Goal: Information Seeking & Learning: Learn about a topic

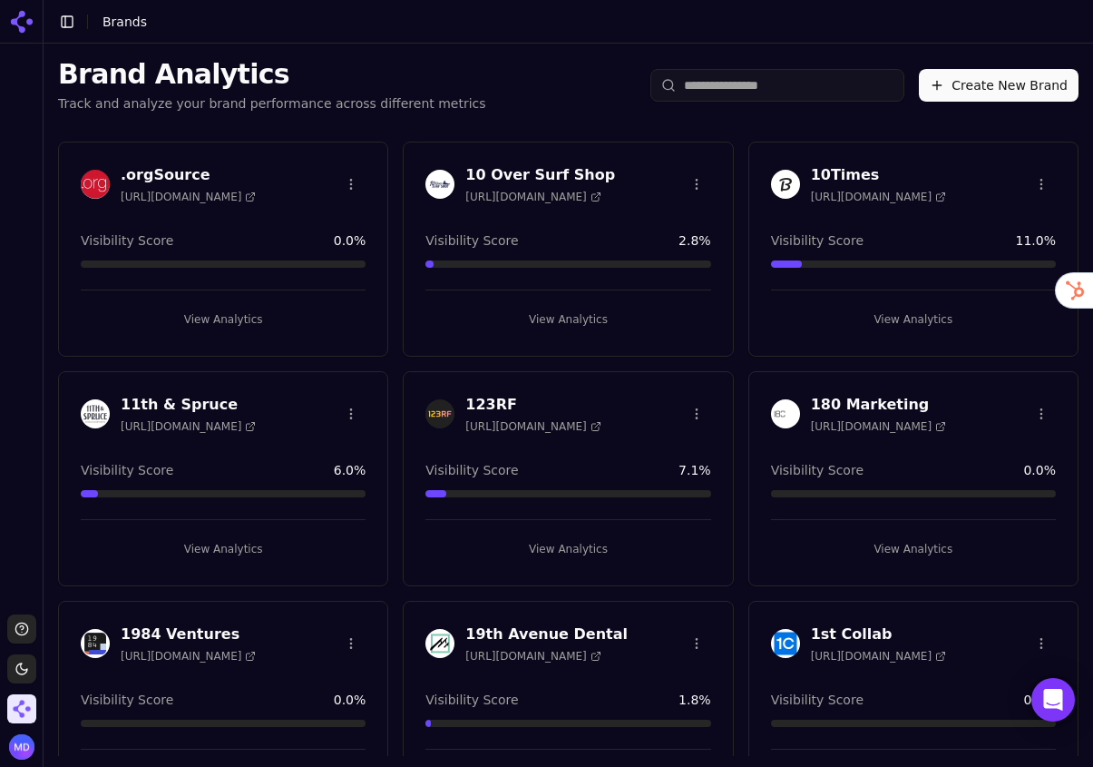
click at [737, 90] on input "search" at bounding box center [778, 85] width 254 height 33
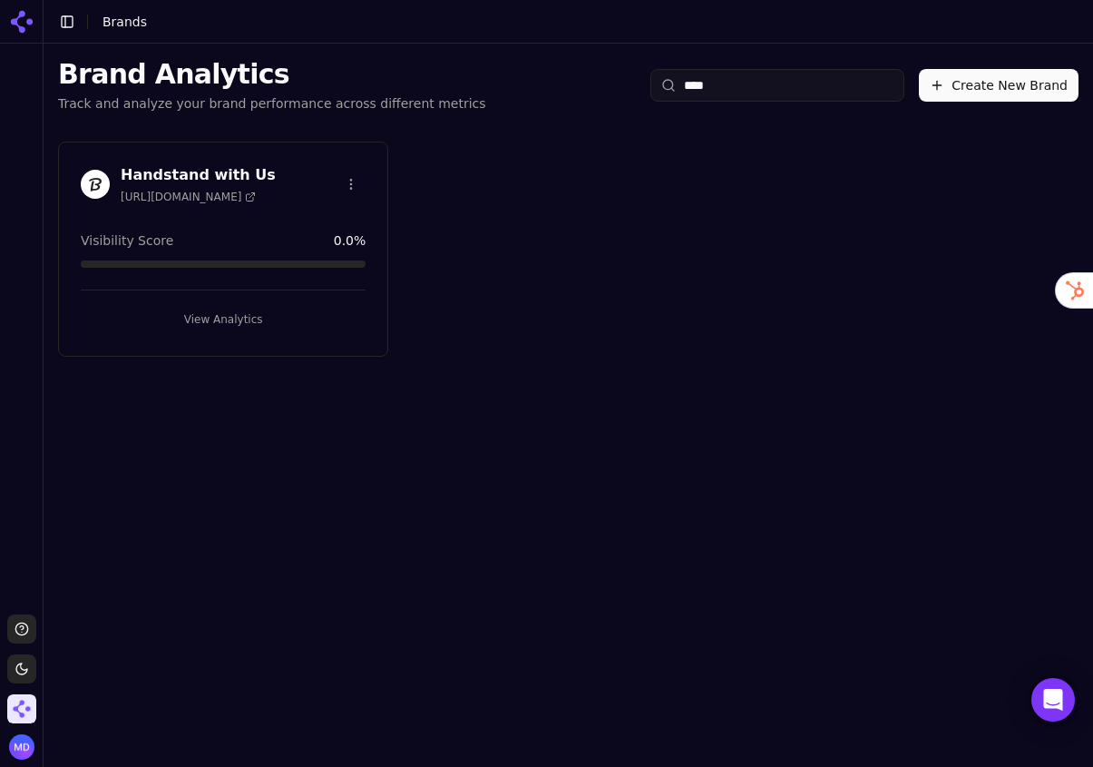
type input "****"
click at [216, 309] on button "View Analytics" at bounding box center [223, 319] width 285 height 29
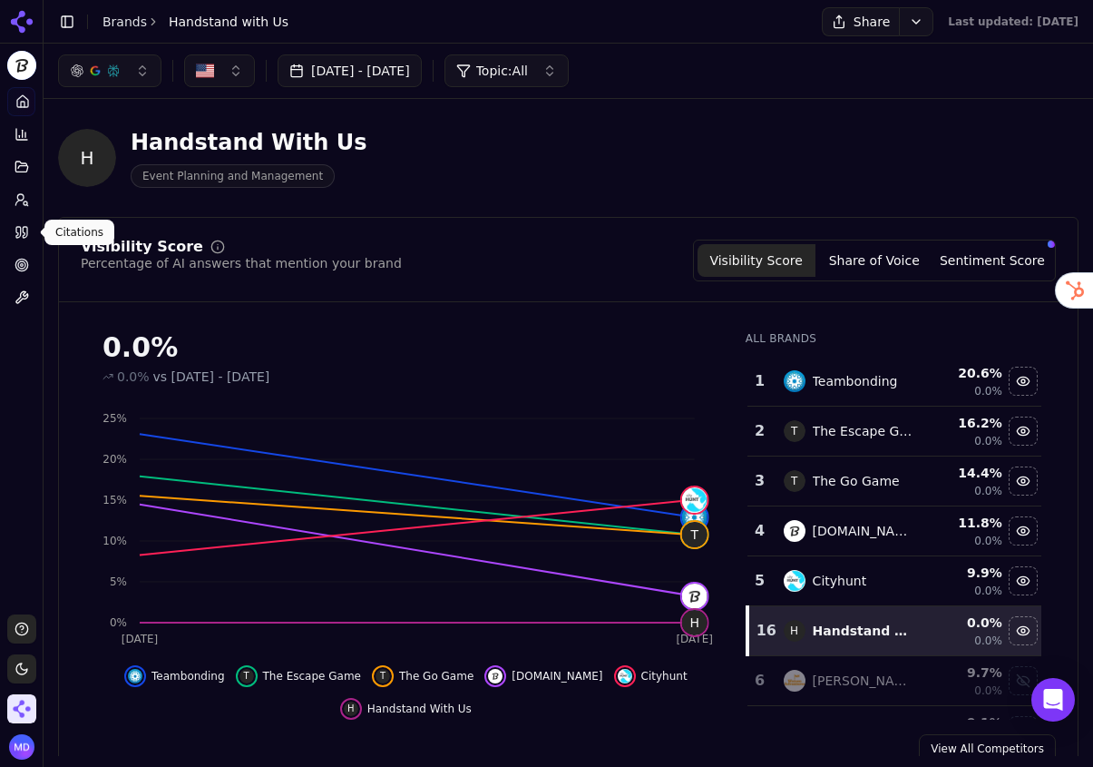
click at [24, 223] on link "Citations" at bounding box center [21, 232] width 28 height 29
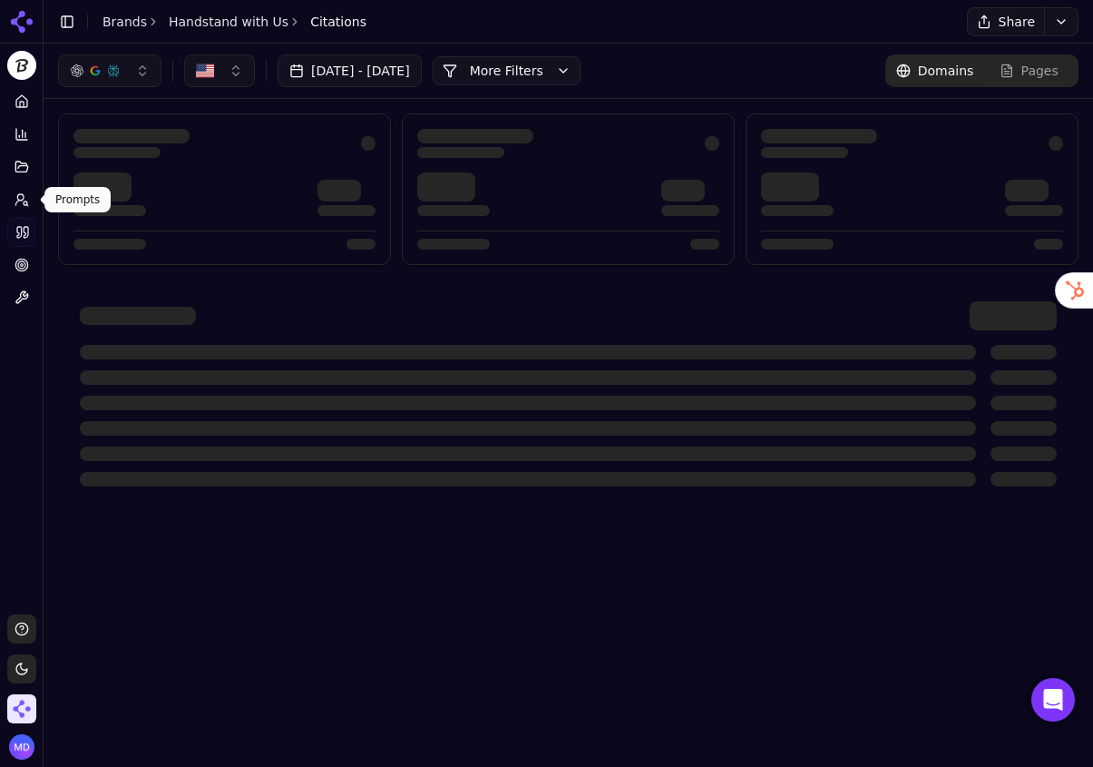
click at [17, 204] on icon at bounding box center [22, 199] width 15 height 15
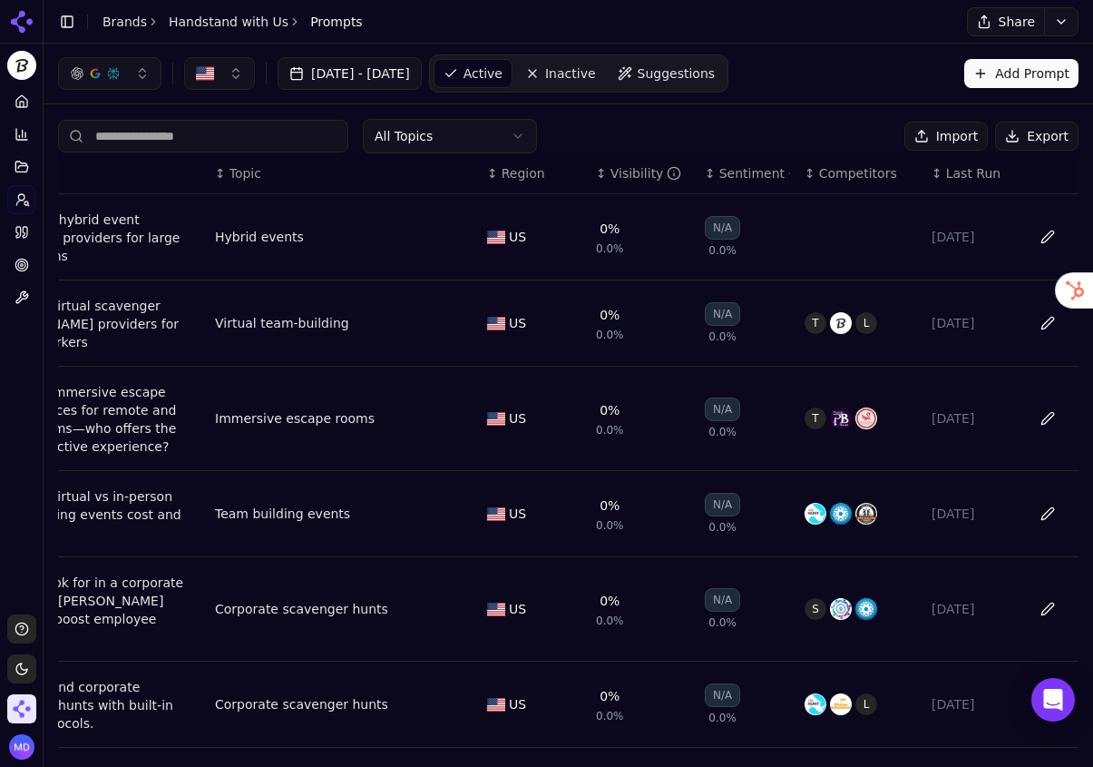
click at [26, 271] on icon at bounding box center [22, 265] width 15 height 15
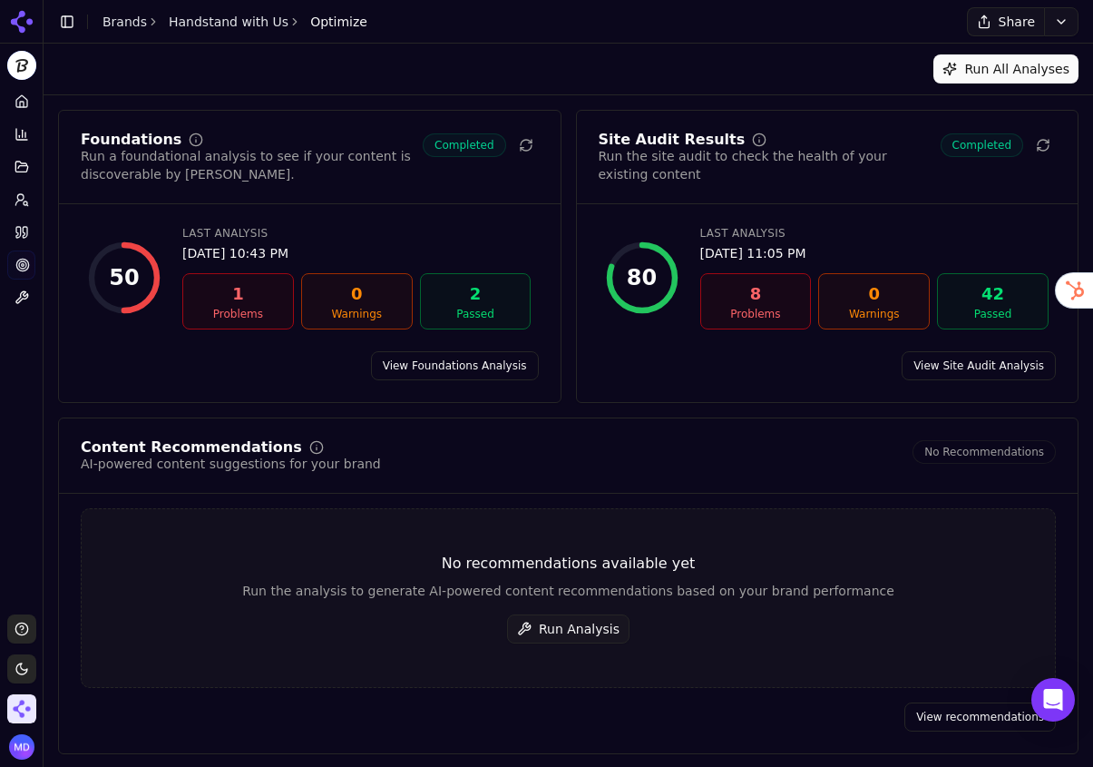
click at [572, 636] on button "Run Analysis" at bounding box center [568, 628] width 122 height 29
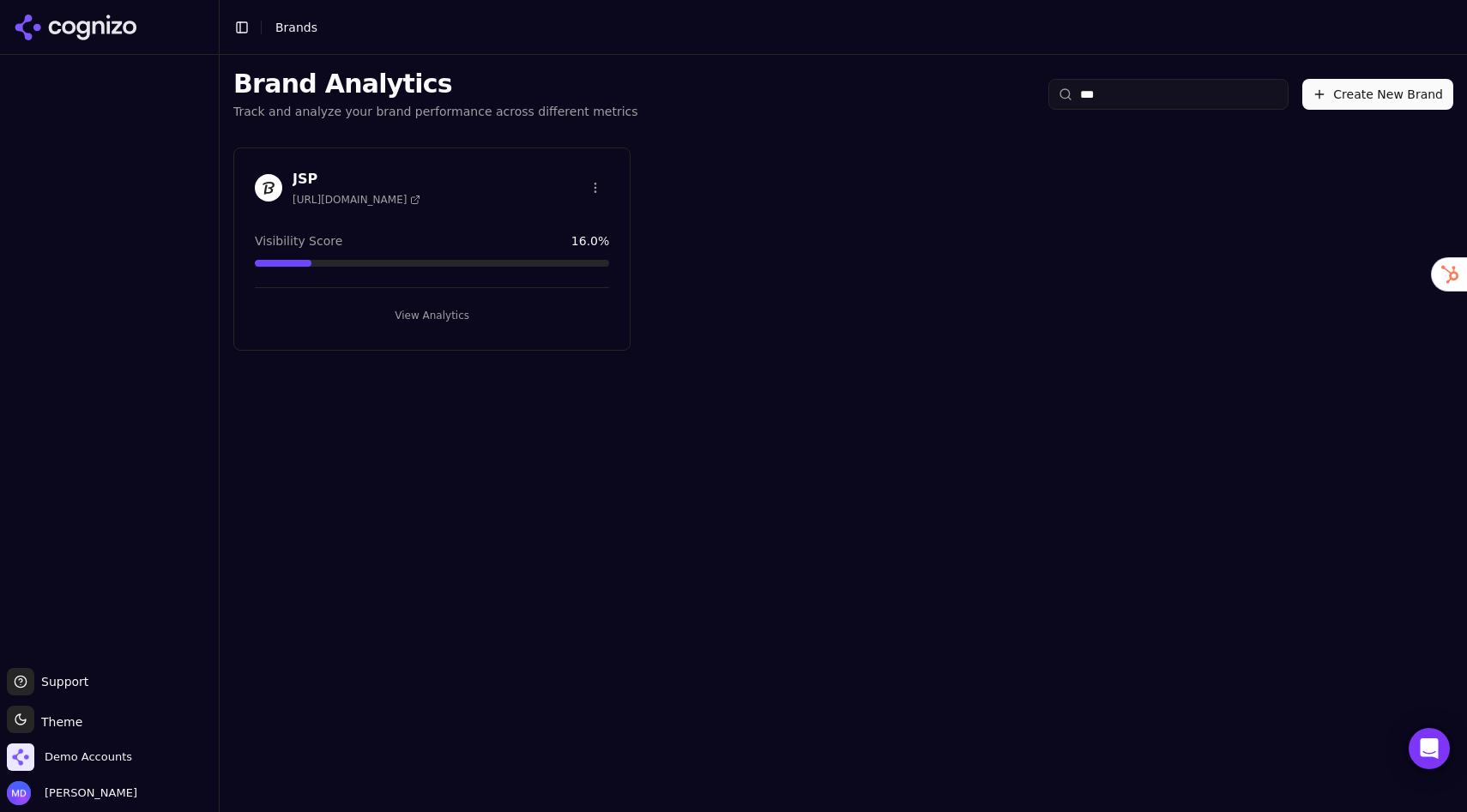
type input "***"
click at [495, 295] on div "View Analytics" at bounding box center [431, 308] width 354 height 42
click at [443, 316] on button "View Analytics" at bounding box center [431, 315] width 354 height 27
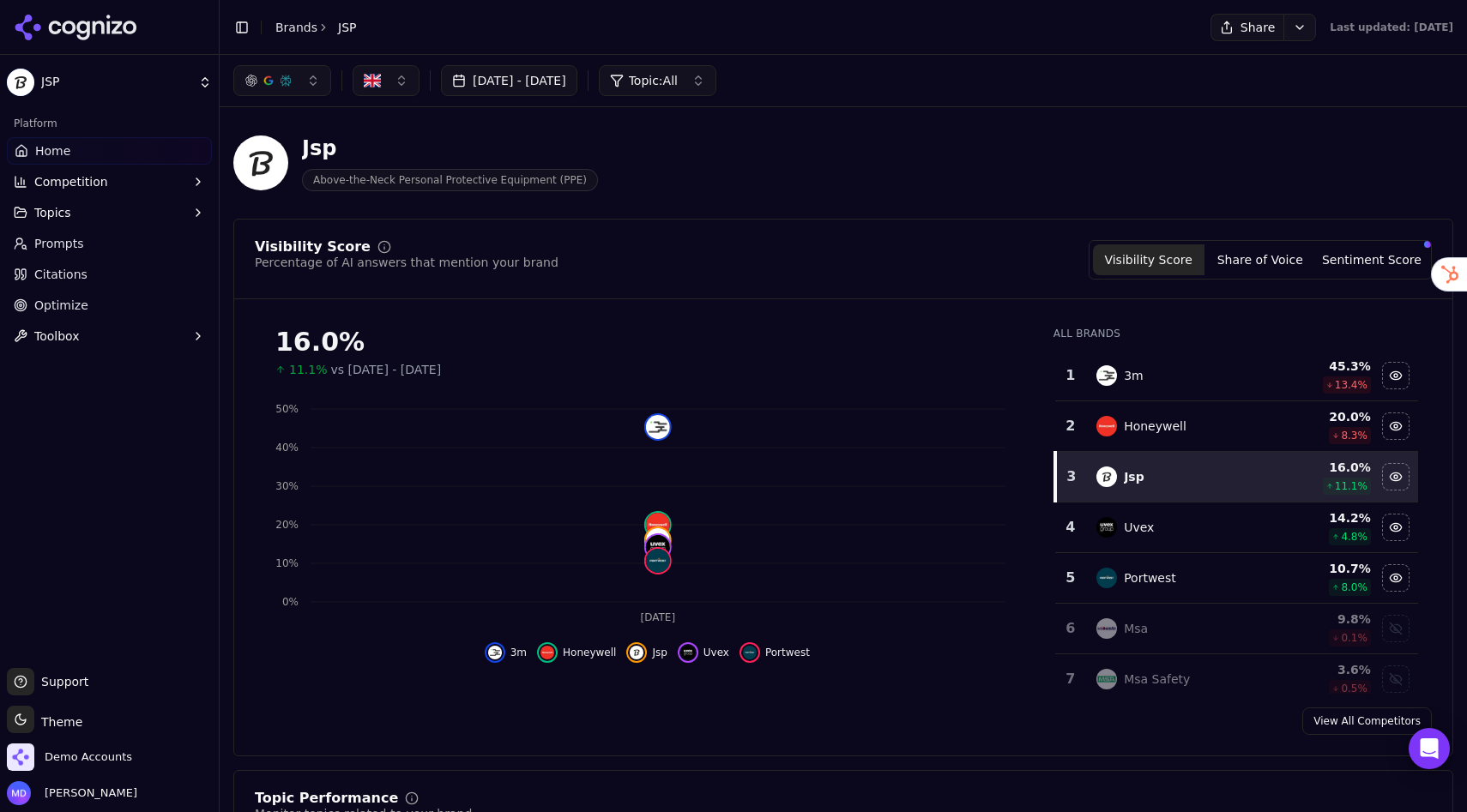
click at [578, 87] on button "[DATE] - [DATE]" at bounding box center [509, 80] width 136 height 31
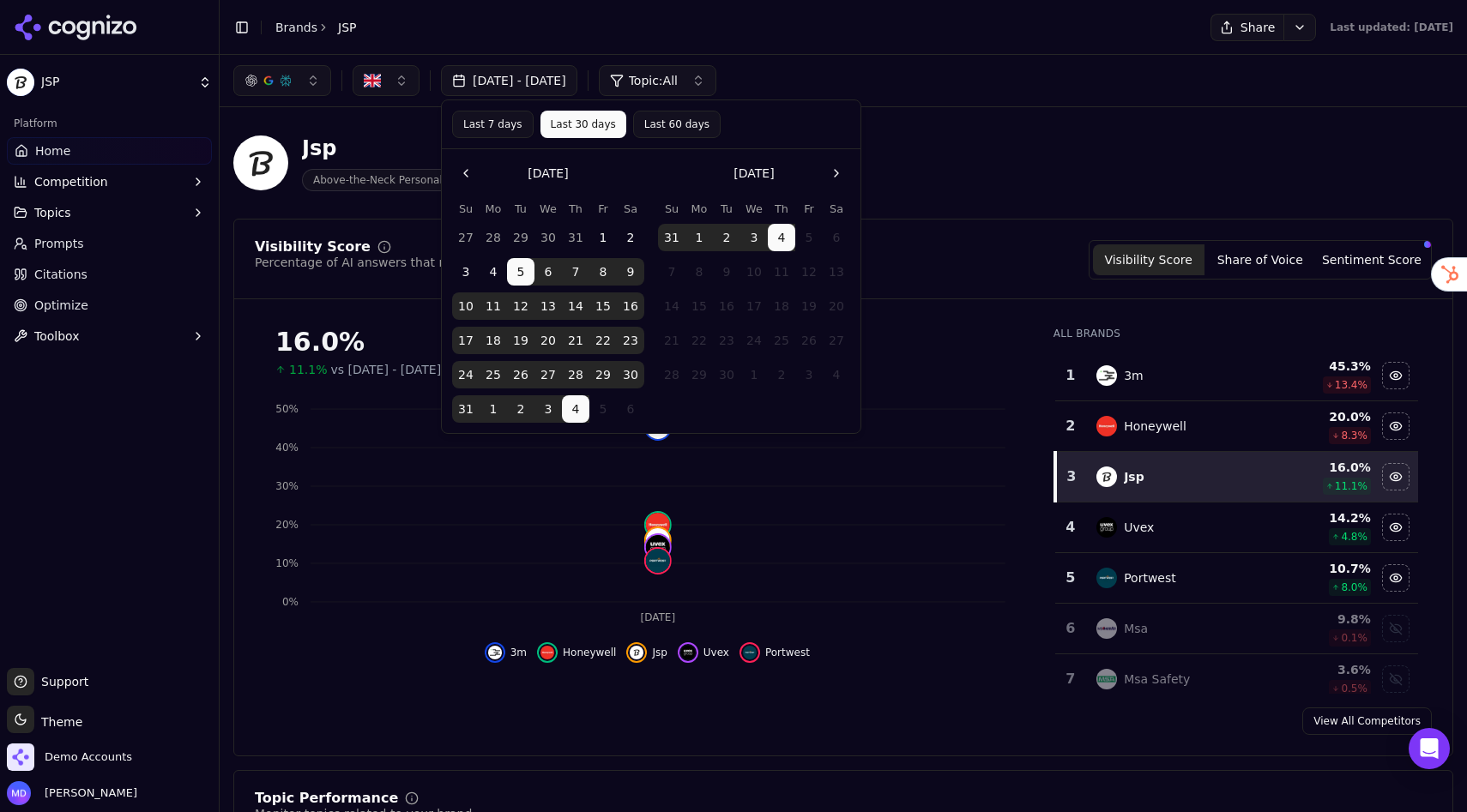
click at [633, 135] on button "Last 60 days" at bounding box center [677, 124] width 88 height 27
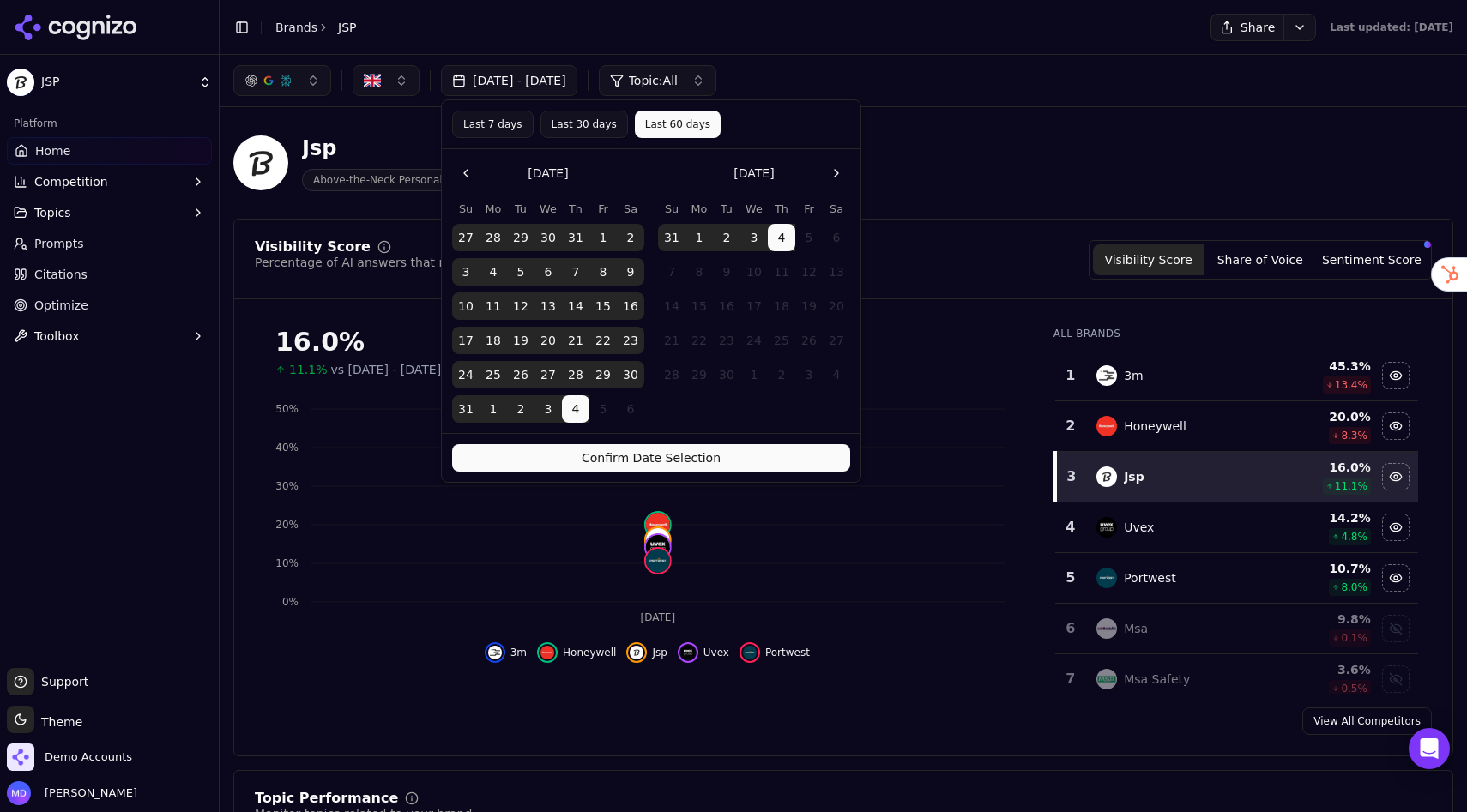
click at [640, 458] on button "Confirm Date Selection" at bounding box center [650, 458] width 398 height 27
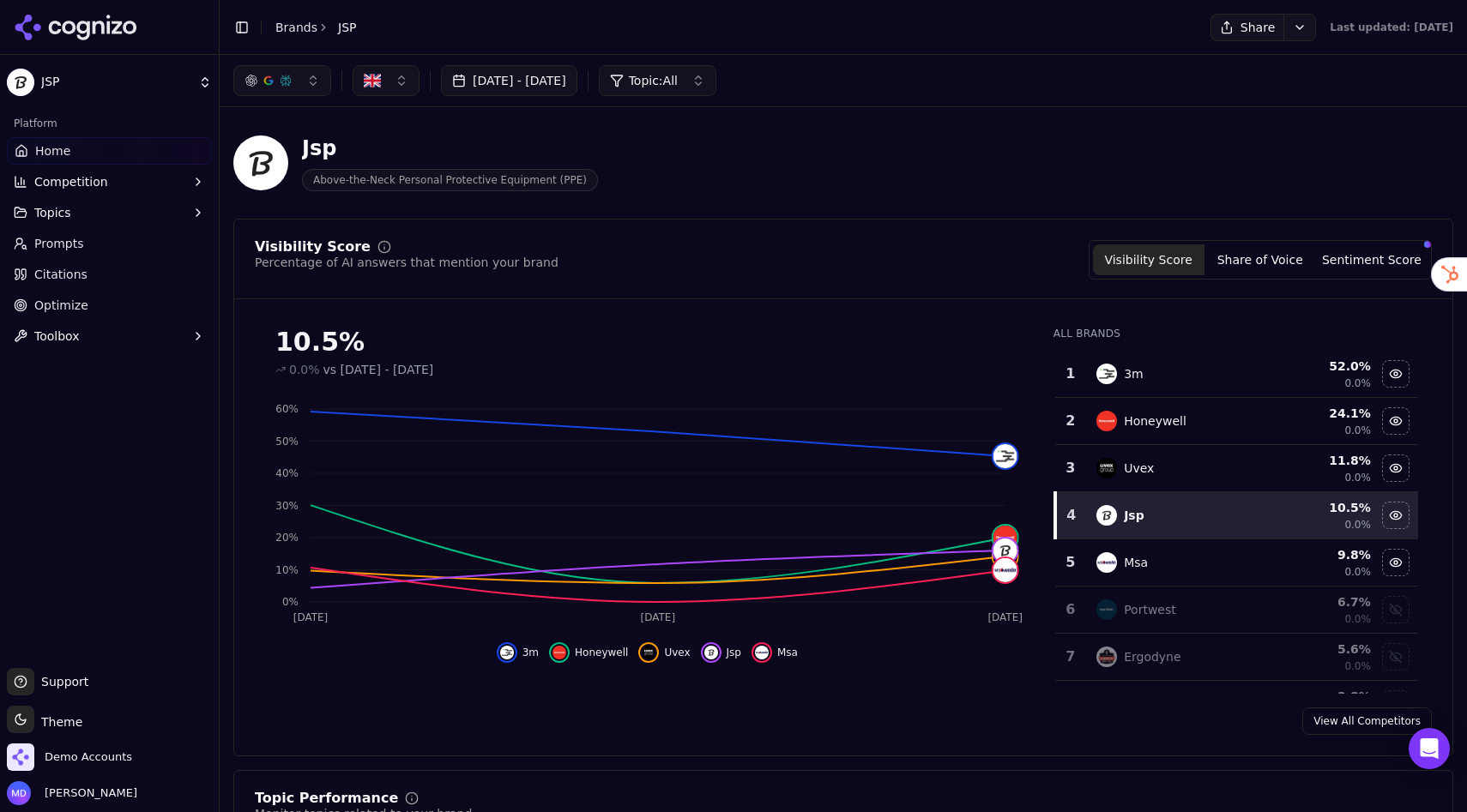
click at [83, 253] on link "Prompts" at bounding box center [109, 243] width 205 height 27
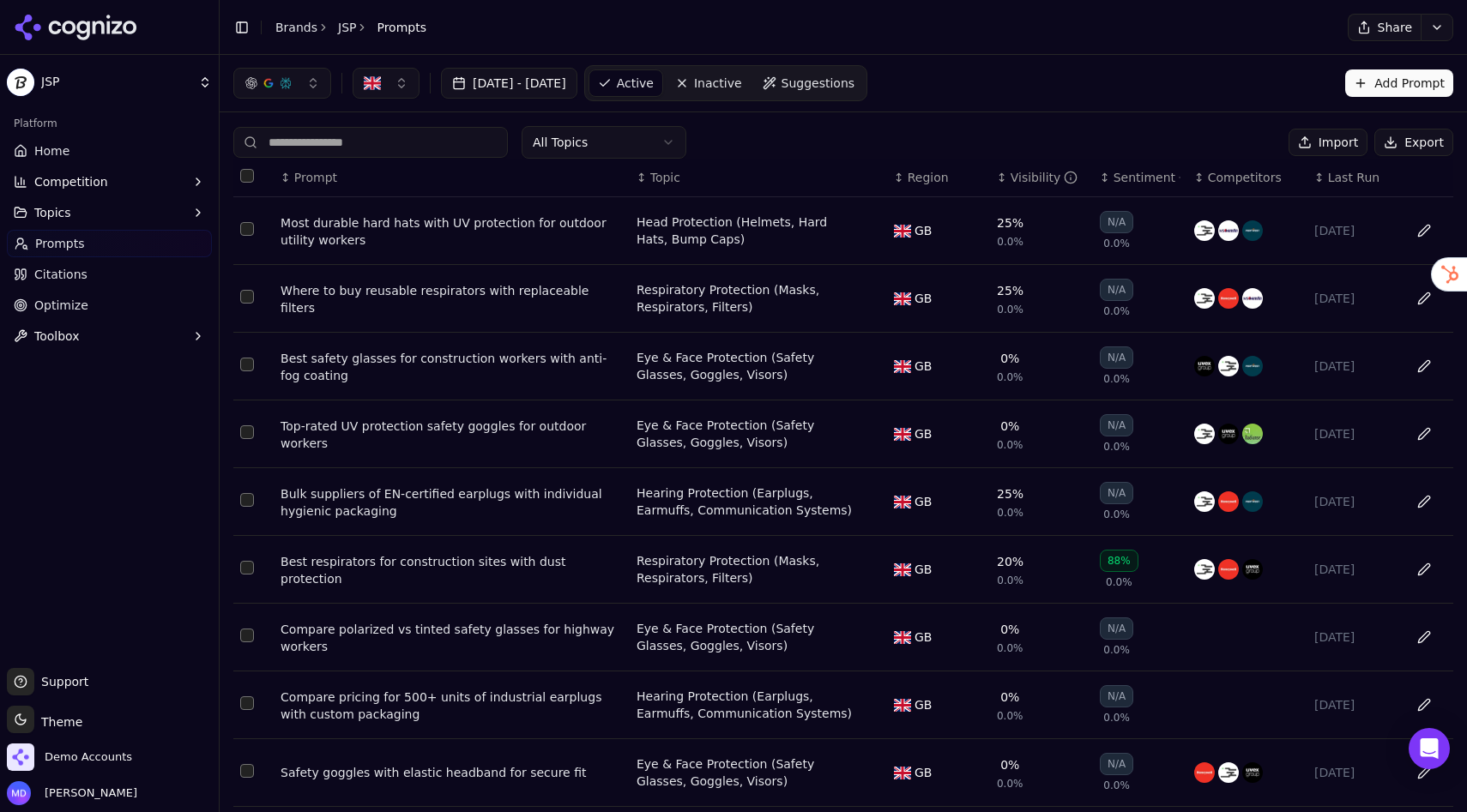
click at [1010, 173] on div "Visibility" at bounding box center [1044, 178] width 68 height 17
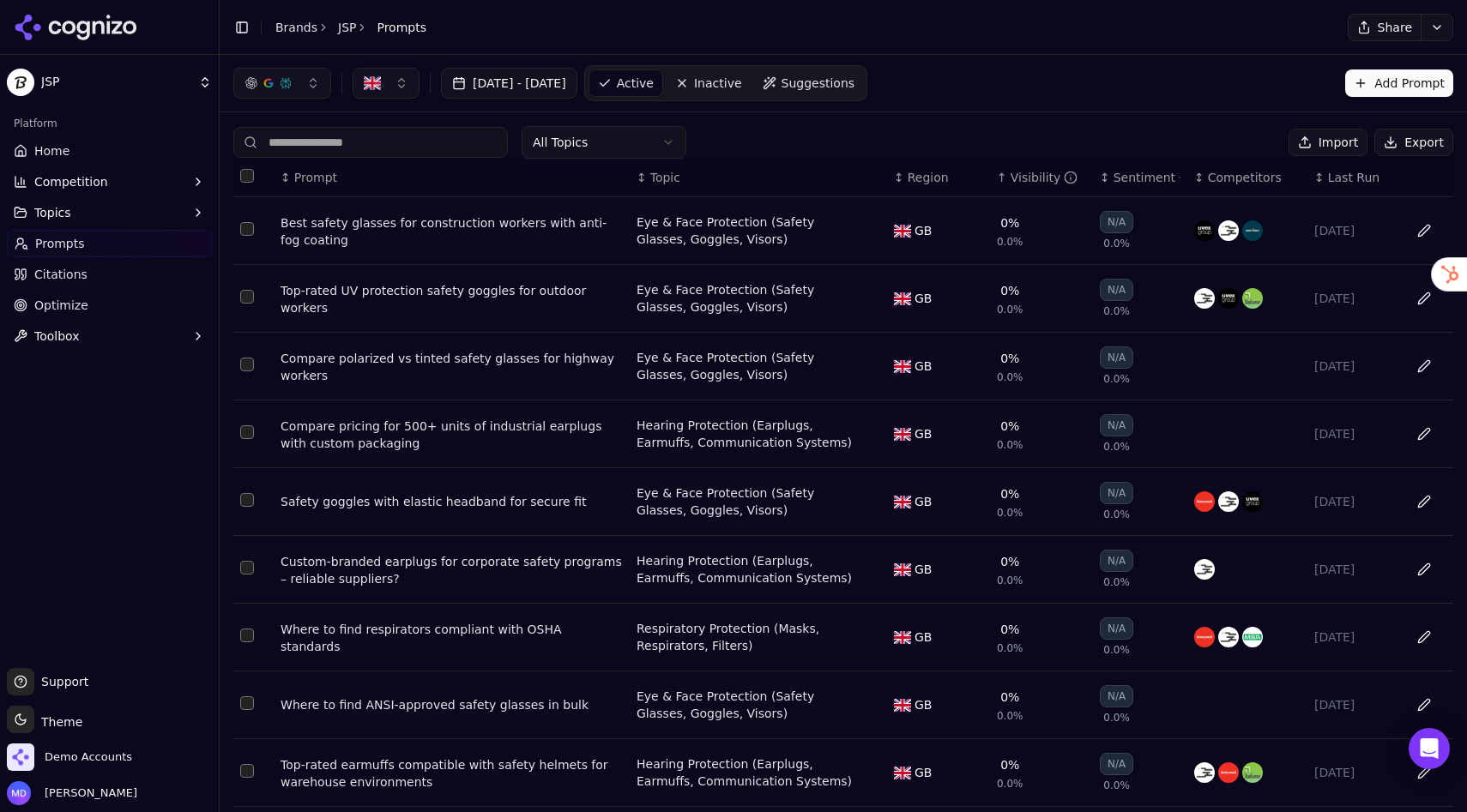
click at [1010, 173] on div "Visibility" at bounding box center [1044, 178] width 68 height 17
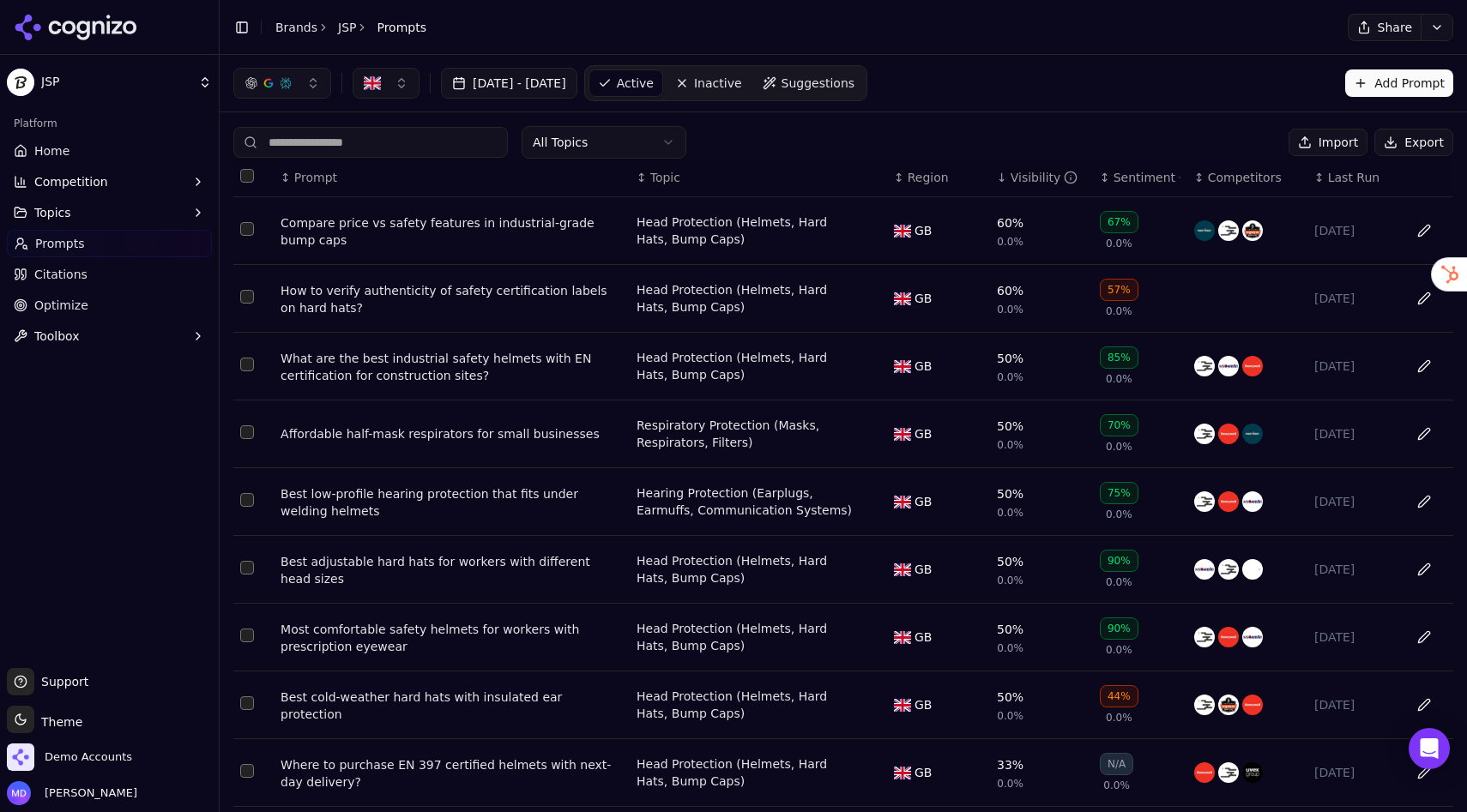
click at [97, 316] on link "Optimize" at bounding box center [109, 305] width 205 height 27
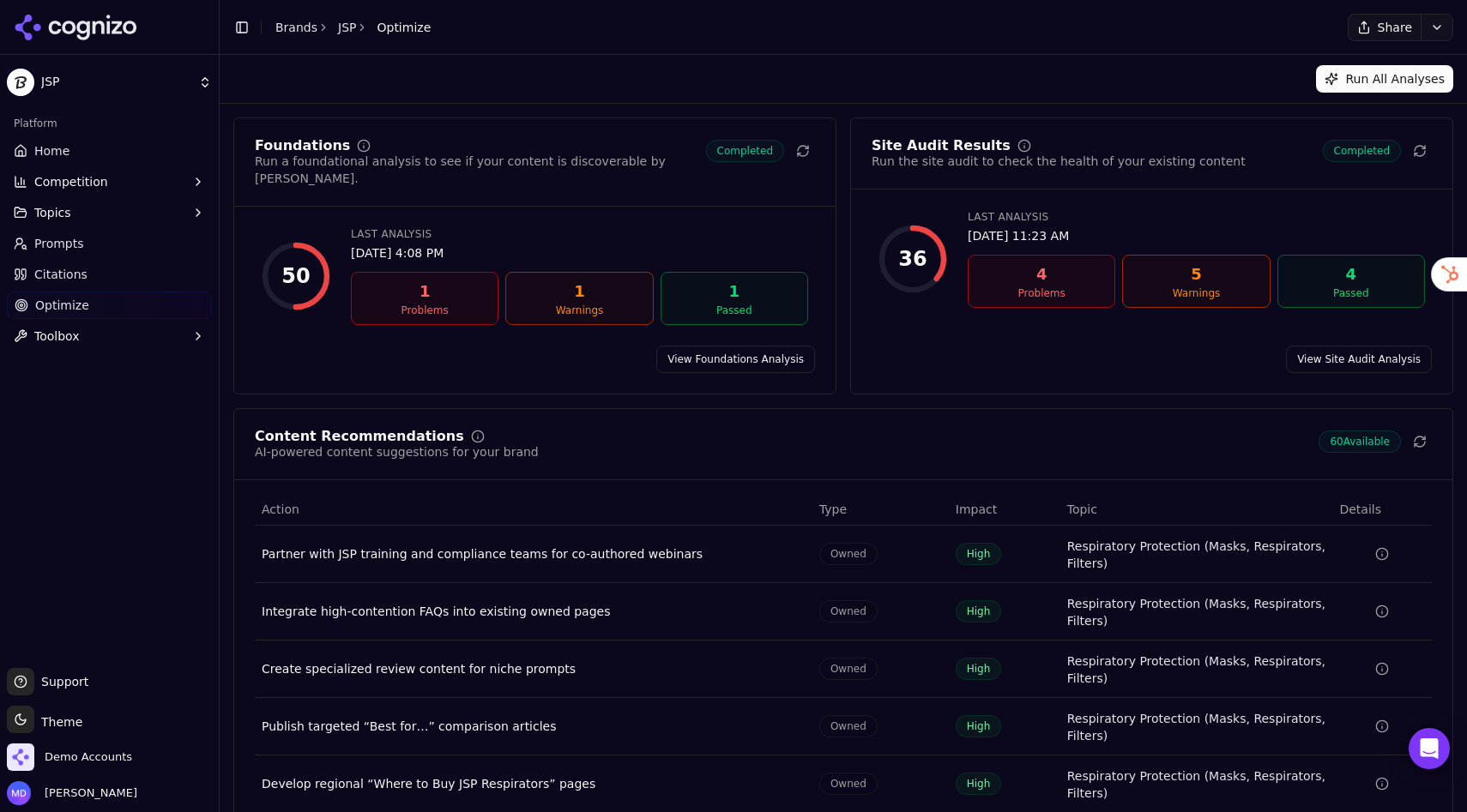
click at [105, 153] on link "Home" at bounding box center [109, 150] width 205 height 27
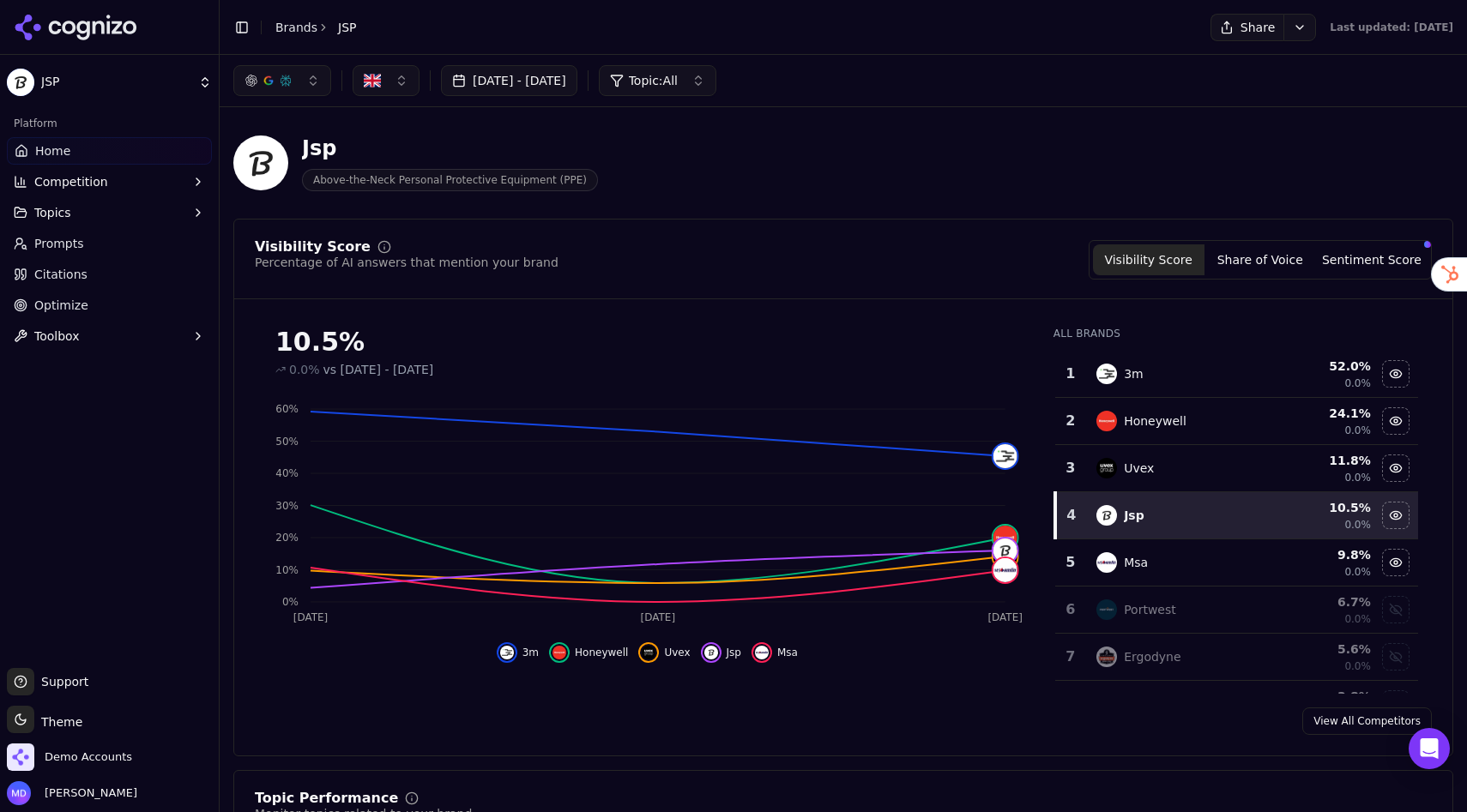
click at [542, 82] on button "Jul 06, 2025 - Sep 04, 2025" at bounding box center [509, 80] width 136 height 31
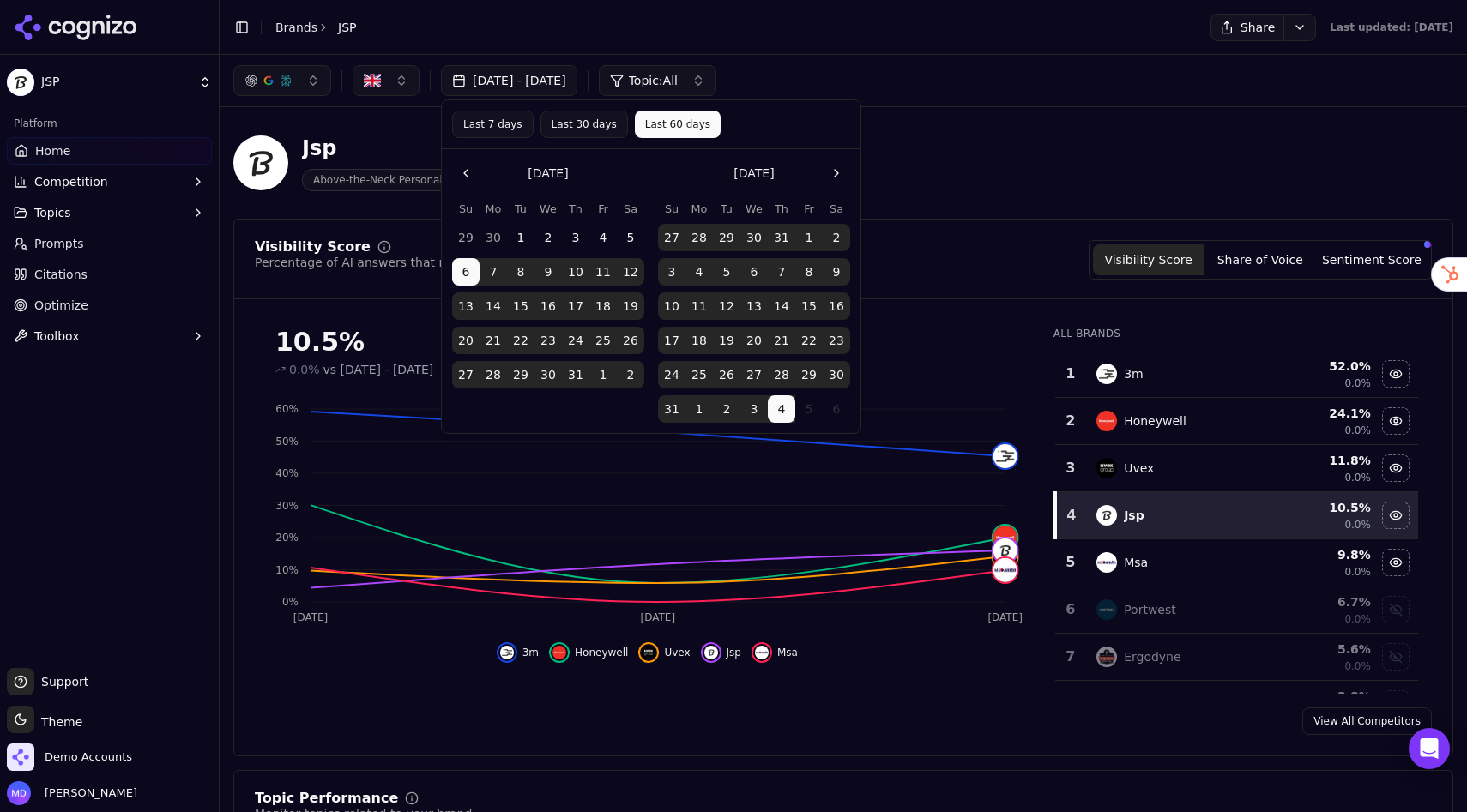
click at [610, 121] on button "Last 30 days" at bounding box center [584, 124] width 88 height 27
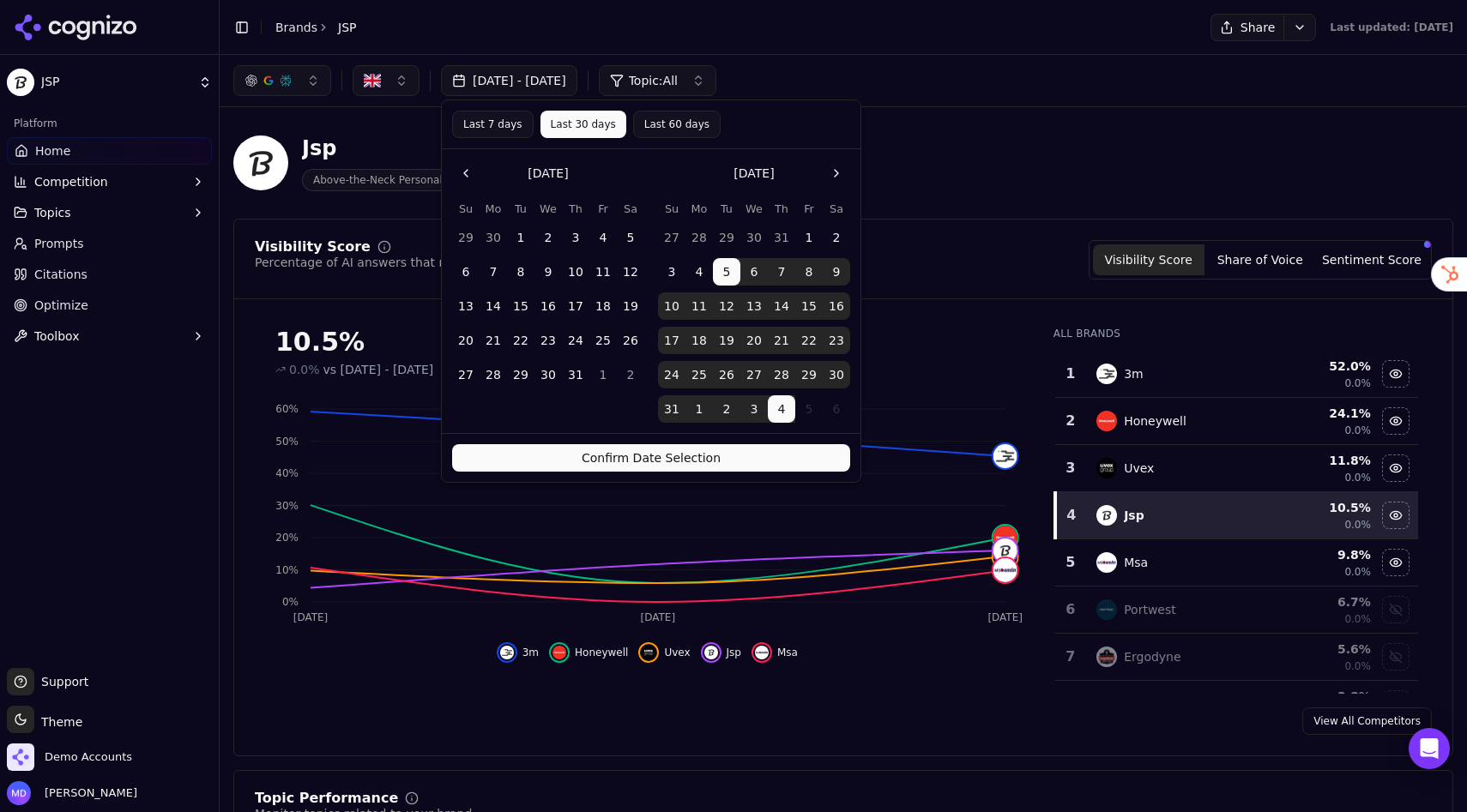
click at [629, 457] on button "Confirm Date Selection" at bounding box center [650, 458] width 398 height 27
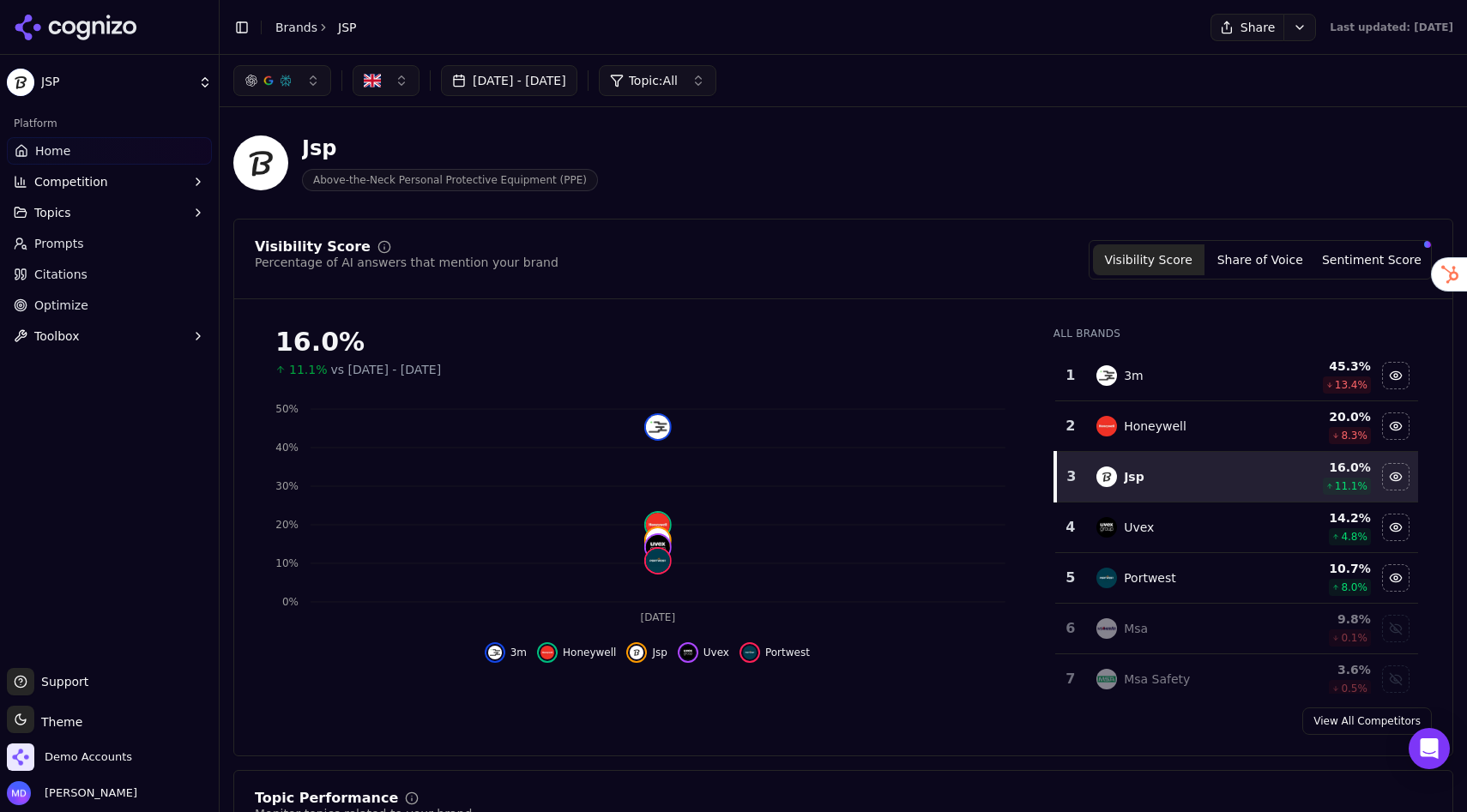
click at [1372, 257] on button "Sentiment Score" at bounding box center [1372, 260] width 112 height 31
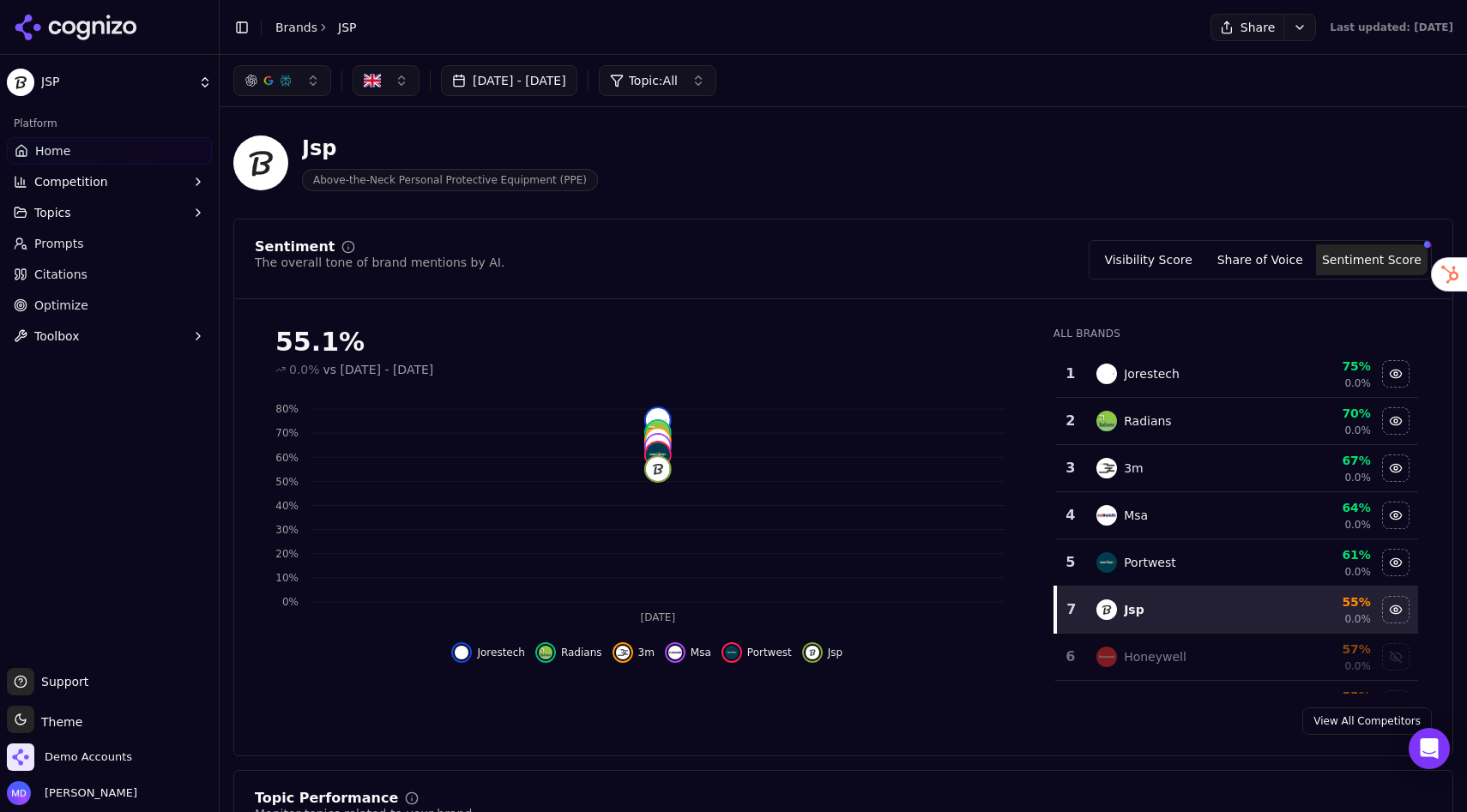
click at [1132, 273] on button "Visibility Score" at bounding box center [1148, 260] width 112 height 31
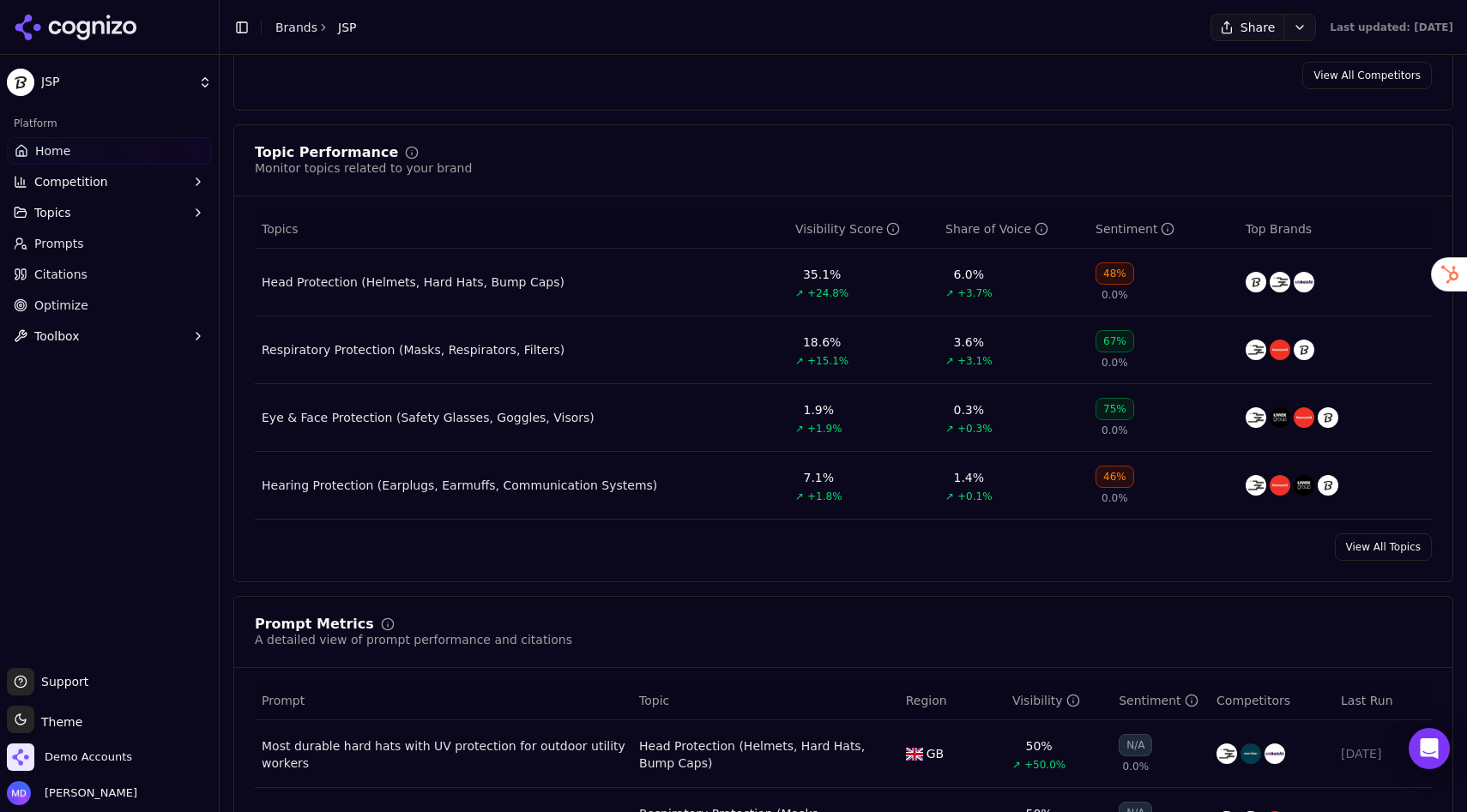
scroll to position [645, 0]
click at [1365, 548] on link "View All Topics" at bounding box center [1383, 547] width 97 height 27
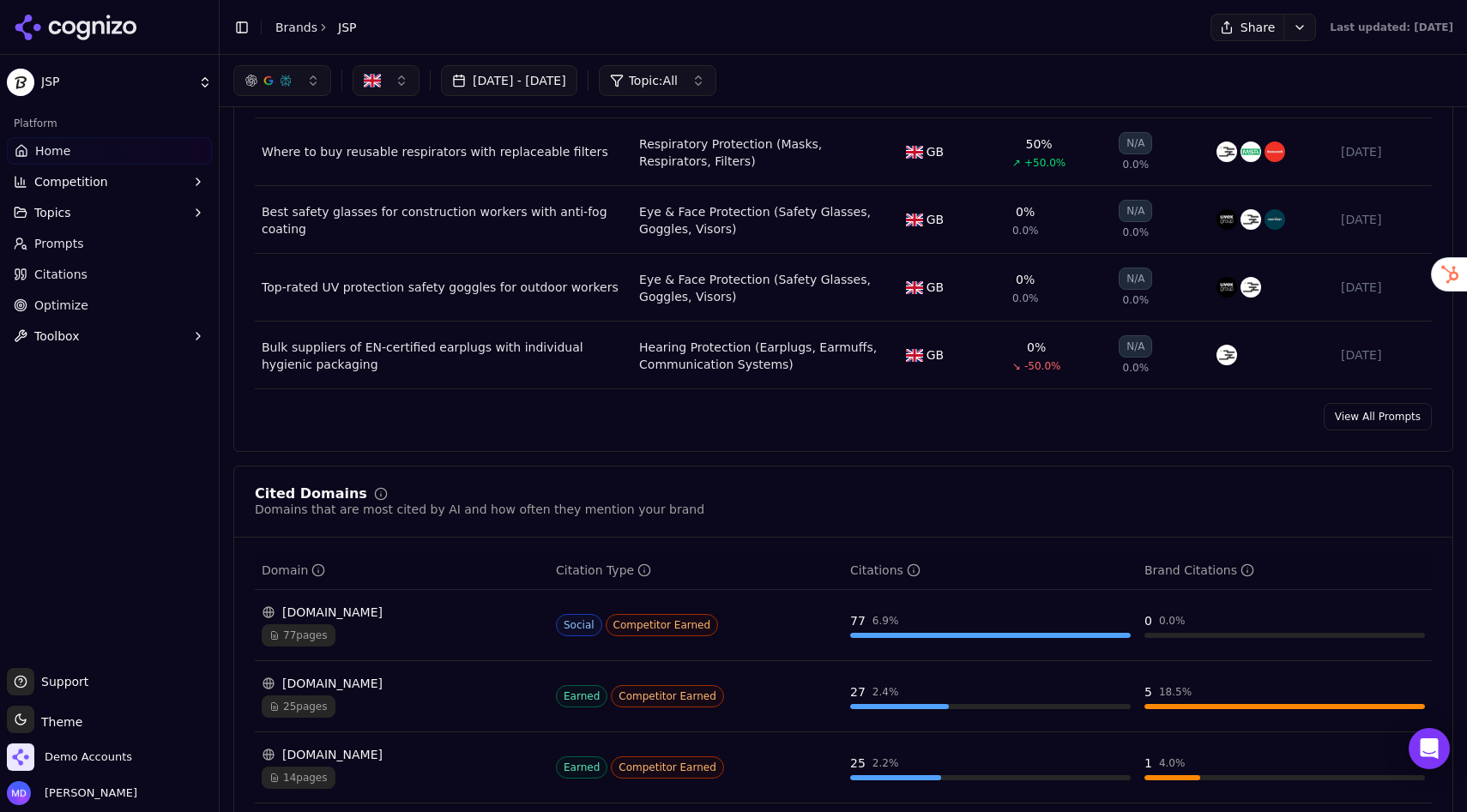
scroll to position [1315, 0]
click at [1367, 423] on link "View All Prompts" at bounding box center [1377, 417] width 108 height 27
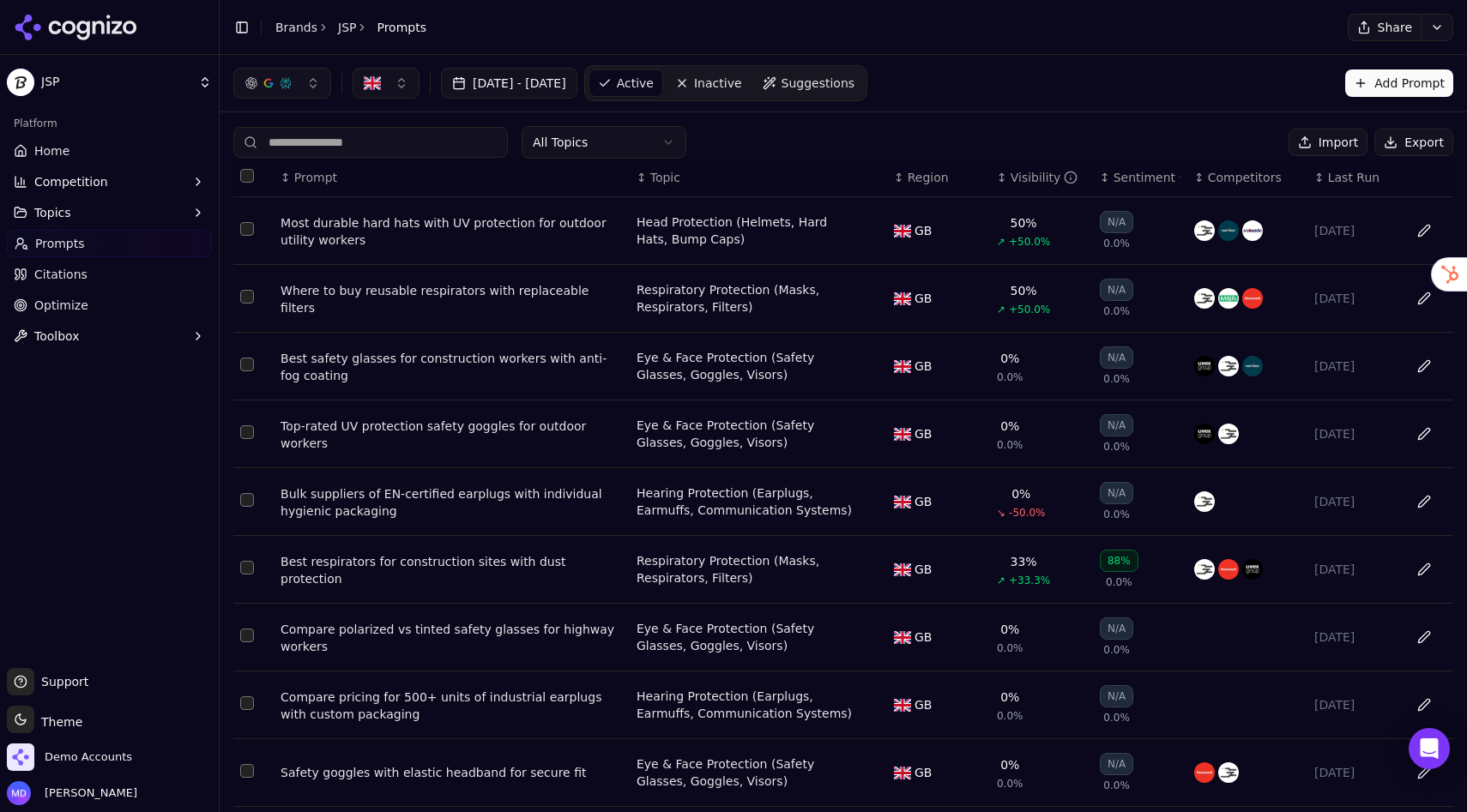
click at [1032, 176] on div "Visibility" at bounding box center [1044, 178] width 68 height 17
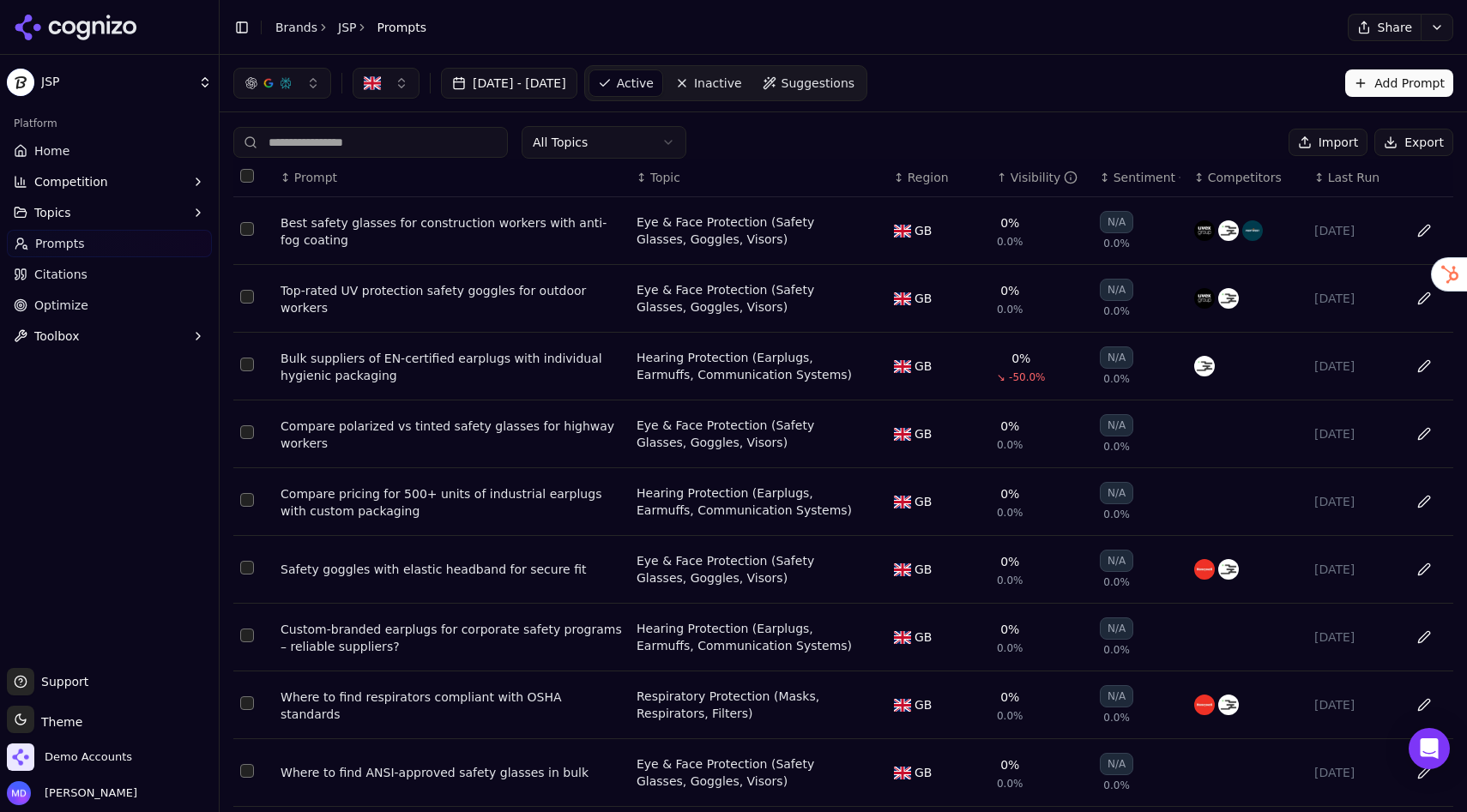
click at [1032, 176] on div "Visibility" at bounding box center [1044, 178] width 68 height 17
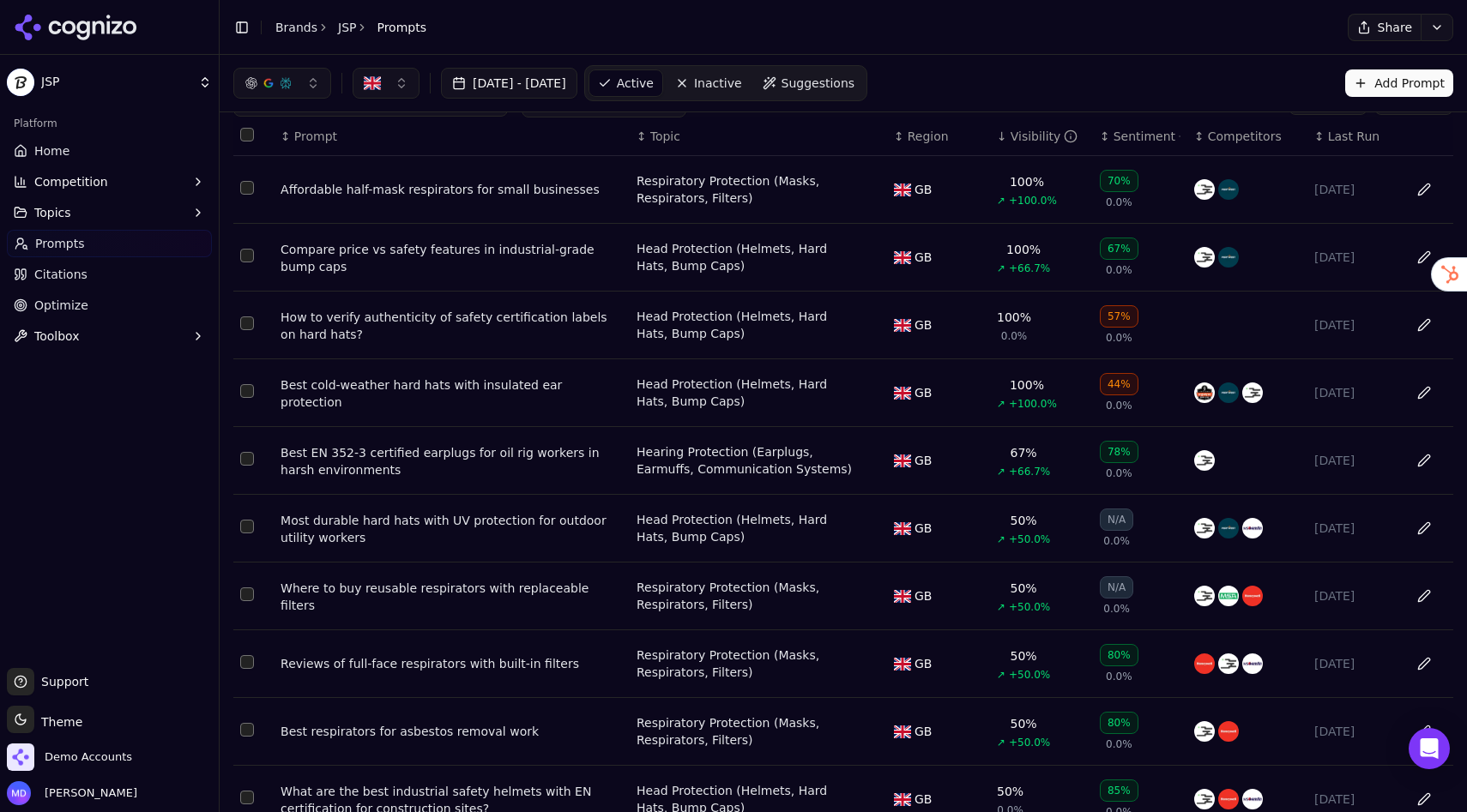
scroll to position [54, 0]
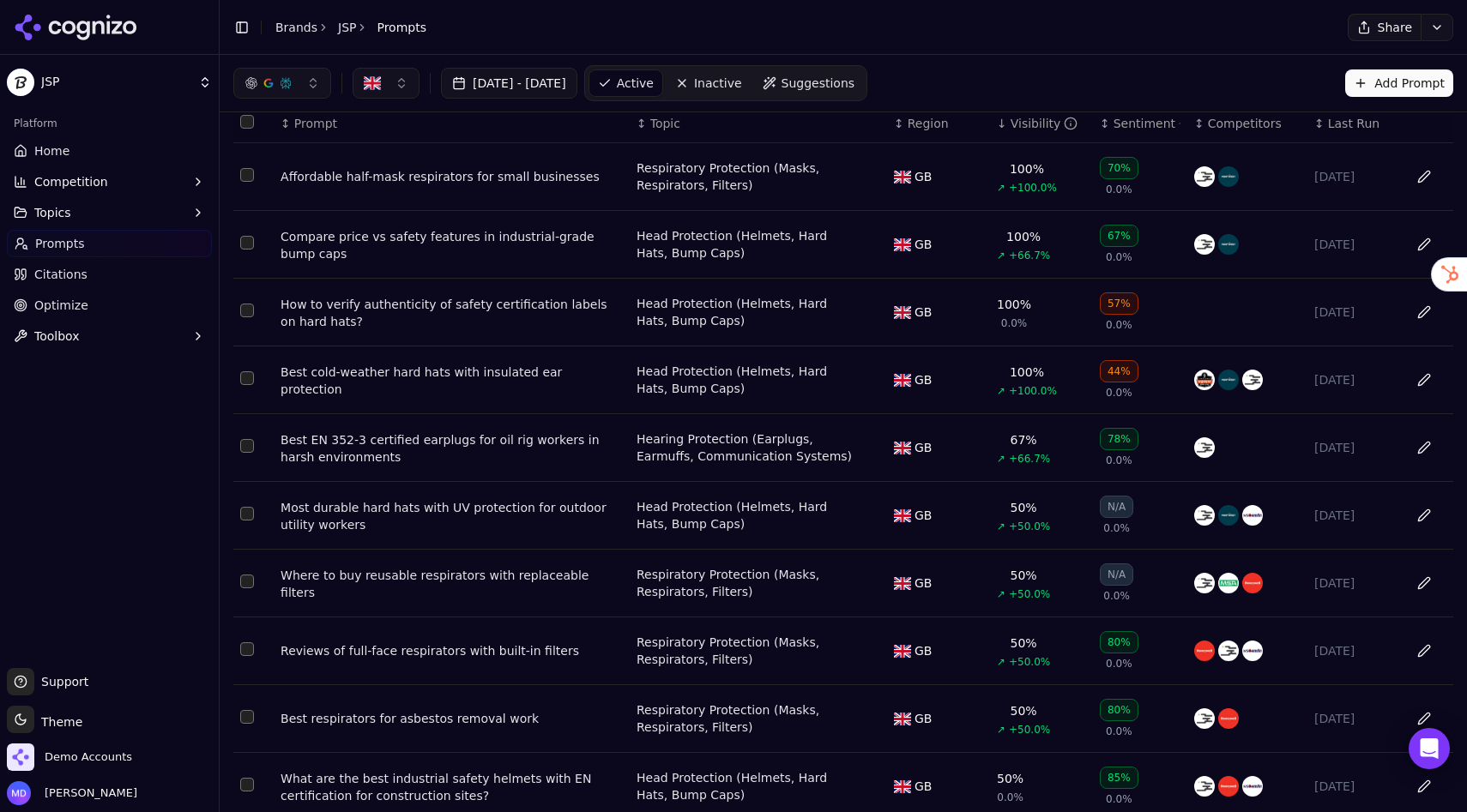
click at [499, 240] on div "Compare price vs safety features in industrial-grade bump caps" at bounding box center [452, 245] width 342 height 34
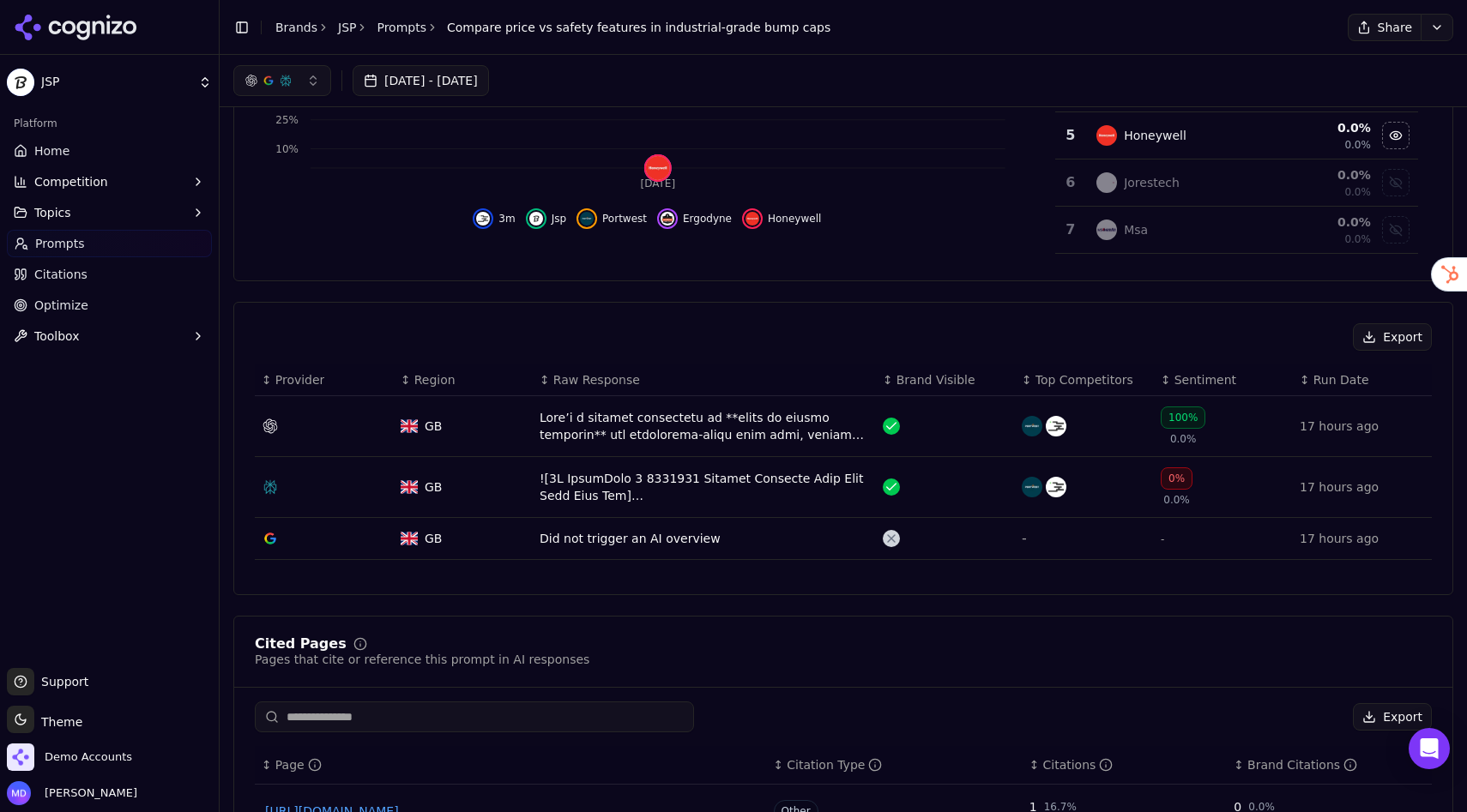
scroll to position [311, 0]
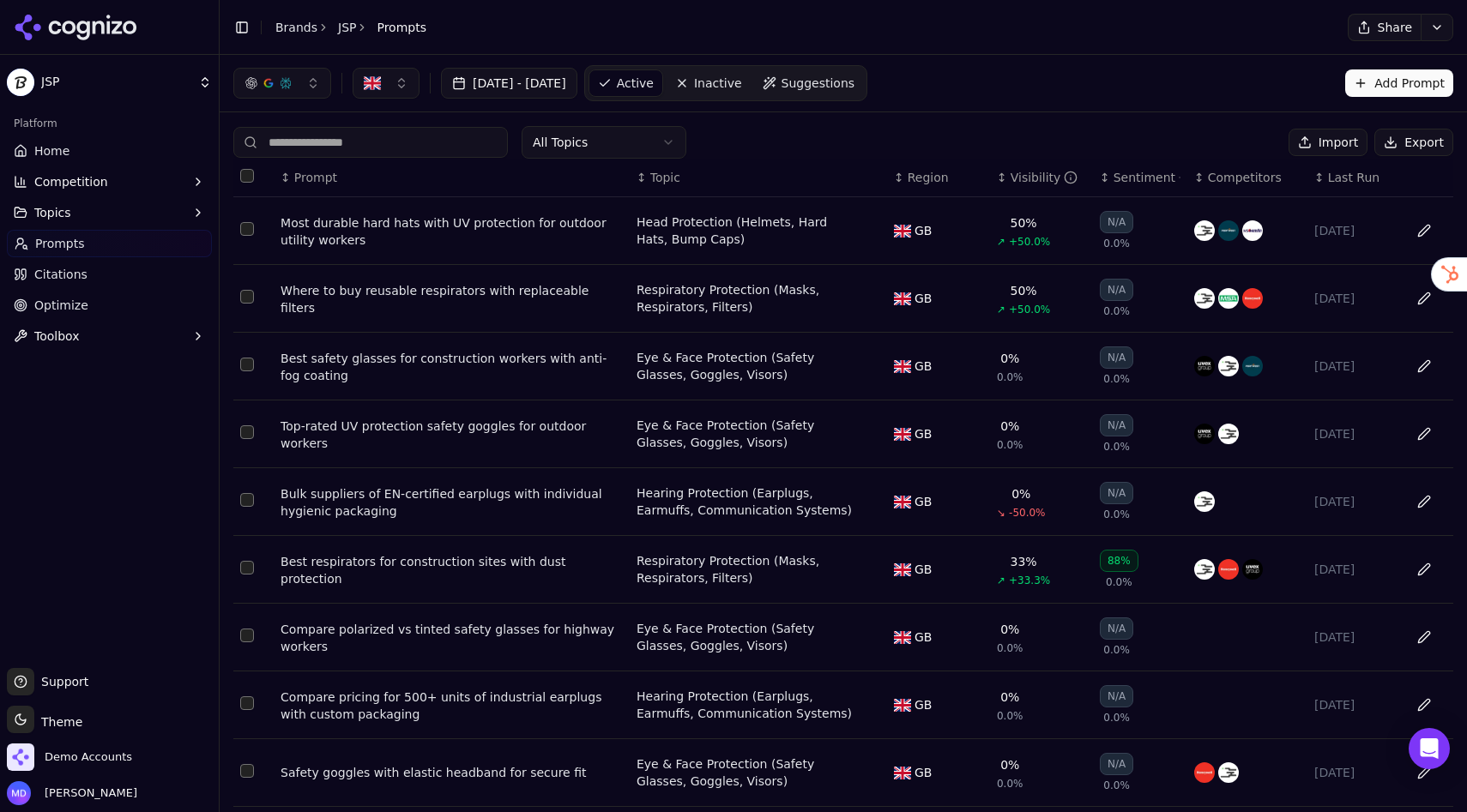
click at [855, 81] on span "Suggestions" at bounding box center [819, 83] width 74 height 17
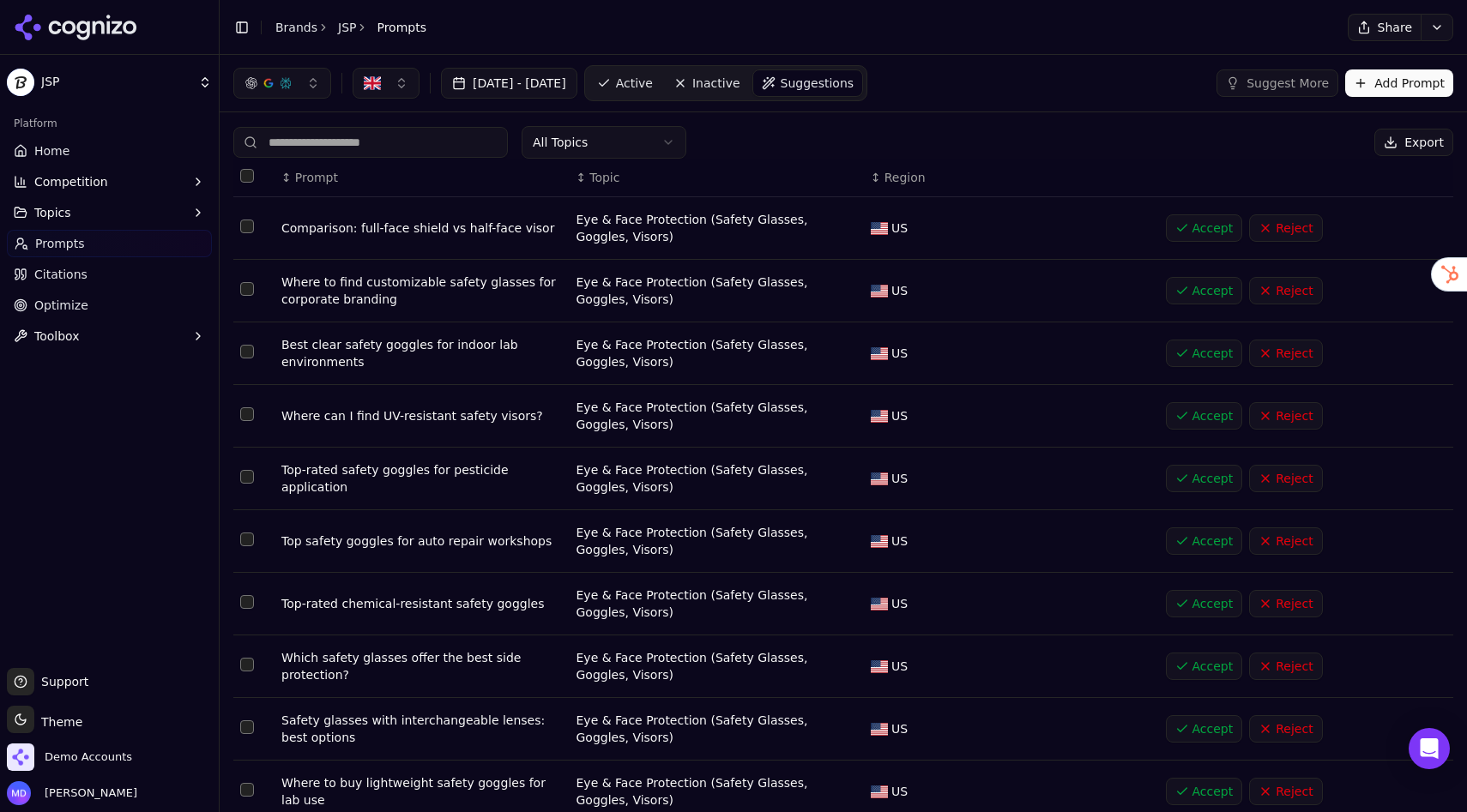
click at [914, 182] on span "Region" at bounding box center [906, 178] width 42 height 17
click at [399, 82] on button "button" at bounding box center [386, 83] width 67 height 31
click at [1412, 88] on button "Add Prompt" at bounding box center [1399, 82] width 108 height 27
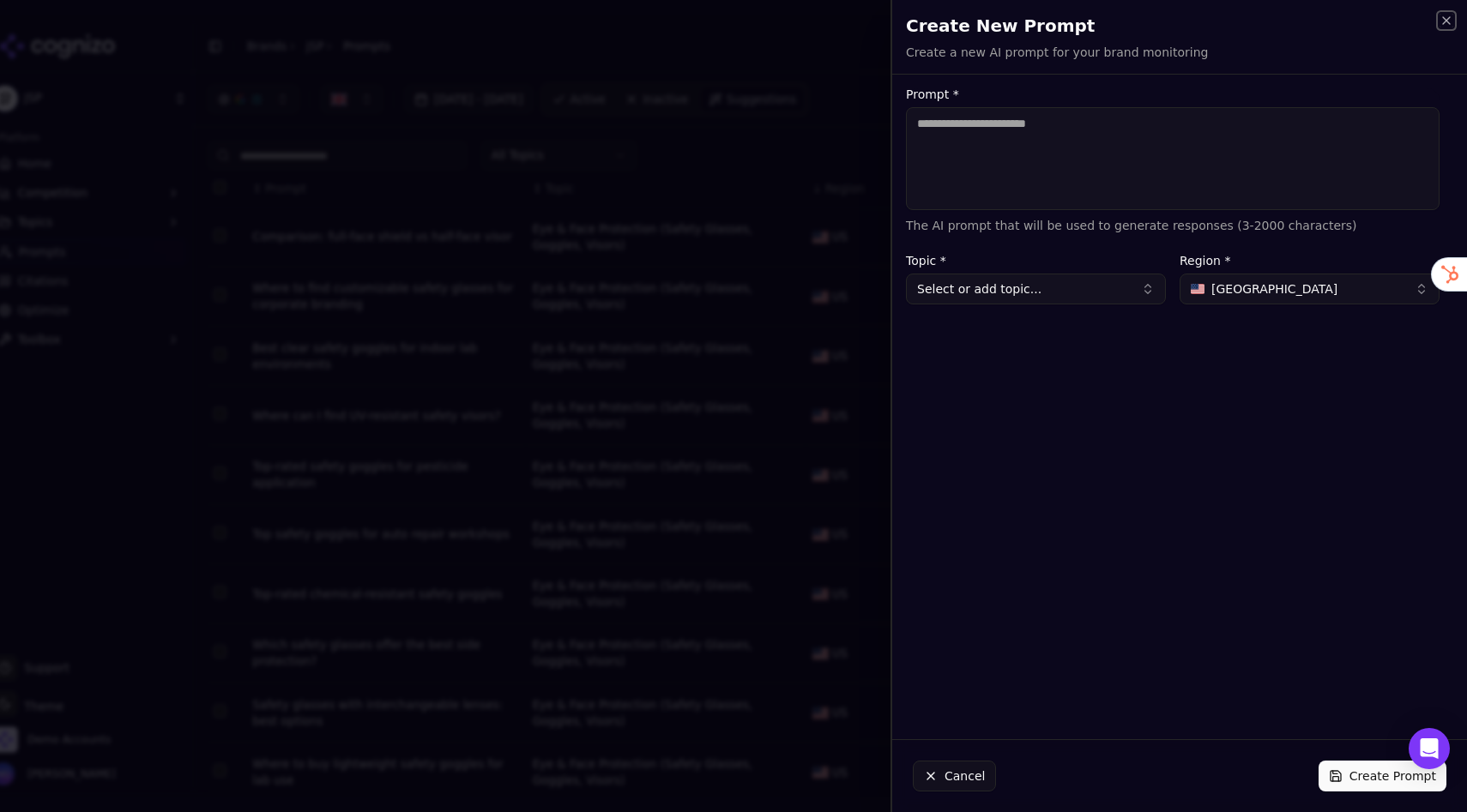
click at [1441, 23] on icon "button" at bounding box center [1446, 21] width 14 height 14
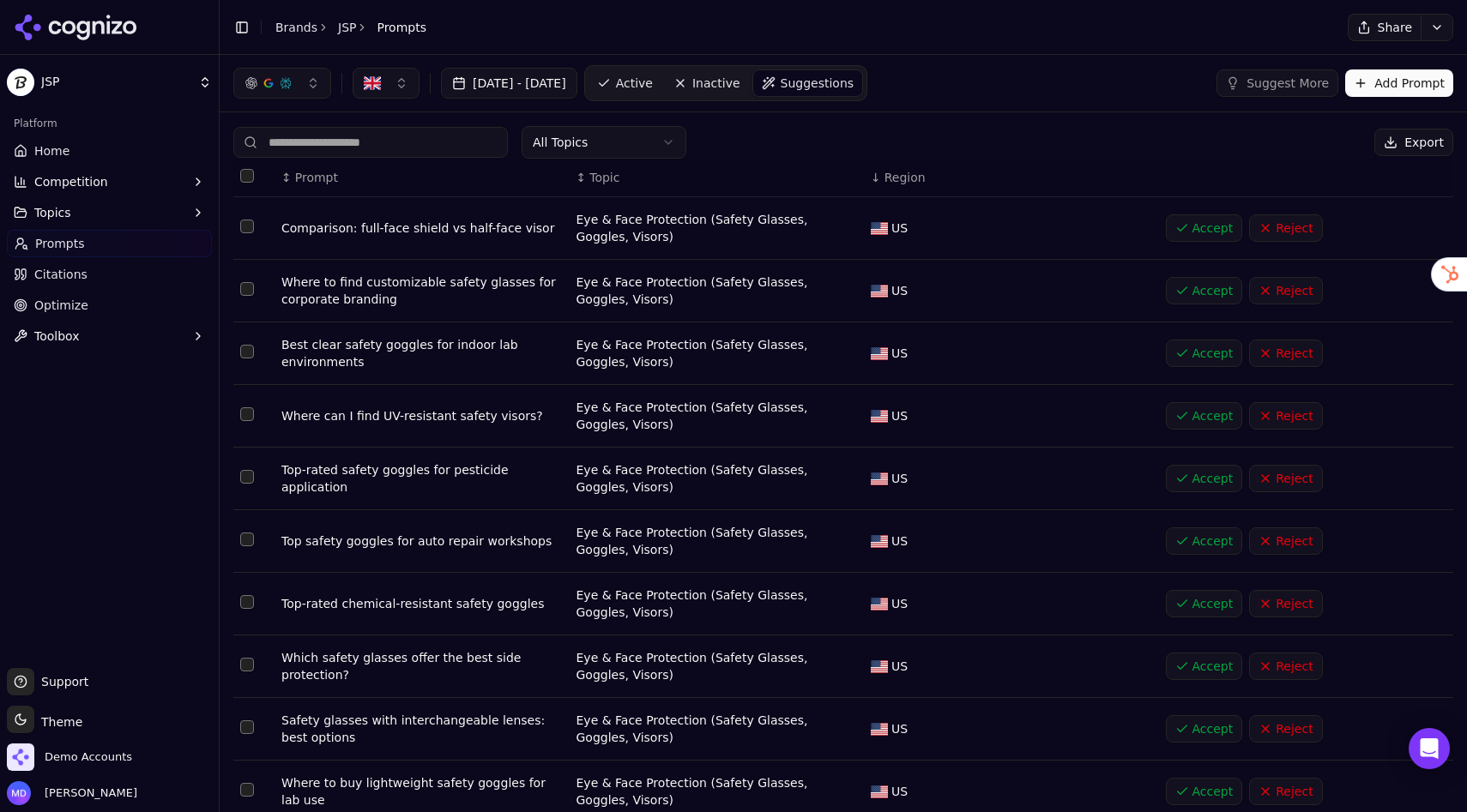
click at [662, 78] on link "Active" at bounding box center [624, 82] width 73 height 27
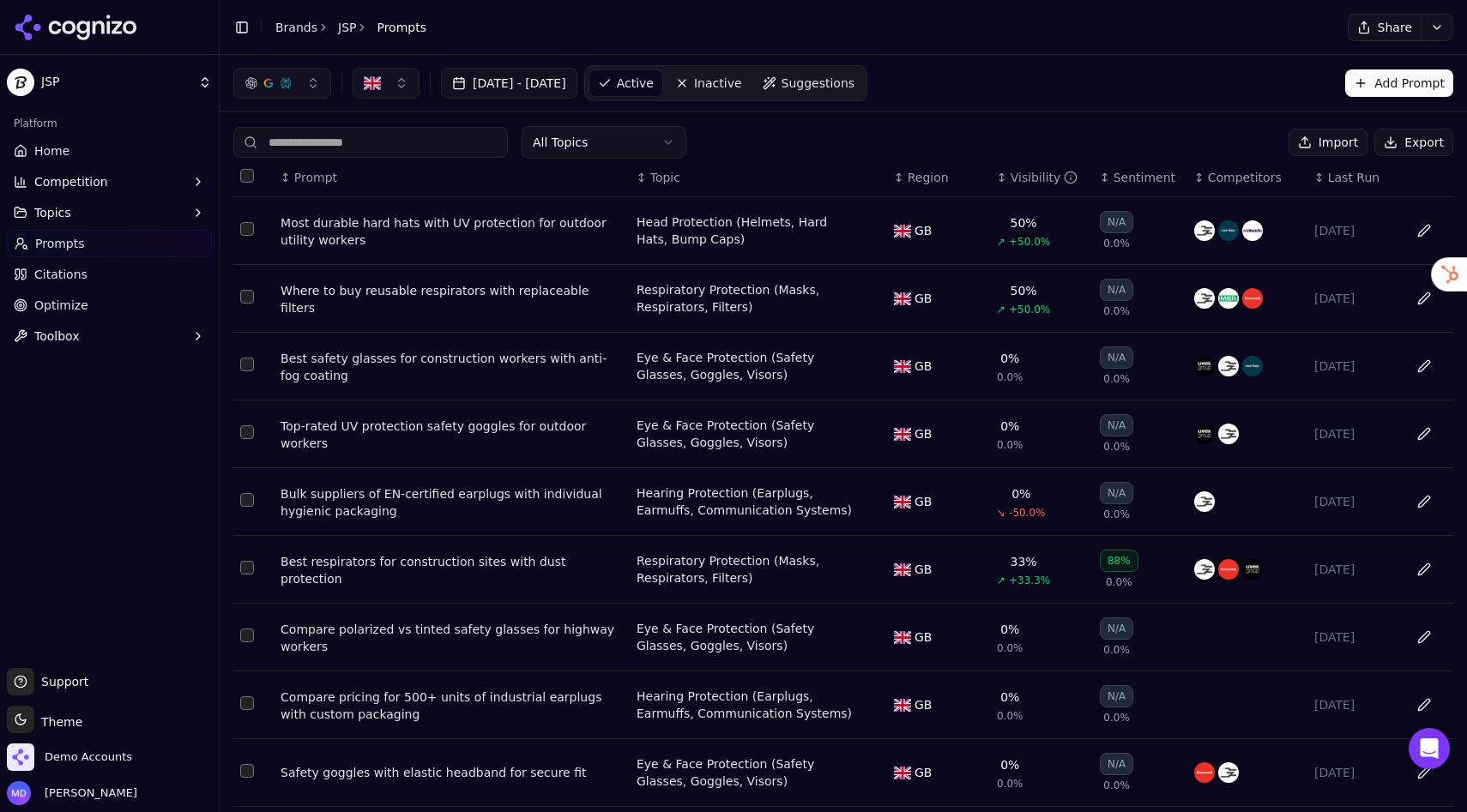
click at [120, 283] on link "Citations" at bounding box center [109, 274] width 205 height 27
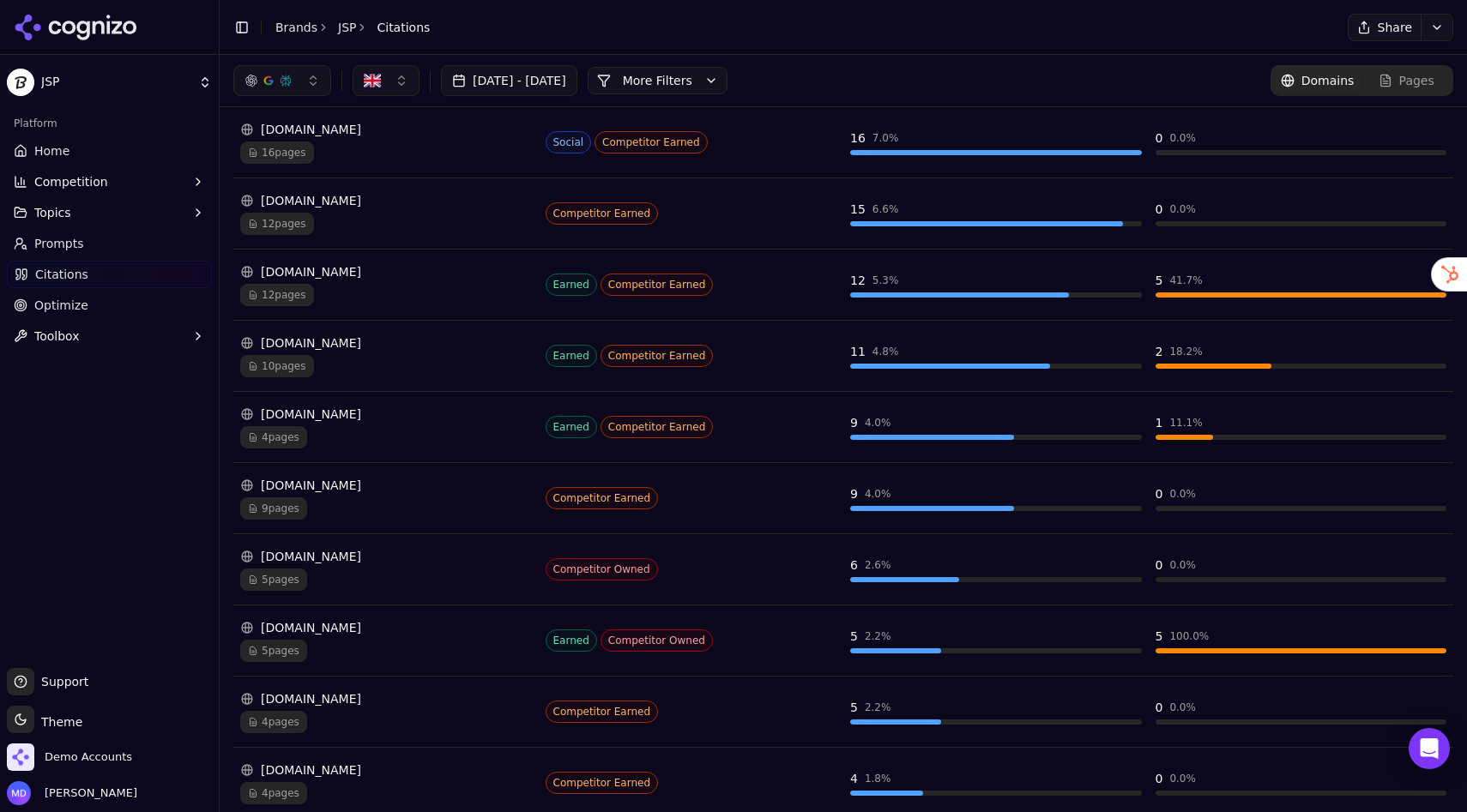
scroll to position [273, 0]
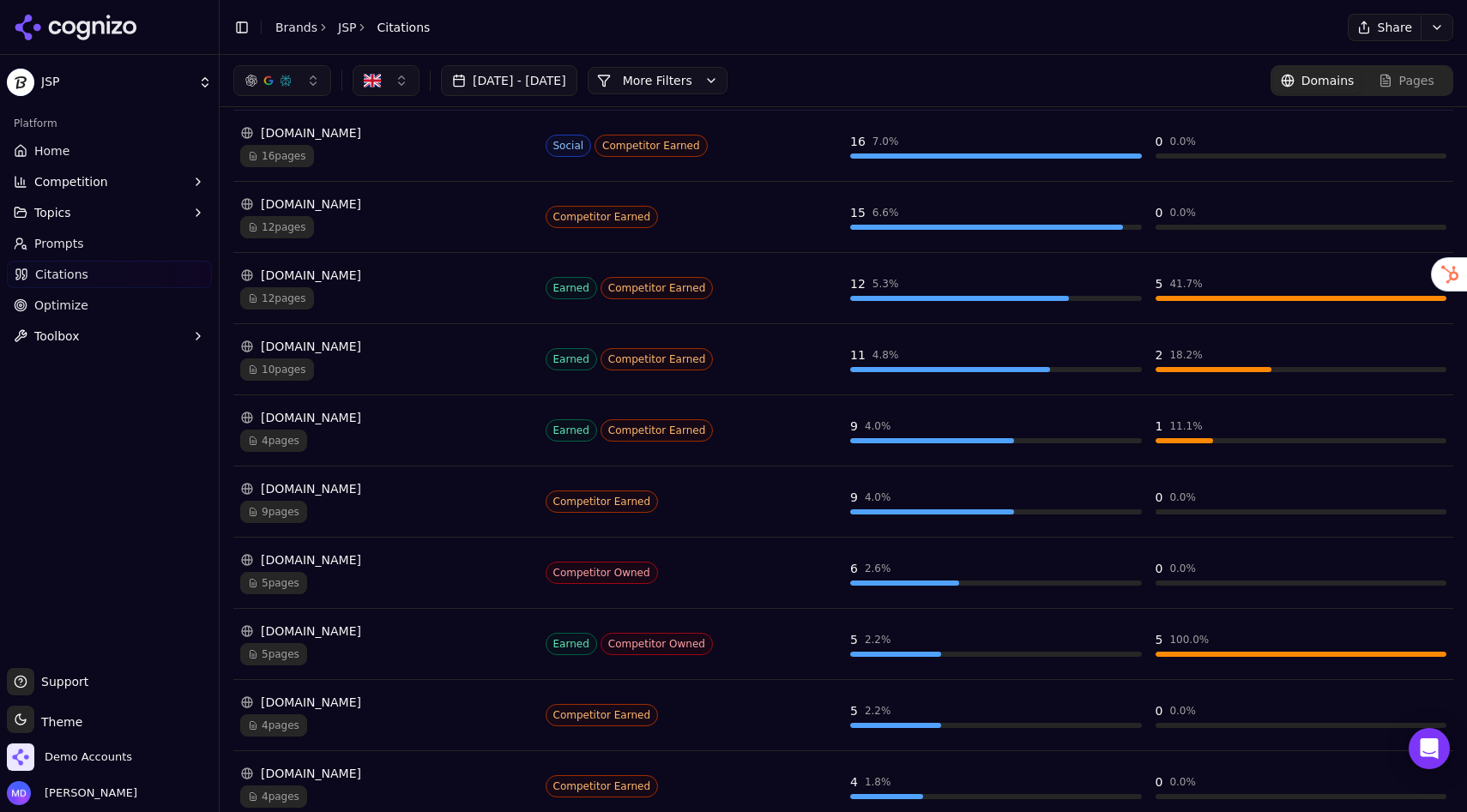
click at [395, 277] on div "cdn.shopify.com" at bounding box center [386, 275] width 292 height 17
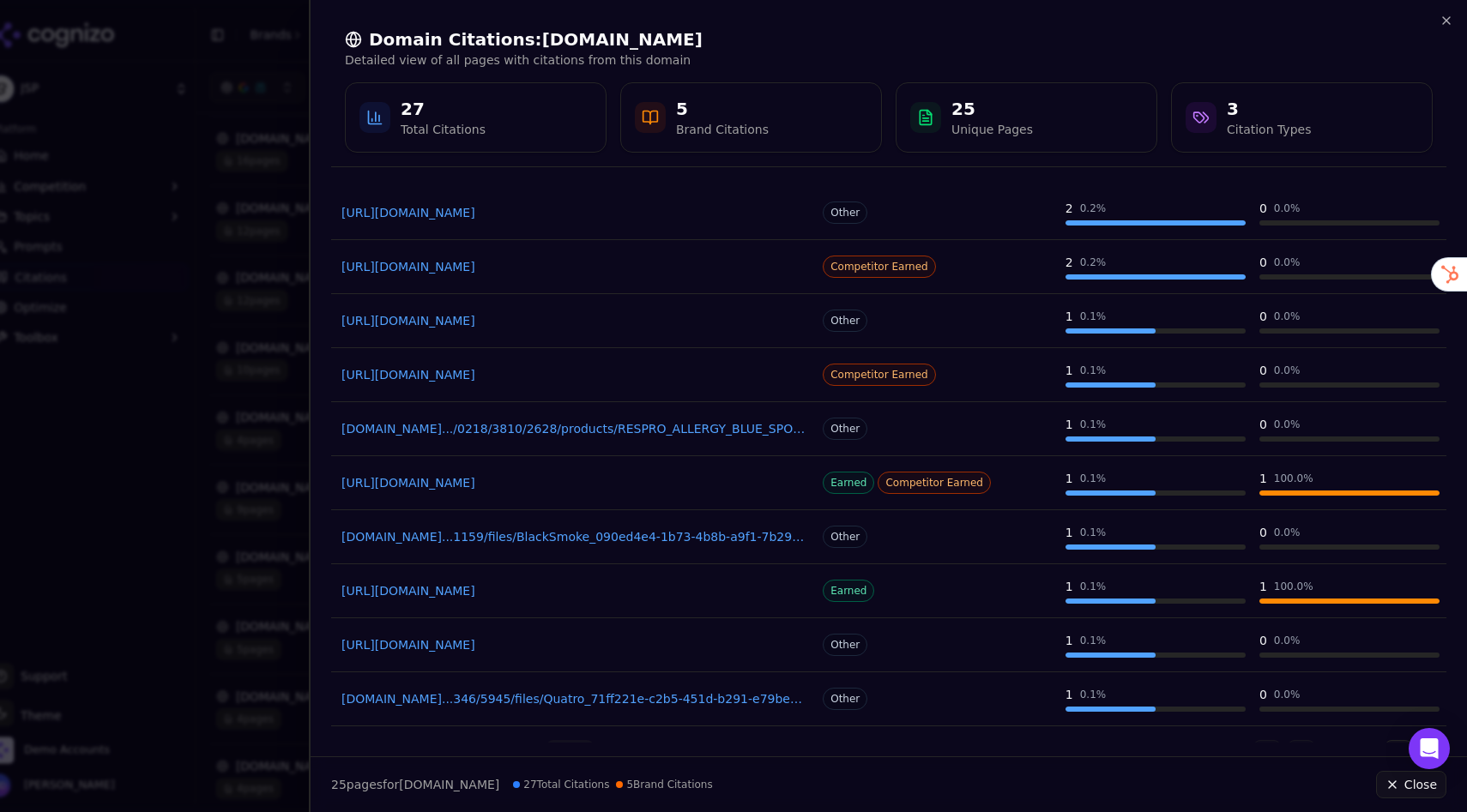
scroll to position [94, 0]
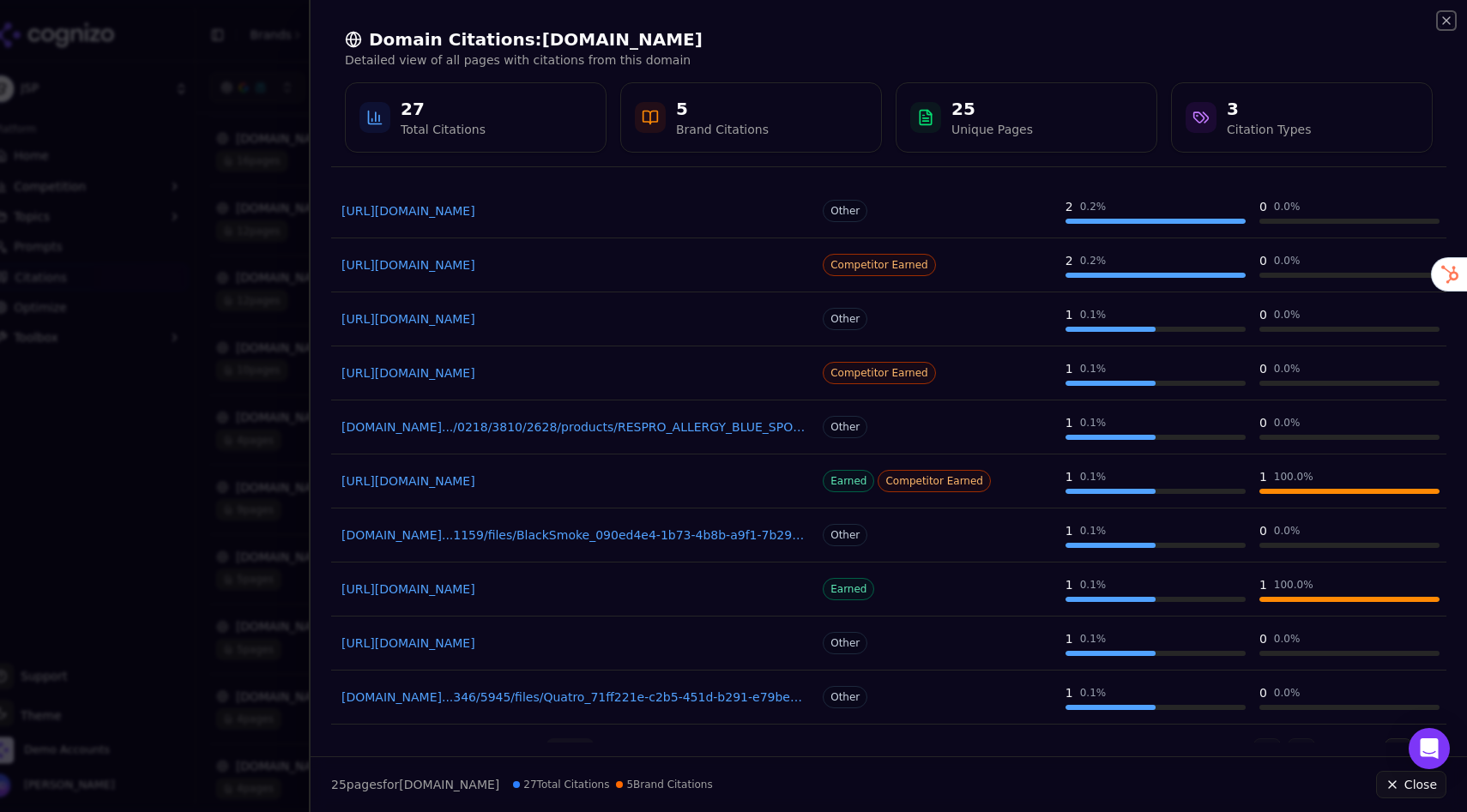
click at [1446, 20] on icon "button" at bounding box center [1445, 20] width 7 height 7
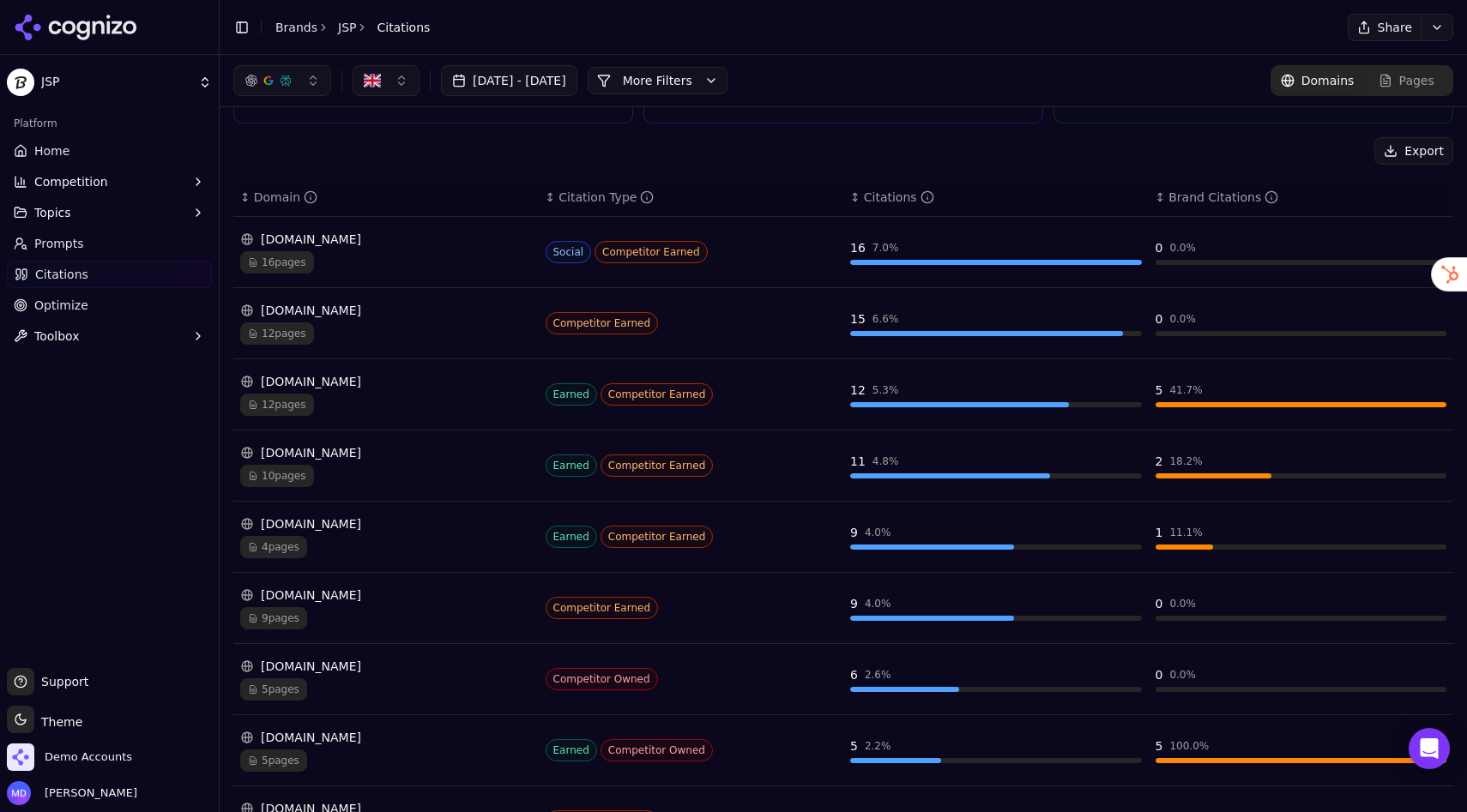
scroll to position [0, 0]
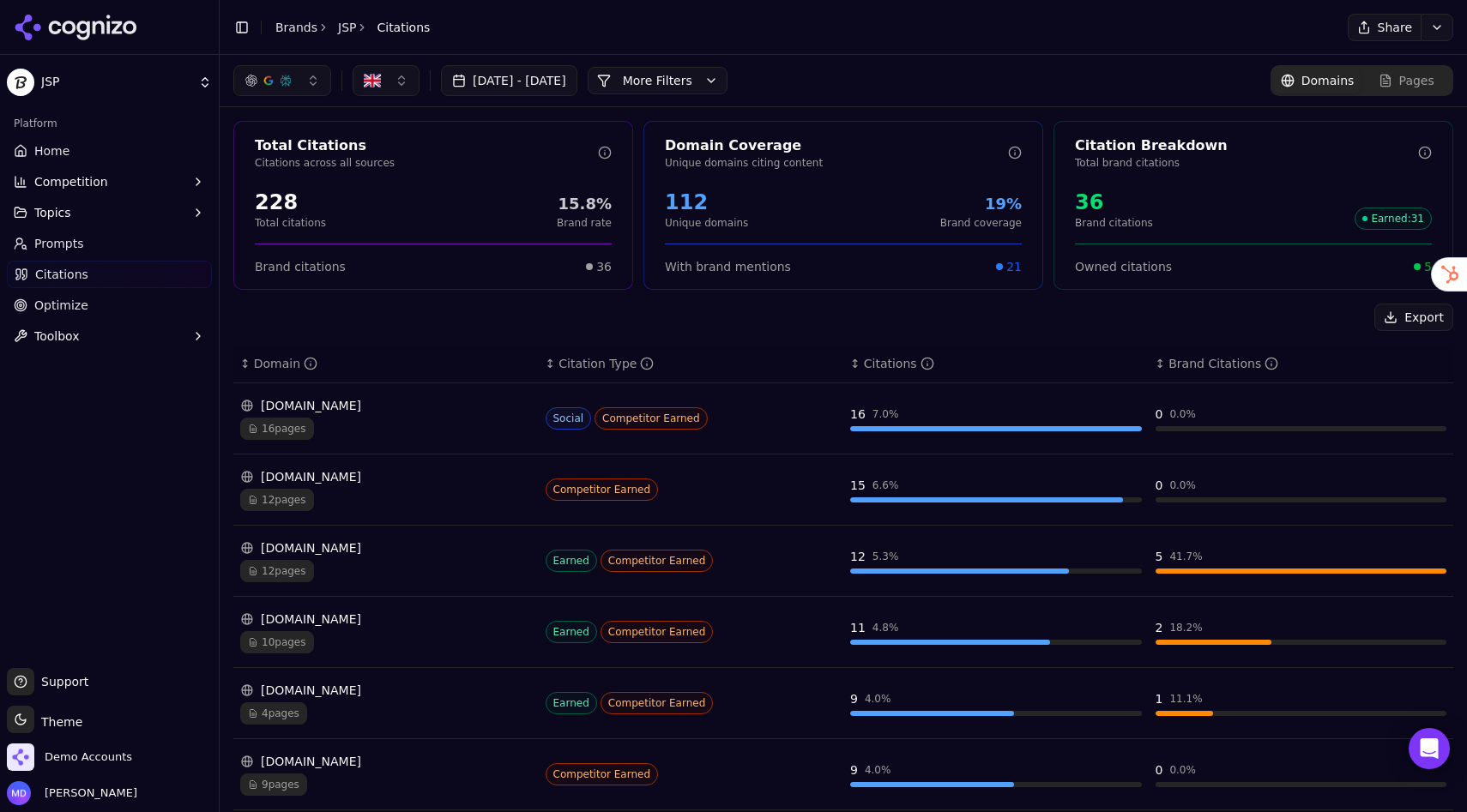
click at [897, 78] on div "Aug 05, 2025 - Sep 04, 2025 More More Filters Domains Pages" at bounding box center [843, 80] width 1219 height 31
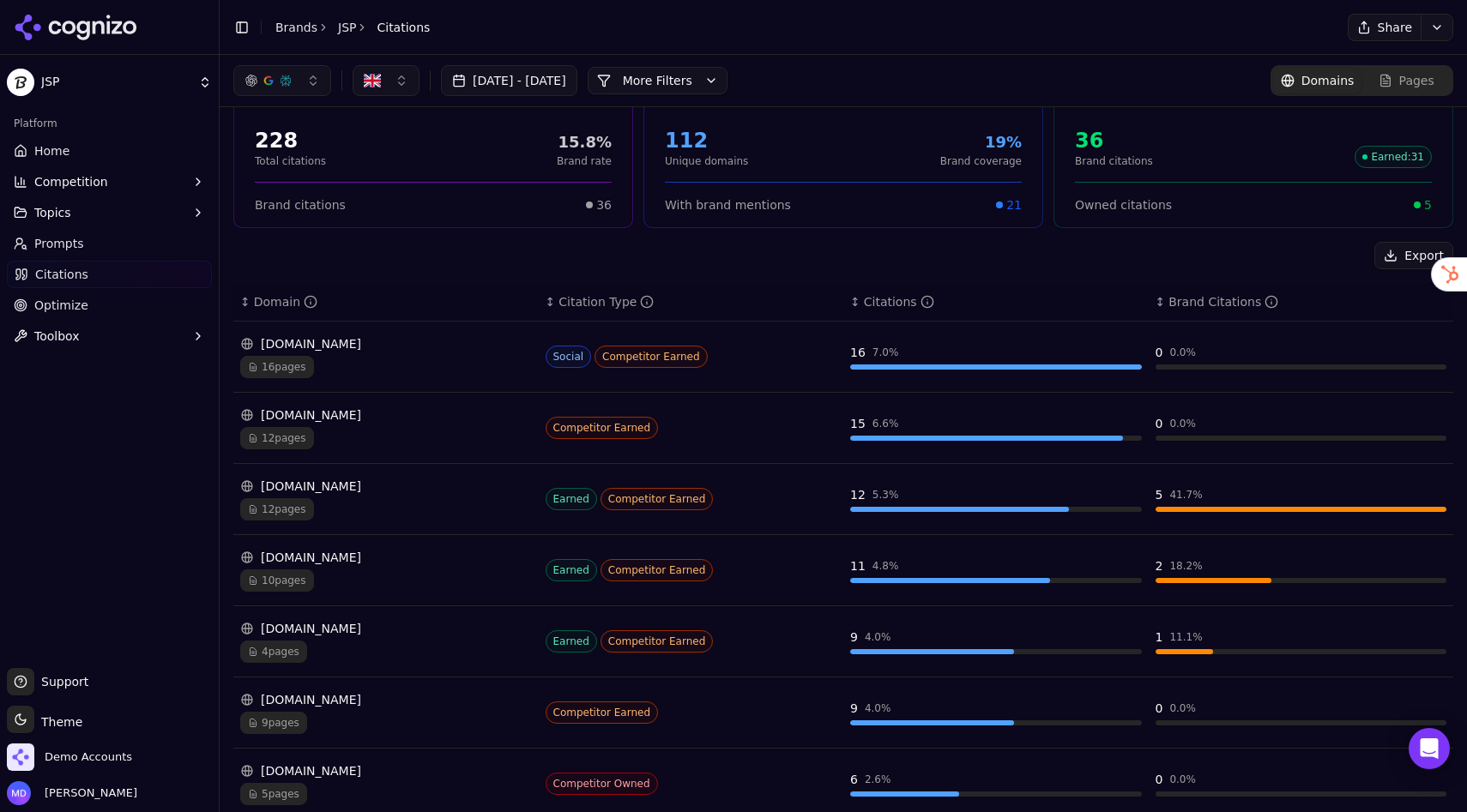
scroll to position [66, 0]
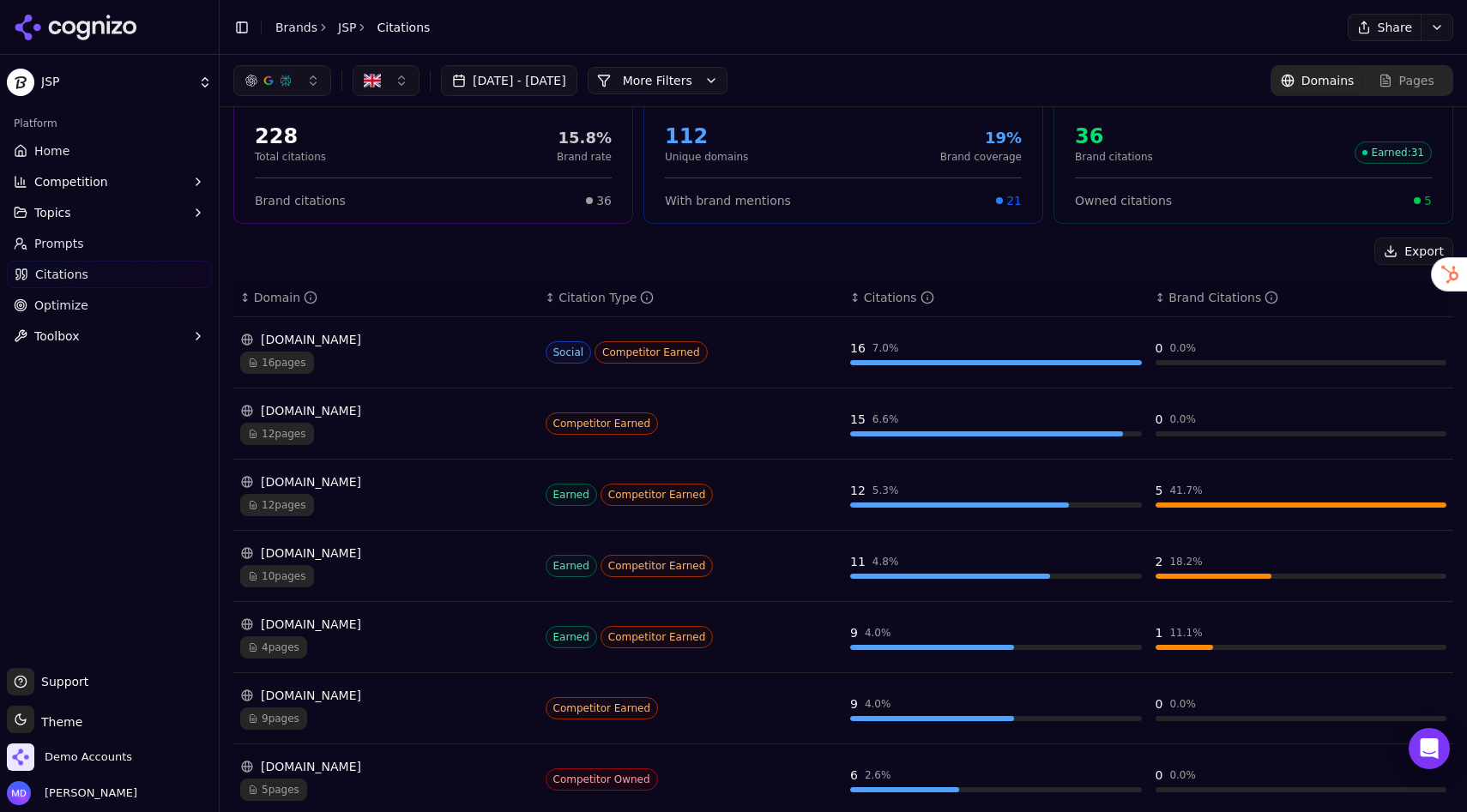
click at [264, 299] on div "Domain" at bounding box center [285, 298] width 63 height 17
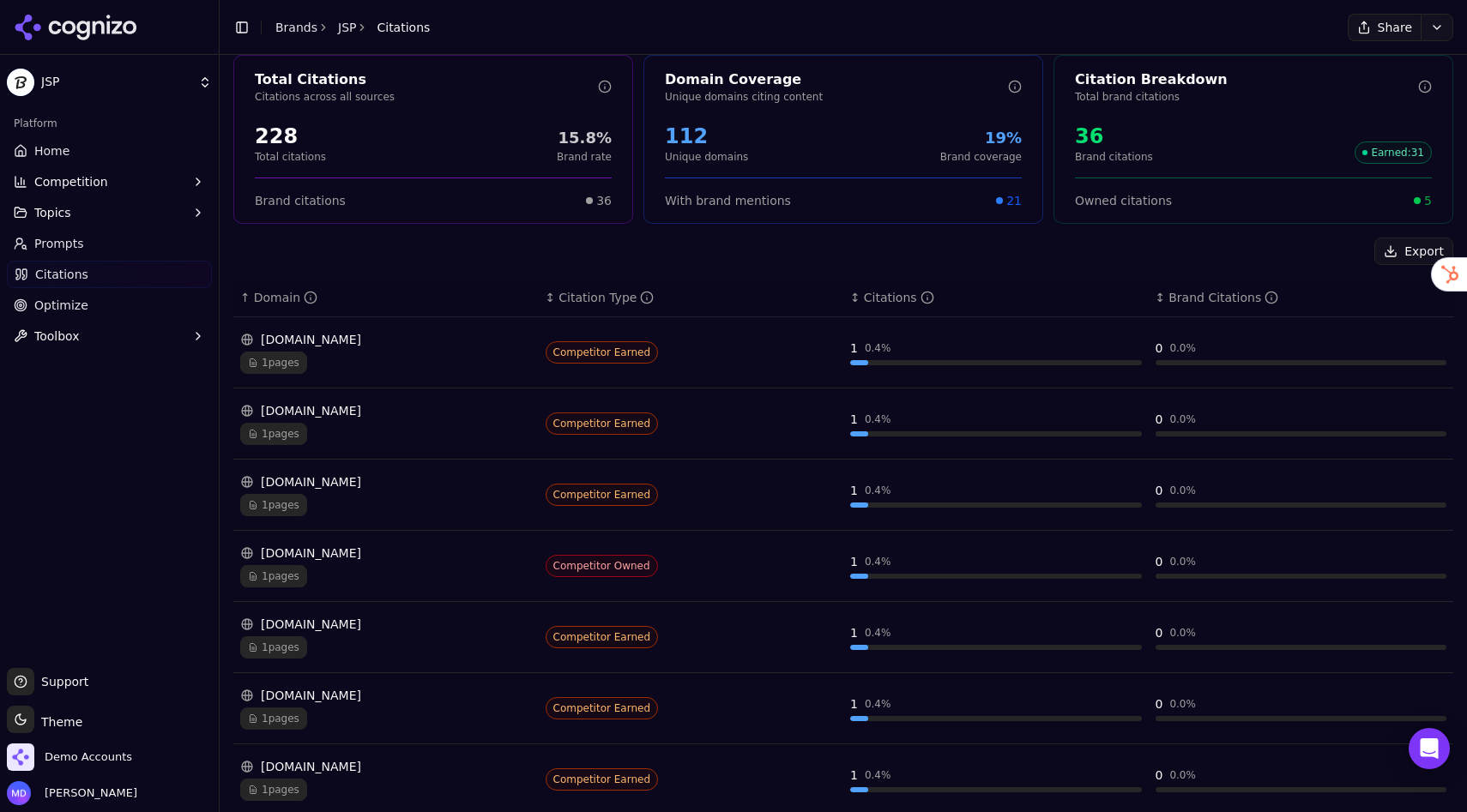
scroll to position [338, 0]
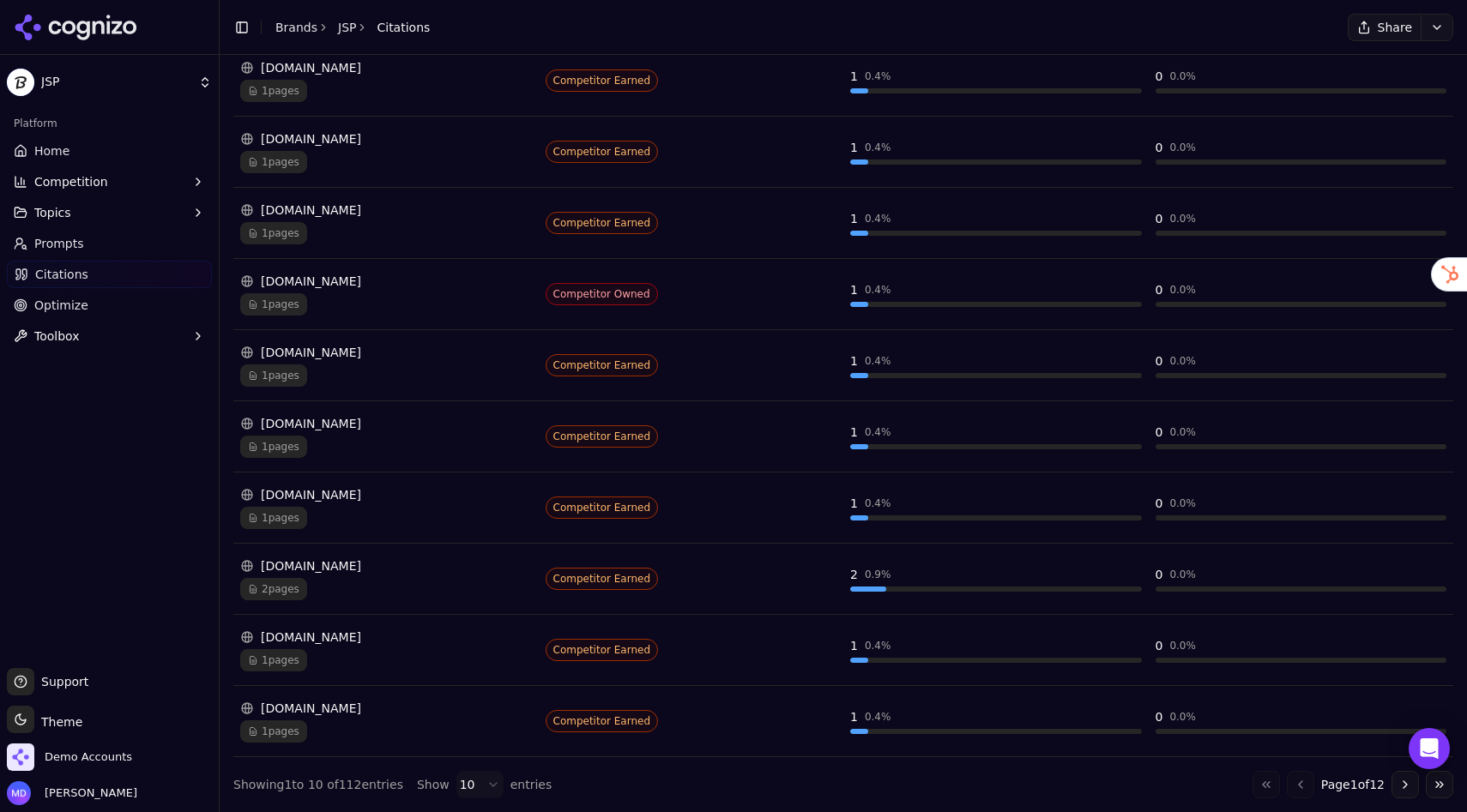
click at [487, 787] on html "JSP Platform Home Competition Topics Prompts Citations Optimize Toolbox Support…" at bounding box center [734, 406] width 1467 height 812
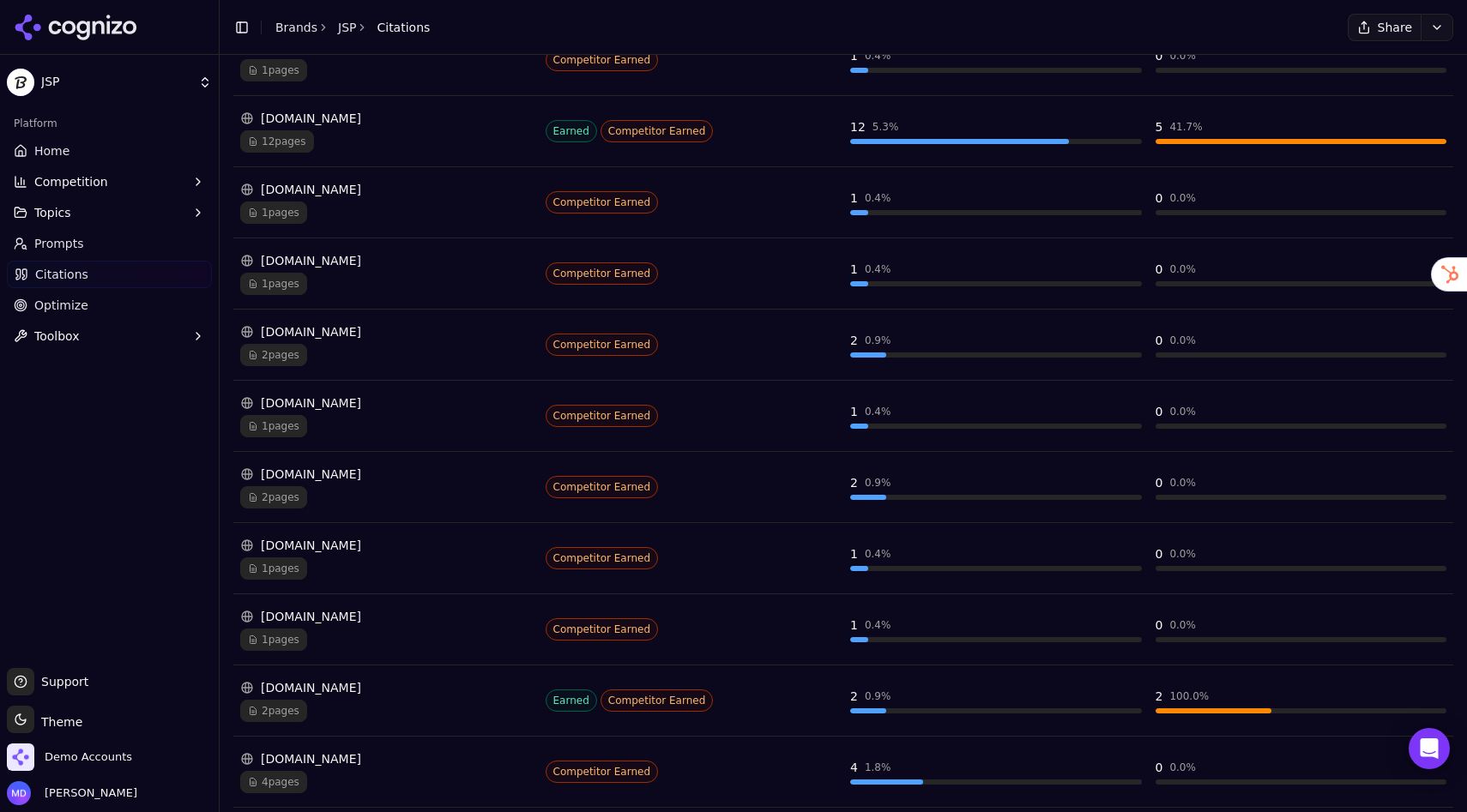
scroll to position [1762, 0]
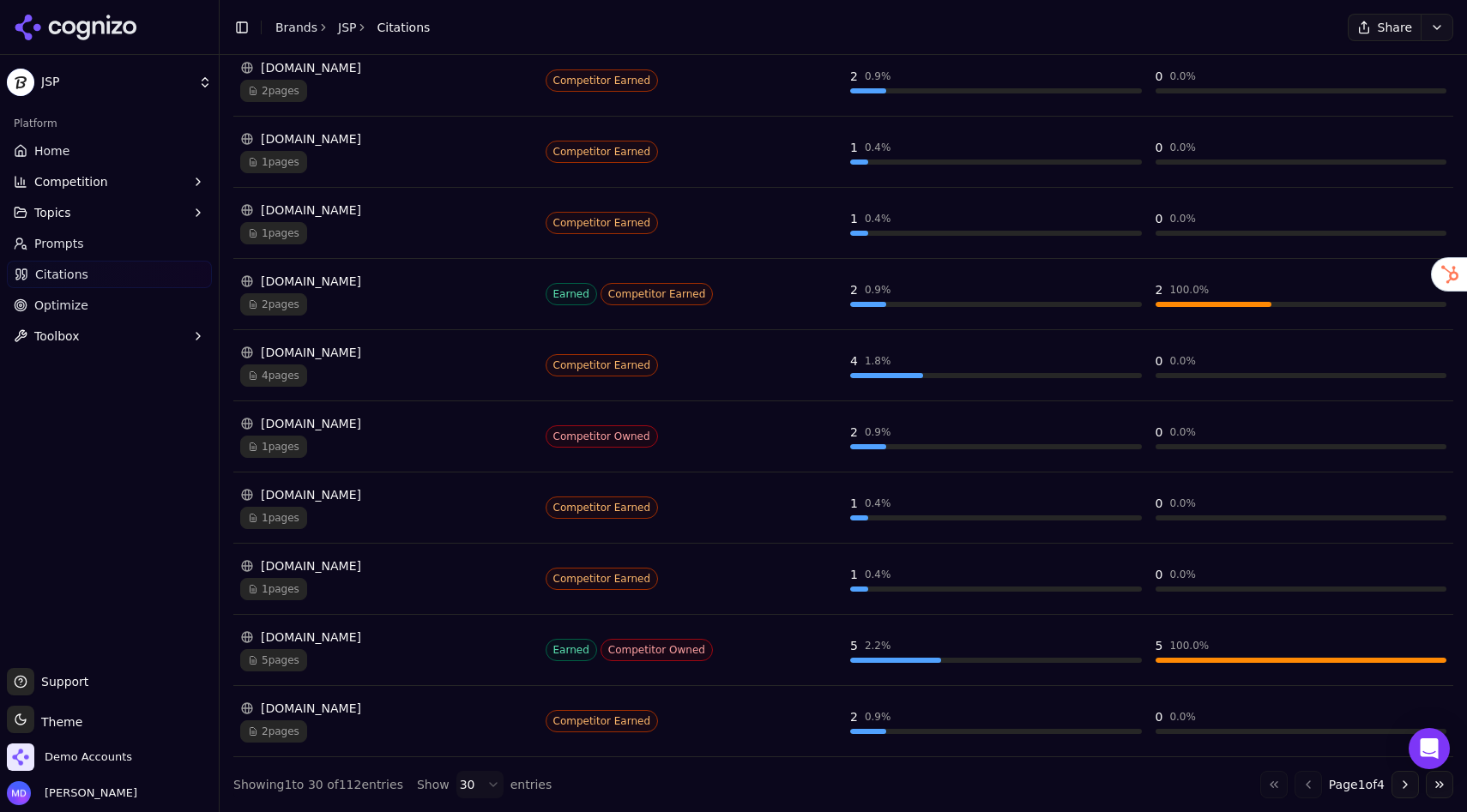
click at [468, 791] on html "JSP Platform Home Competition Topics Prompts Citations Optimize Toolbox Support…" at bounding box center [734, 406] width 1467 height 812
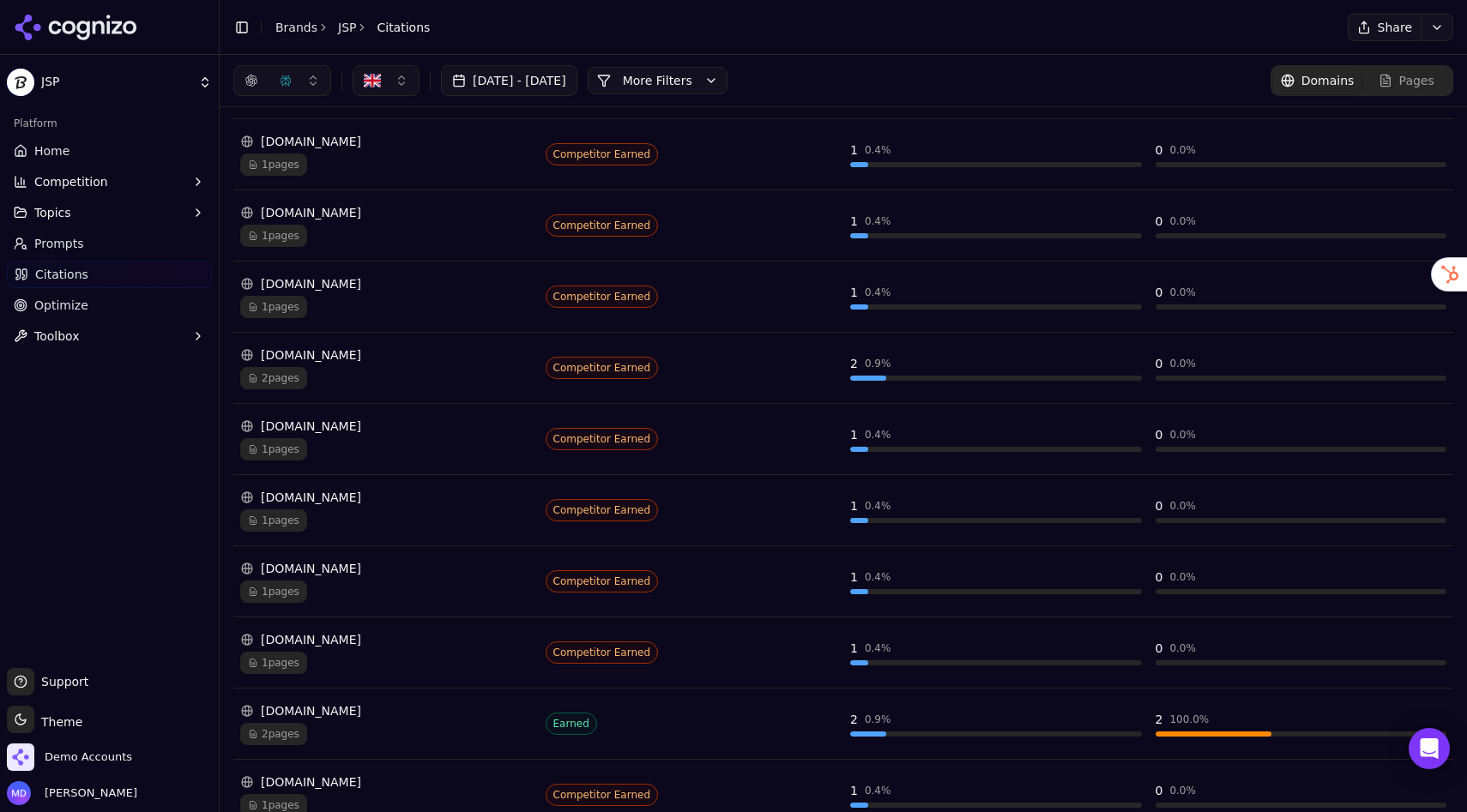
scroll to position [177, 0]
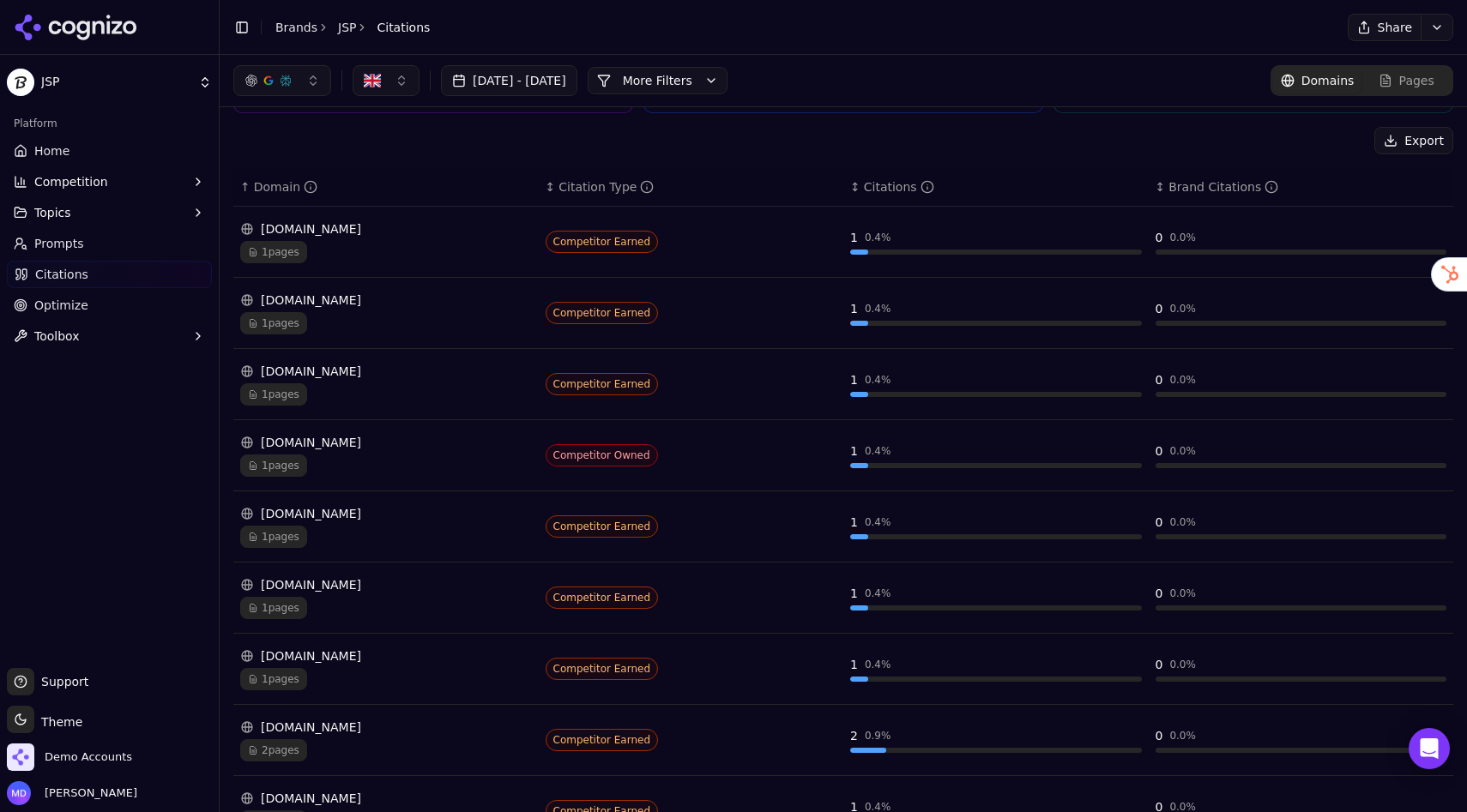
click at [727, 82] on button "More Filters" at bounding box center [658, 80] width 140 height 27
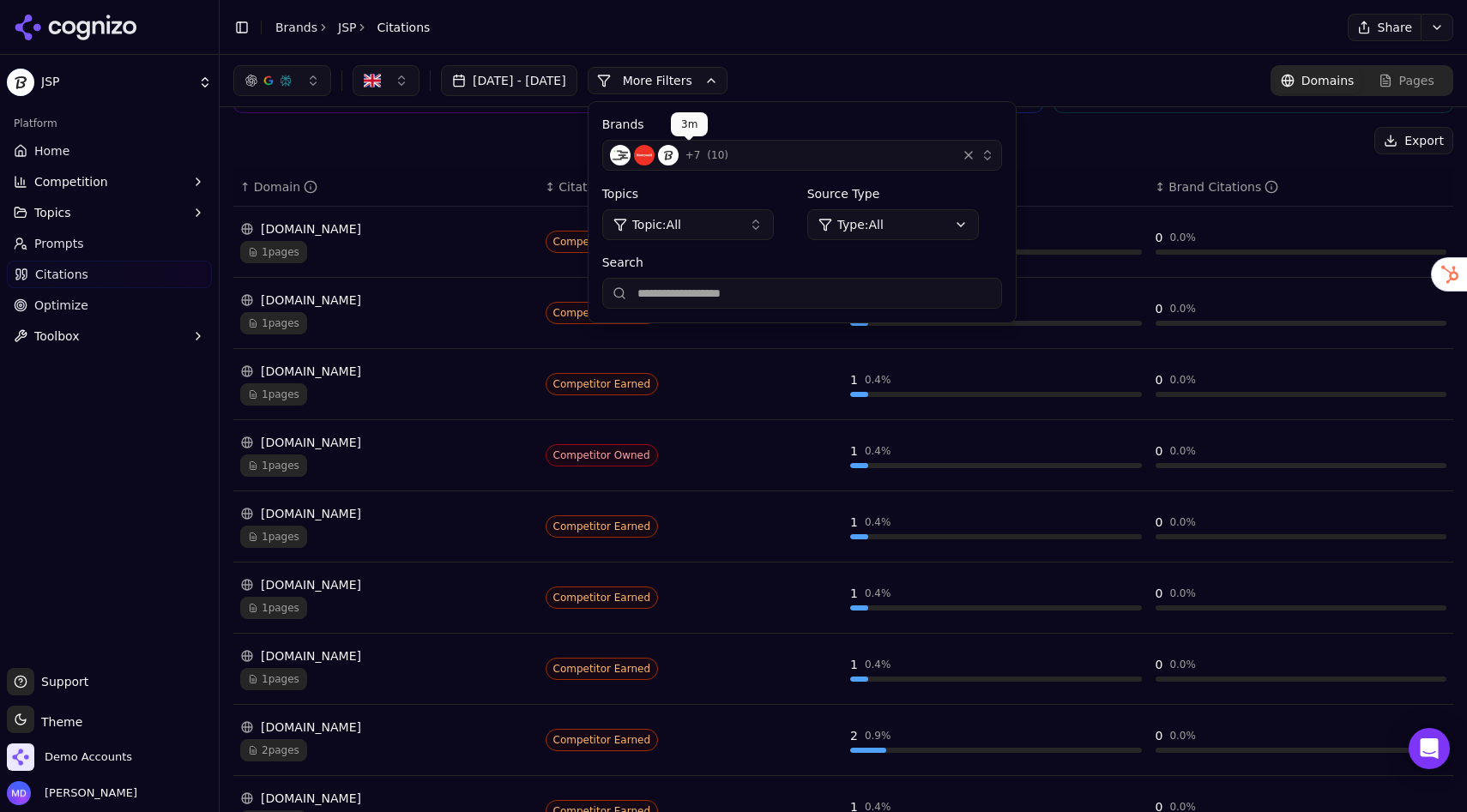
click at [866, 88] on div "Aug 05, 2025 - Sep 04, 2025 More More Filters Brands + 7 ( 10 ) Topics Topic: A…" at bounding box center [843, 80] width 1219 height 31
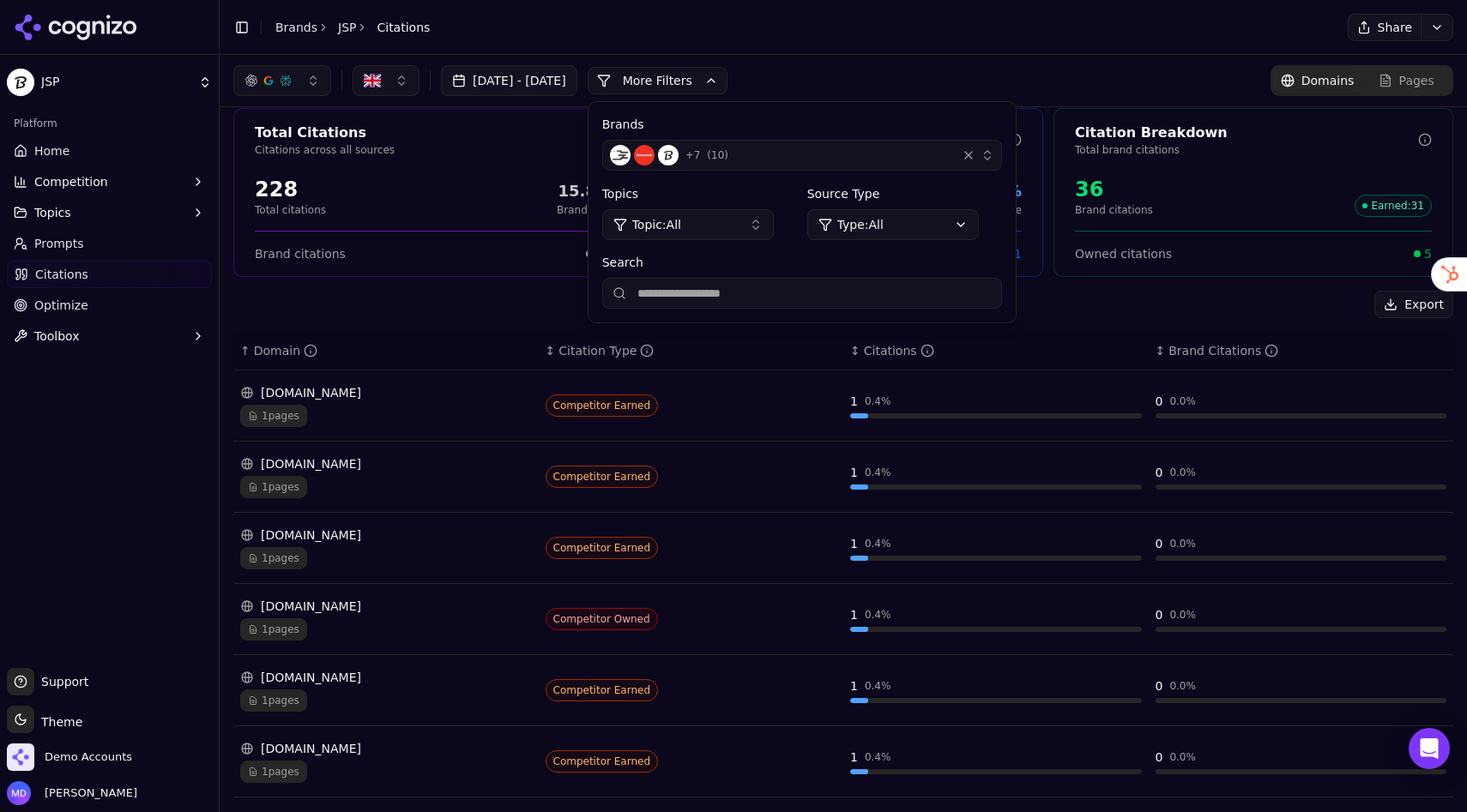
scroll to position [0, 0]
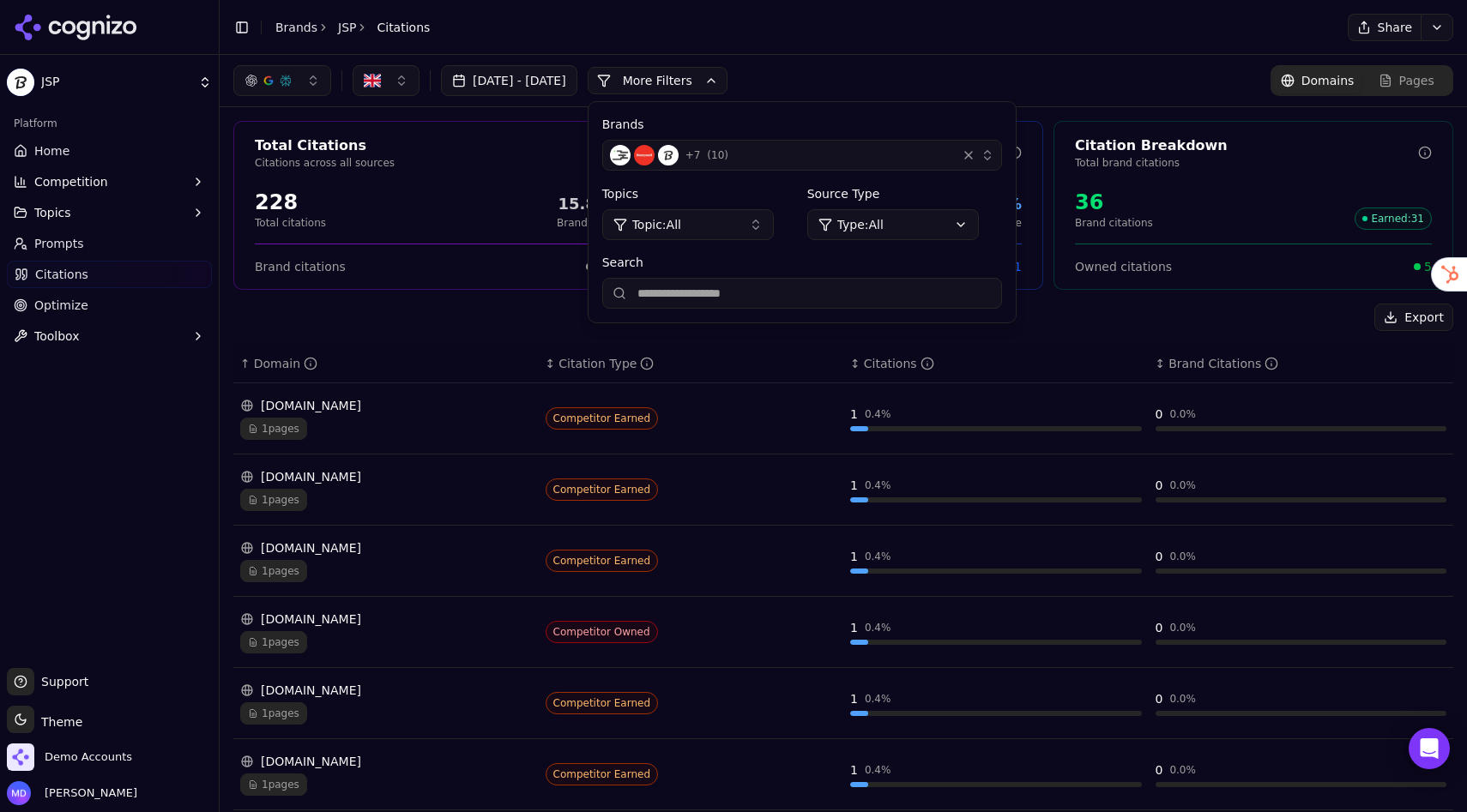
click at [934, 76] on div "Aug 05, 2025 - Sep 04, 2025 More More Filters Brands + 7 ( 10 ) Topics Topic: A…" at bounding box center [843, 80] width 1219 height 31
click at [673, 75] on button "More Filters" at bounding box center [658, 80] width 140 height 27
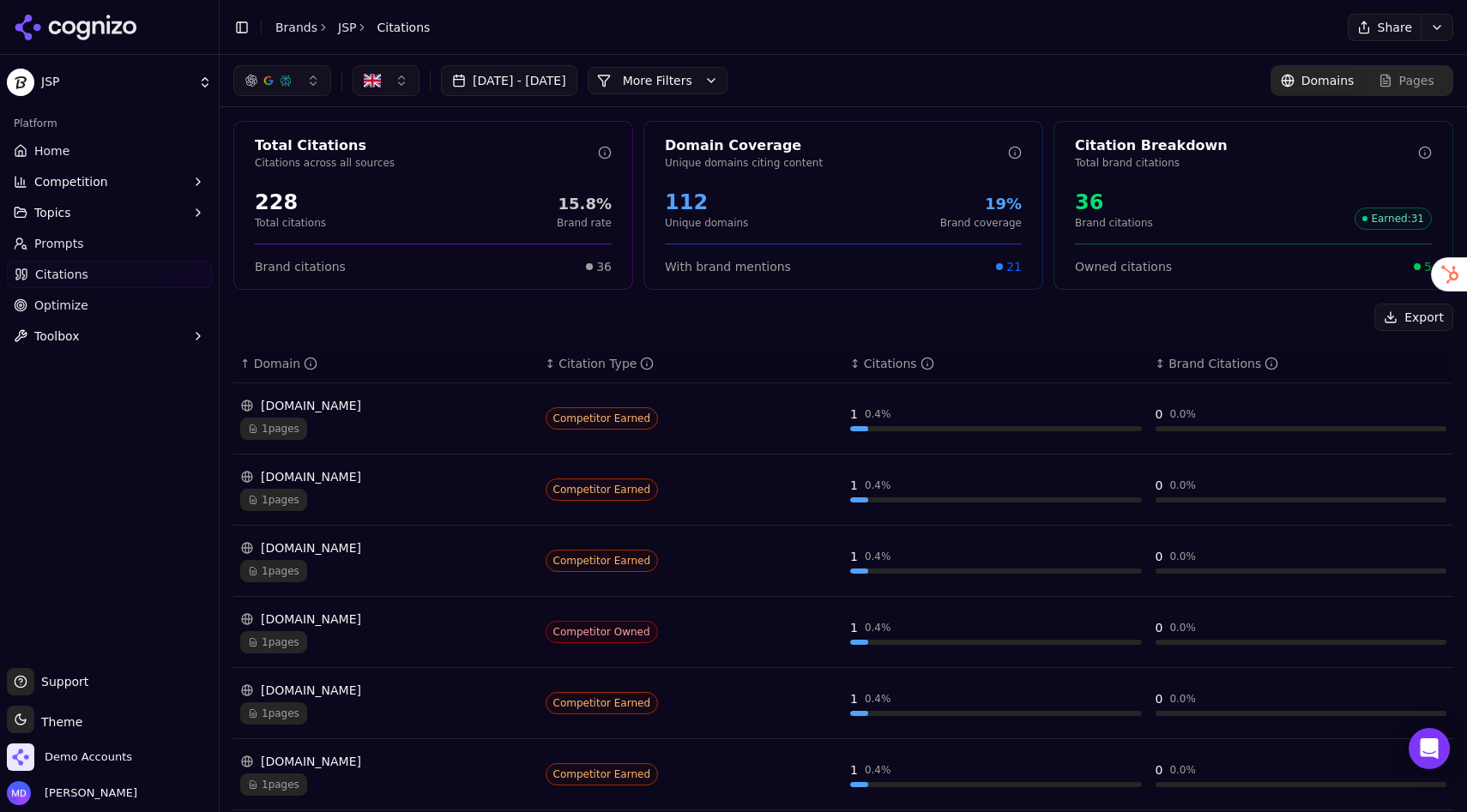
click at [727, 92] on button "More Filters" at bounding box center [658, 80] width 140 height 27
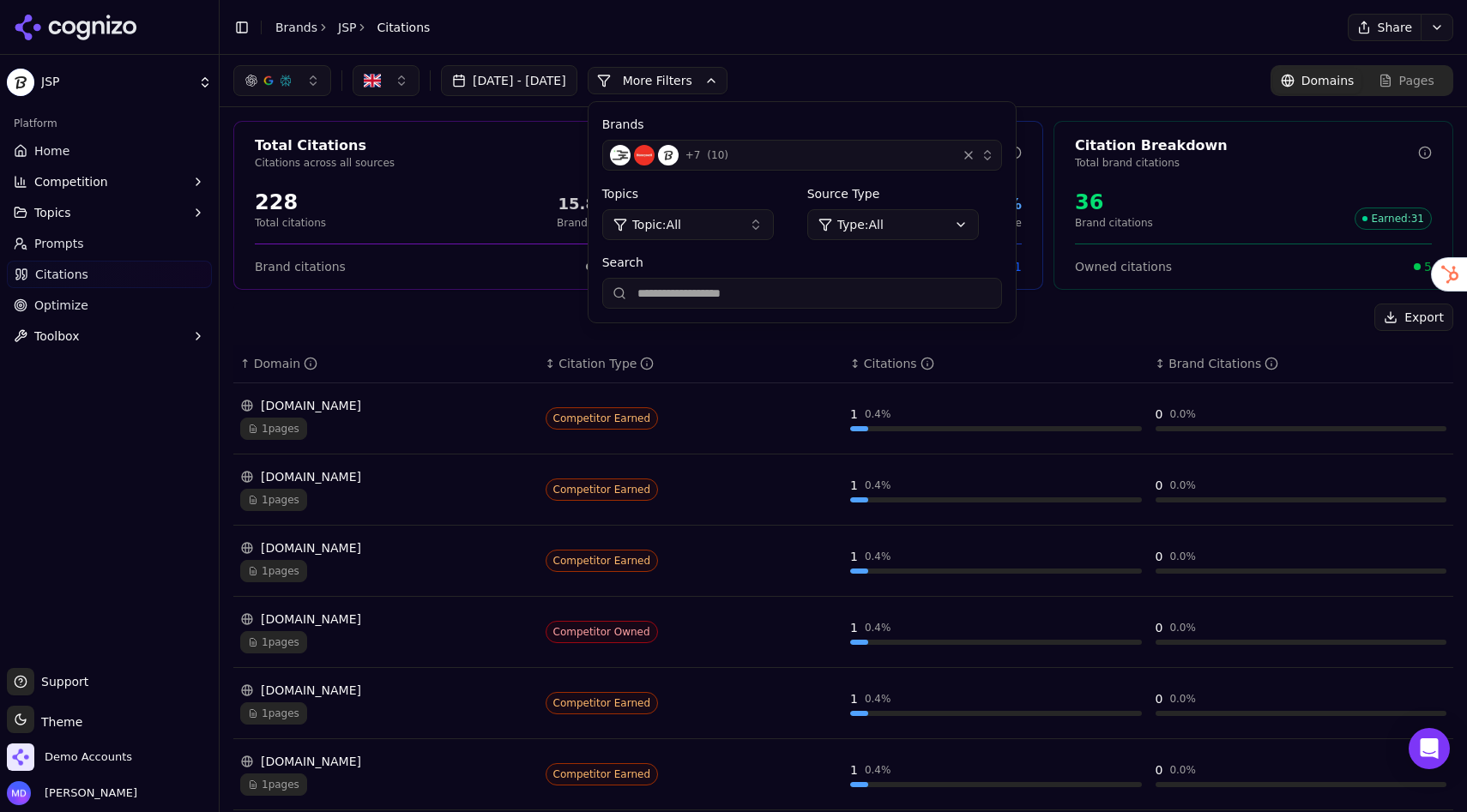
click at [925, 232] on html "JSP Platform Home Competition Topics Prompts Citations Optimize Toolbox Support…" at bounding box center [734, 406] width 1467 height 812
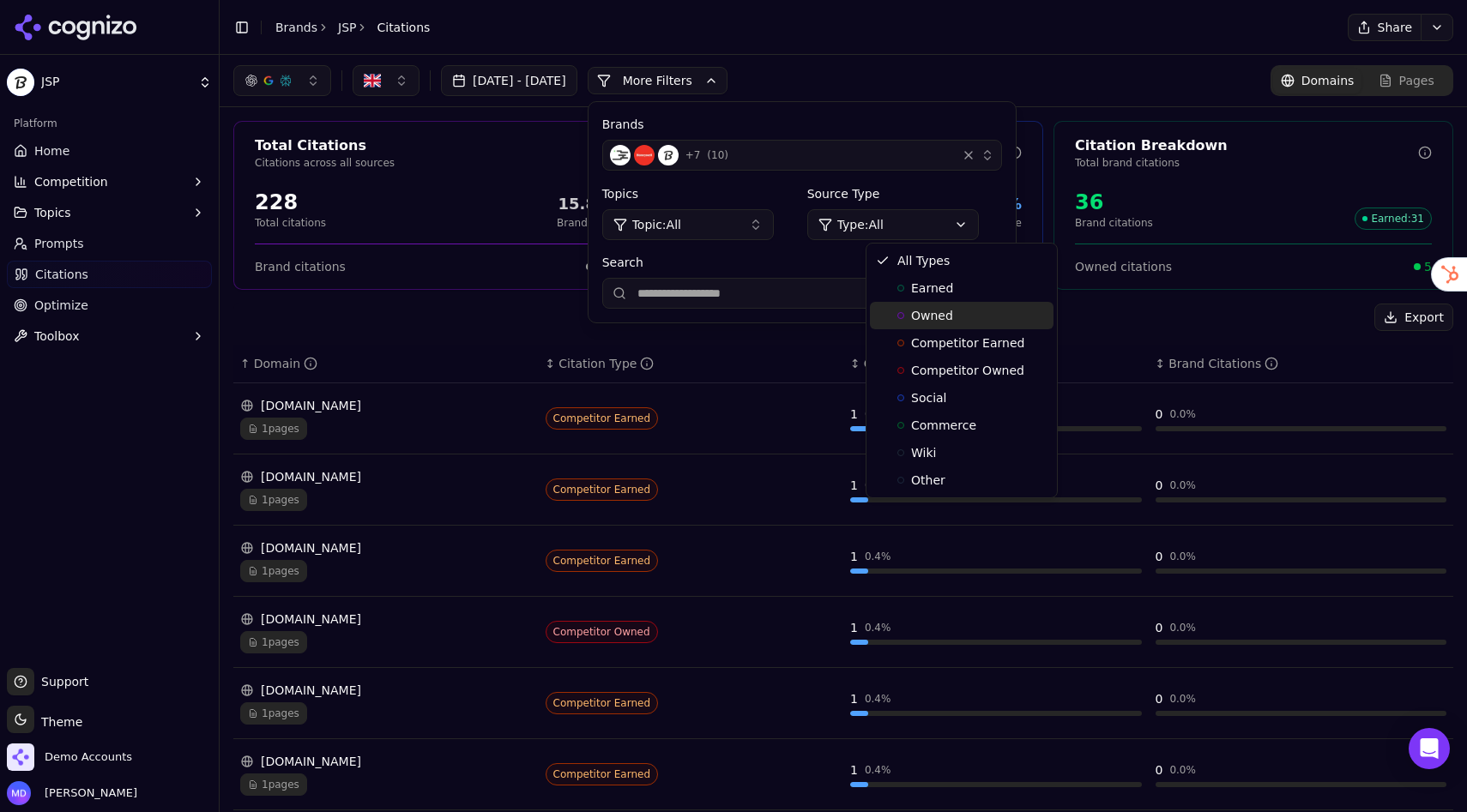
click at [926, 315] on span "Owned" at bounding box center [932, 316] width 42 height 17
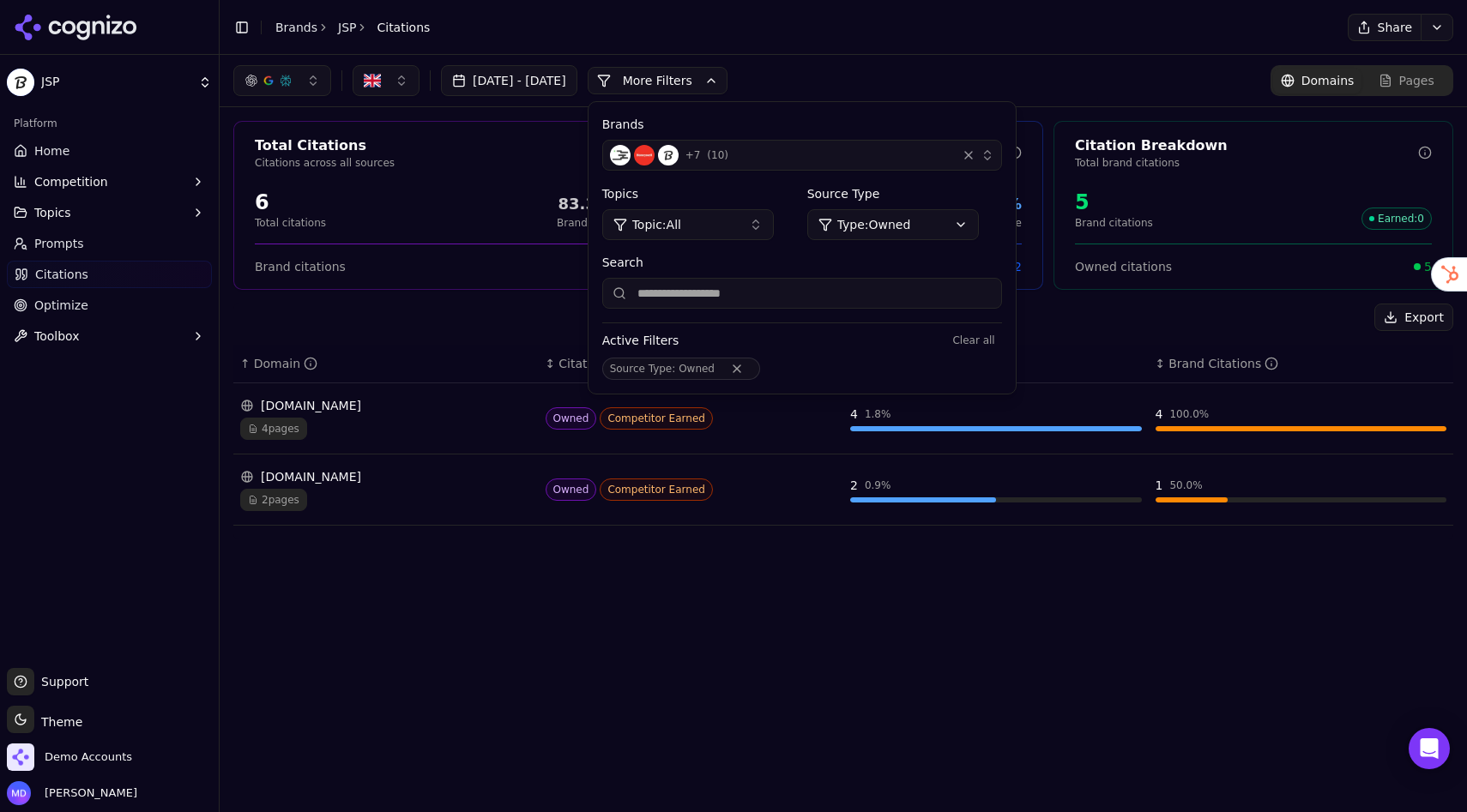
click at [541, 559] on div "Aug 05, 2025 - Sep 04, 2025 More More Filters Brands + 7 ( 10 ) Topics Topic: A…" at bounding box center [842, 433] width 1247 height 757
click at [440, 421] on div "4 pages" at bounding box center [386, 429] width 292 height 23
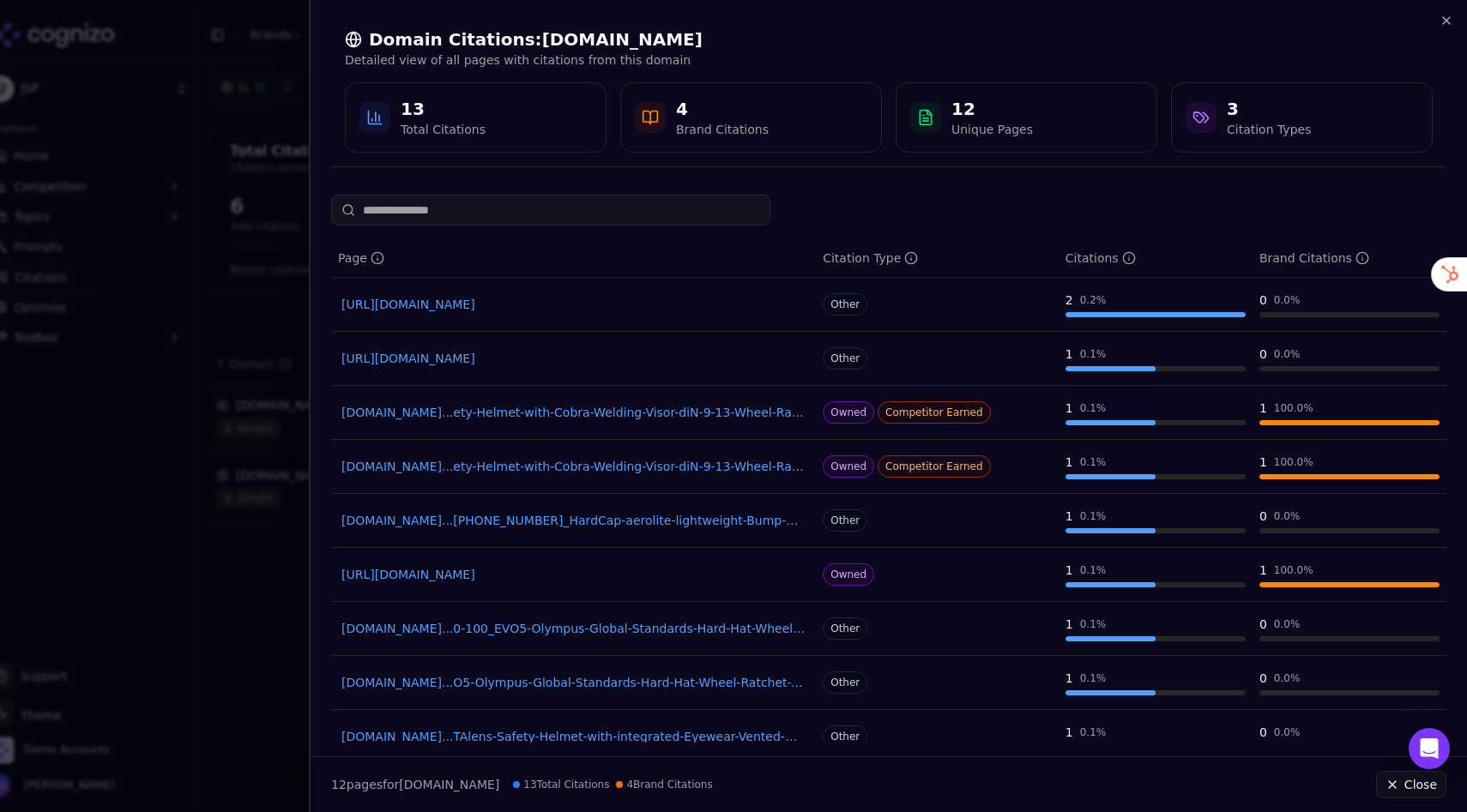
click at [438, 415] on link "jspsafety.com...ety-Helmet-with-Cobra-Welding-Visor-diN-9-13-Wheel-Ratchet-White" at bounding box center [573, 412] width 464 height 17
click at [1445, 25] on icon "button" at bounding box center [1446, 21] width 14 height 14
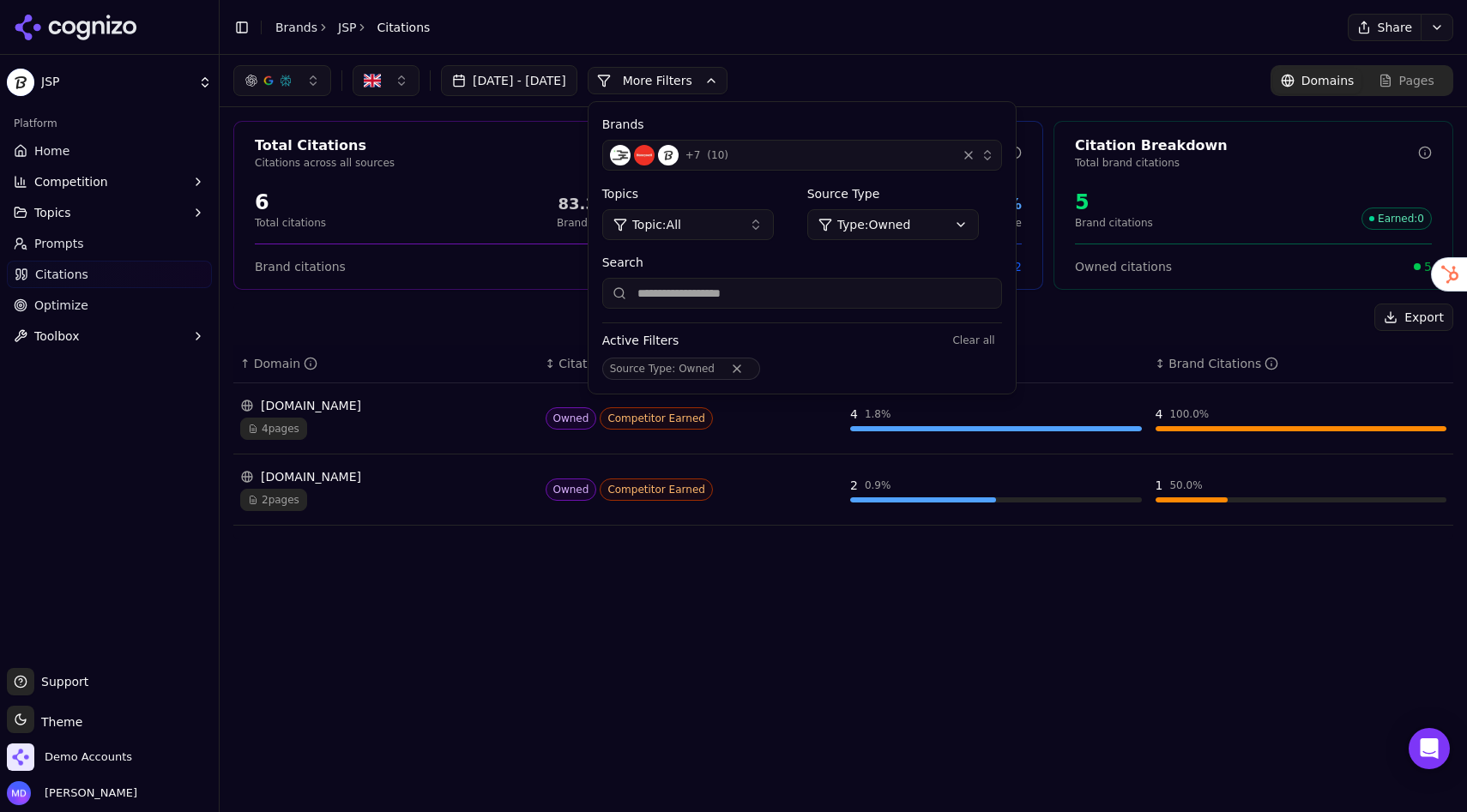
click at [68, 297] on span "Optimize" at bounding box center [60, 305] width 54 height 17
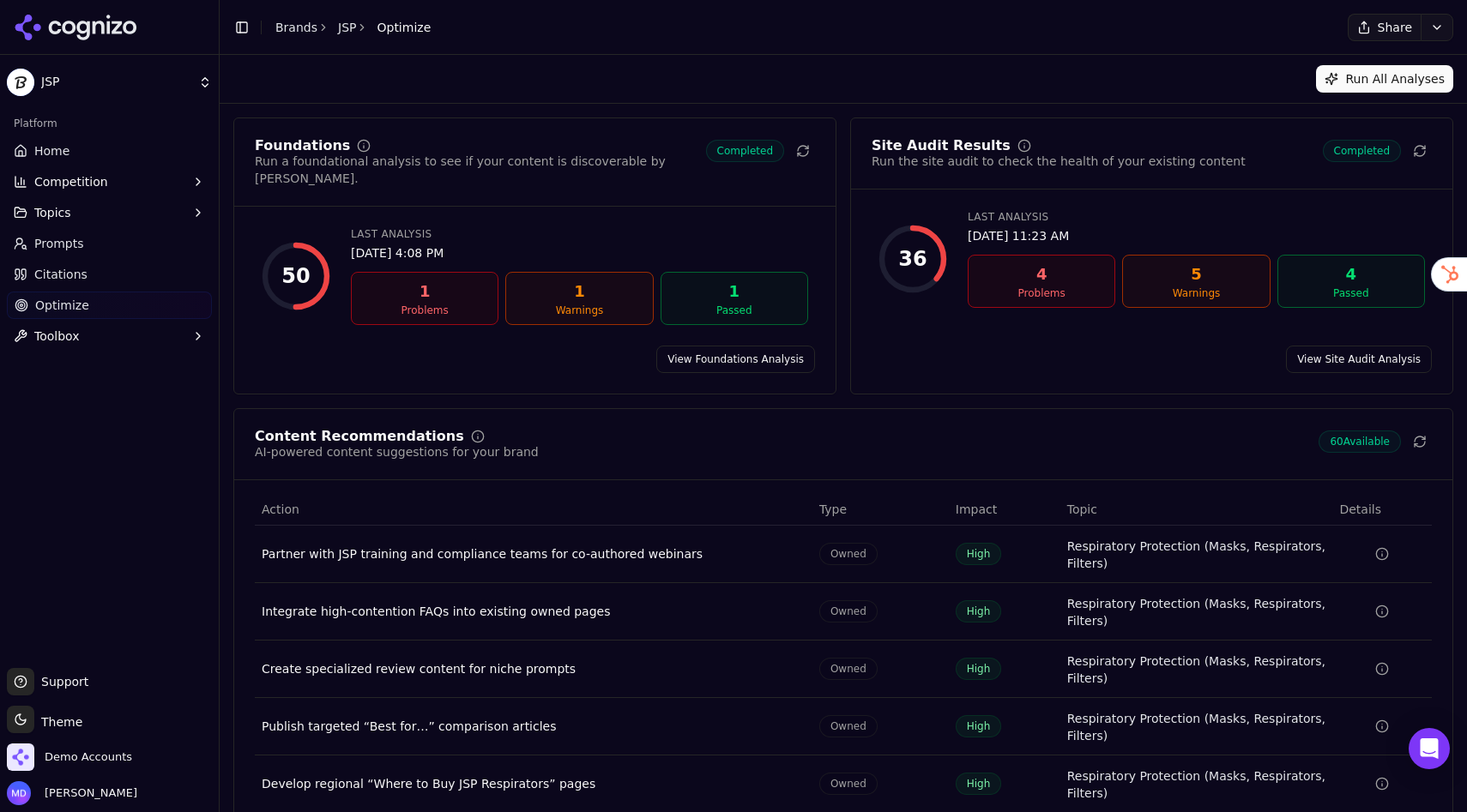
click at [704, 346] on link "View Foundations Analysis" at bounding box center [735, 359] width 159 height 27
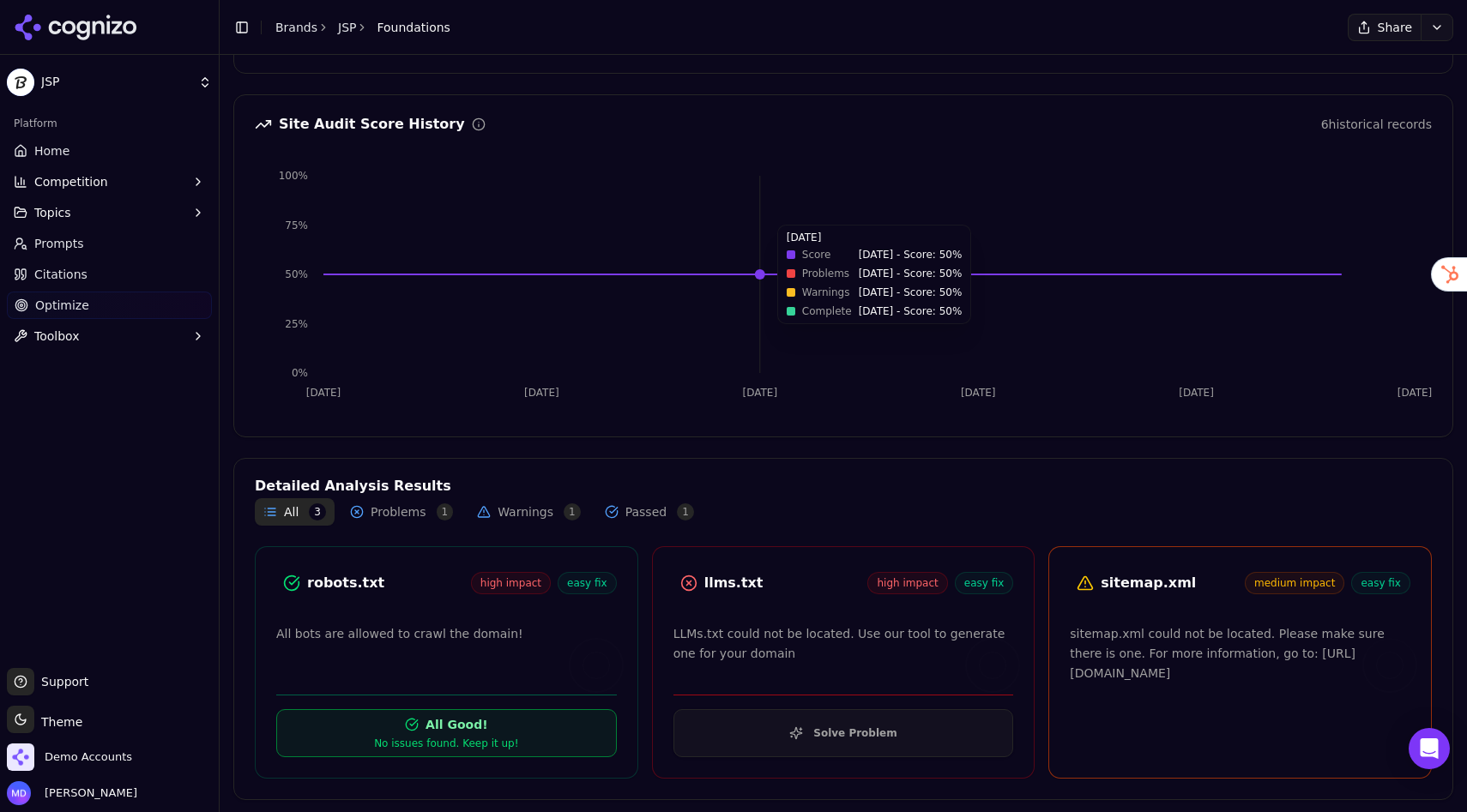
scroll to position [149, 0]
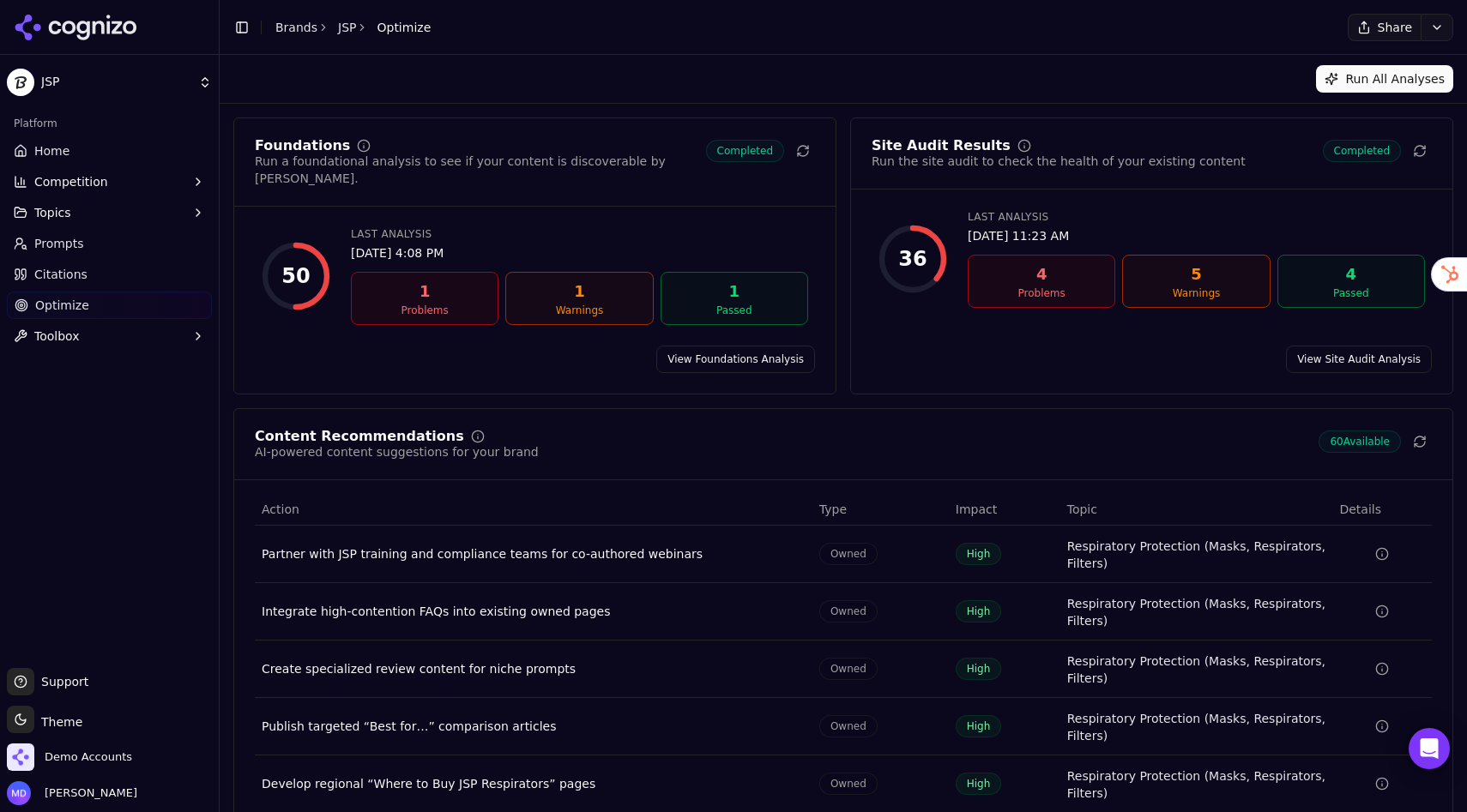
click at [1402, 346] on link "View Site Audit Analysis" at bounding box center [1358, 359] width 146 height 27
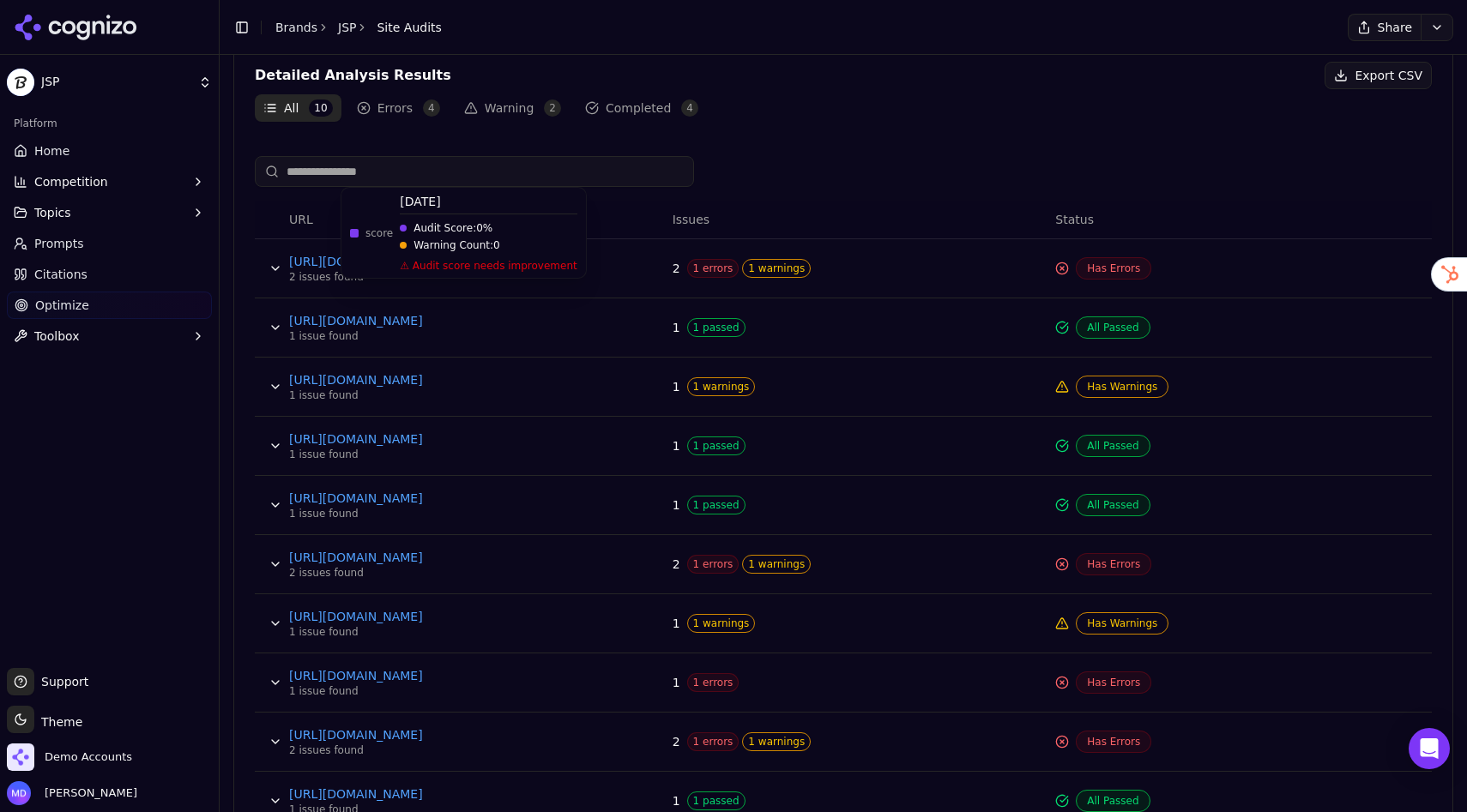
scroll to position [603, 0]
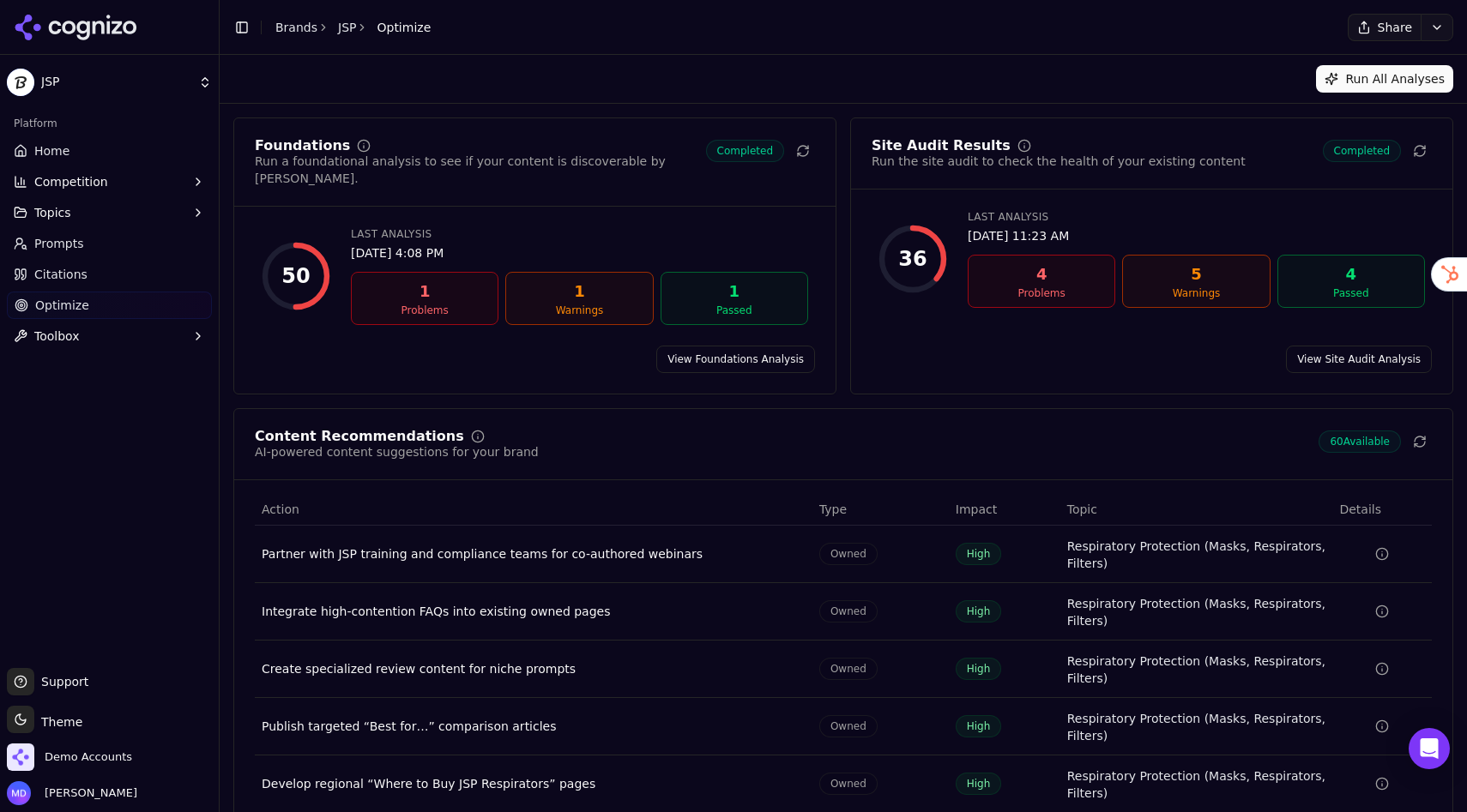
scroll to position [64, 0]
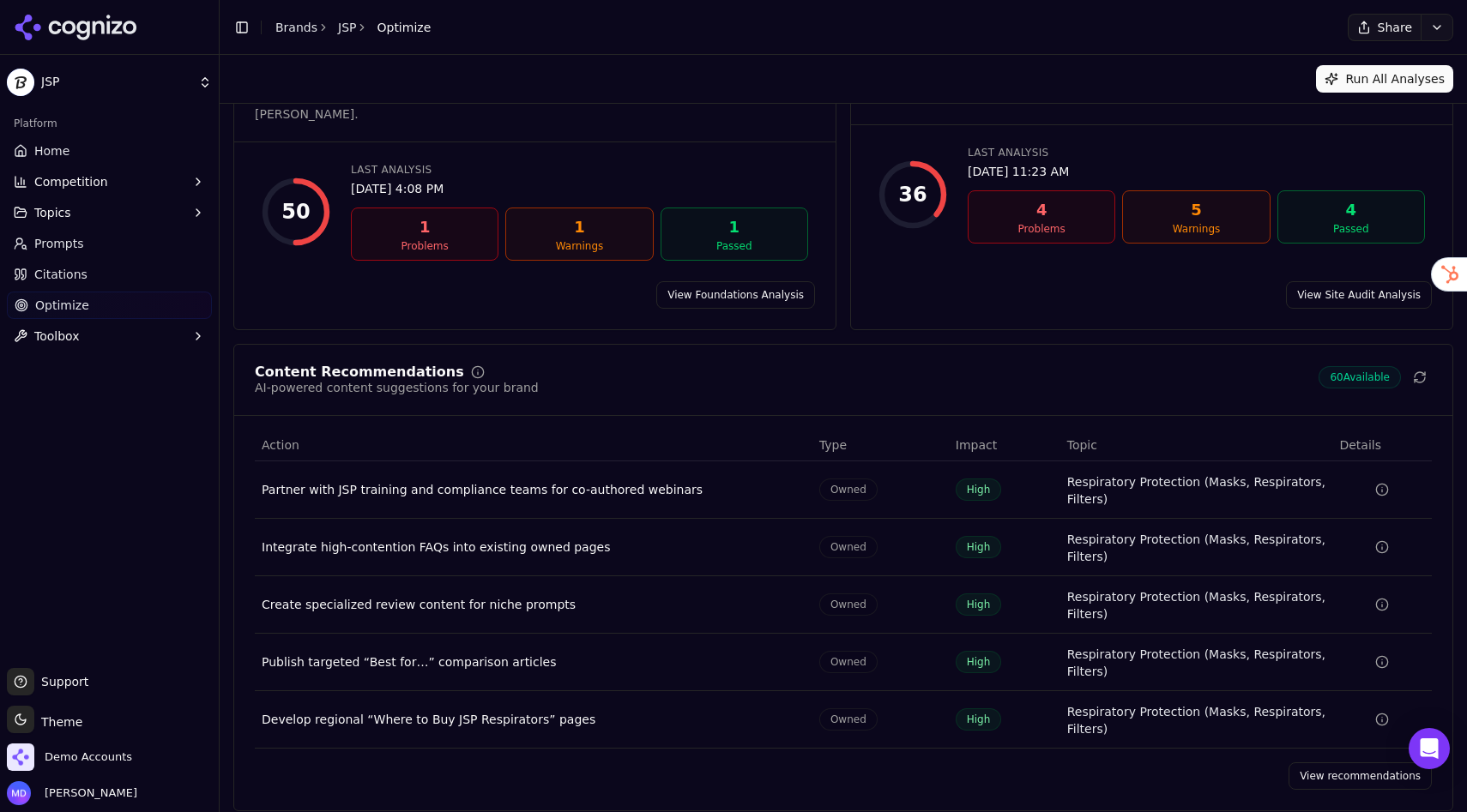
click at [1313, 763] on link "View recommendations" at bounding box center [1360, 776] width 144 height 27
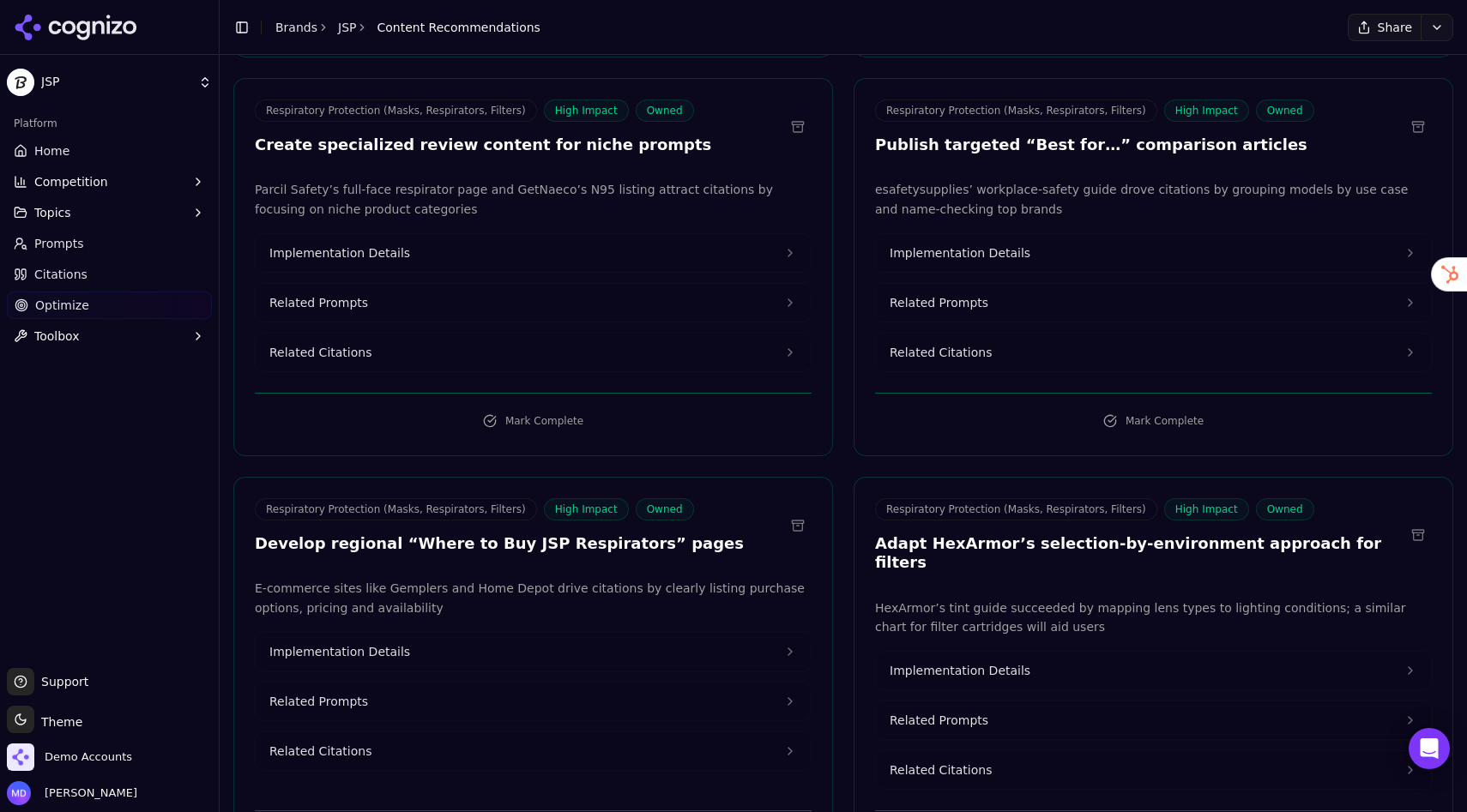
scroll to position [544, 0]
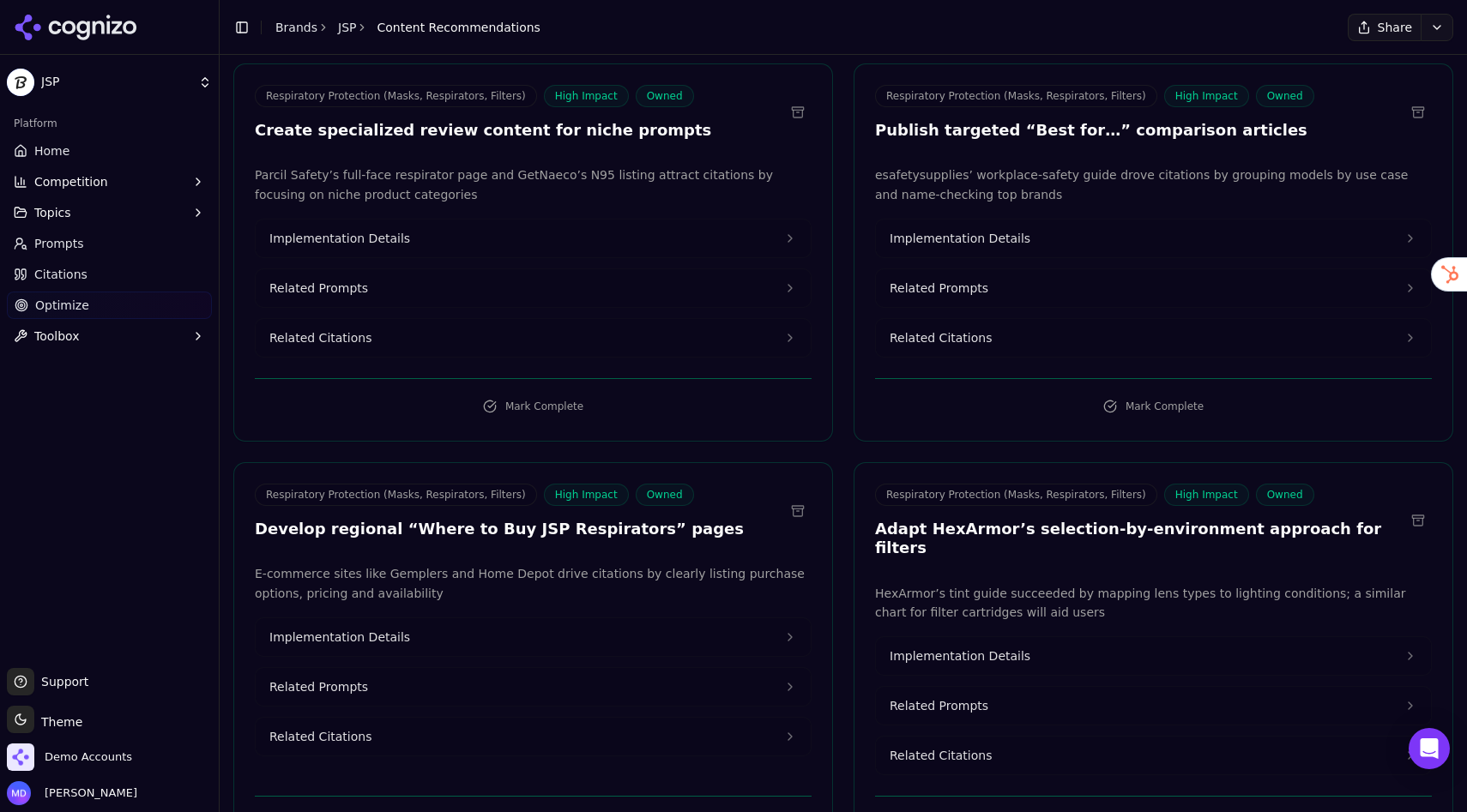
click at [375, 243] on span "Implementation Details" at bounding box center [339, 238] width 141 height 17
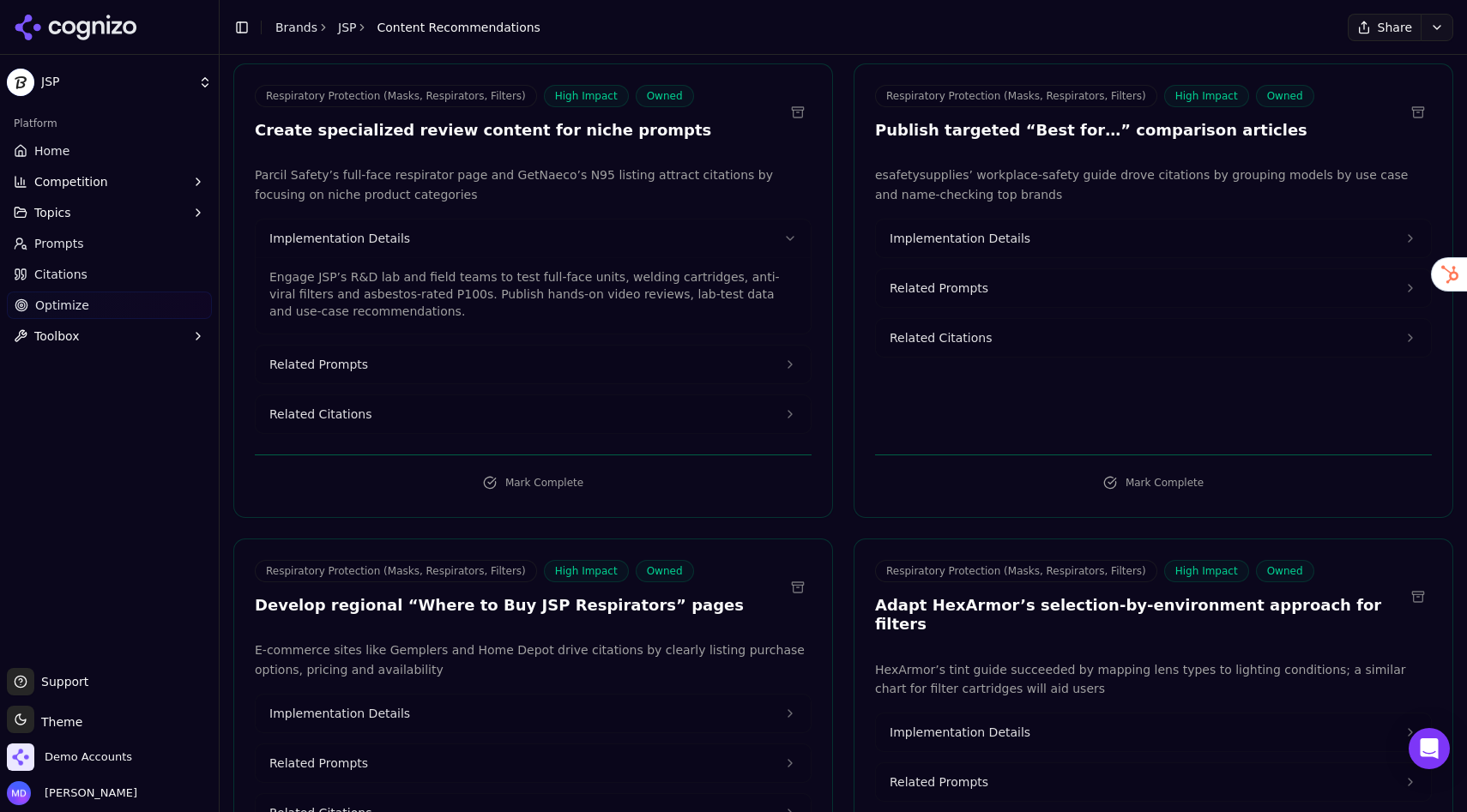
click at [378, 414] on button "Related Citations" at bounding box center [532, 414] width 555 height 38
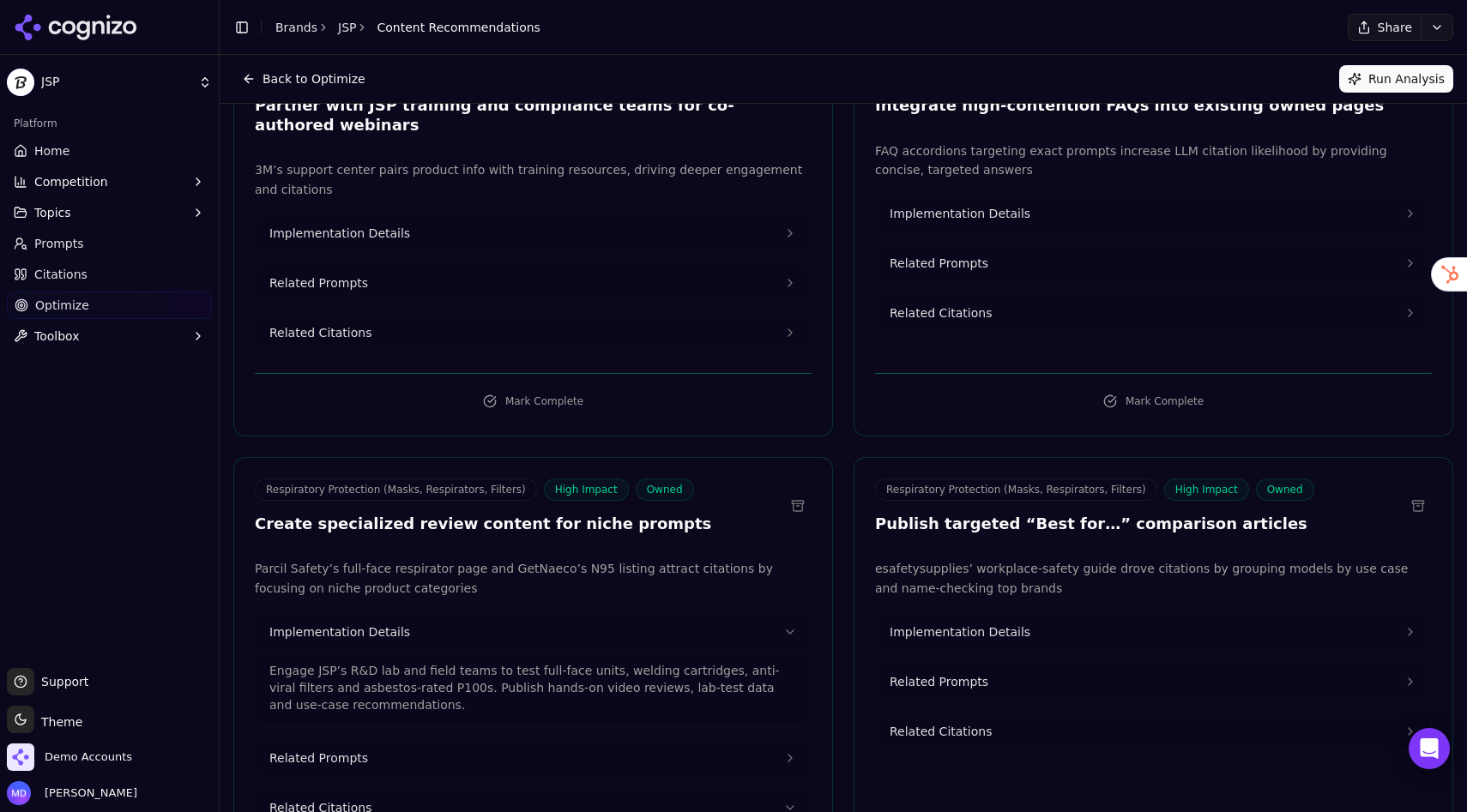
scroll to position [0, 0]
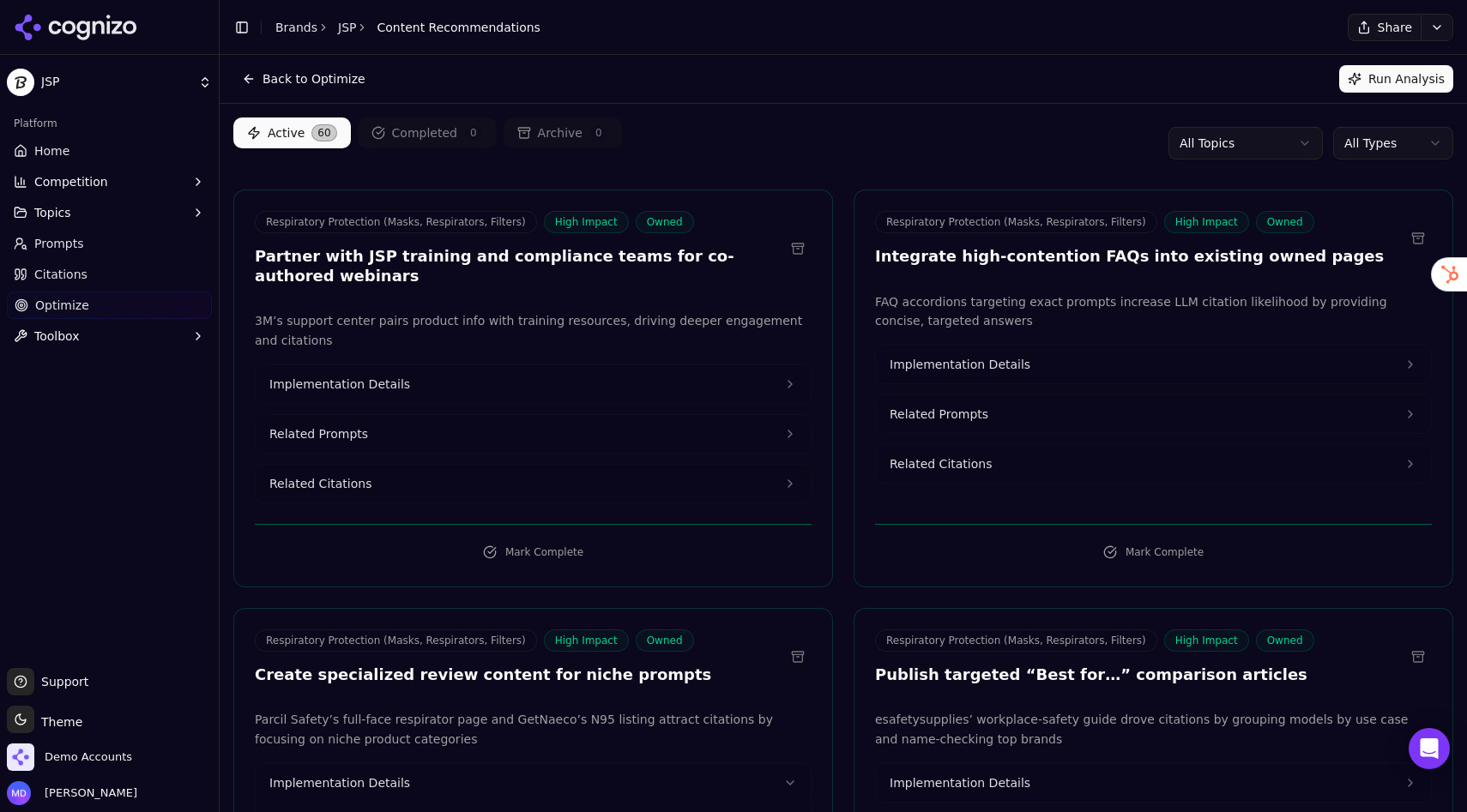
click at [1359, 149] on html "JSP Platform Home Competition Topics Prompts Citations Optimize Toolbox Support…" at bounding box center [734, 406] width 1467 height 812
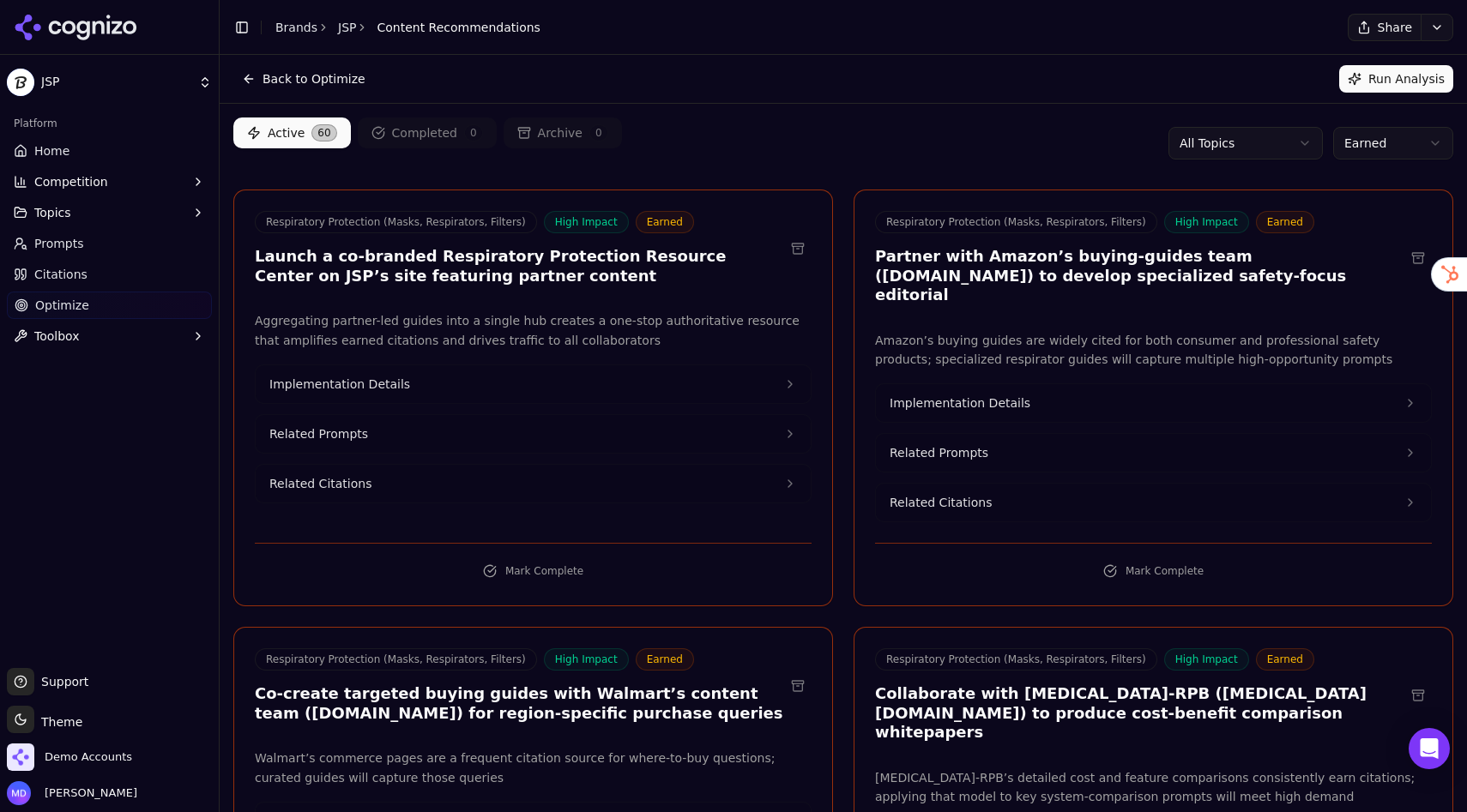
click at [78, 155] on link "Home" at bounding box center [109, 150] width 205 height 27
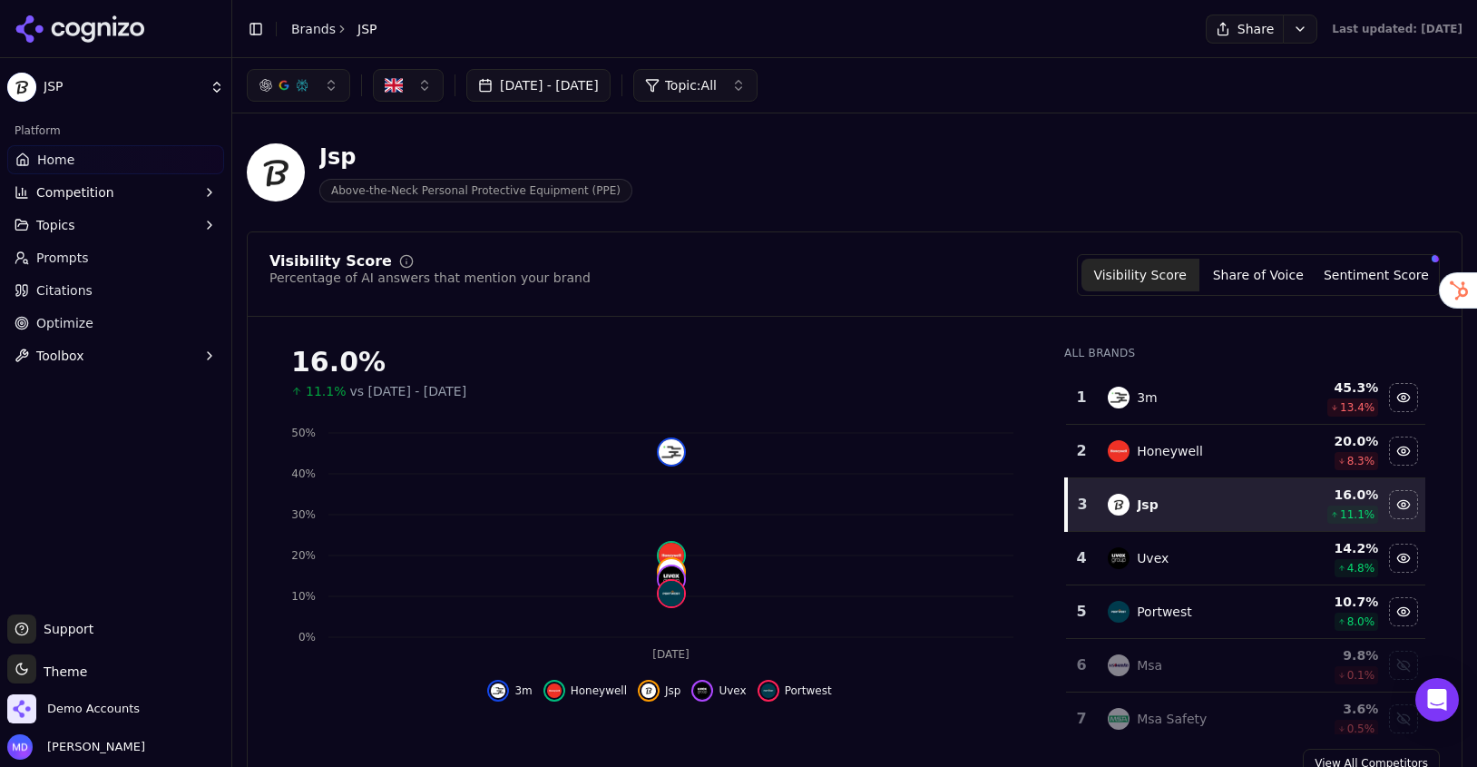
click at [313, 27] on link "Brands" at bounding box center [313, 29] width 44 height 15
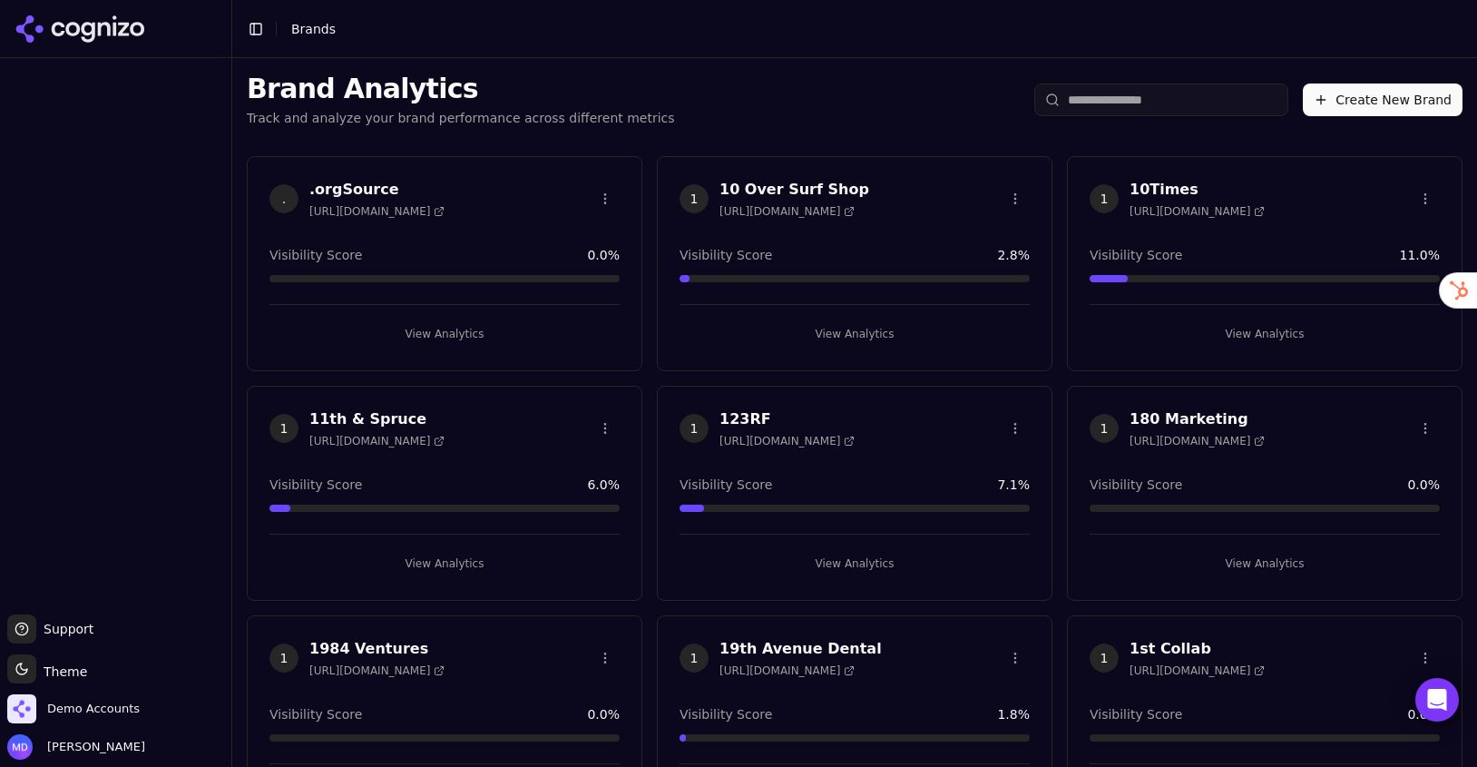
click at [1230, 100] on input "search" at bounding box center [1161, 99] width 254 height 33
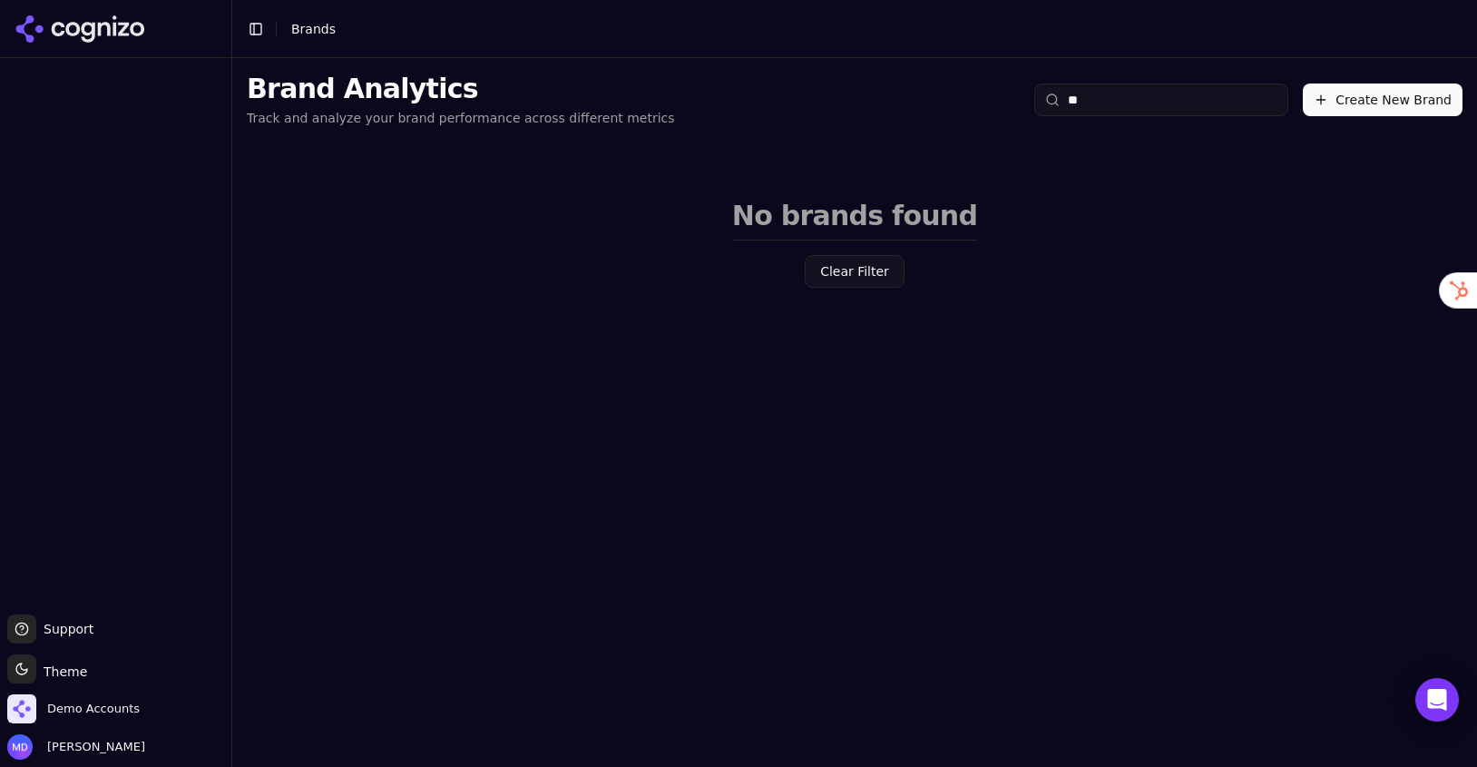
type input "*"
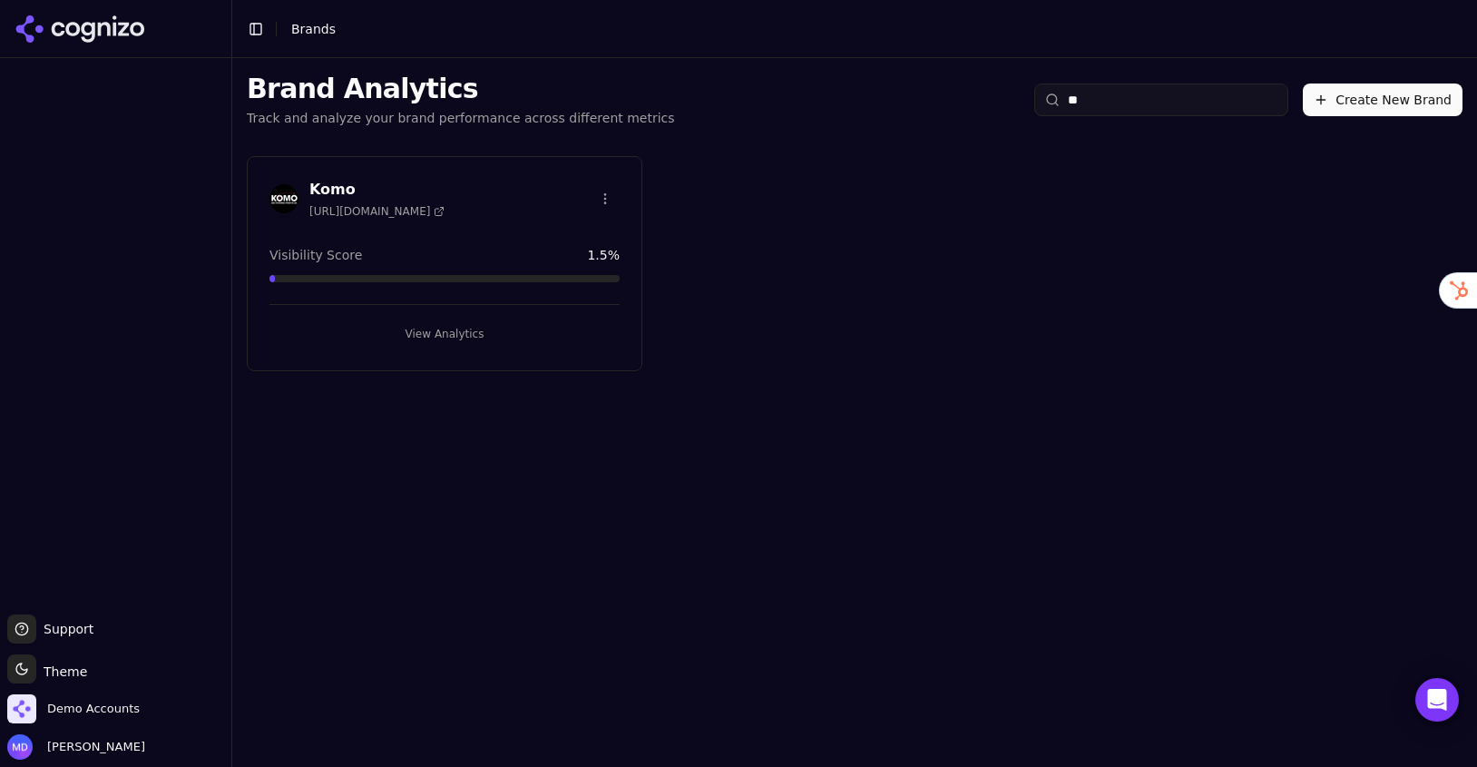
type input "*"
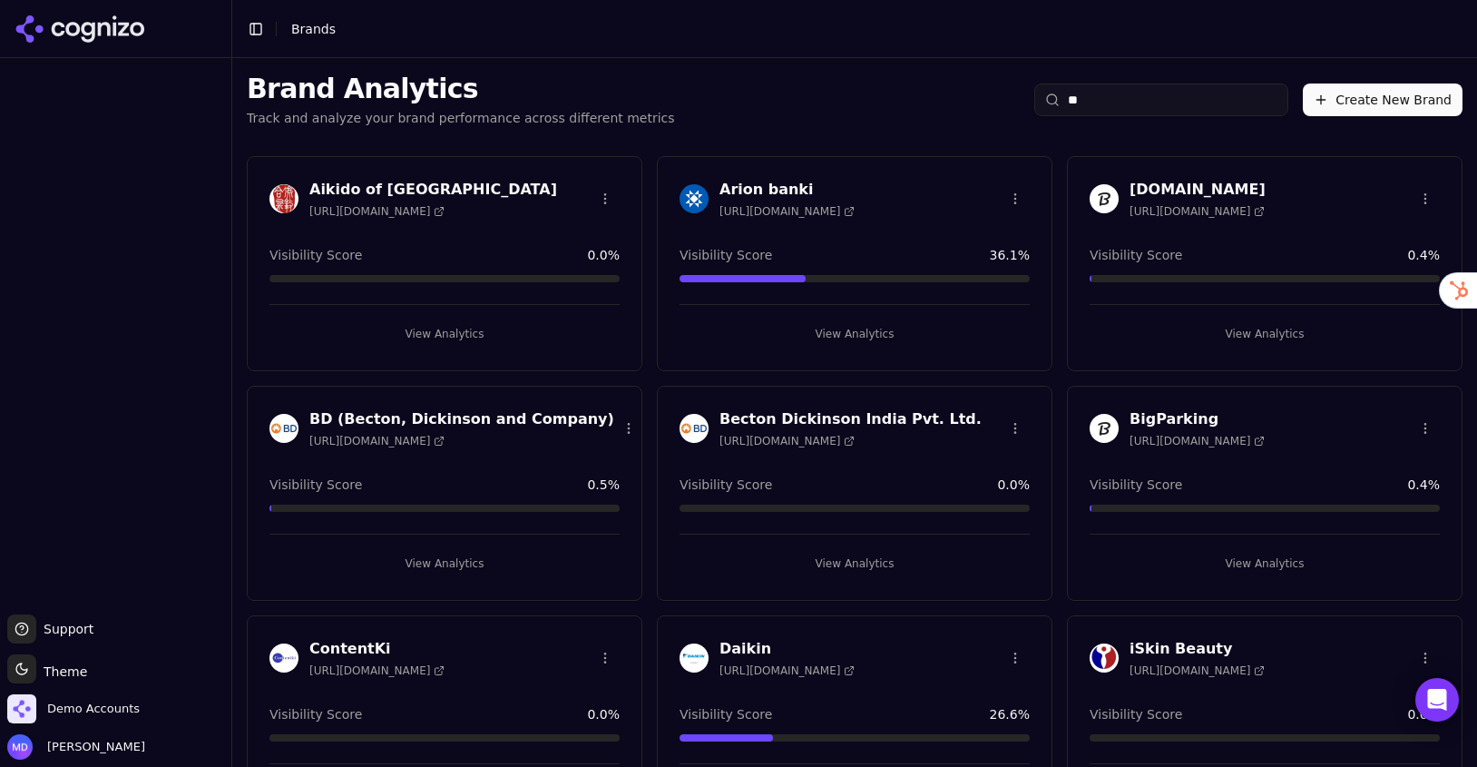
type input "*"
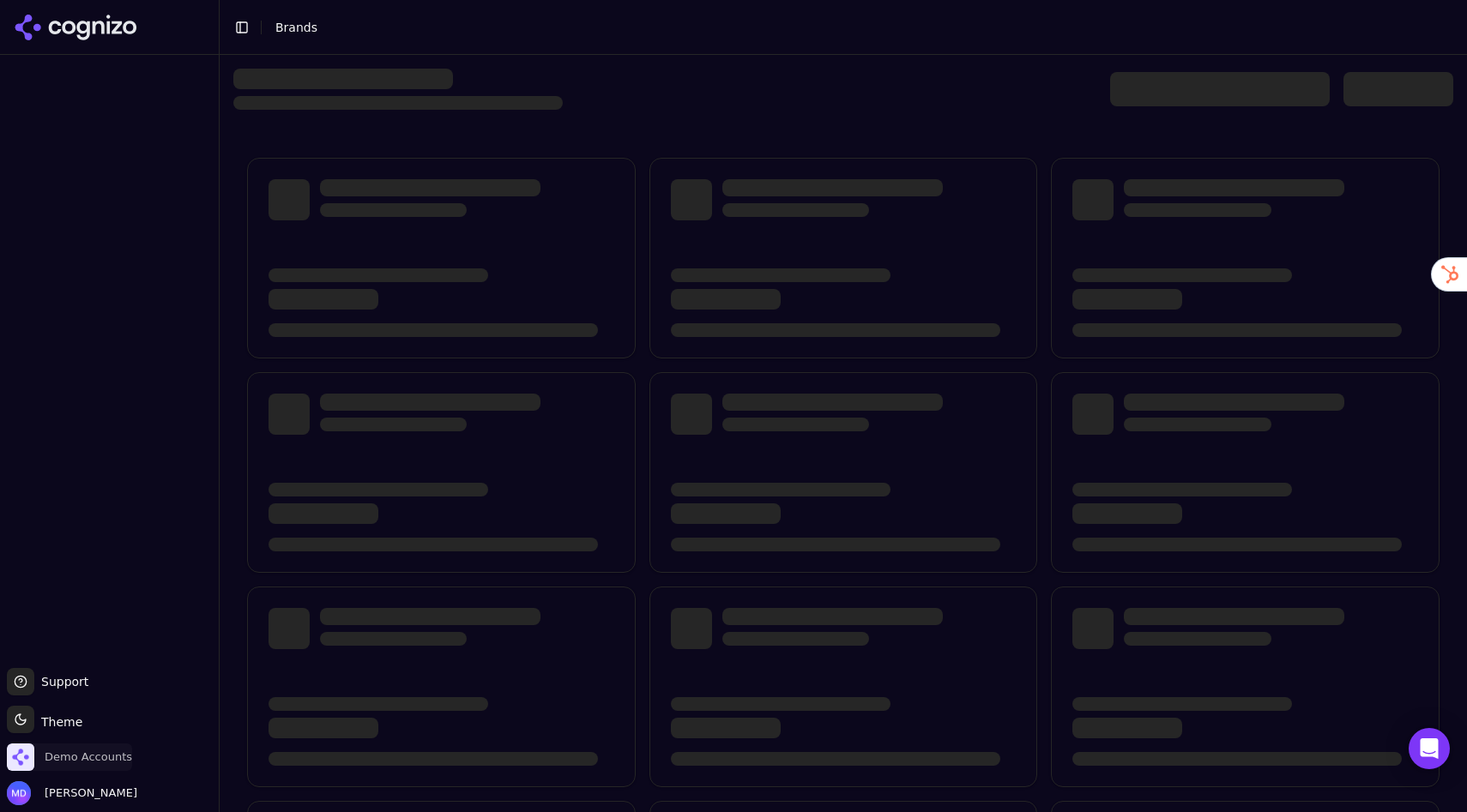
click at [80, 754] on span "Demo Accounts" at bounding box center [88, 757] width 88 height 15
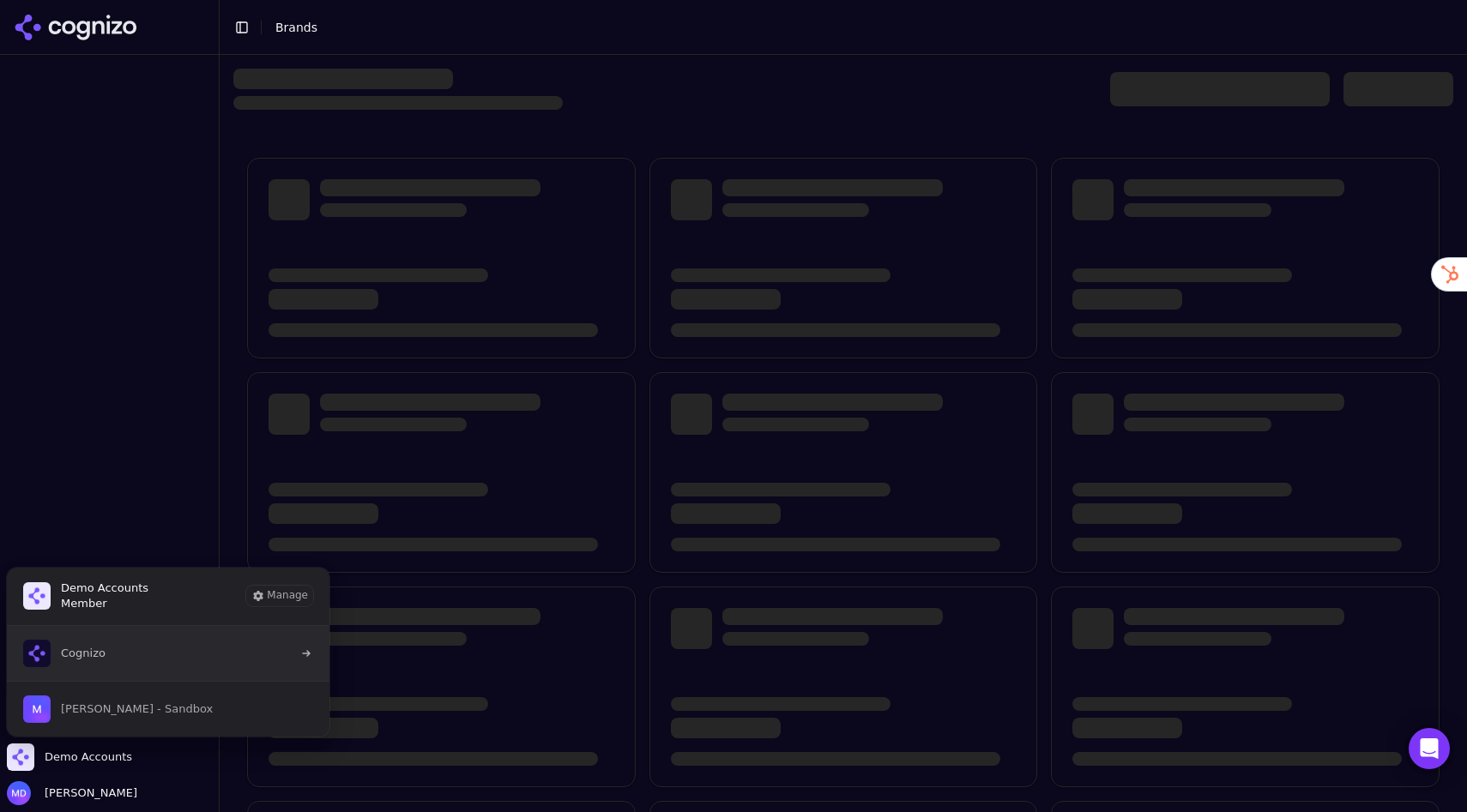
click at [119, 662] on button "Cognizo" at bounding box center [167, 653] width 324 height 55
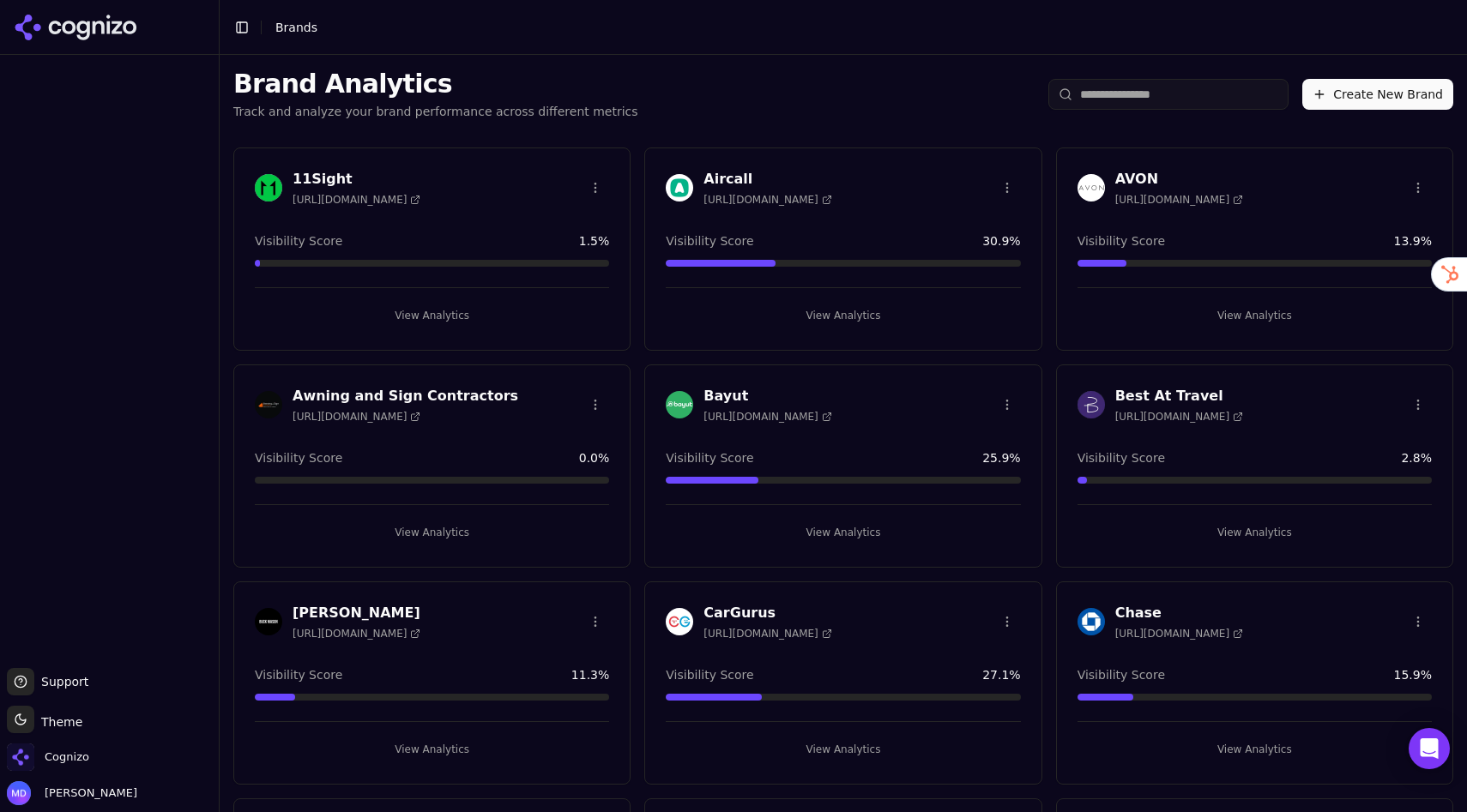
click at [1129, 103] on input "search" at bounding box center [1168, 94] width 240 height 31
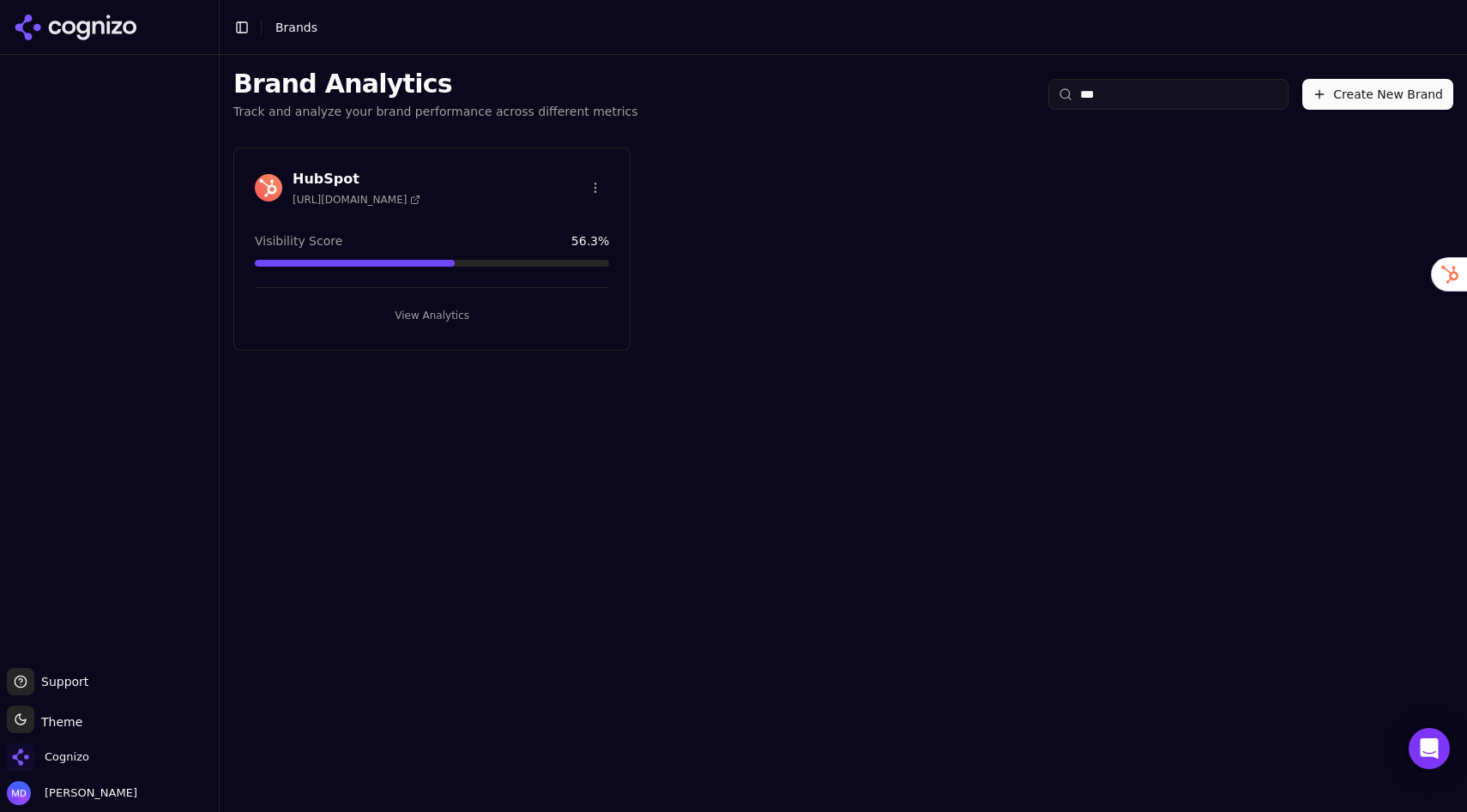
type input "***"
click at [414, 310] on button "View Analytics" at bounding box center [431, 315] width 354 height 27
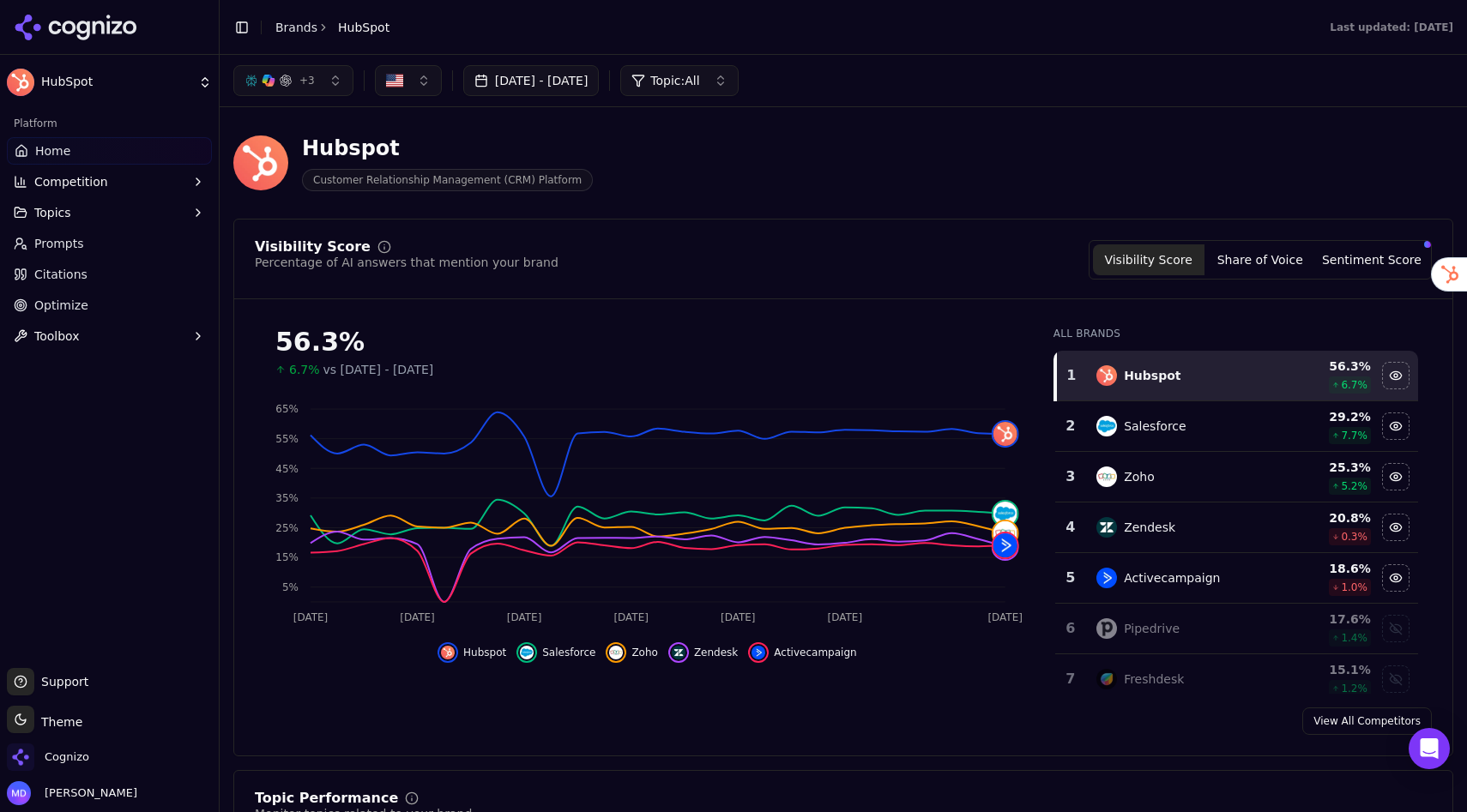
click at [302, 78] on span "+ 3" at bounding box center [307, 80] width 15 height 14
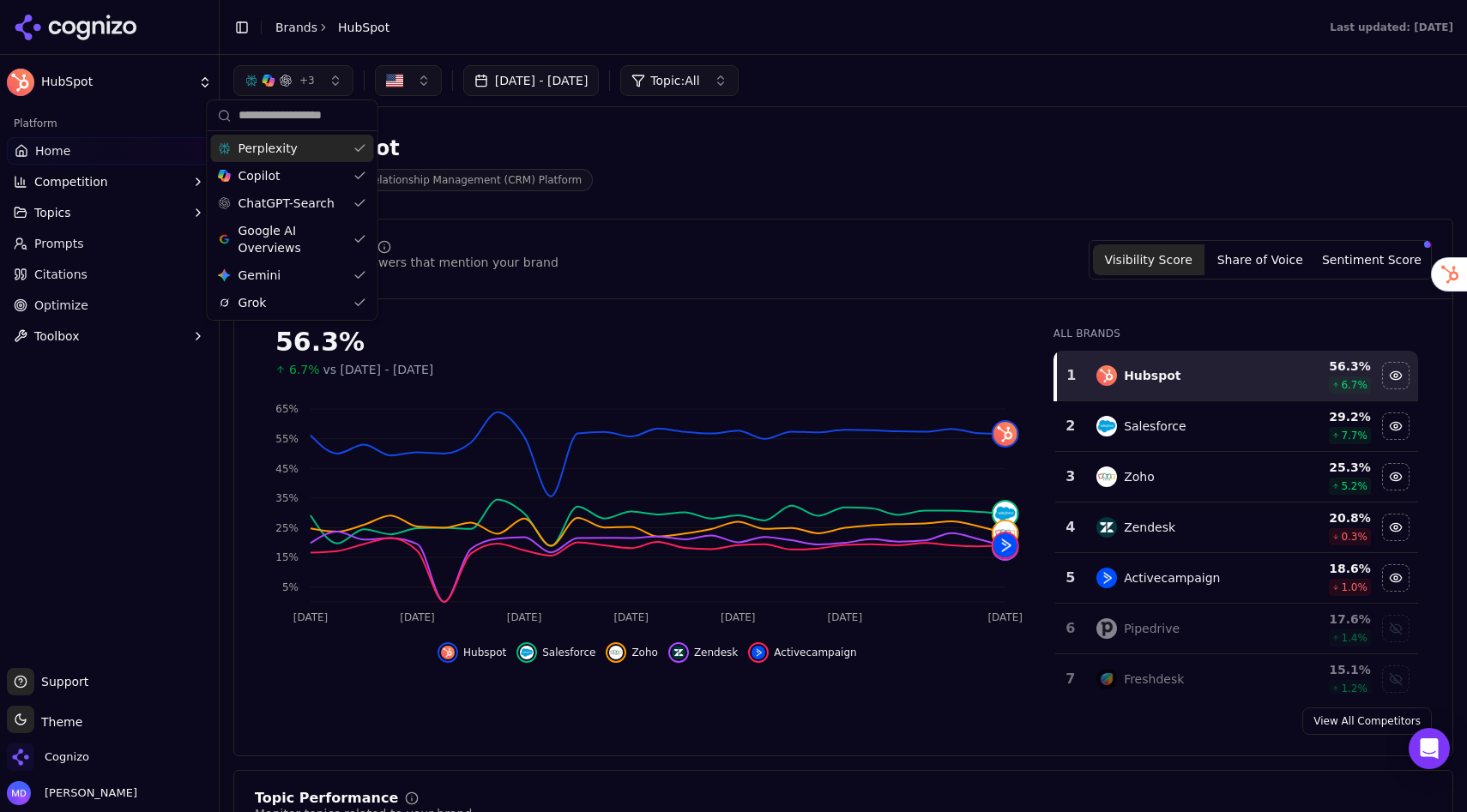
click at [417, 84] on button "button" at bounding box center [408, 80] width 67 height 31
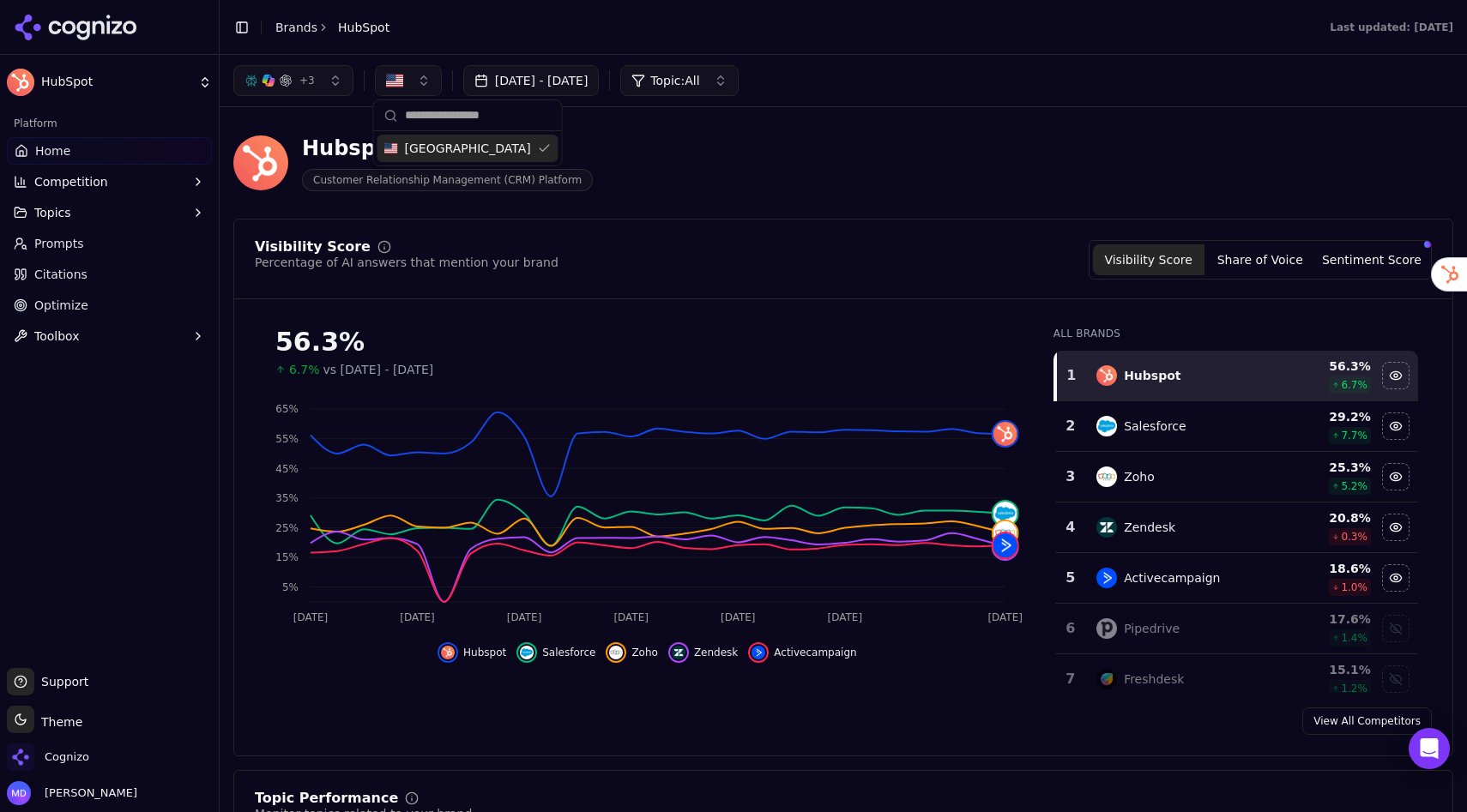
click at [730, 132] on div "Hubspot Customer Relationship Management (CRM) Platform" at bounding box center [843, 163] width 1219 height 84
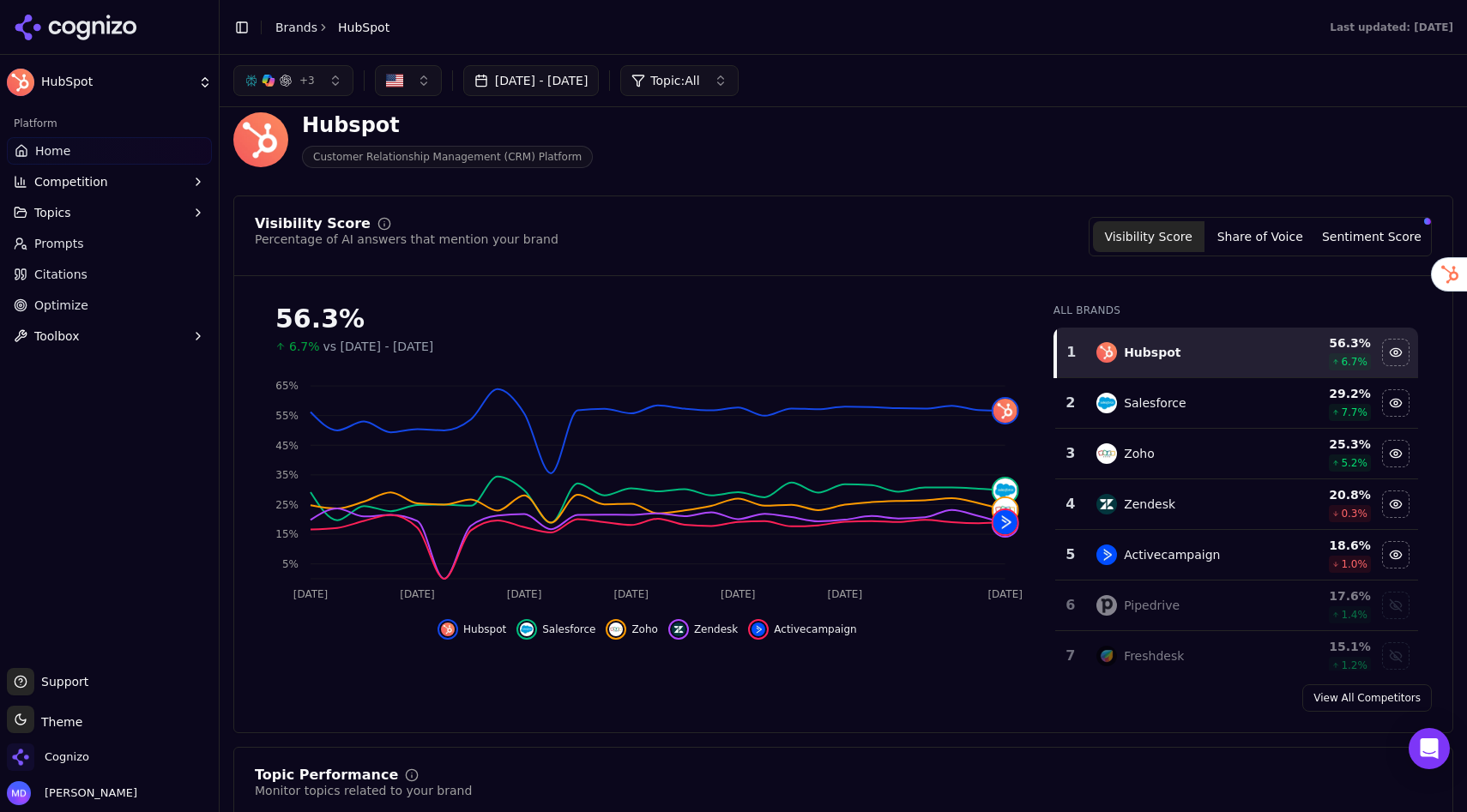
scroll to position [21, 0]
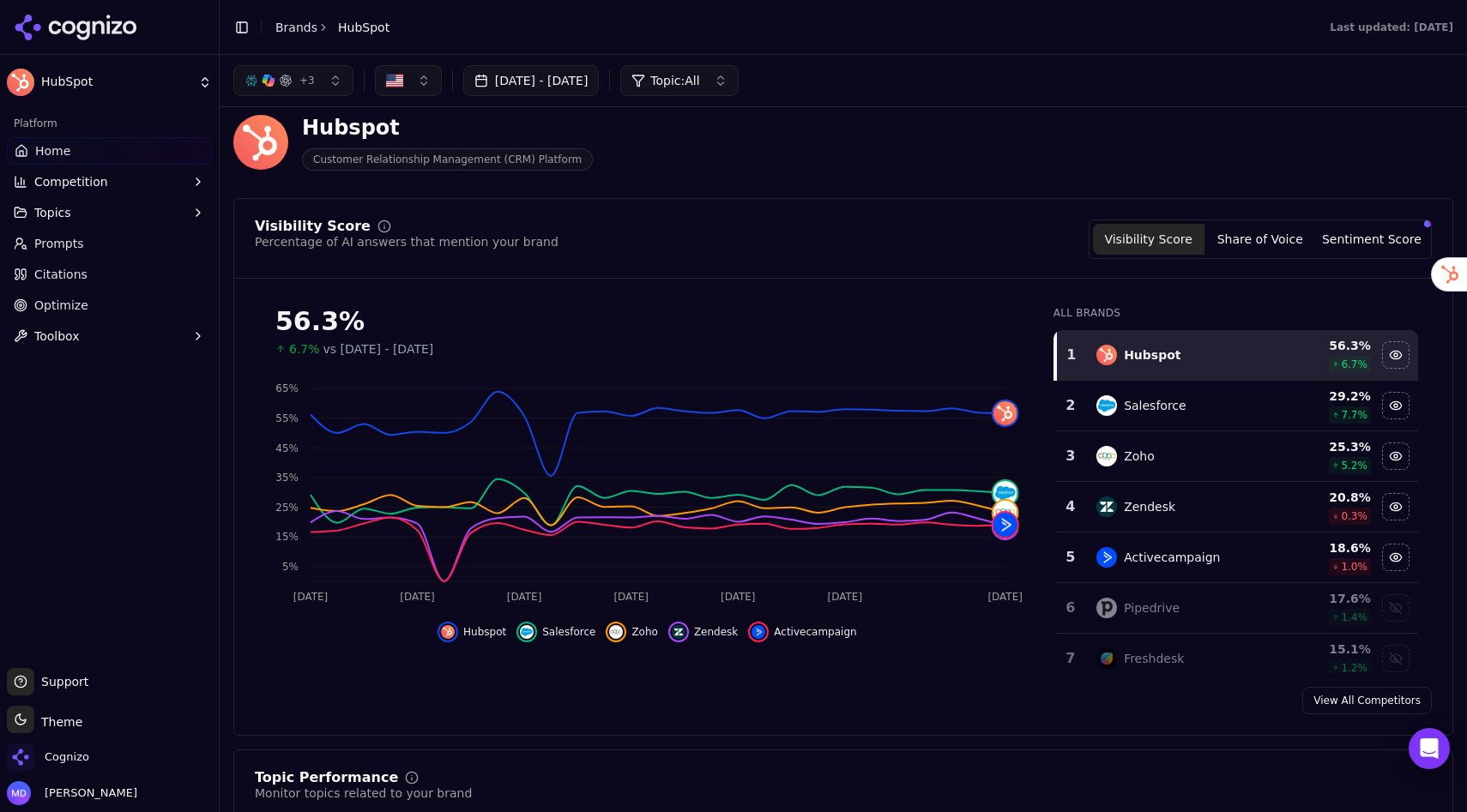
click at [440, 387] on icon "Aug 4 Aug 9 Aug 15 Aug 19 Aug 24 Aug 28 Sep 3 5% 15% 25% 35% 45% 55% 65%" at bounding box center [647, 492] width 785 height 240
click at [1274, 249] on button "Share of Voice" at bounding box center [1260, 239] width 112 height 31
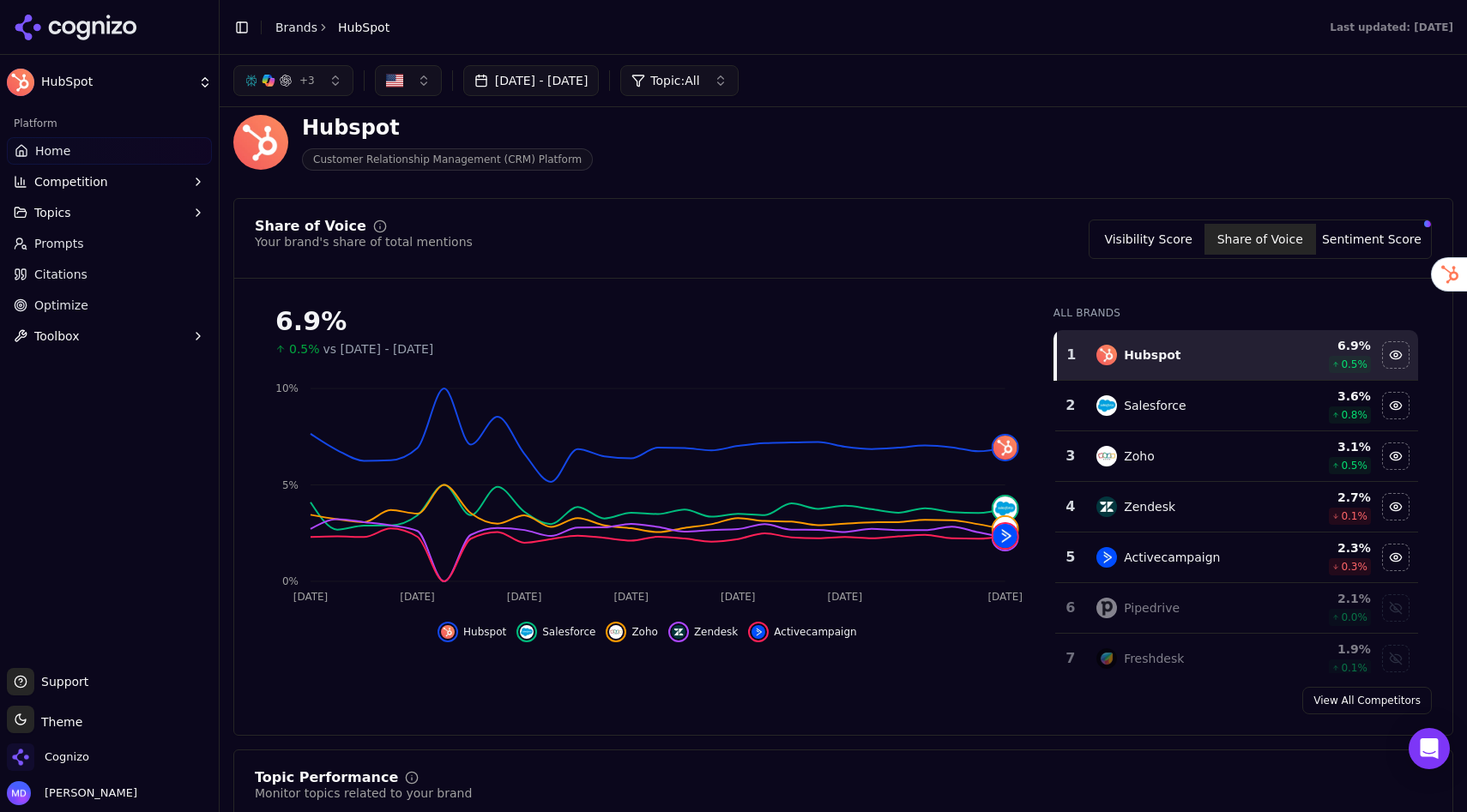
click at [1391, 236] on button "Sentiment Score" at bounding box center [1372, 239] width 112 height 31
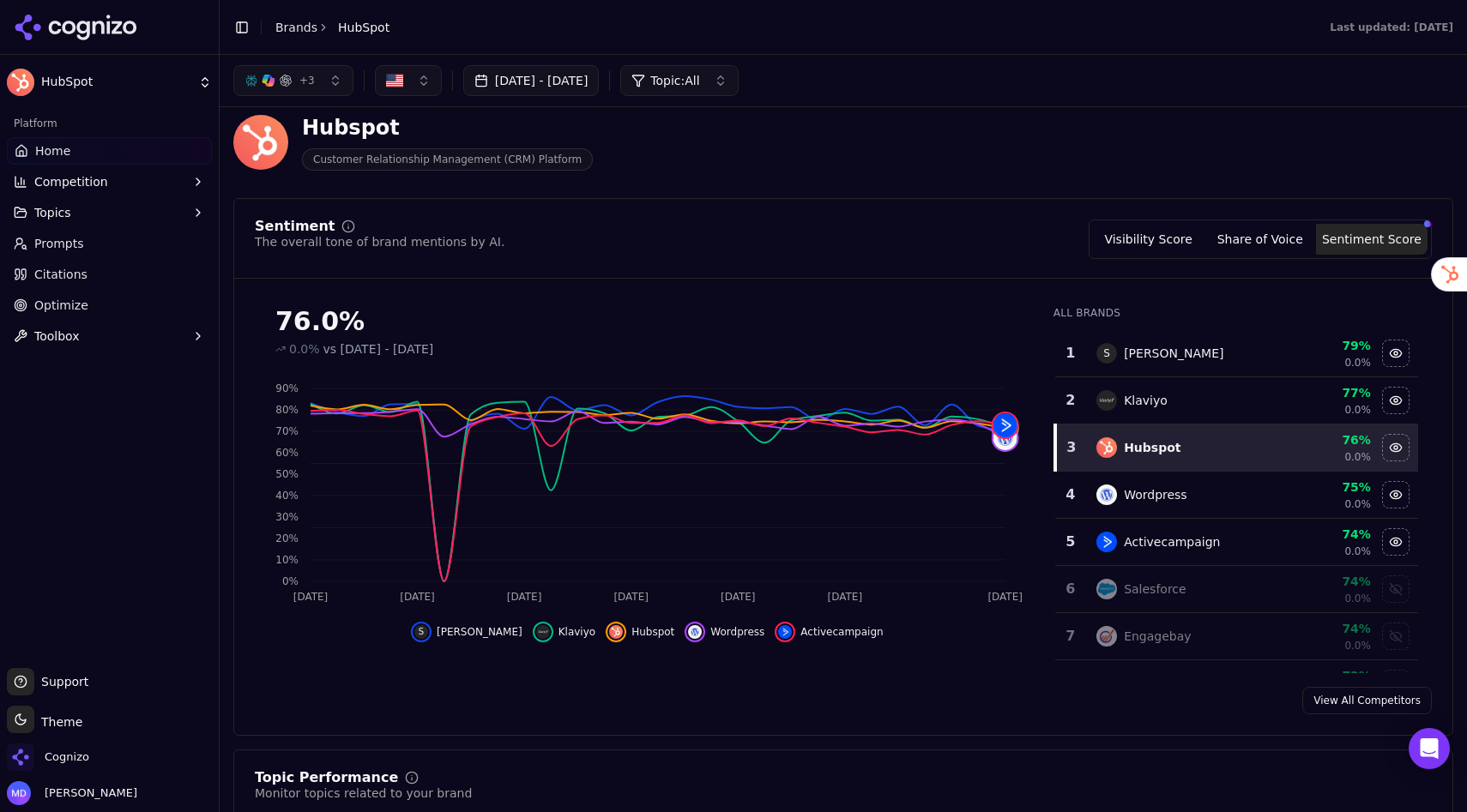
click at [1136, 244] on button "Visibility Score" at bounding box center [1148, 239] width 112 height 31
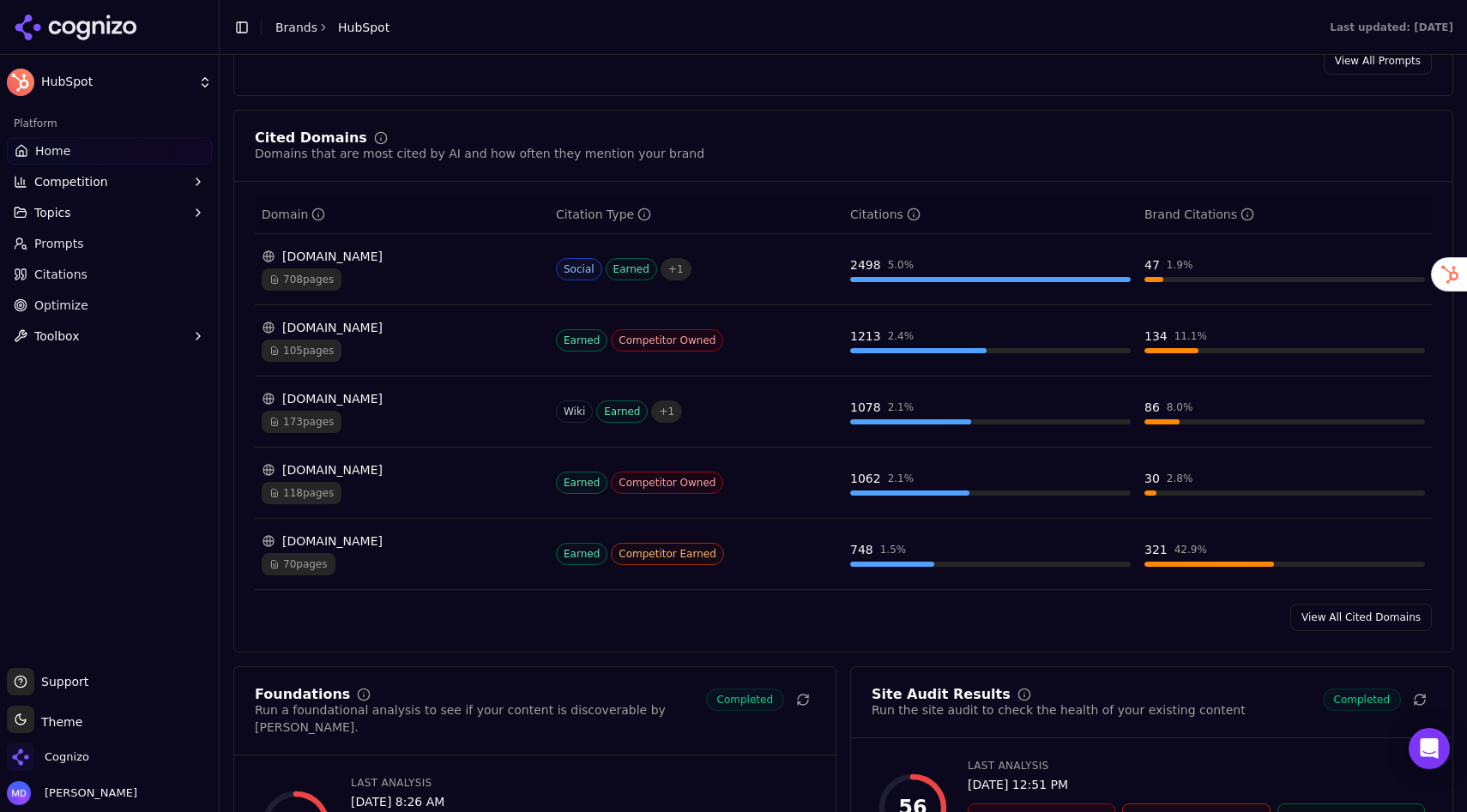
scroll to position [1680, 0]
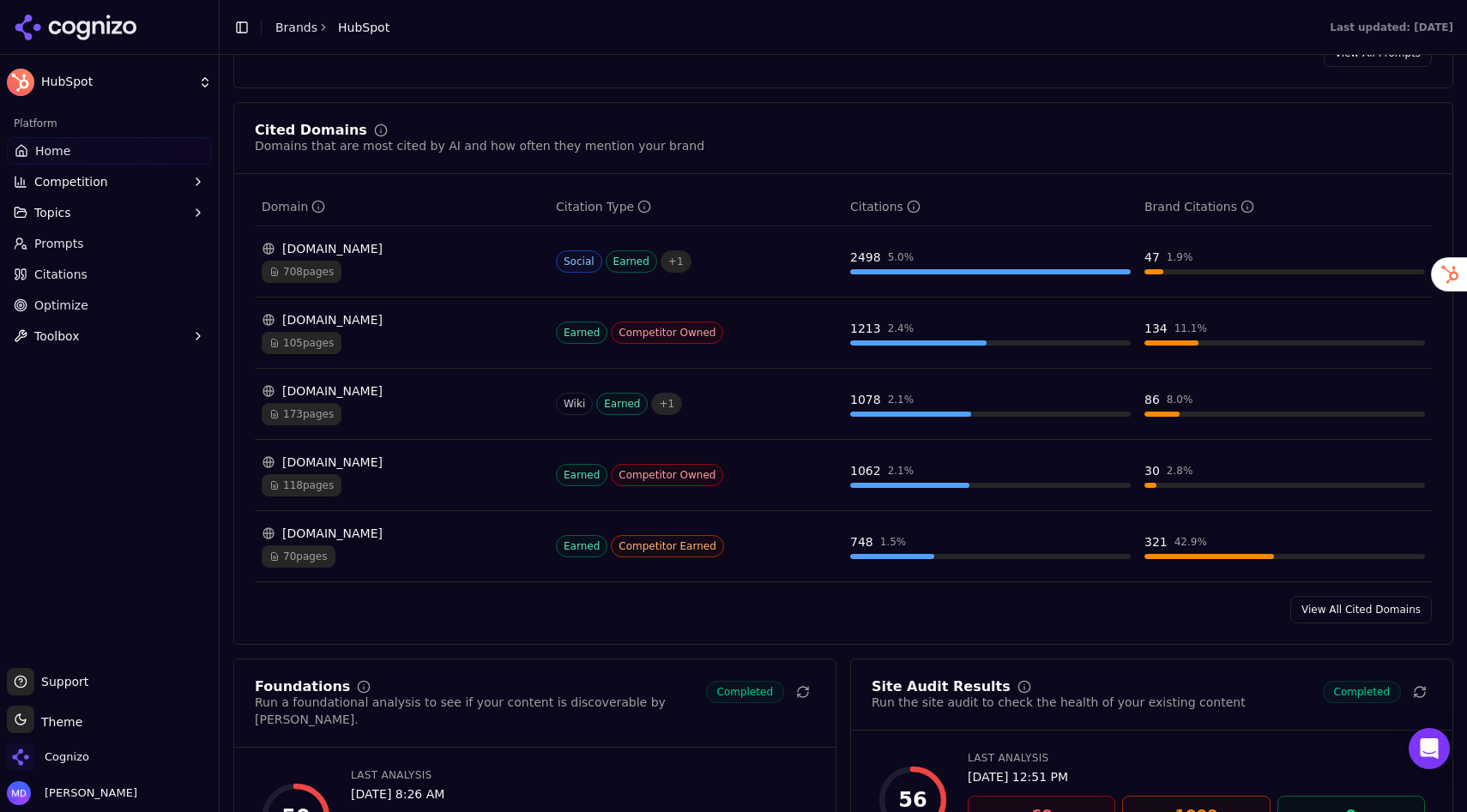
click at [378, 337] on div "105 pages" at bounding box center [402, 343] width 281 height 23
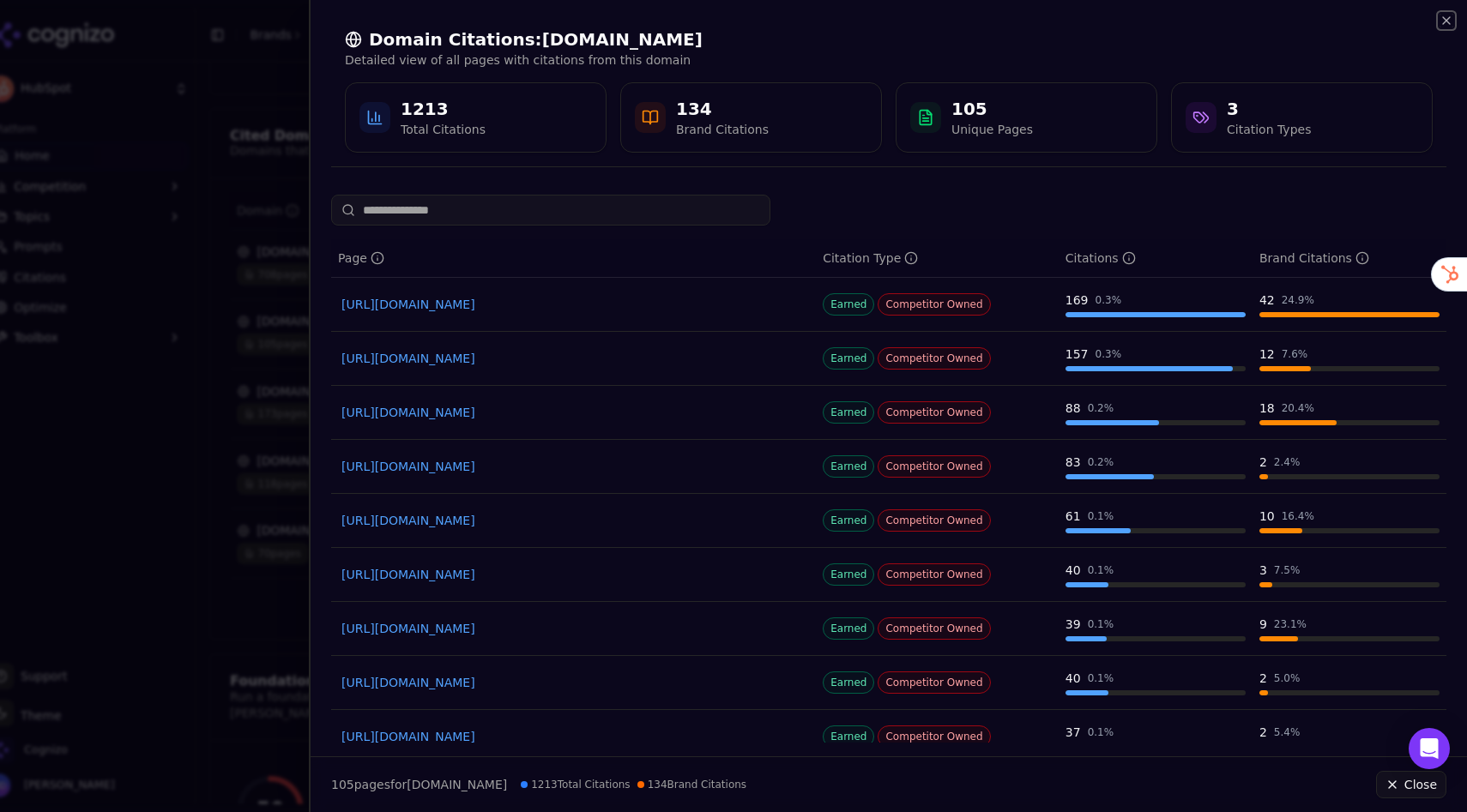
click at [1395, 23] on icon "button" at bounding box center [1446, 21] width 14 height 14
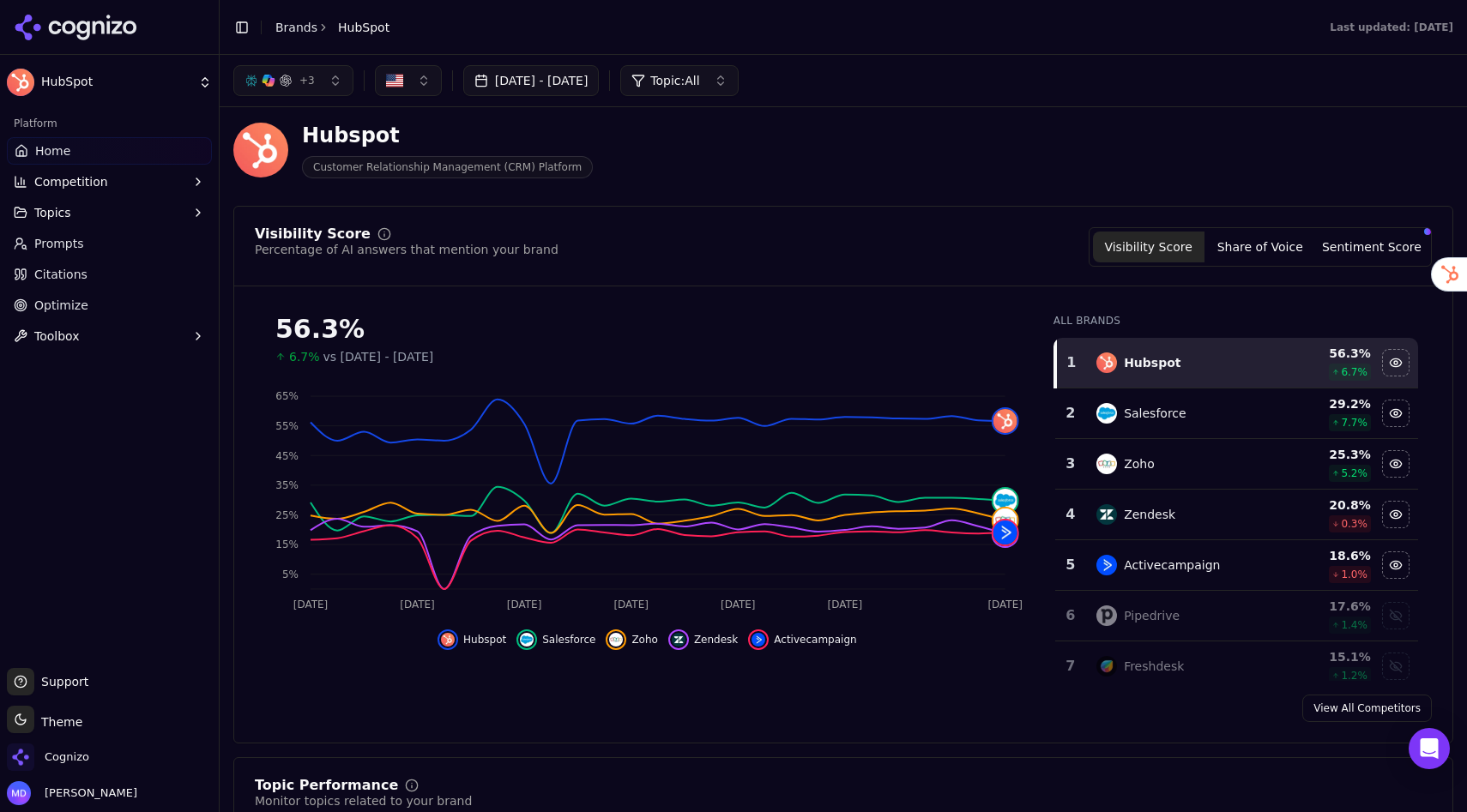
scroll to position [6, 0]
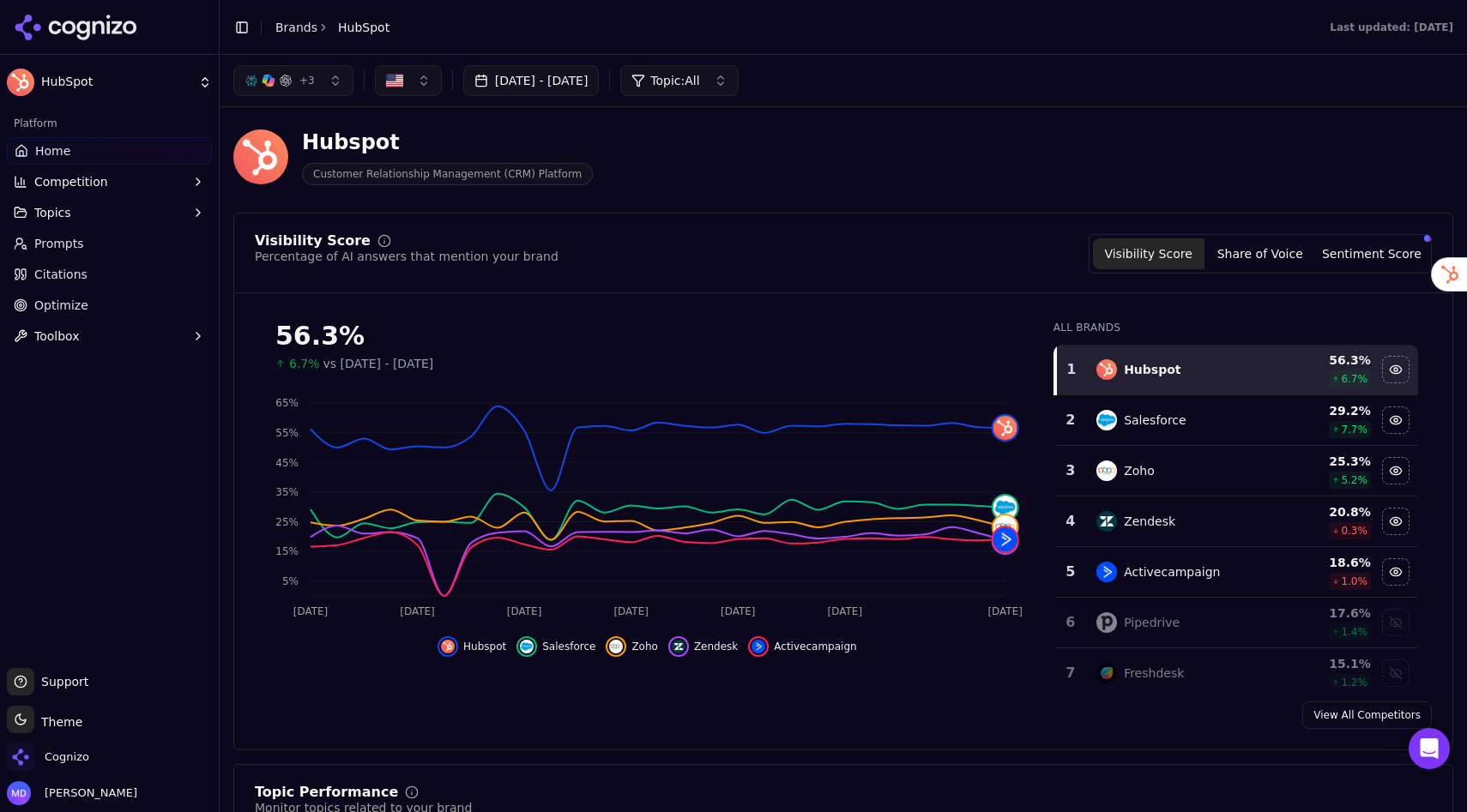
click at [87, 242] on link "Prompts" at bounding box center [109, 243] width 205 height 27
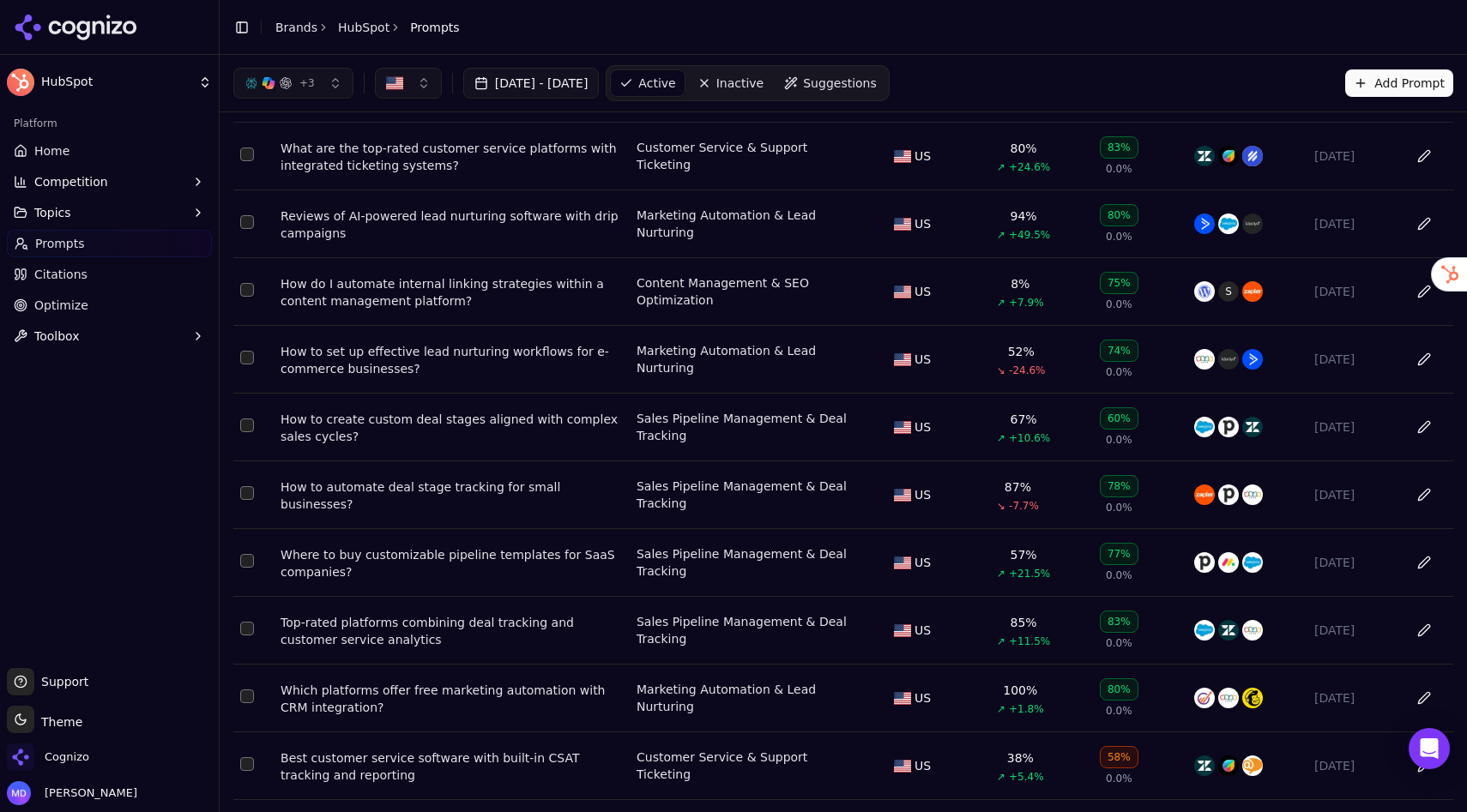
scroll to position [93, 0]
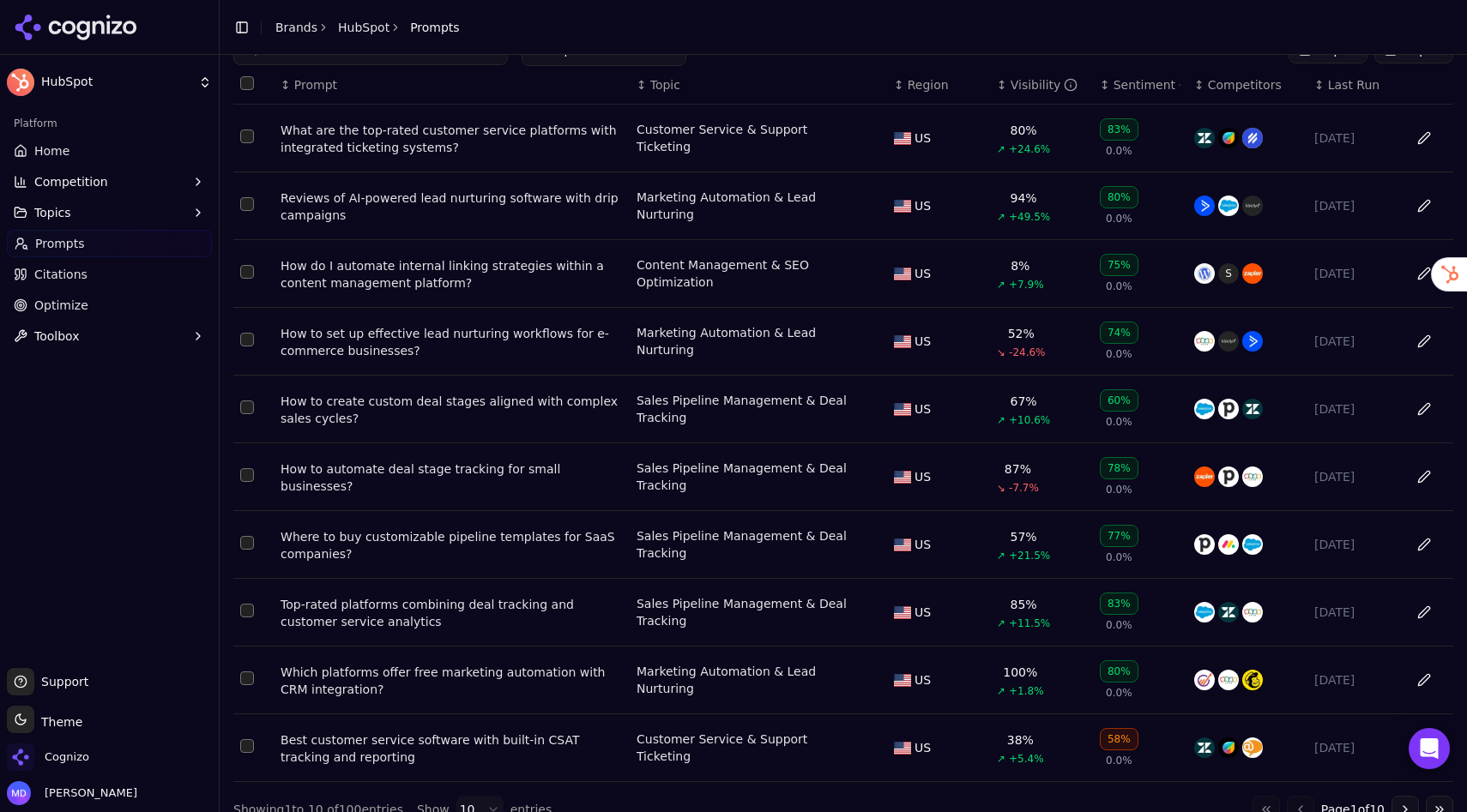
click at [387, 342] on div "How to set up effective lead nurturing workflows for e-commerce businesses?" at bounding box center [452, 342] width 342 height 34
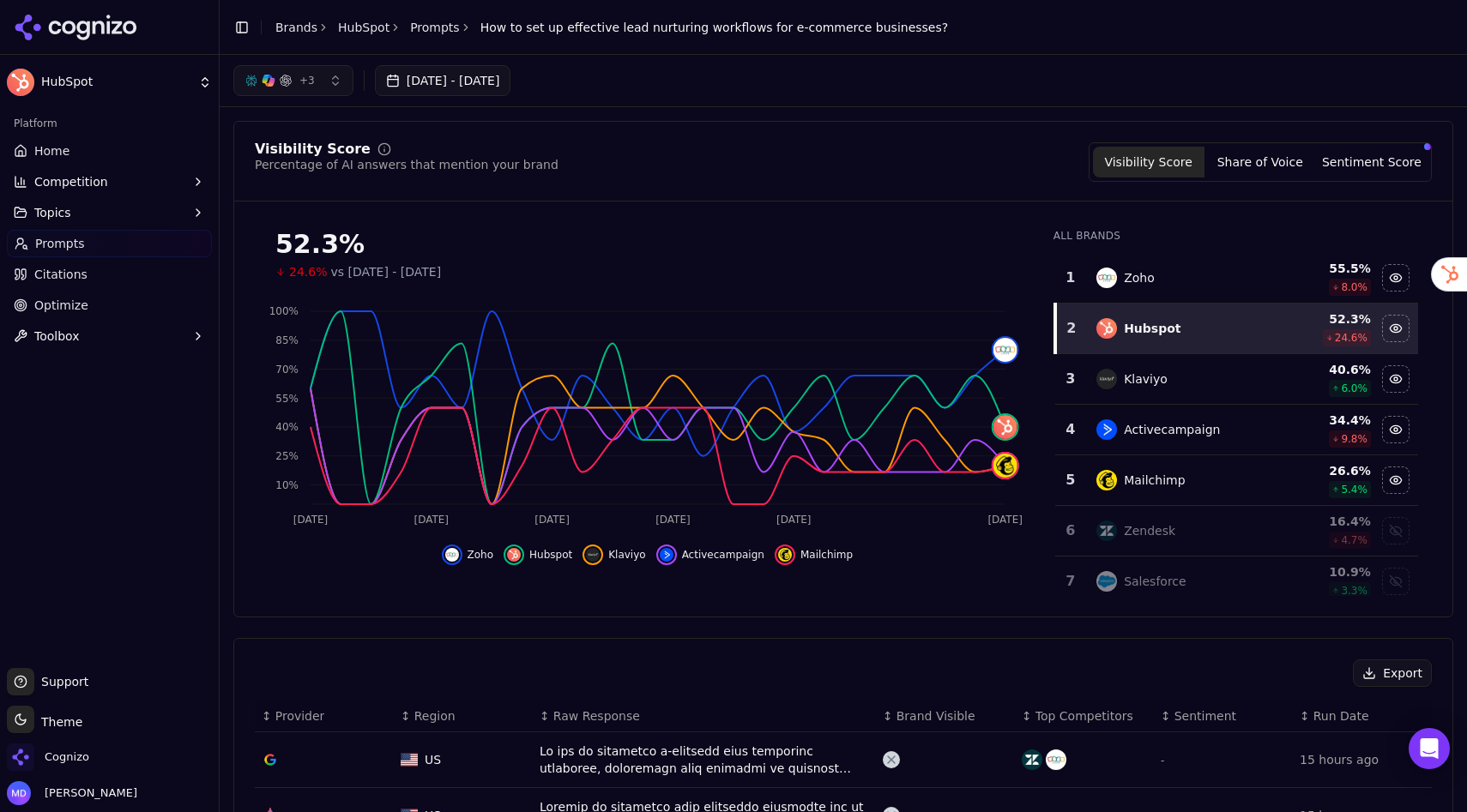
click at [111, 243] on link "Prompts" at bounding box center [109, 243] width 205 height 27
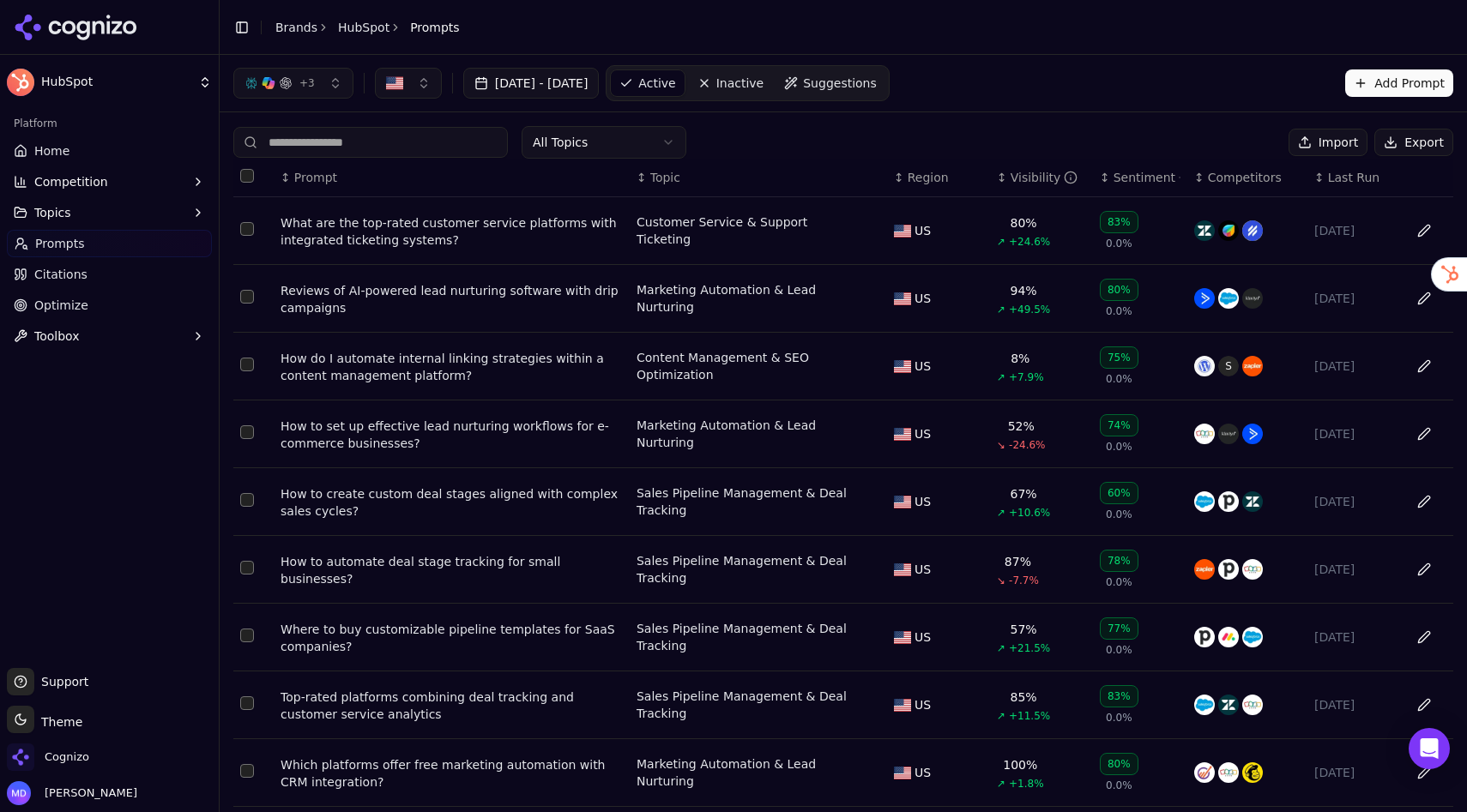
click at [876, 90] on span "Suggestions" at bounding box center [839, 83] width 74 height 17
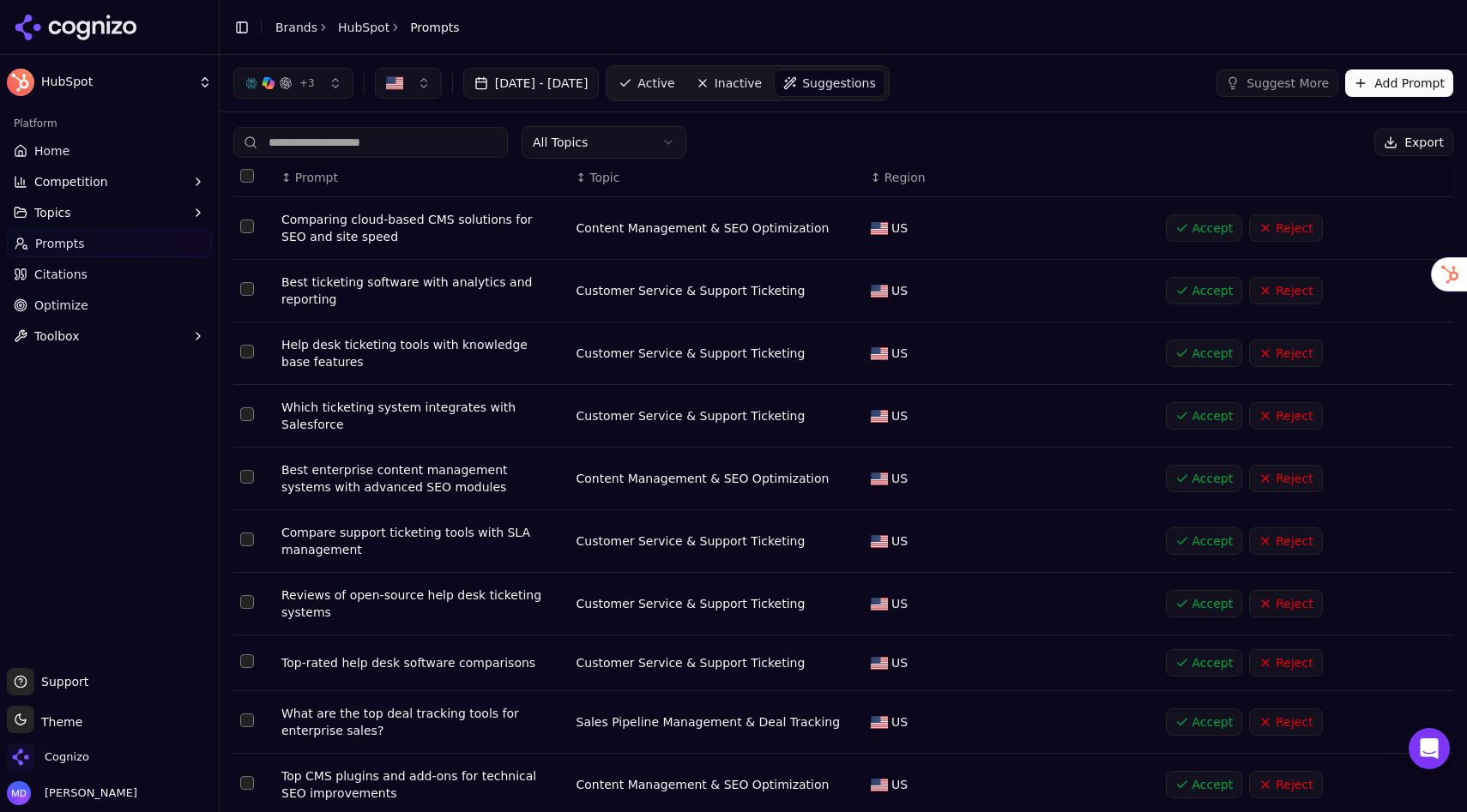
click at [1395, 92] on button "Add Prompt" at bounding box center [1399, 82] width 108 height 27
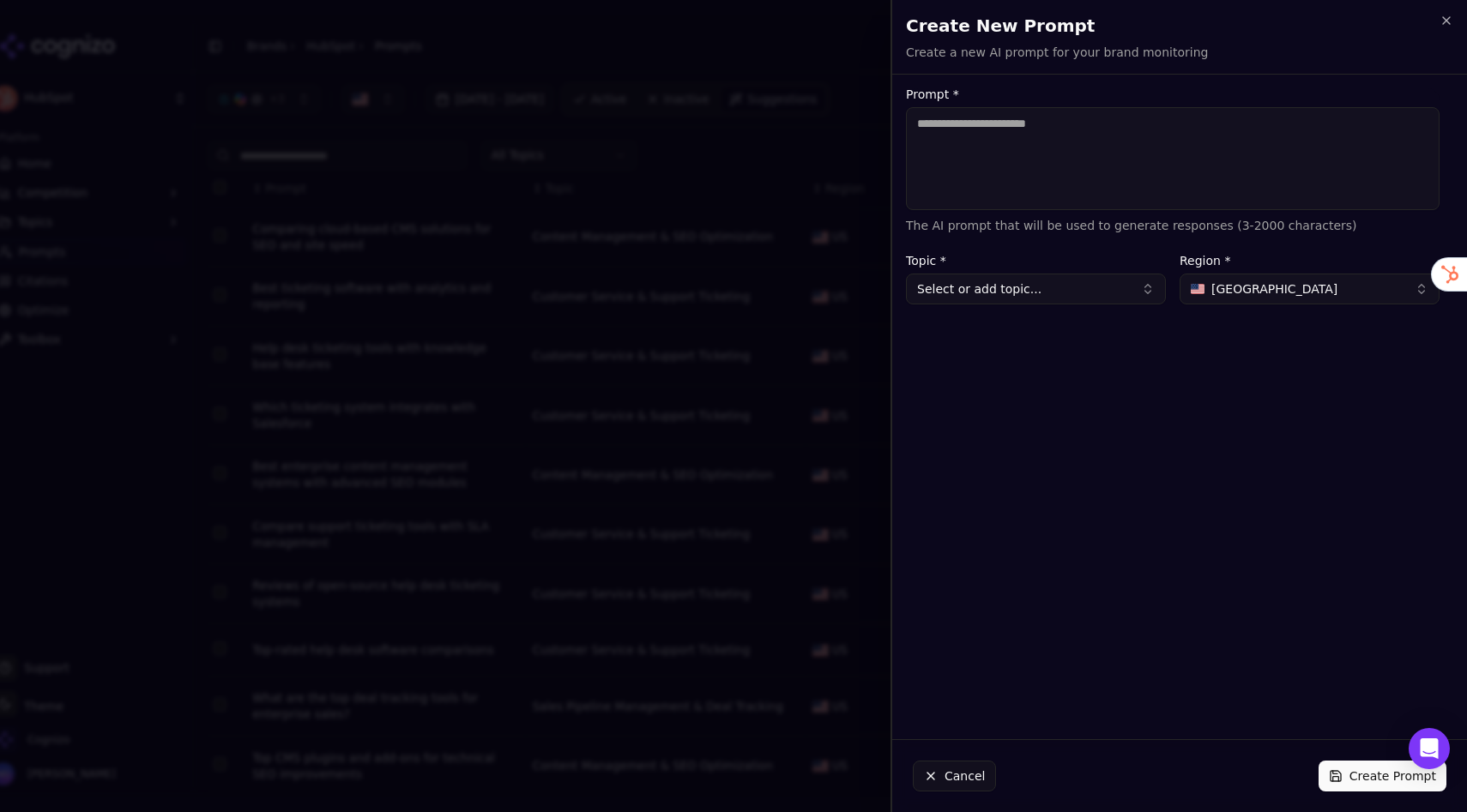
click at [1230, 288] on span "United States" at bounding box center [1273, 289] width 126 height 17
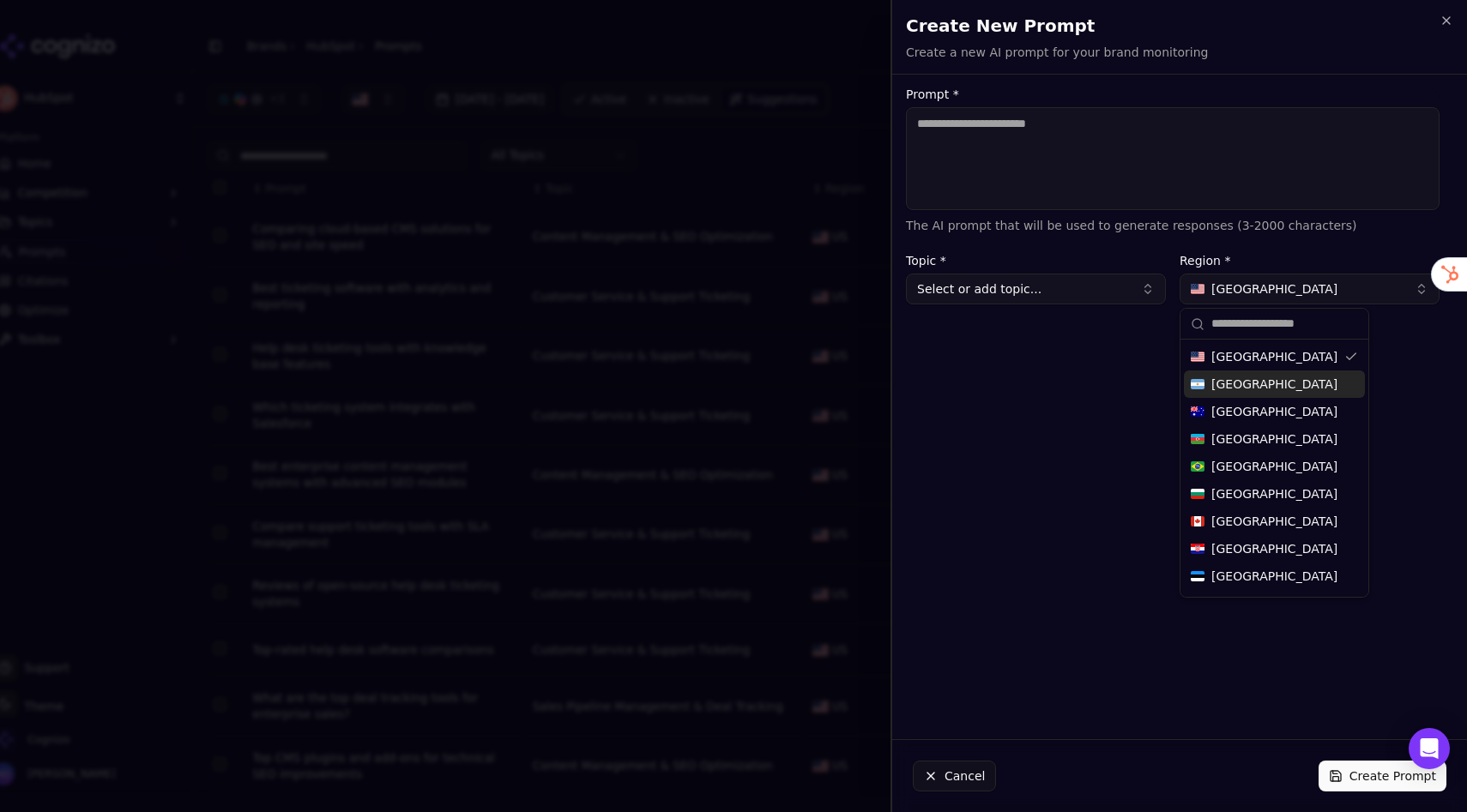
click at [1026, 413] on div "Prompt * The AI prompt that will be used to generate responses (3-2000 characte…" at bounding box center [1172, 406] width 561 height 637
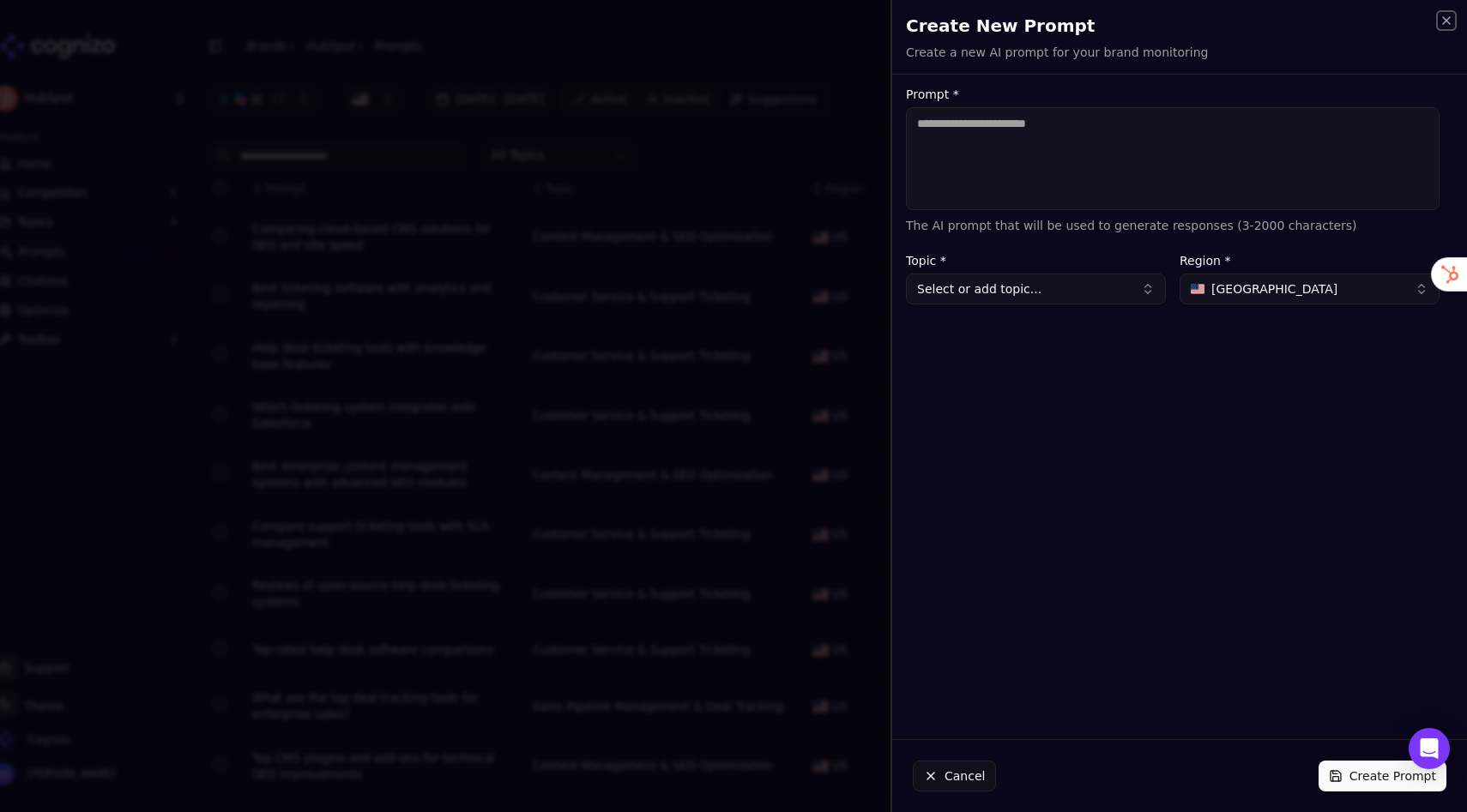
click at [1395, 23] on icon "button" at bounding box center [1445, 20] width 7 height 7
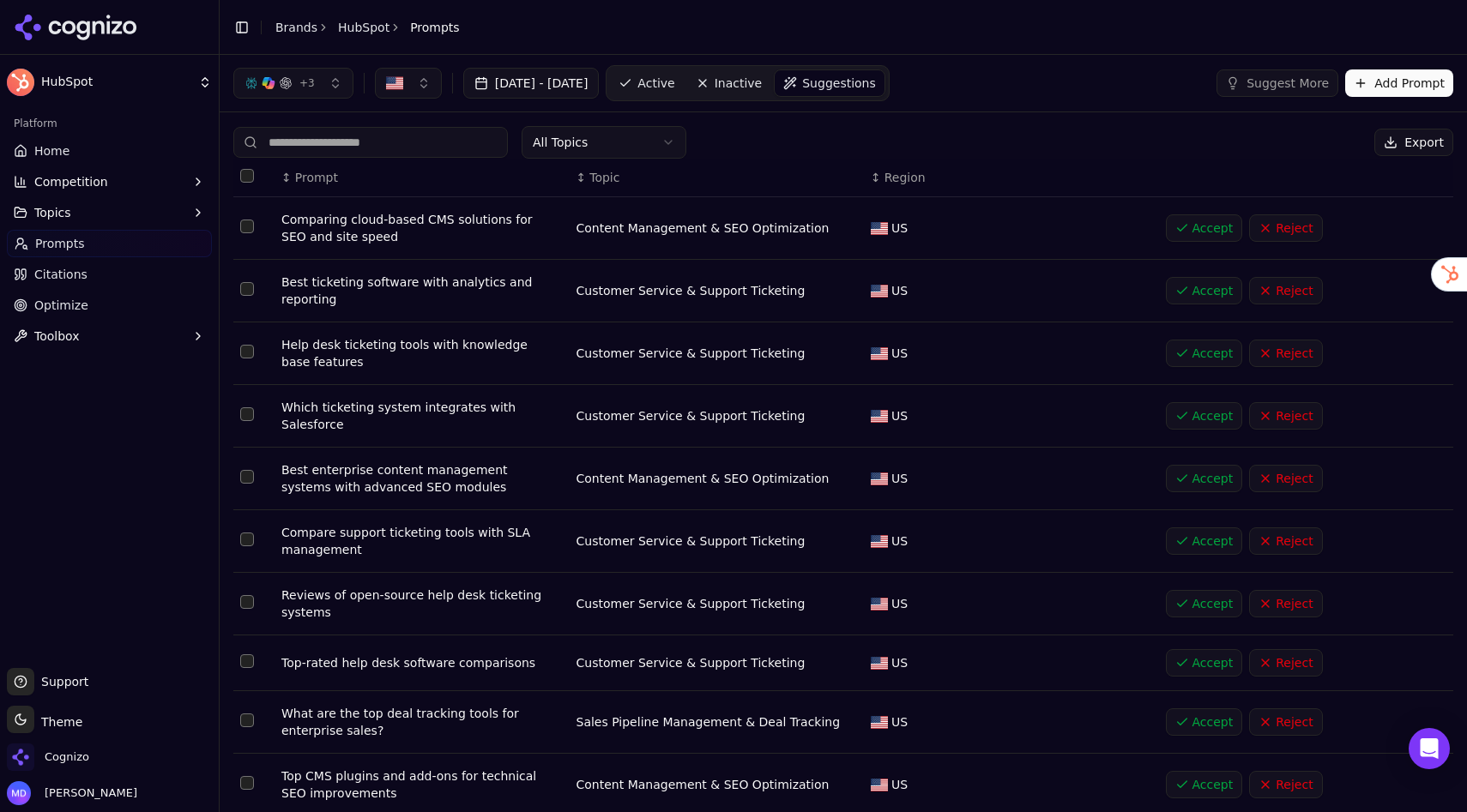
click at [682, 88] on link "Active" at bounding box center [646, 82] width 73 height 27
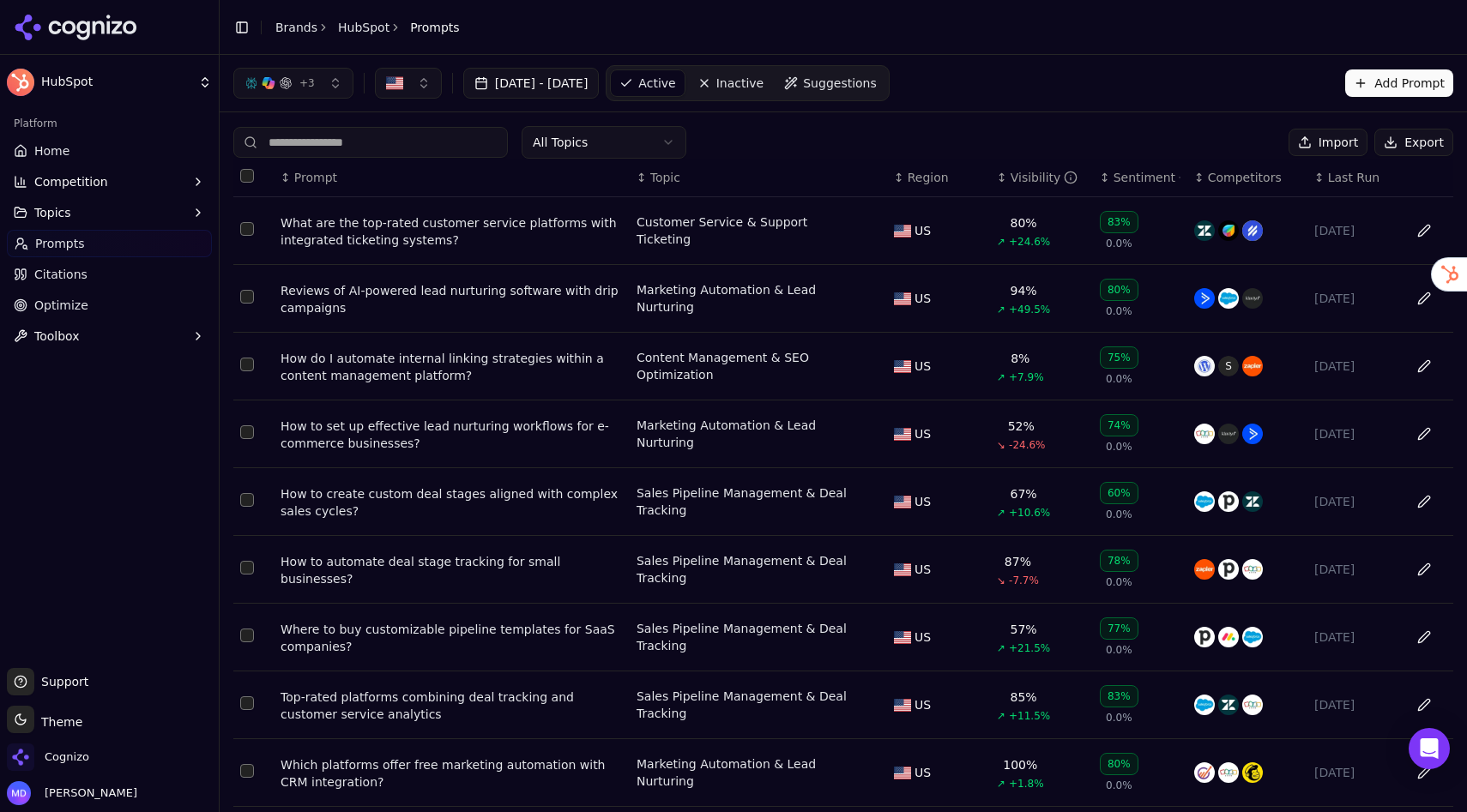
click at [876, 80] on span "Suggestions" at bounding box center [839, 83] width 74 height 17
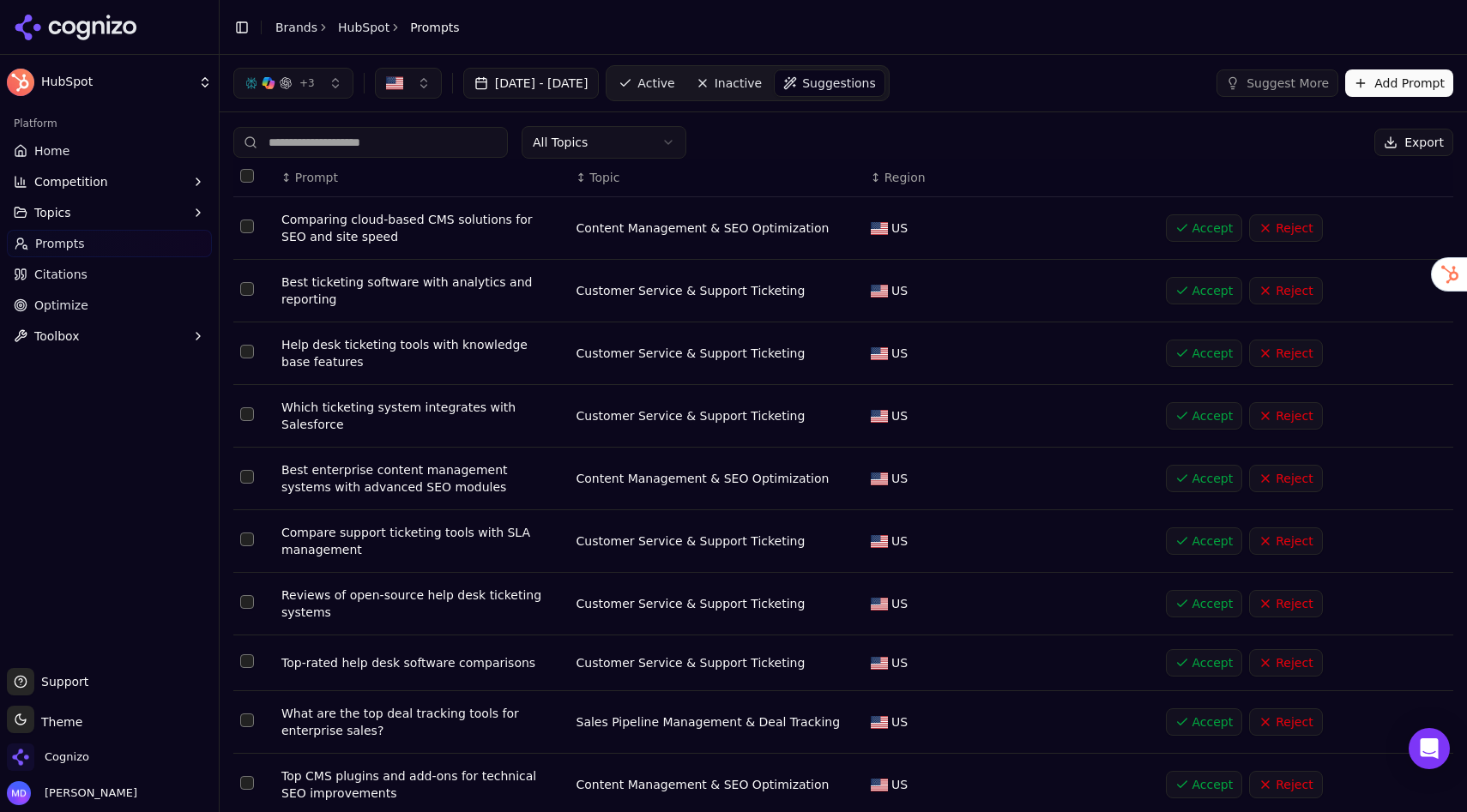
click at [674, 84] on span "Active" at bounding box center [655, 83] width 37 height 17
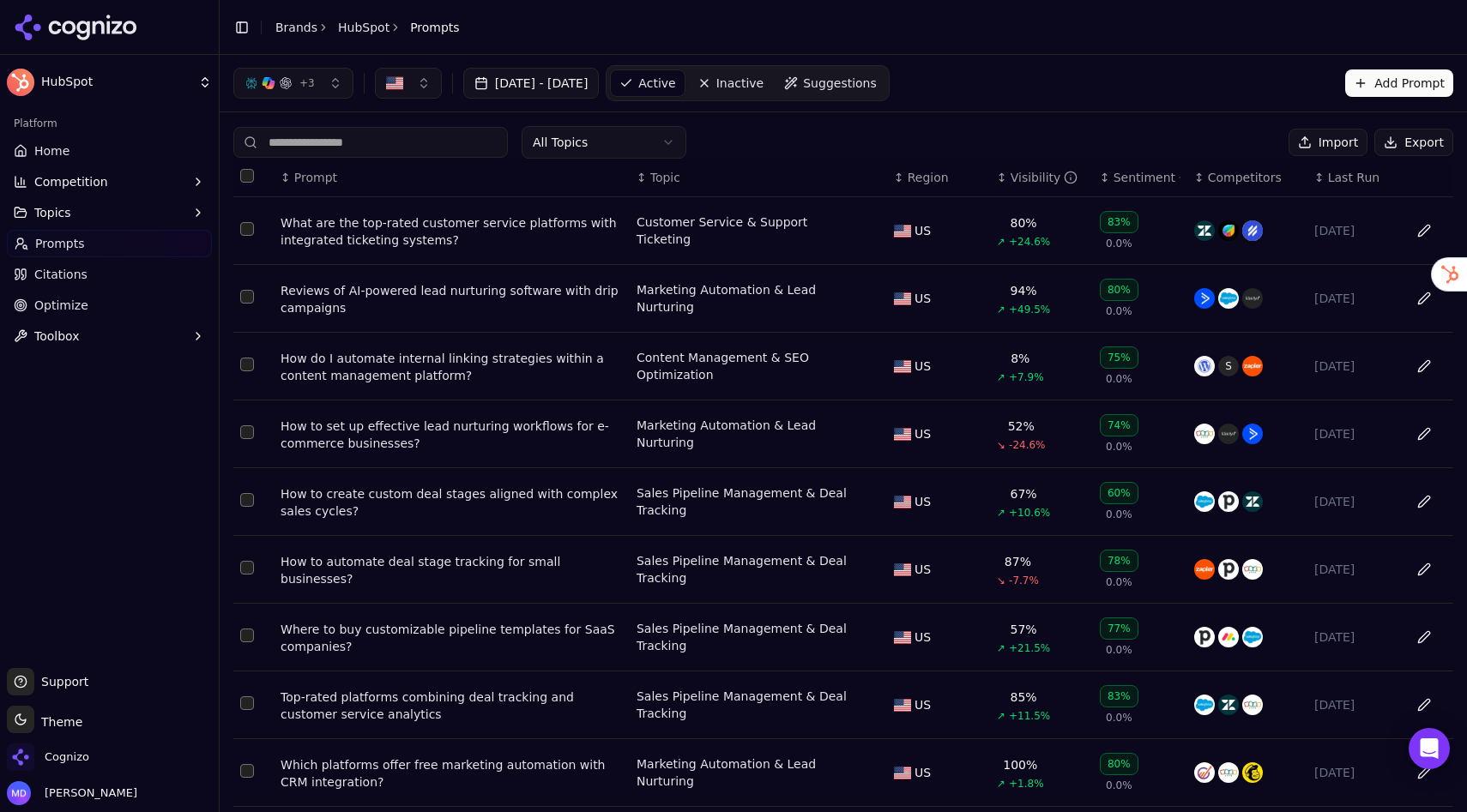
click at [76, 193] on button "Competition" at bounding box center [109, 181] width 205 height 27
click at [64, 269] on span "Explore" at bounding box center [110, 264] width 149 height 17
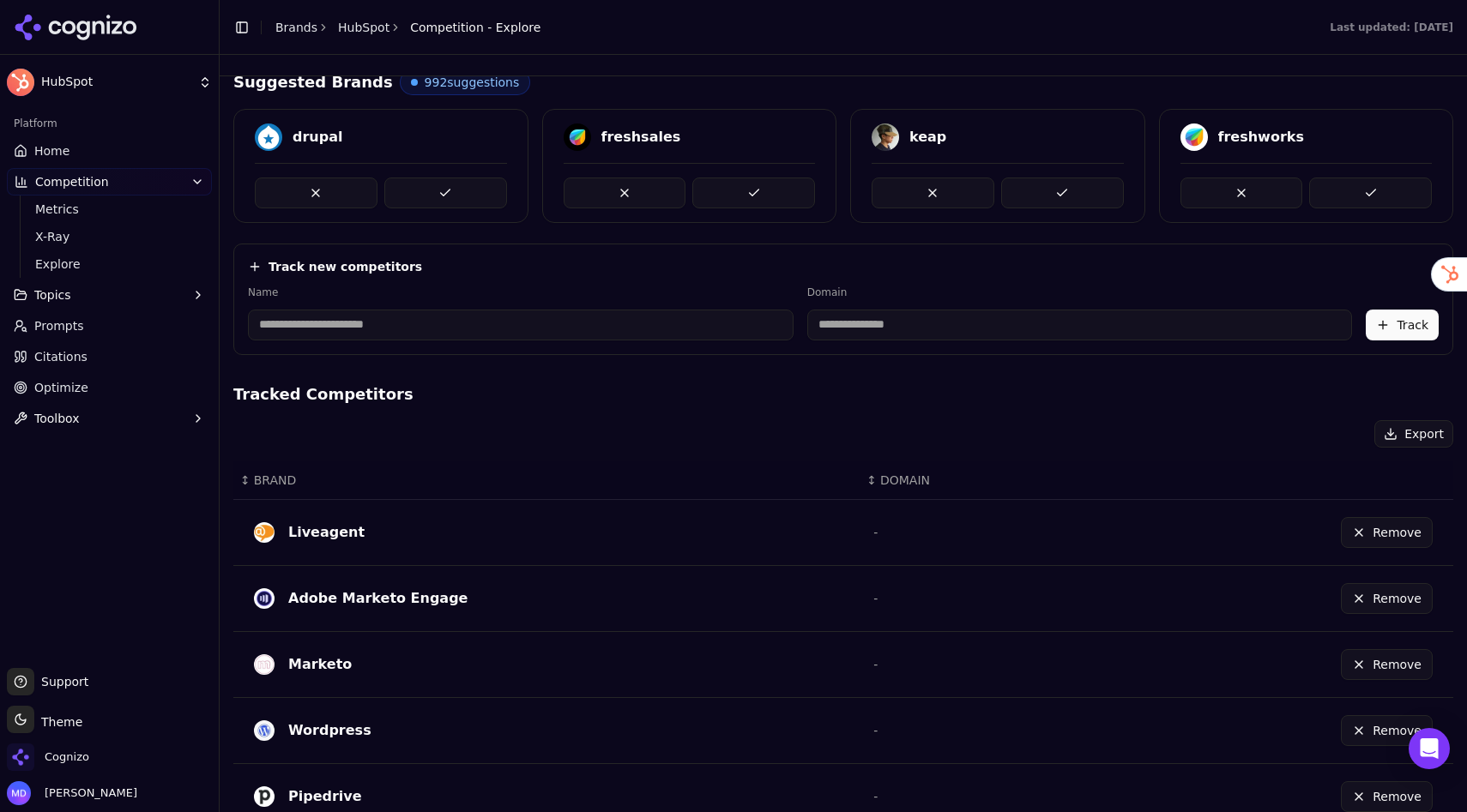
scroll to position [98, 0]
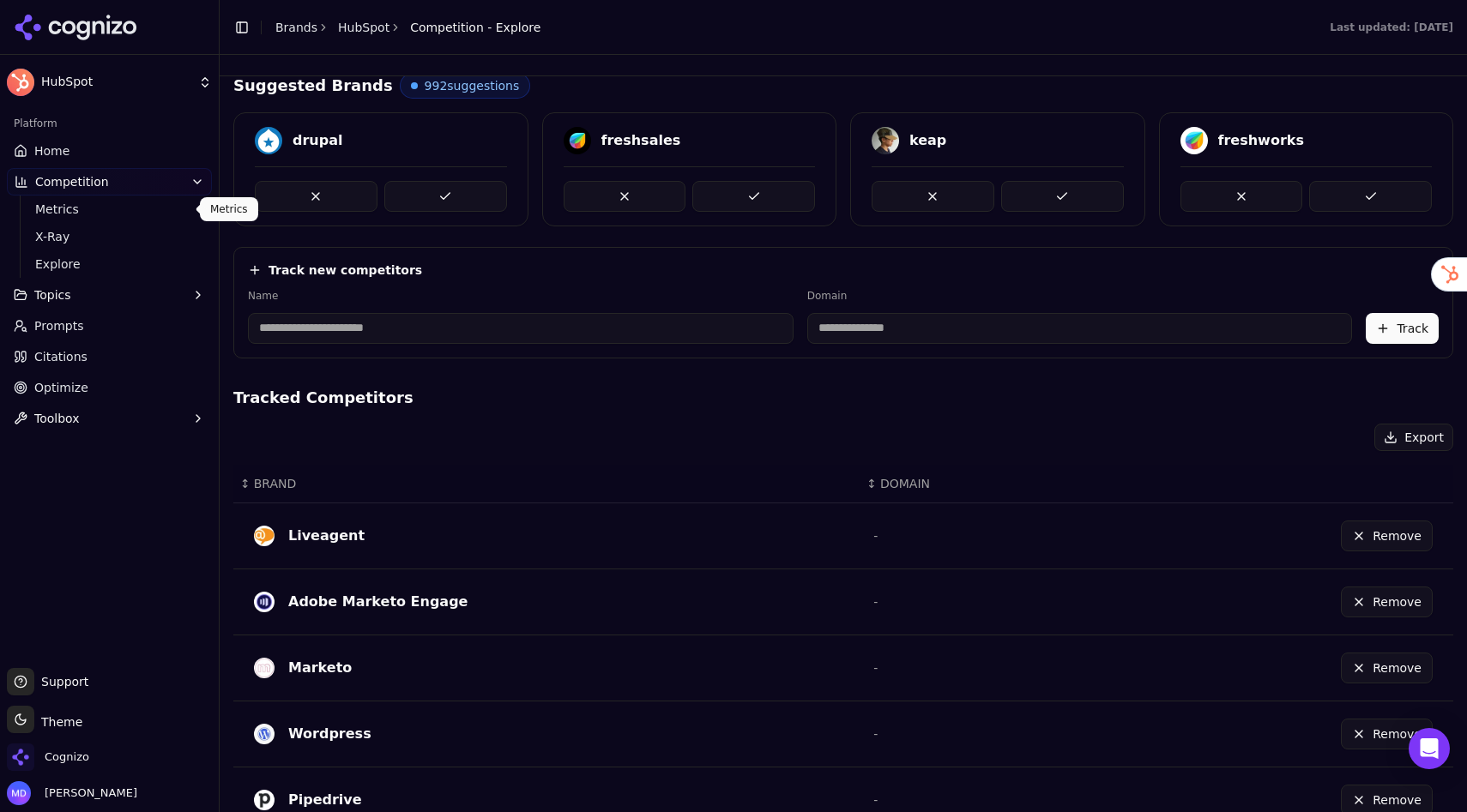
click at [47, 207] on span "Metrics" at bounding box center [110, 209] width 149 height 17
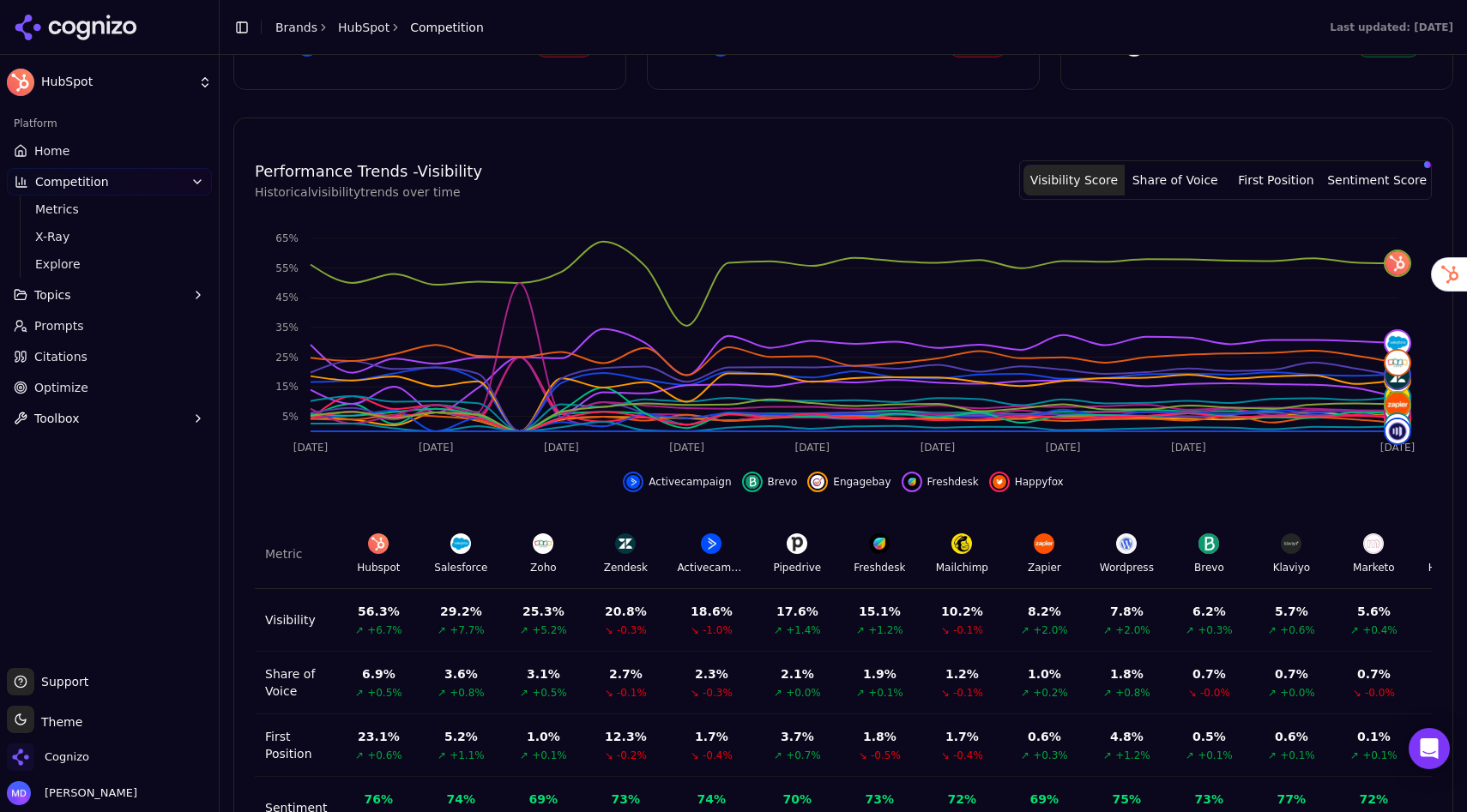
scroll to position [514, 0]
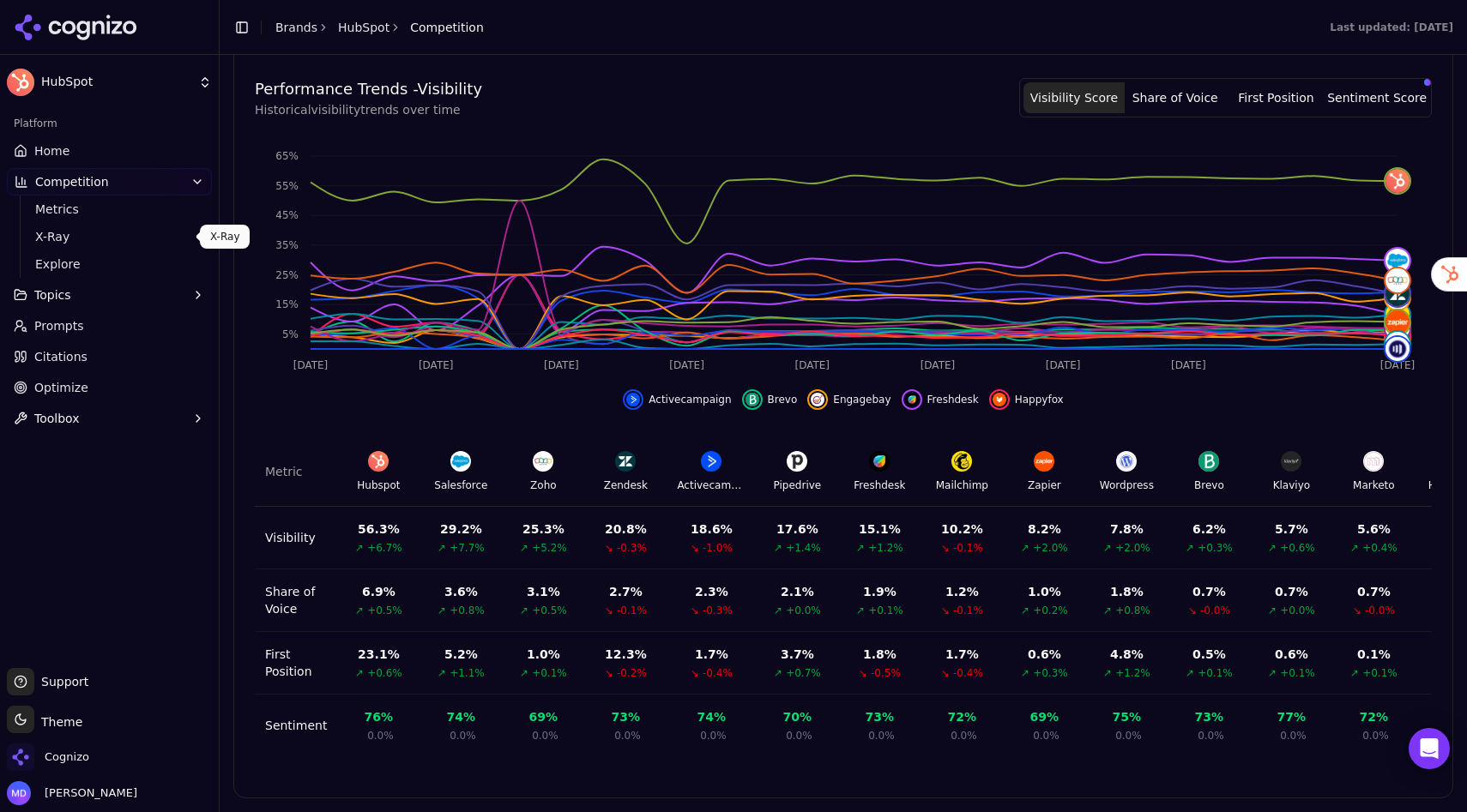
click at [58, 236] on span "X-Ray" at bounding box center [110, 236] width 149 height 17
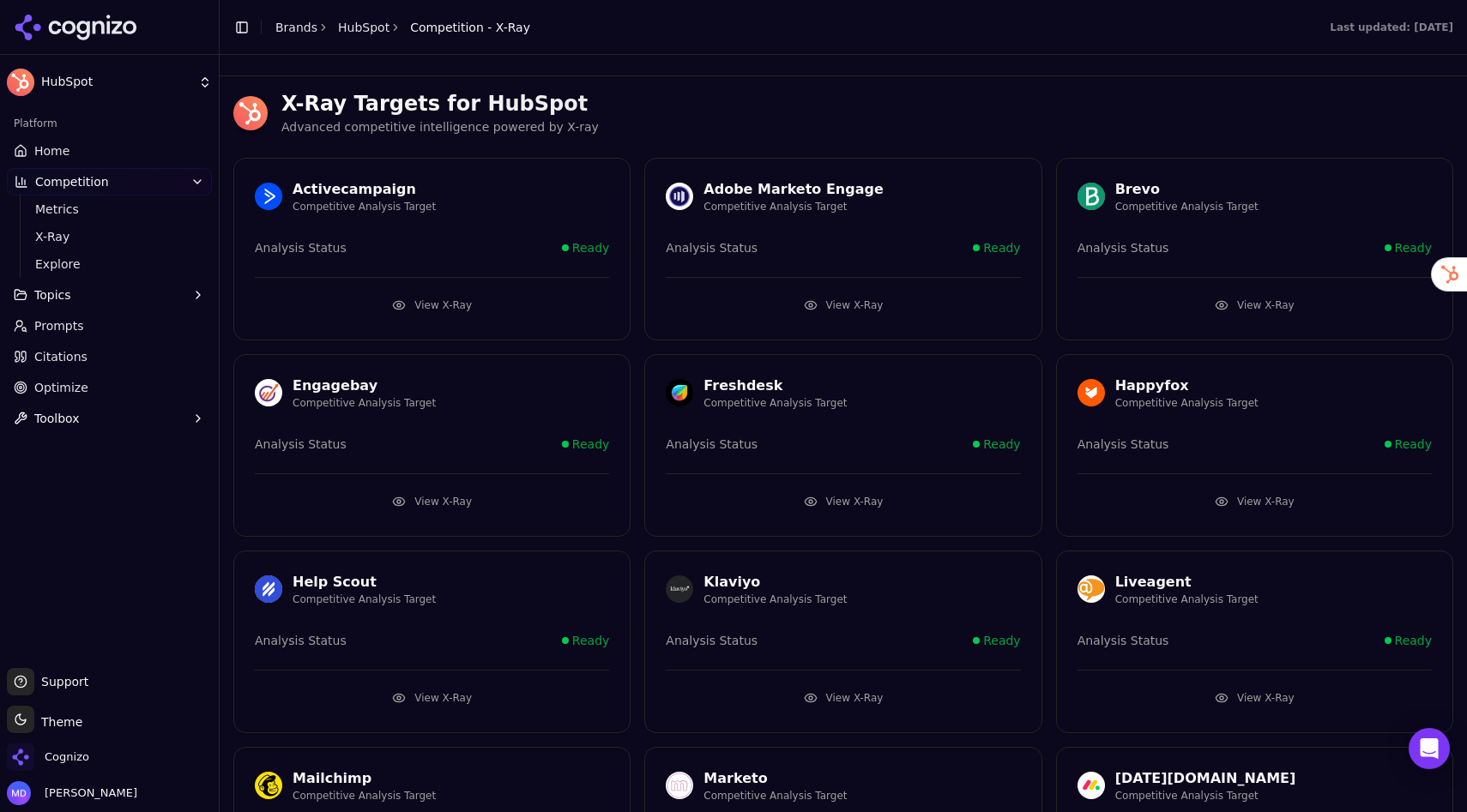
click at [442, 303] on button "View X-Ray" at bounding box center [431, 305] width 354 height 27
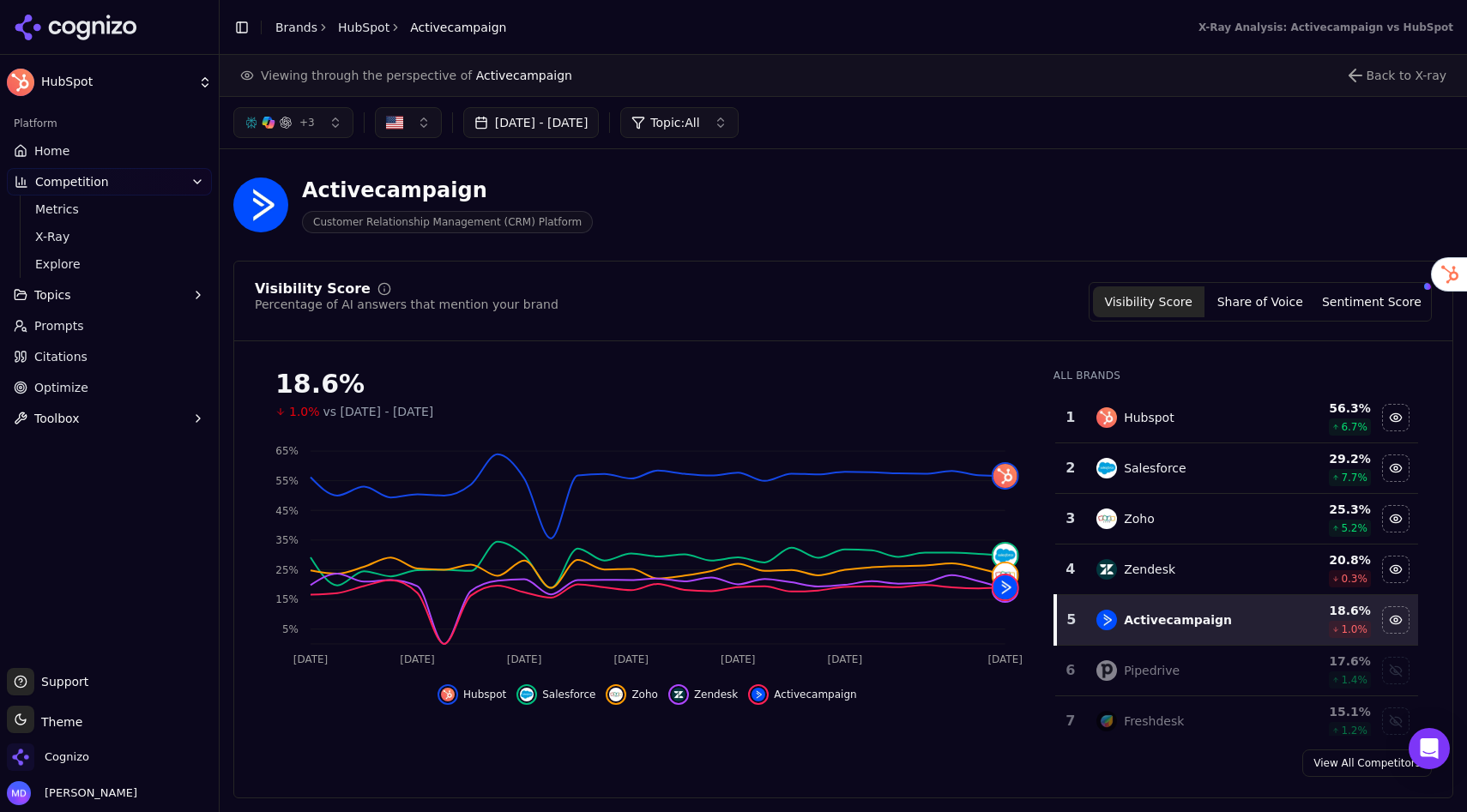
click at [73, 384] on span "Optimize" at bounding box center [60, 388] width 54 height 17
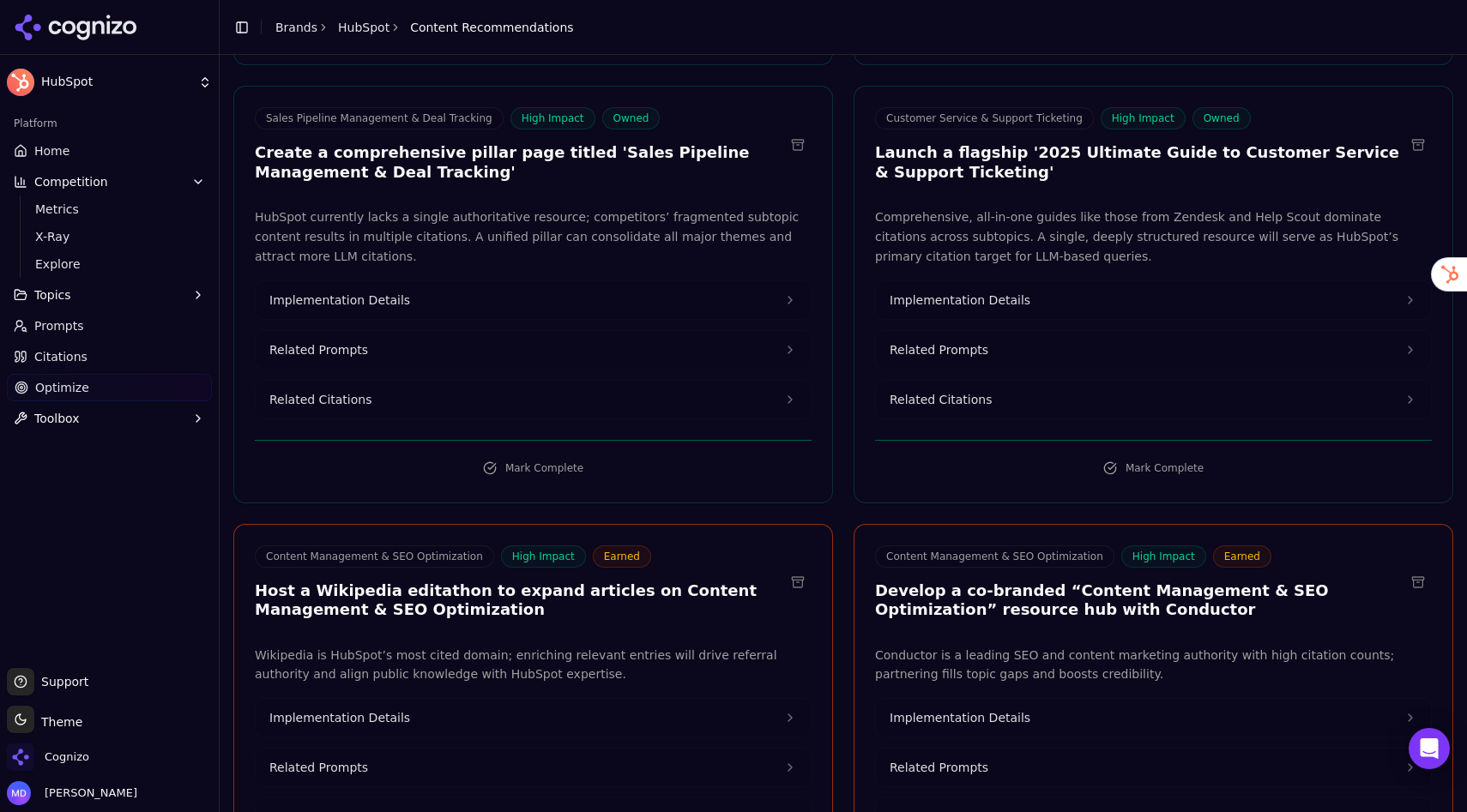
scroll to position [980, 0]
click at [413, 280] on button "Implementation Details" at bounding box center [532, 299] width 555 height 38
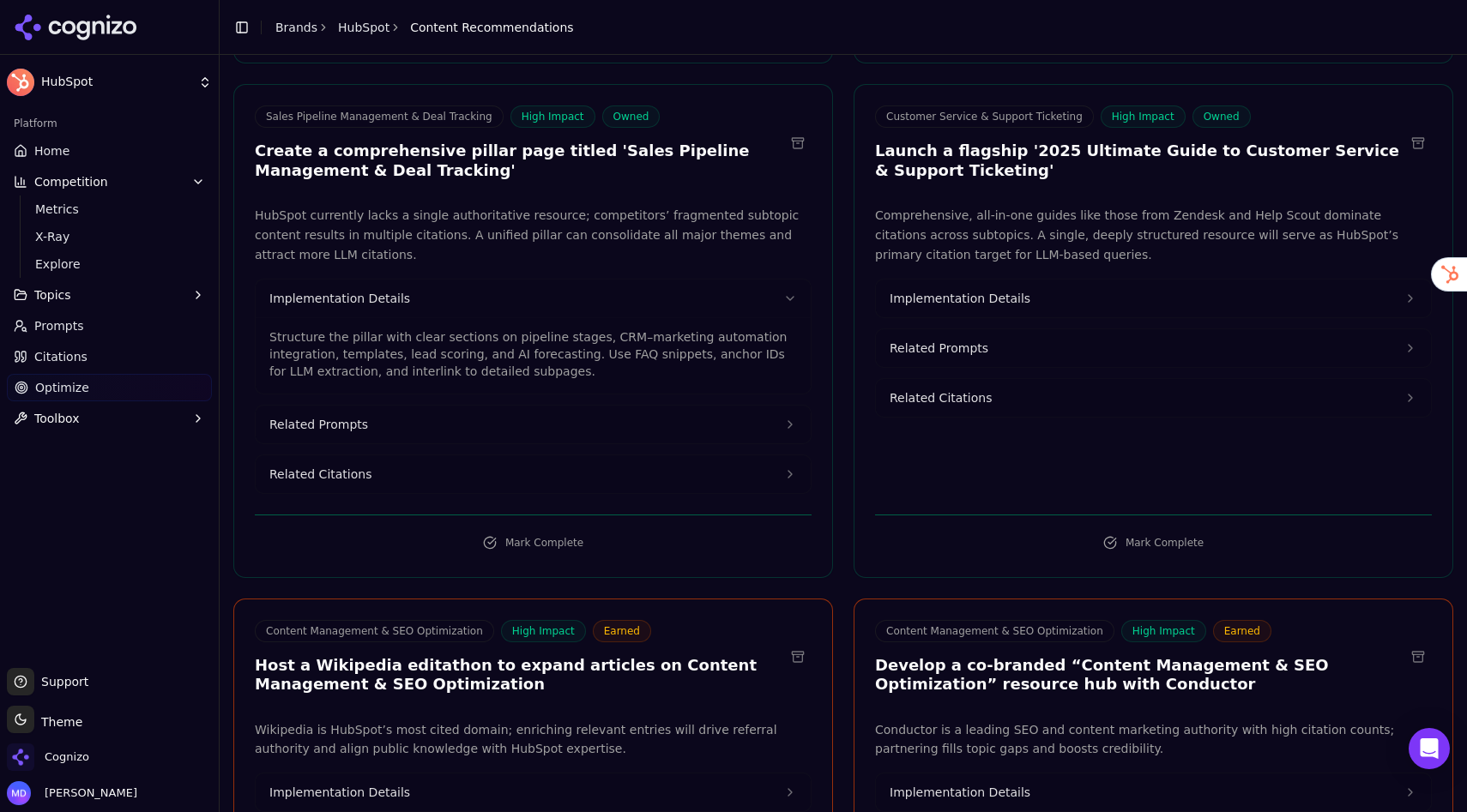
click at [366, 464] on button "Related Citations" at bounding box center [532, 475] width 555 height 38
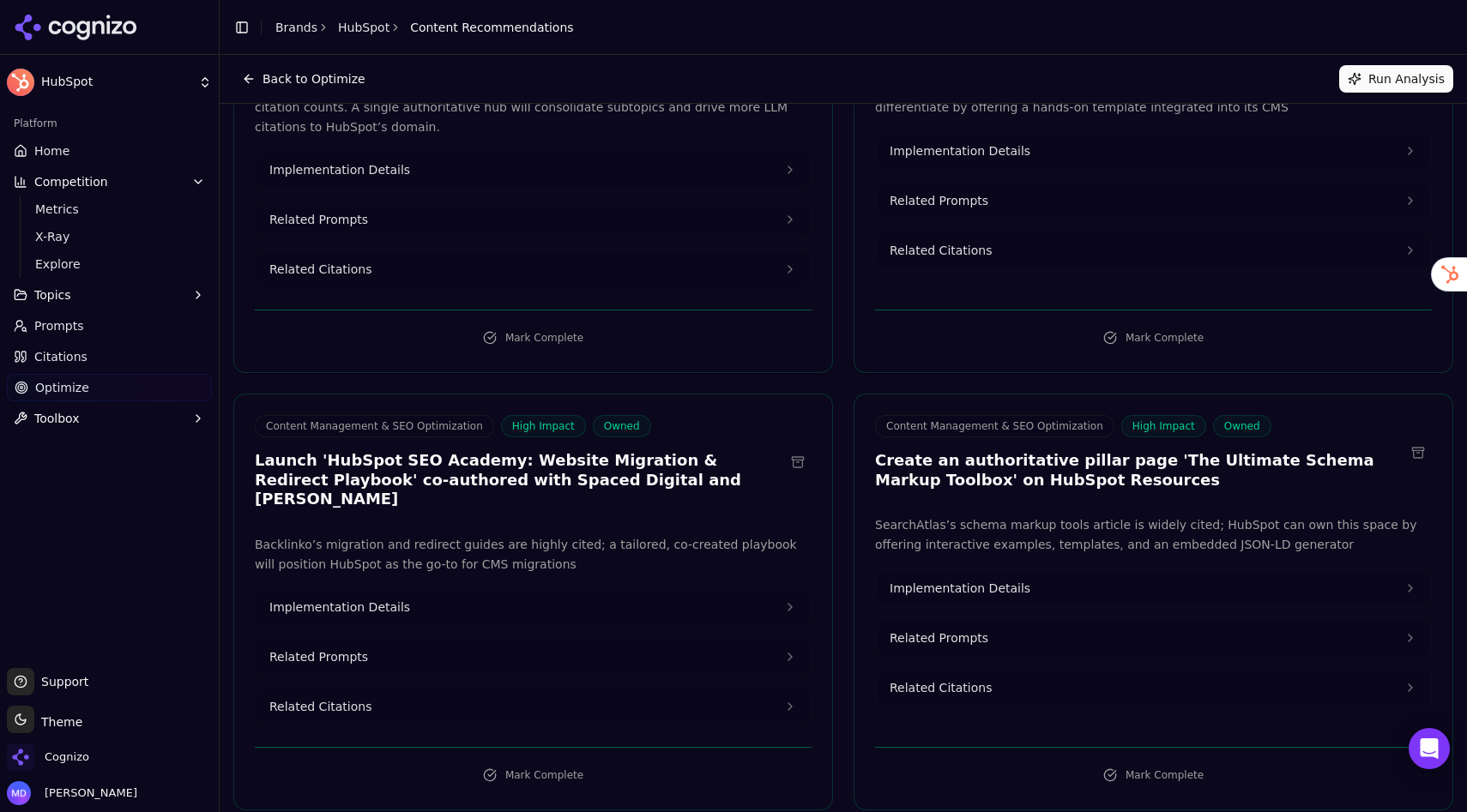
scroll to position [0, 0]
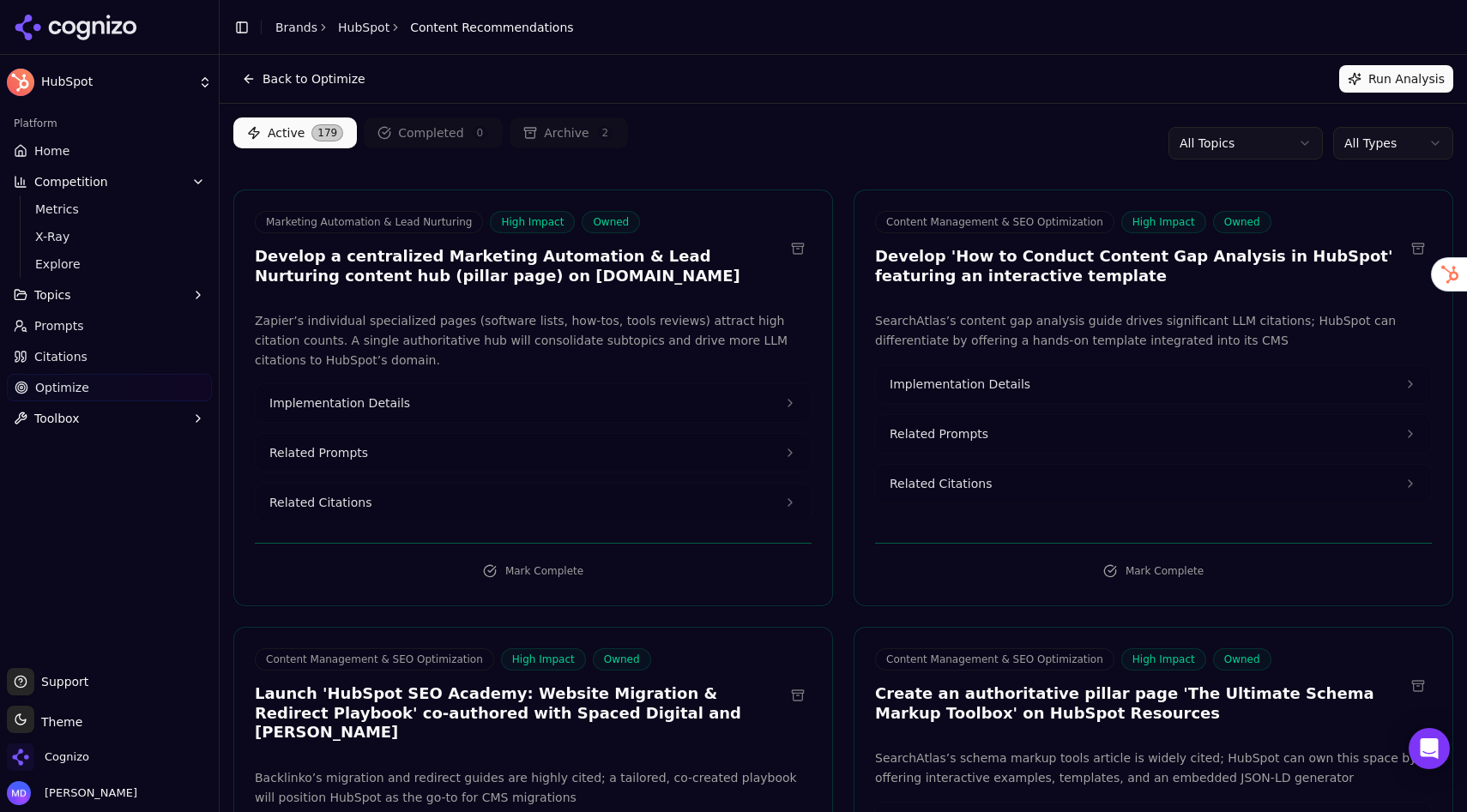
click at [1236, 143] on html "HubSpot Platform Home Competition Metrics X-Ray Explore Topics Prompts Citation…" at bounding box center [734, 406] width 1467 height 812
click at [1364, 139] on html "HubSpot Platform Home Competition Metrics X-Ray Explore Topics Prompts Citation…" at bounding box center [734, 406] width 1467 height 812
click at [1363, 140] on html "HubSpot Platform Home Competition Metrics X-Ray Explore Topics Prompts Citation…" at bounding box center [734, 406] width 1467 height 812
click at [837, 167] on html "HubSpot Platform Home Competition Metrics X-Ray Explore Topics Prompts Citation…" at bounding box center [734, 406] width 1467 height 812
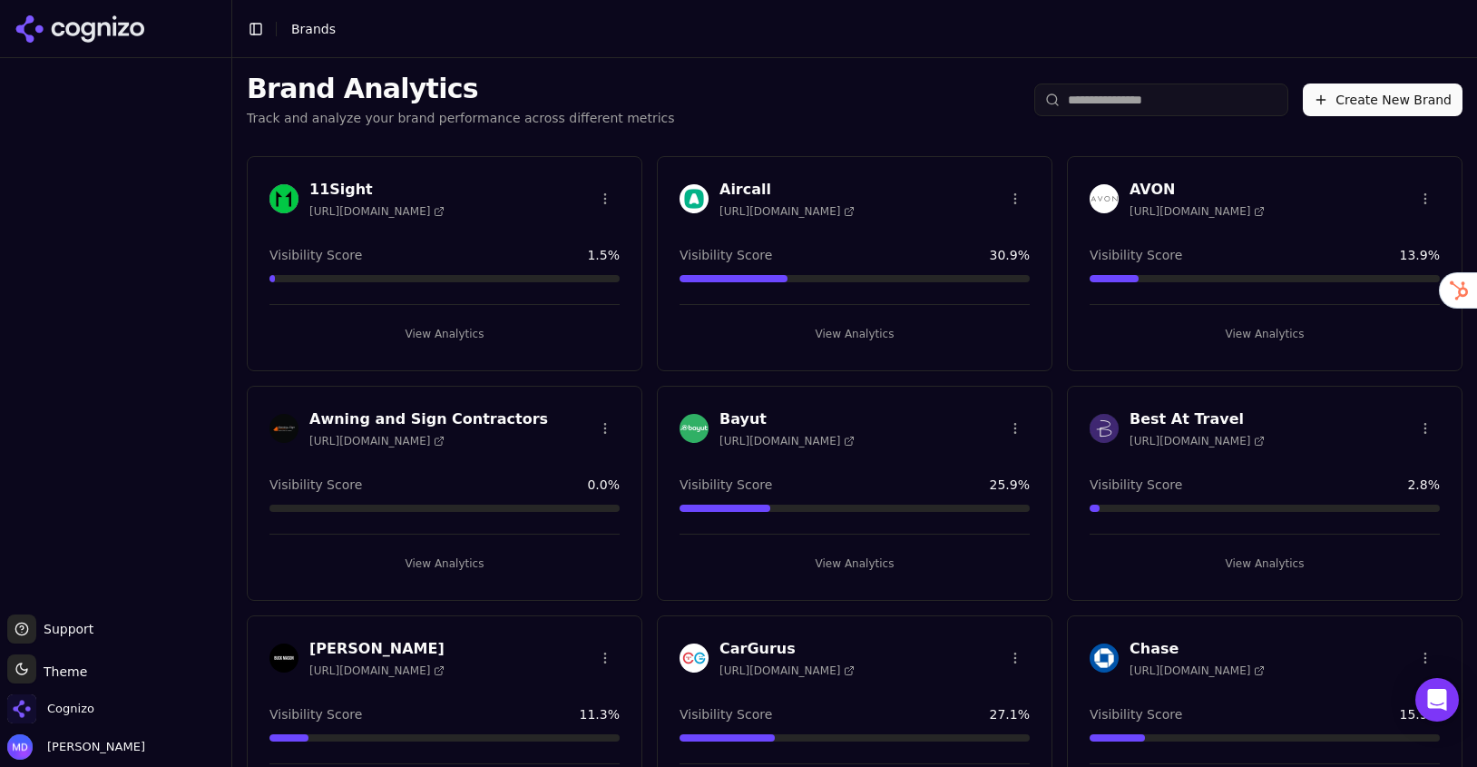
click at [812, 553] on button "View Analytics" at bounding box center [855, 563] width 350 height 29
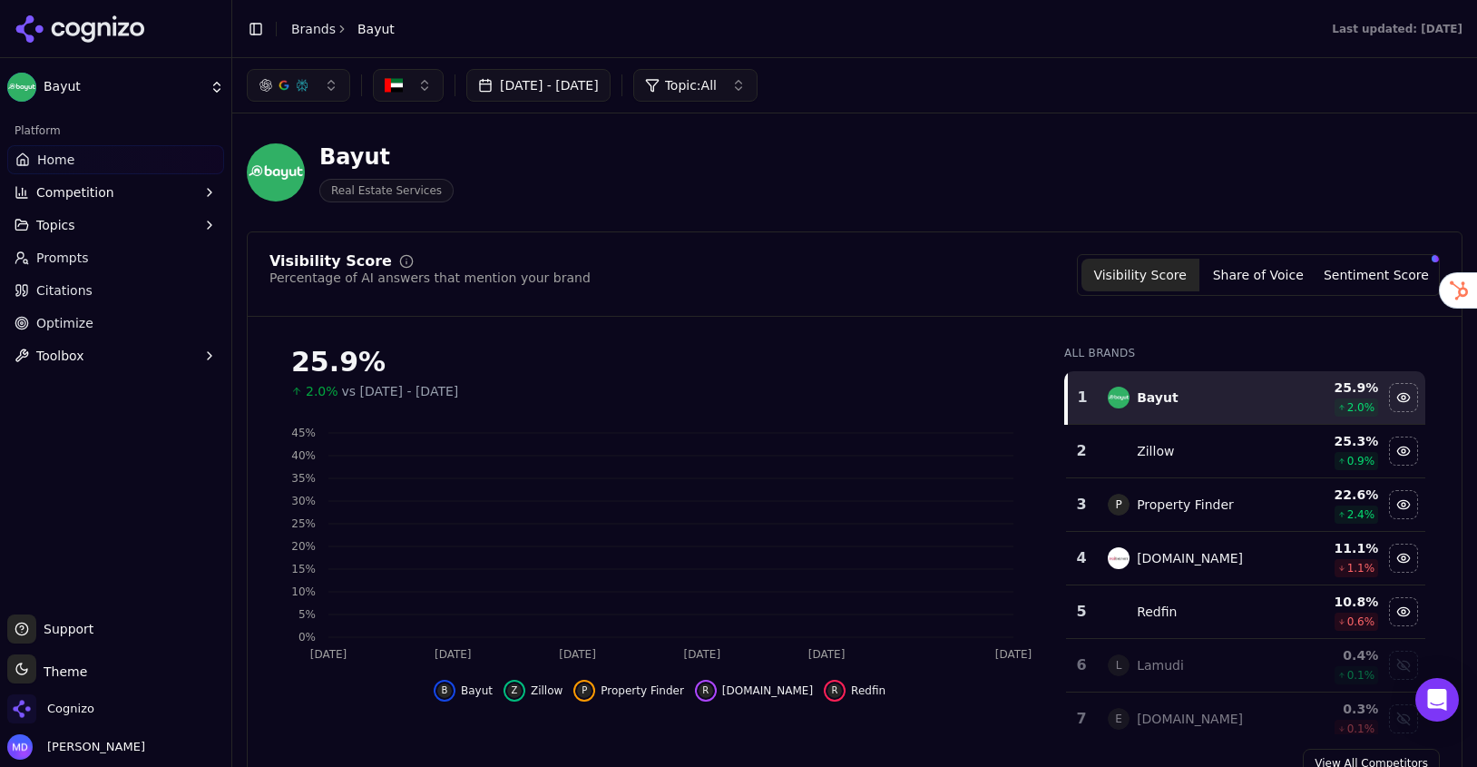
click at [417, 85] on button "button" at bounding box center [408, 85] width 71 height 33
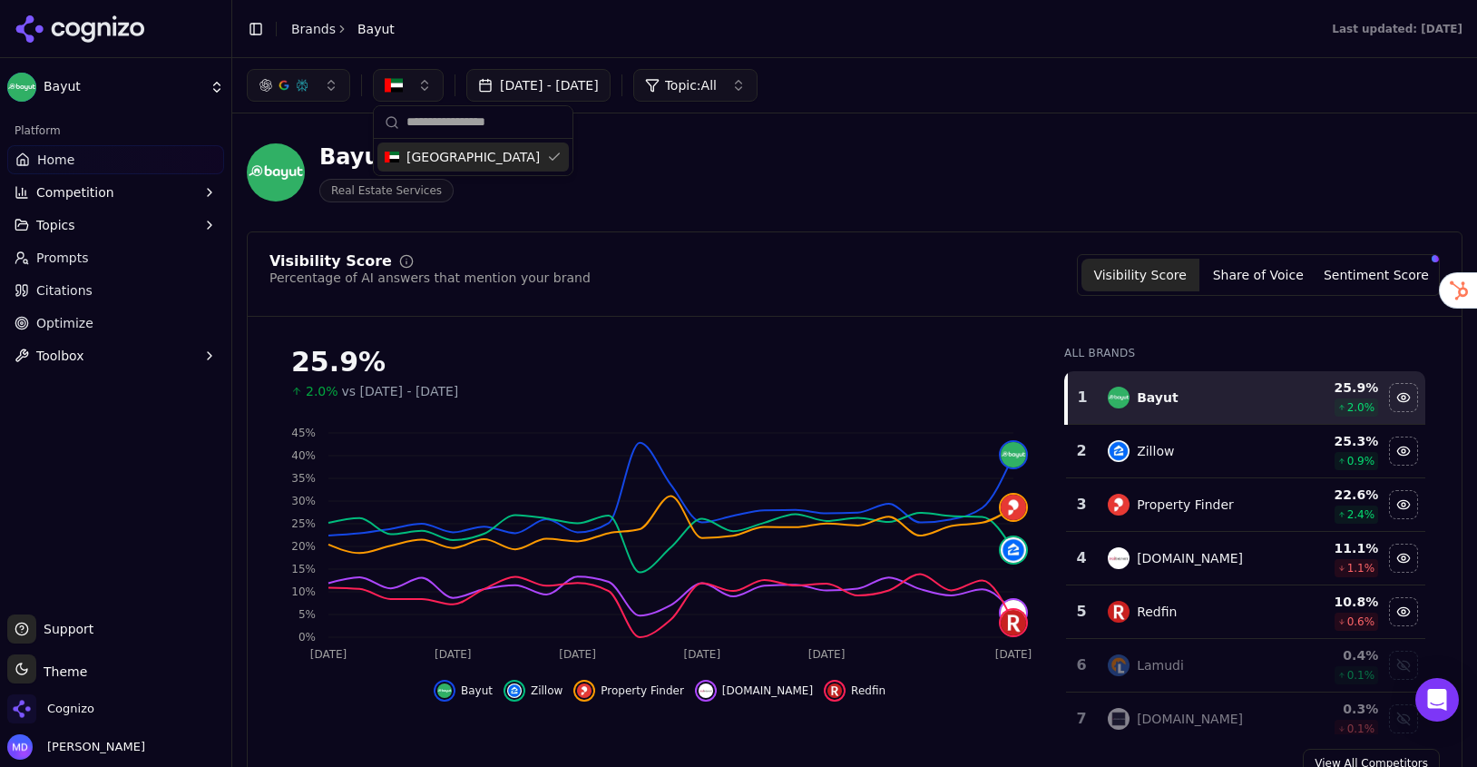
click at [638, 165] on div "Bayut Real Estate Services" at bounding box center [653, 172] width 813 height 60
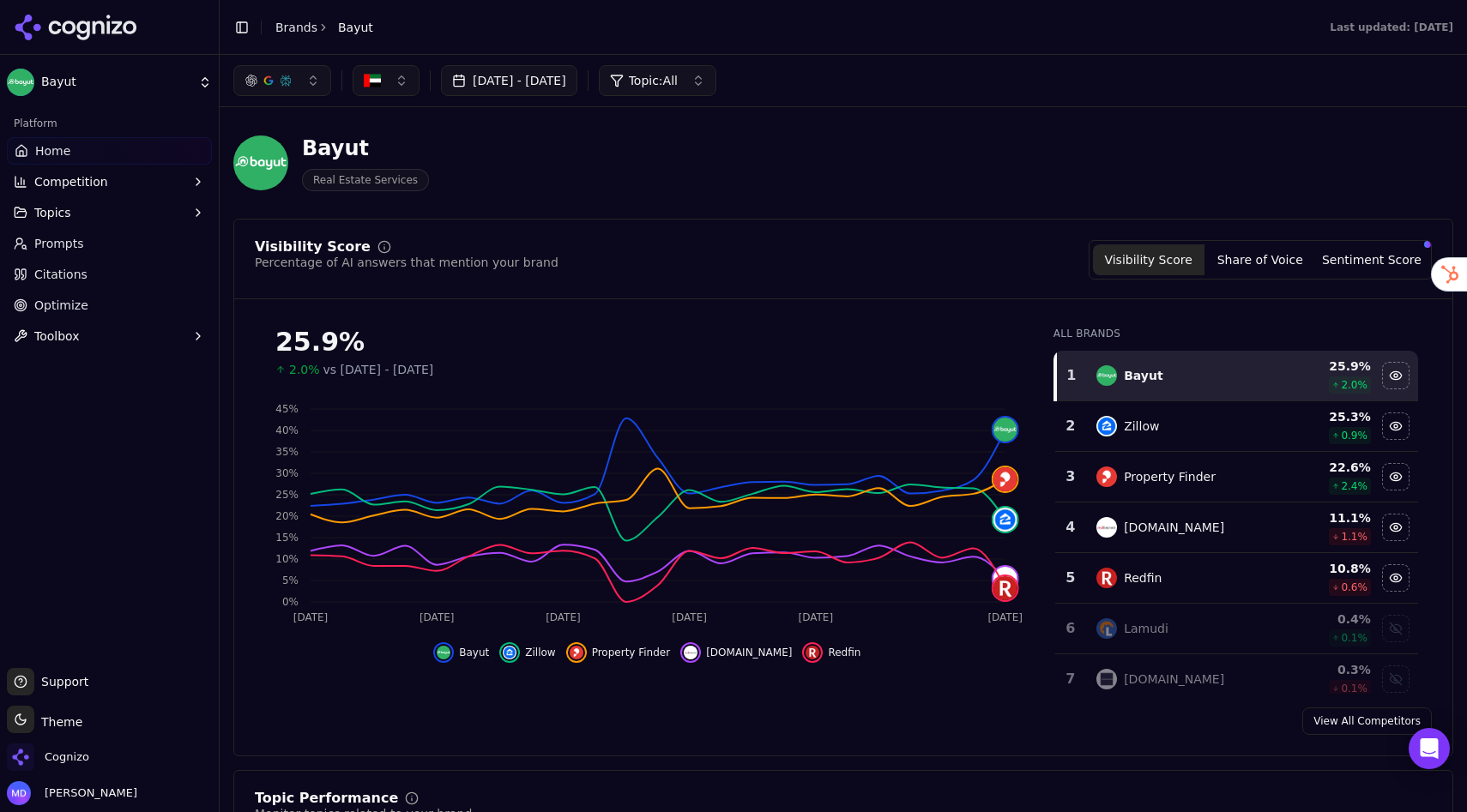
click at [401, 83] on button "button" at bounding box center [386, 80] width 67 height 31
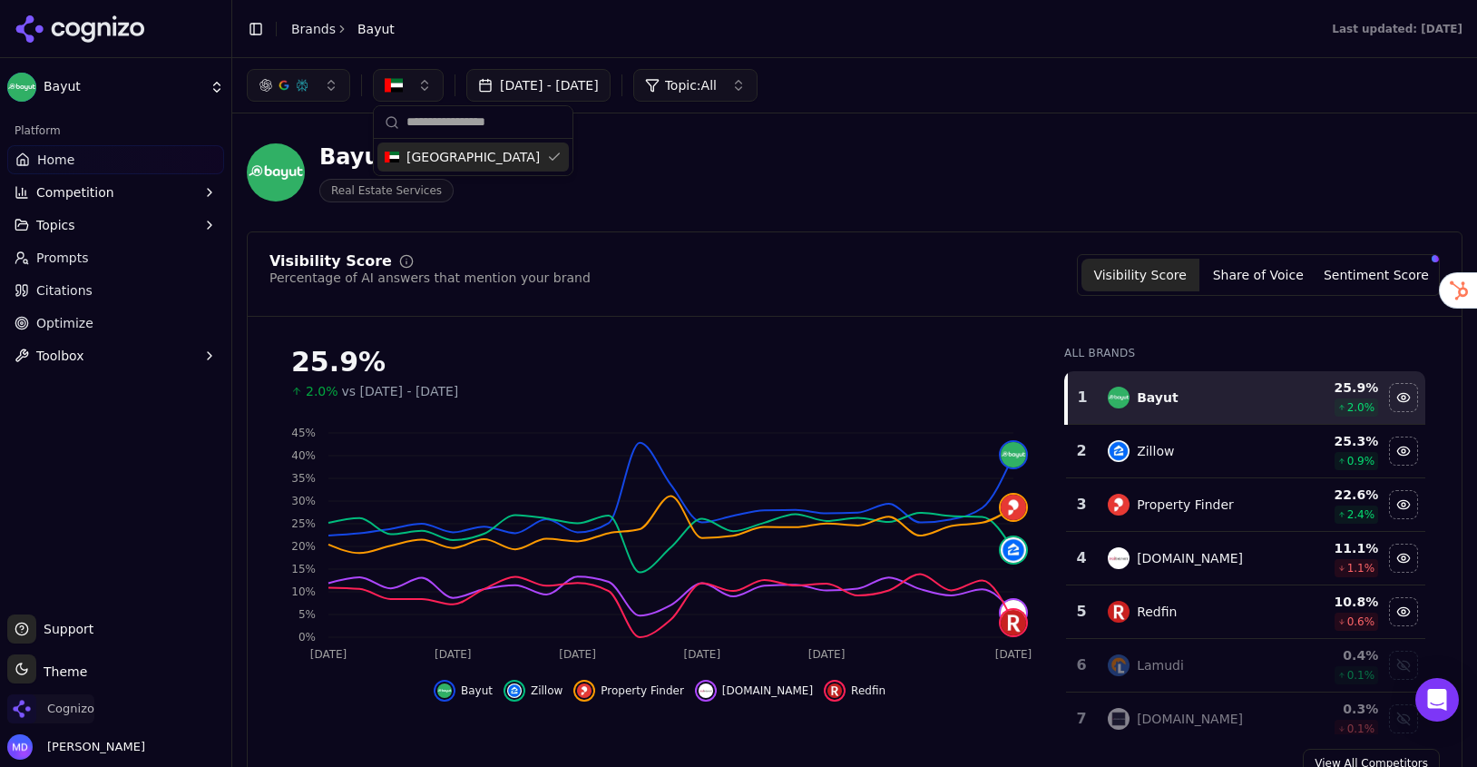
click at [40, 715] on span "Cognizo" at bounding box center [50, 708] width 87 height 29
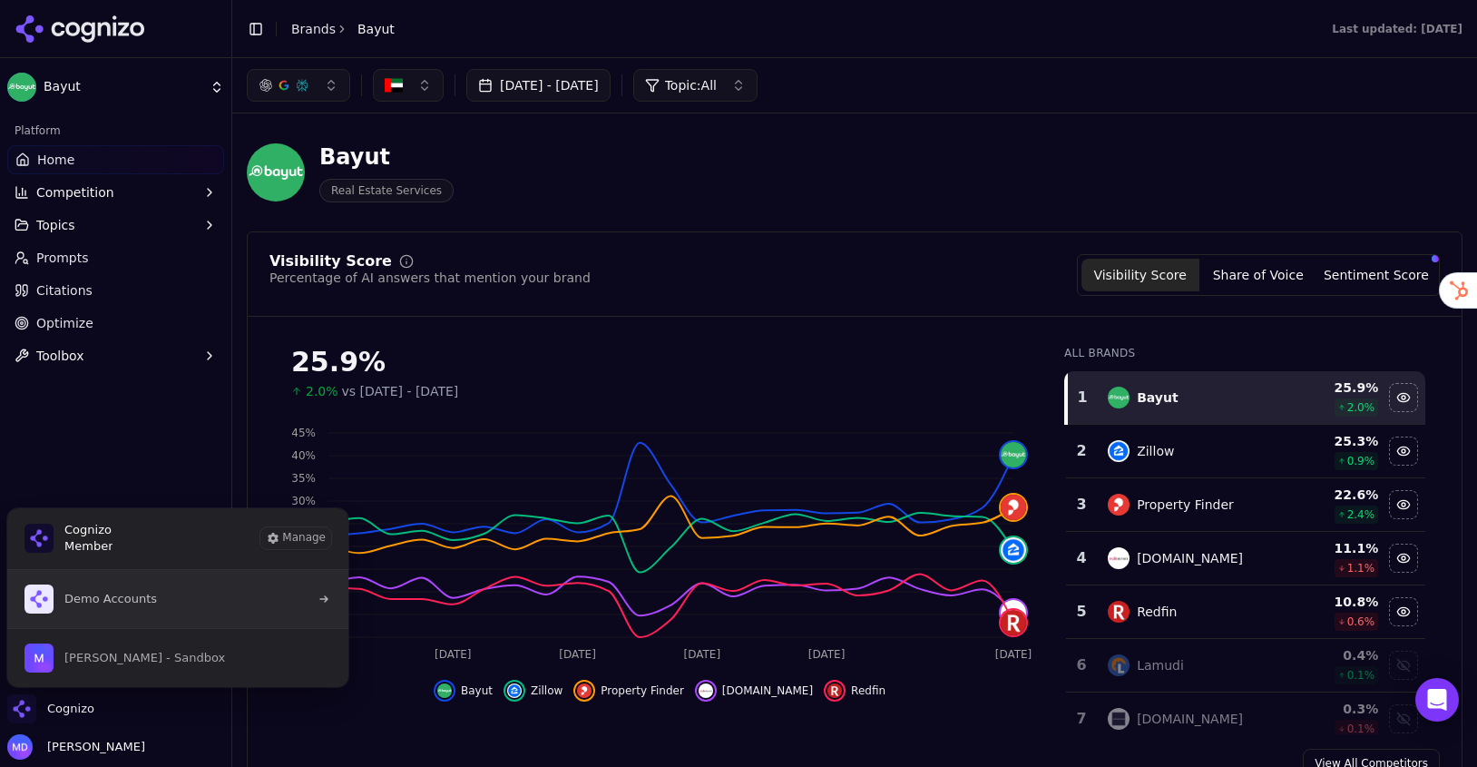
click at [134, 603] on span "Demo Accounts" at bounding box center [110, 599] width 93 height 16
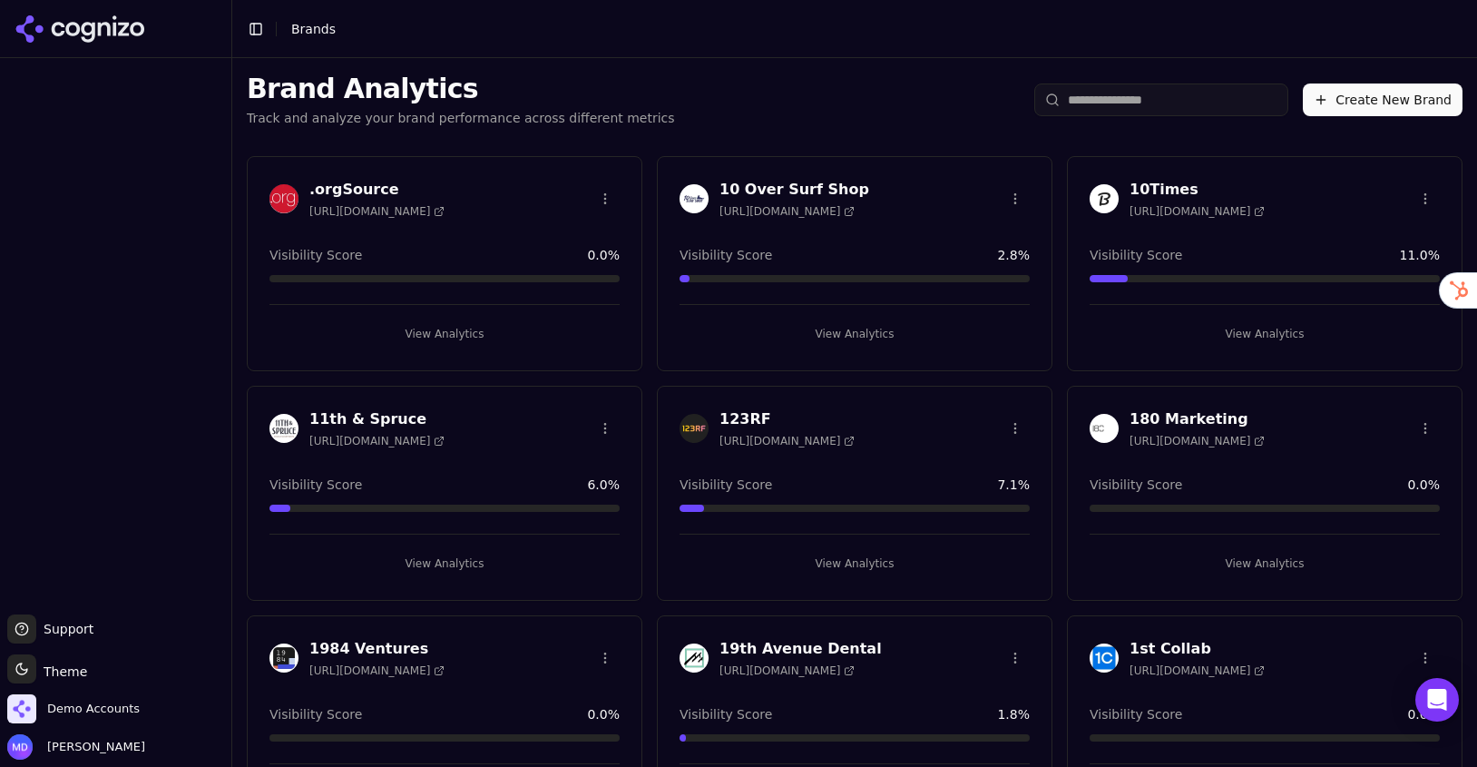
click at [1130, 114] on input "search" at bounding box center [1161, 99] width 254 height 33
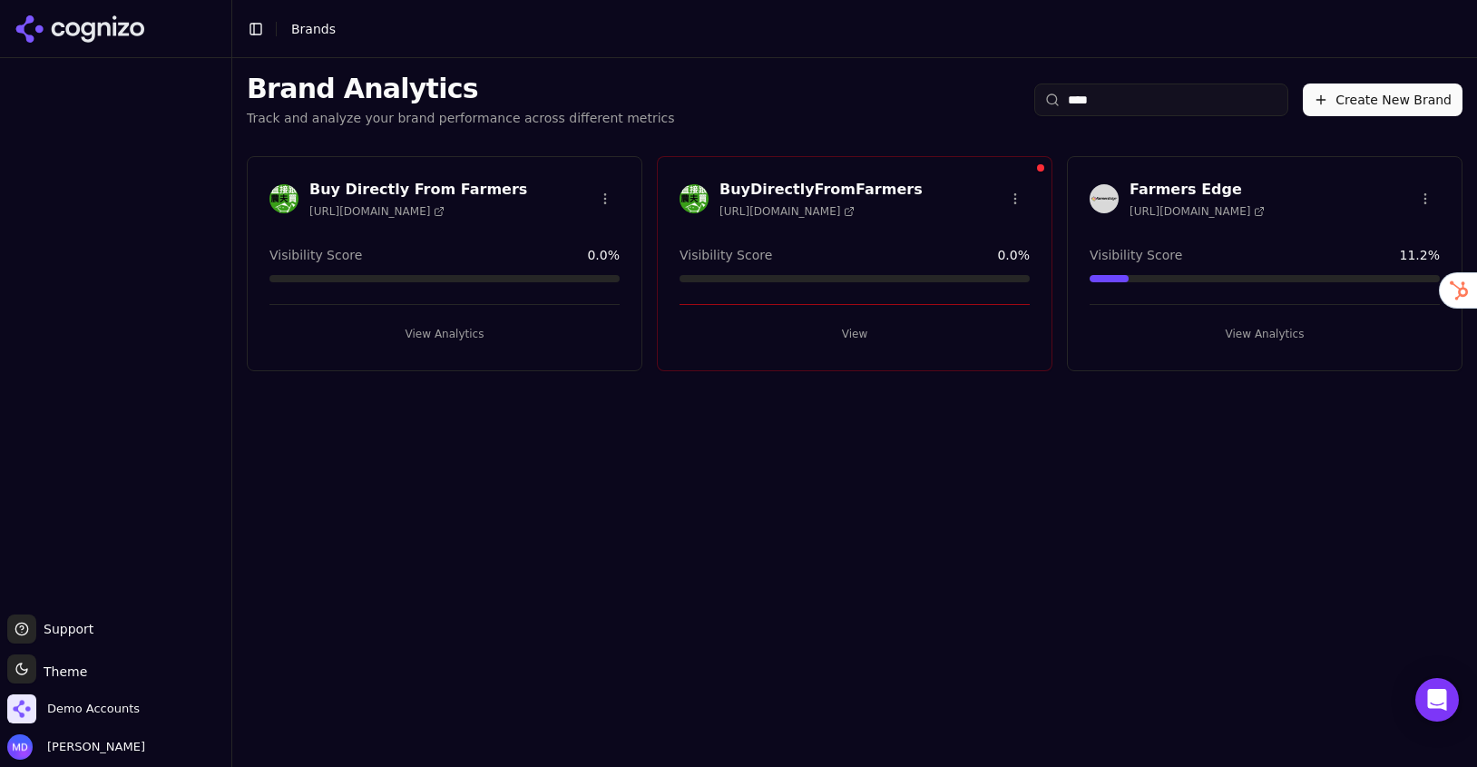
type input "****"
click at [1203, 343] on button "View Analytics" at bounding box center [1265, 333] width 350 height 29
click at [1200, 329] on button "View Analytics" at bounding box center [1265, 333] width 350 height 29
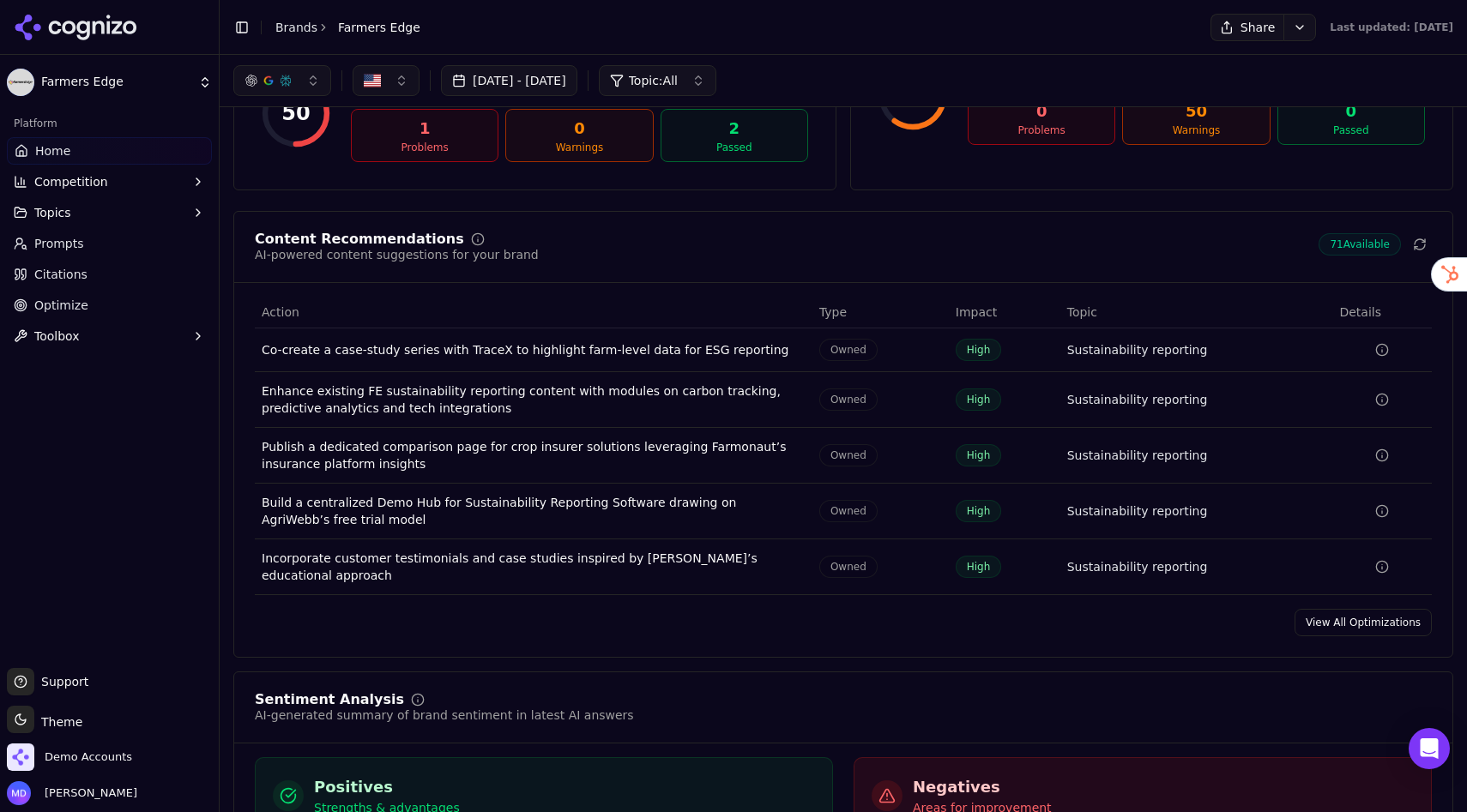
scroll to position [2445, 0]
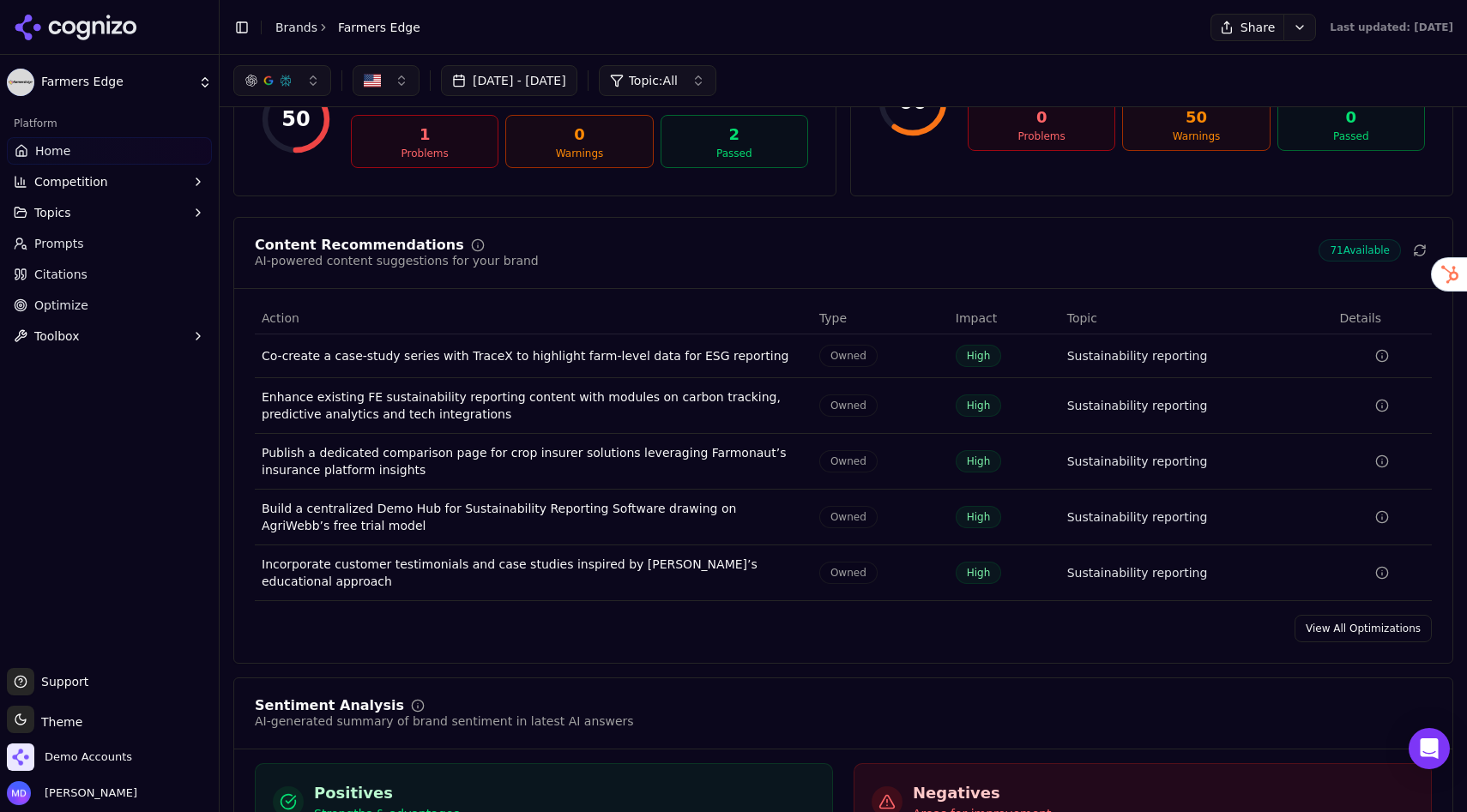
click at [1377, 616] on link "View All Optimizations" at bounding box center [1362, 629] width 137 height 27
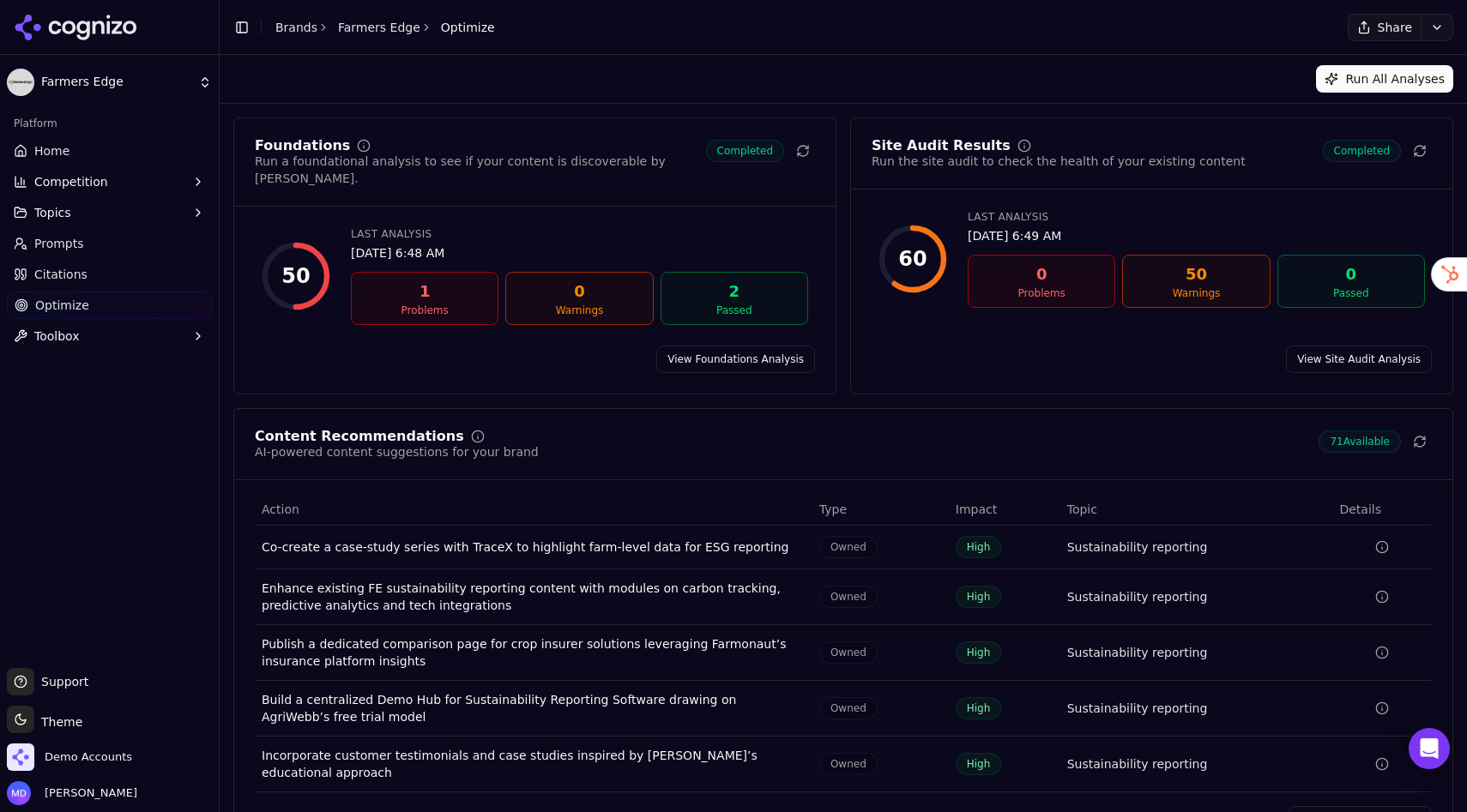
scroll to position [40, 0]
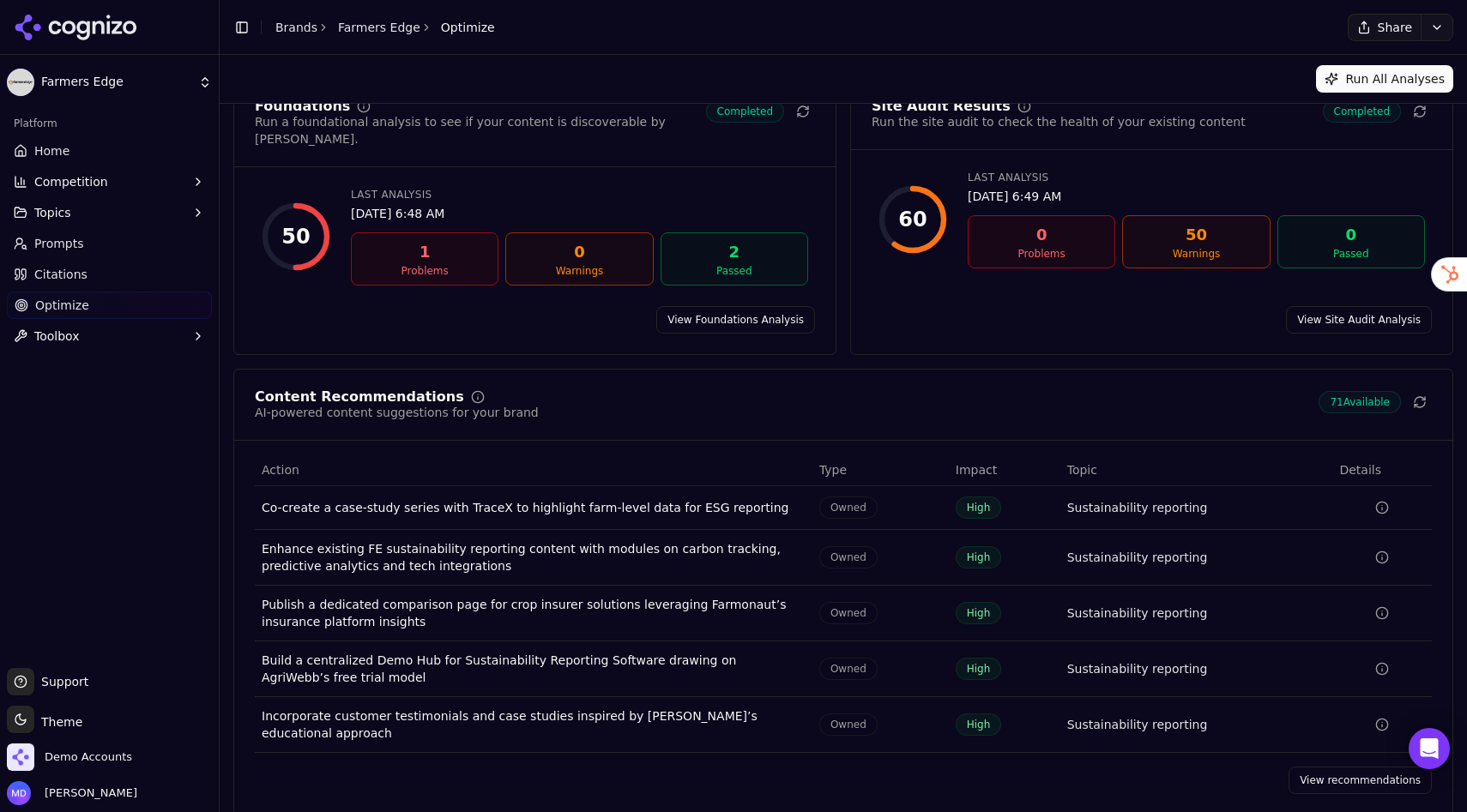
click at [1346, 724] on link "View recommendations" at bounding box center [1360, 780] width 144 height 27
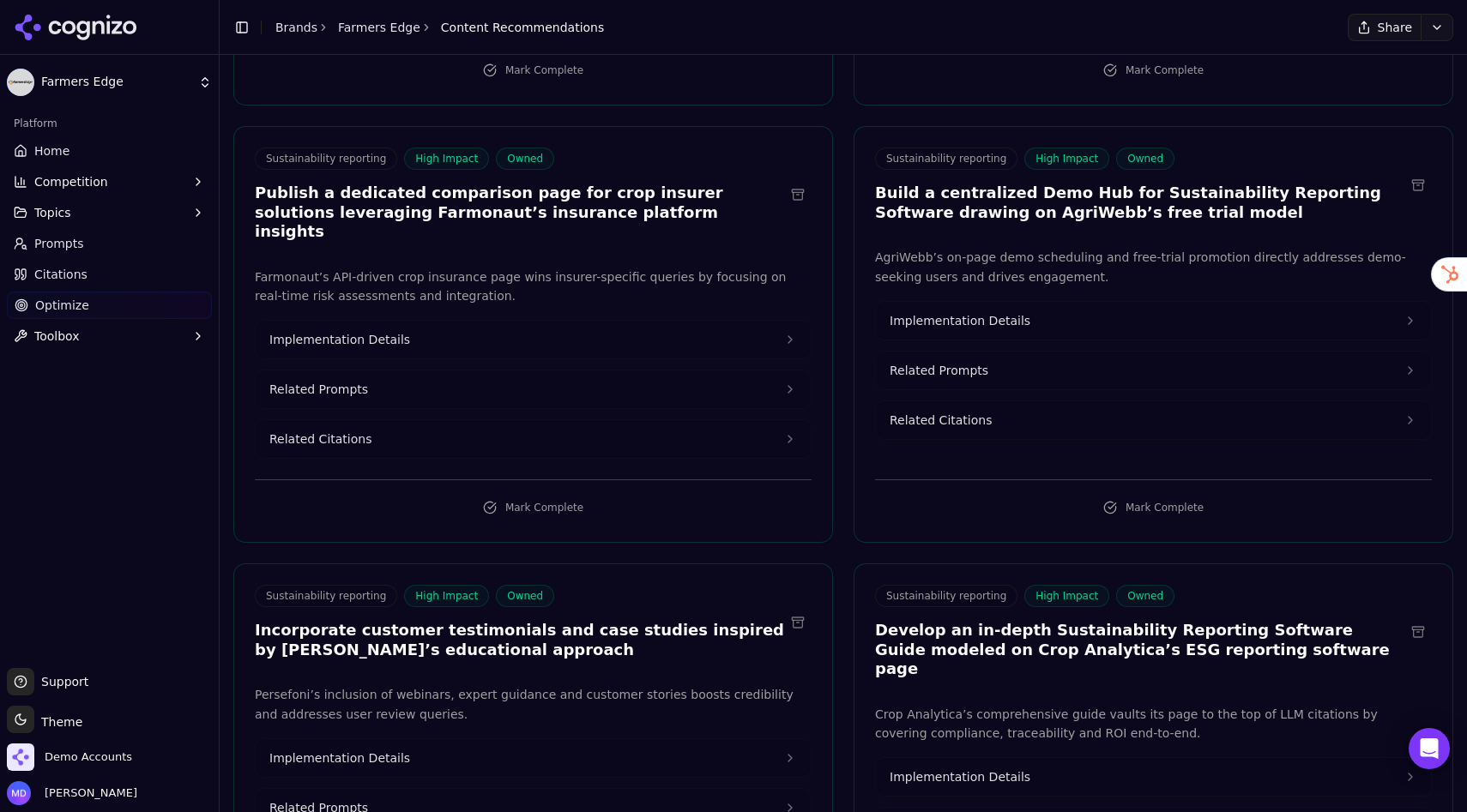
scroll to position [502, 0]
click at [419, 320] on button "Implementation Details" at bounding box center [532, 338] width 555 height 38
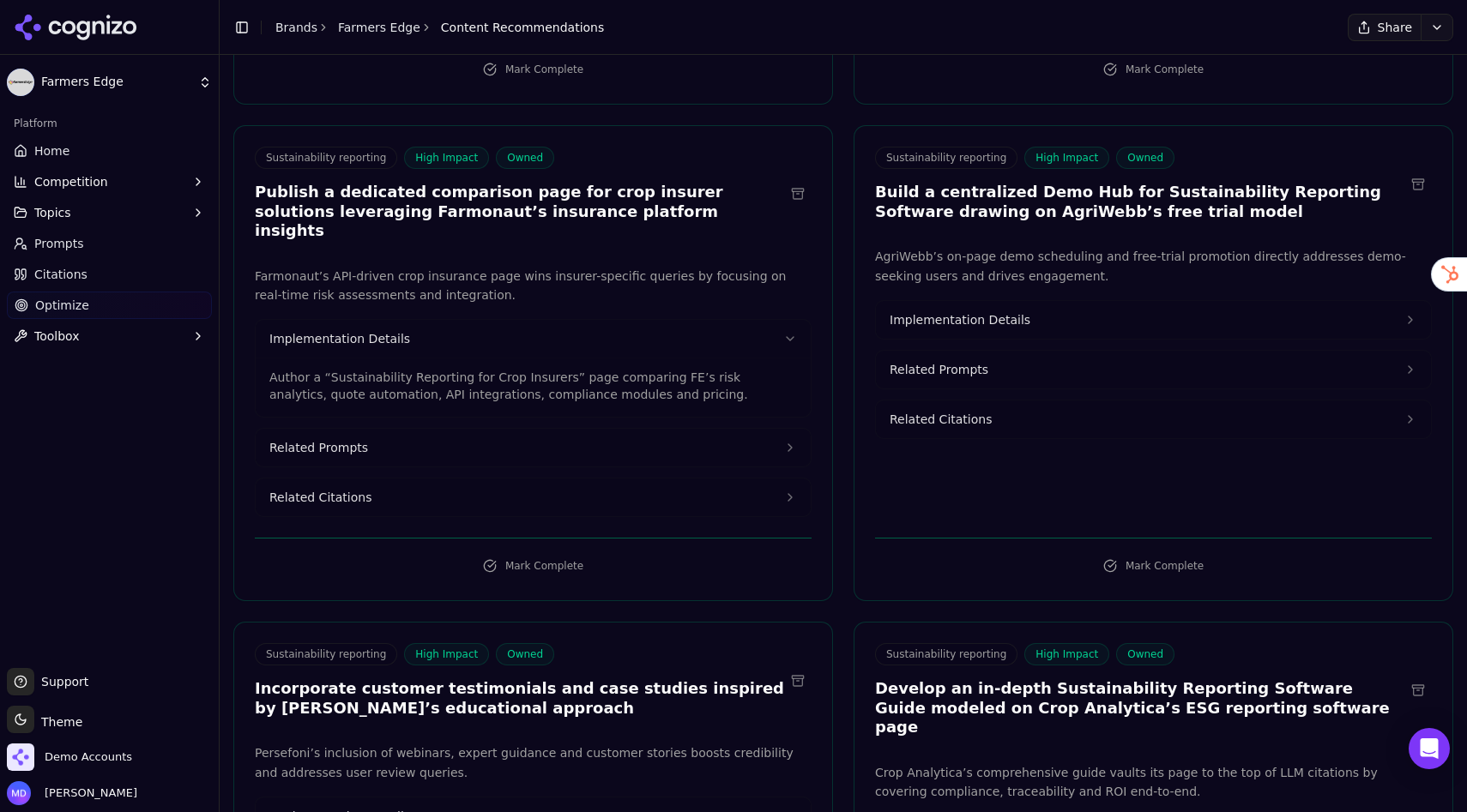
click at [397, 478] on button "Related Citations" at bounding box center [532, 497] width 555 height 38
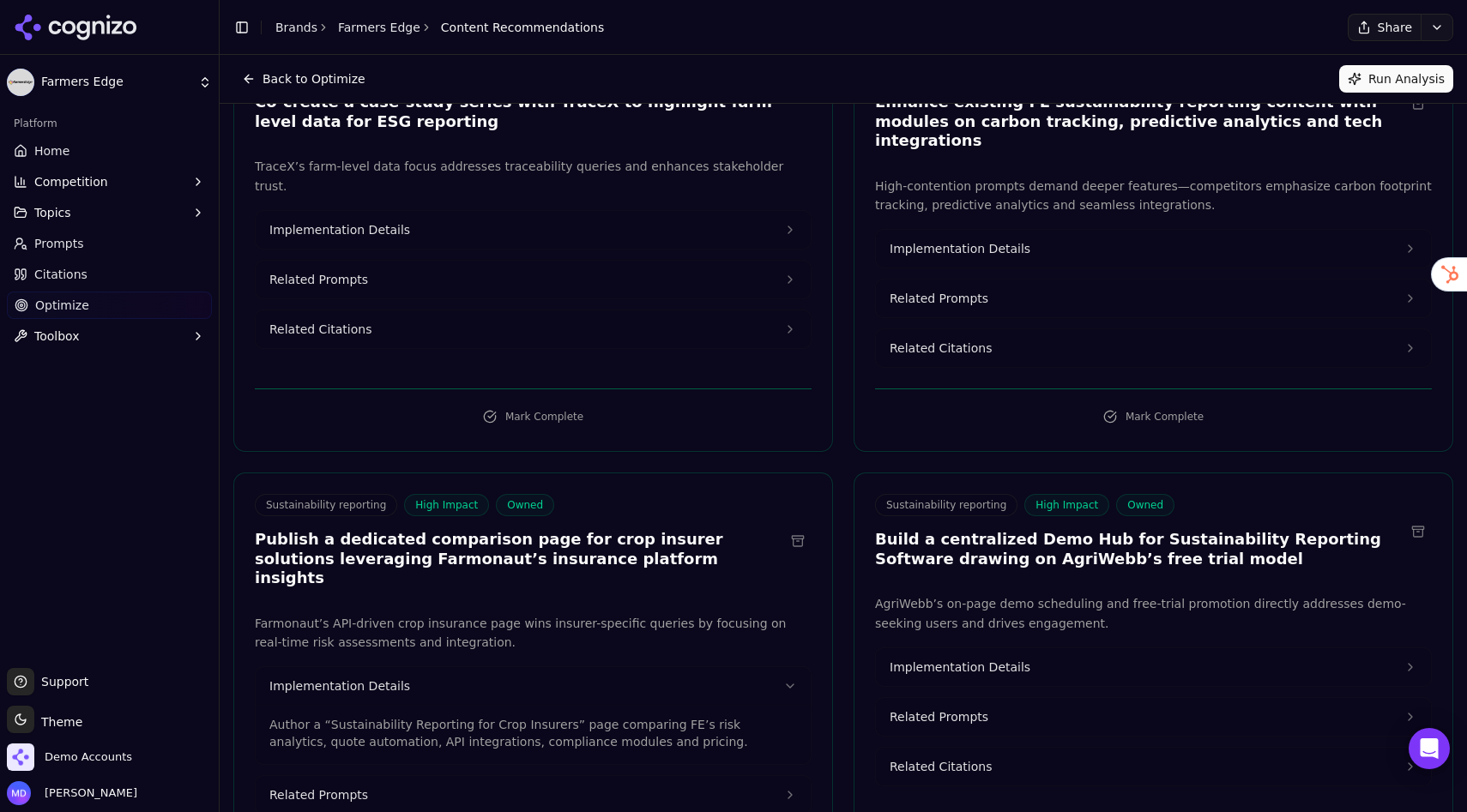
scroll to position [0, 0]
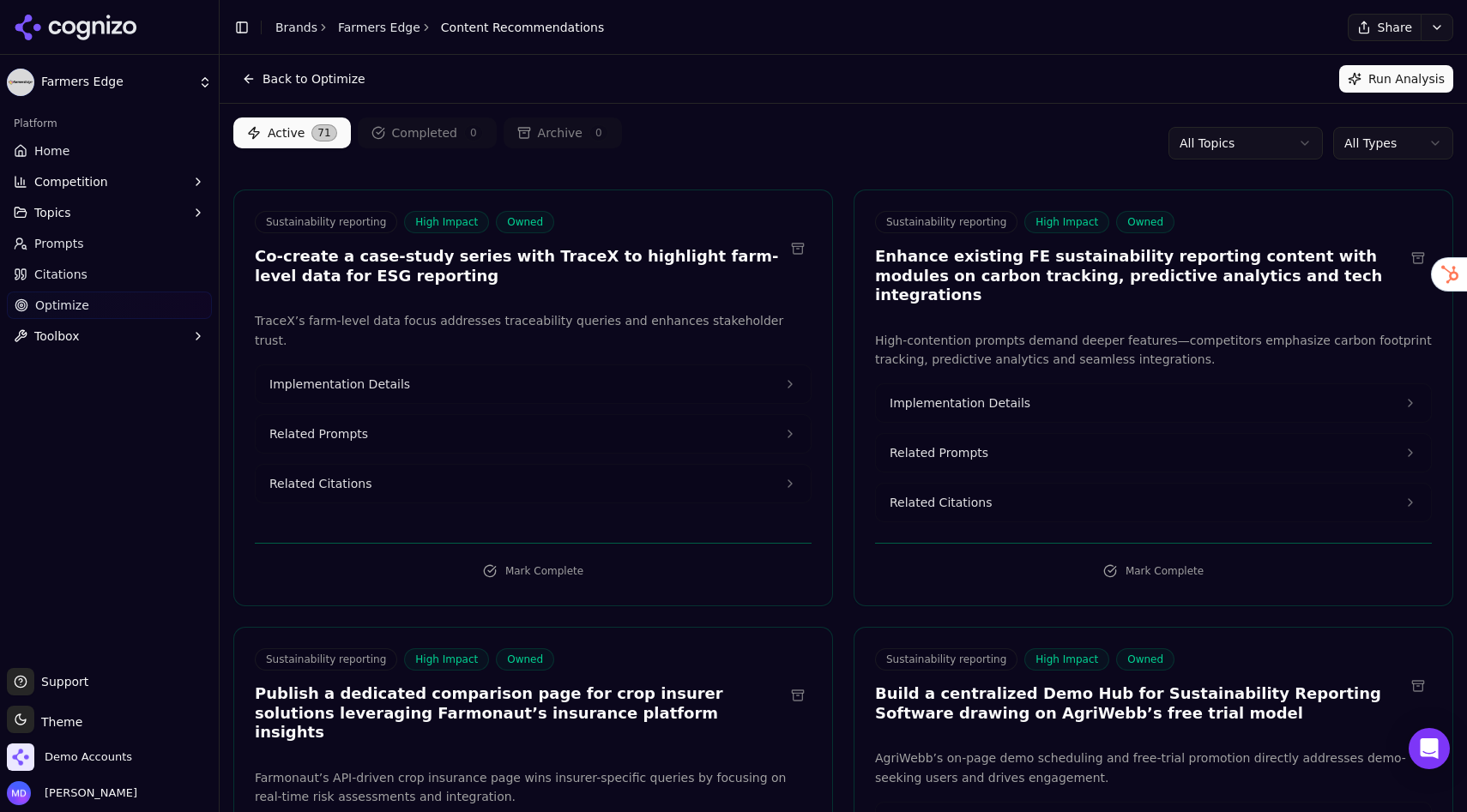
click at [1225, 147] on html "Farmers Edge Platform Home Competition Topics Prompts Citations Optimize Toolbo…" at bounding box center [734, 406] width 1467 height 812
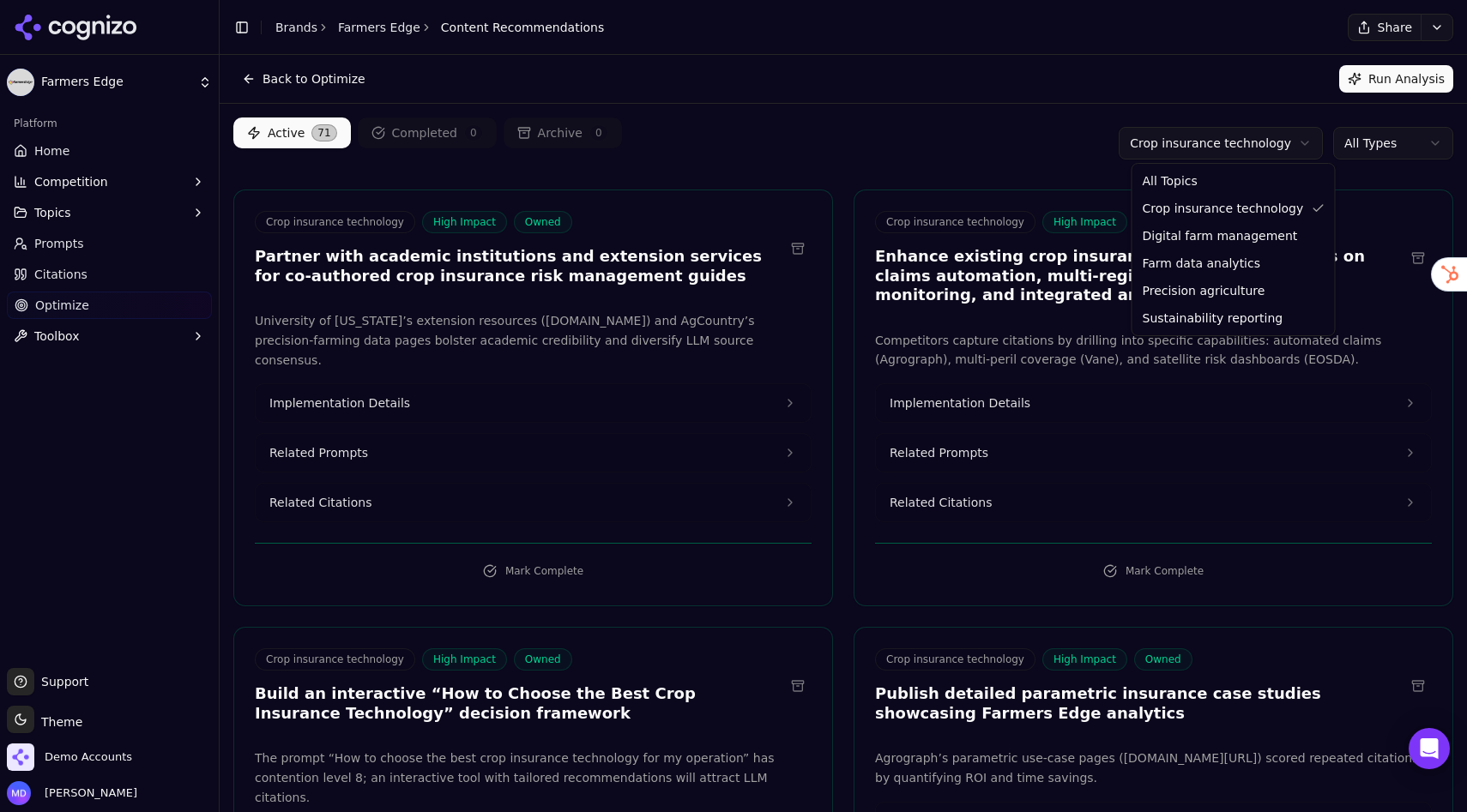
click at [1165, 151] on html "Farmers Edge Platform Home Competition Topics Prompts Citations Optimize Toolbo…" at bounding box center [734, 406] width 1467 height 812
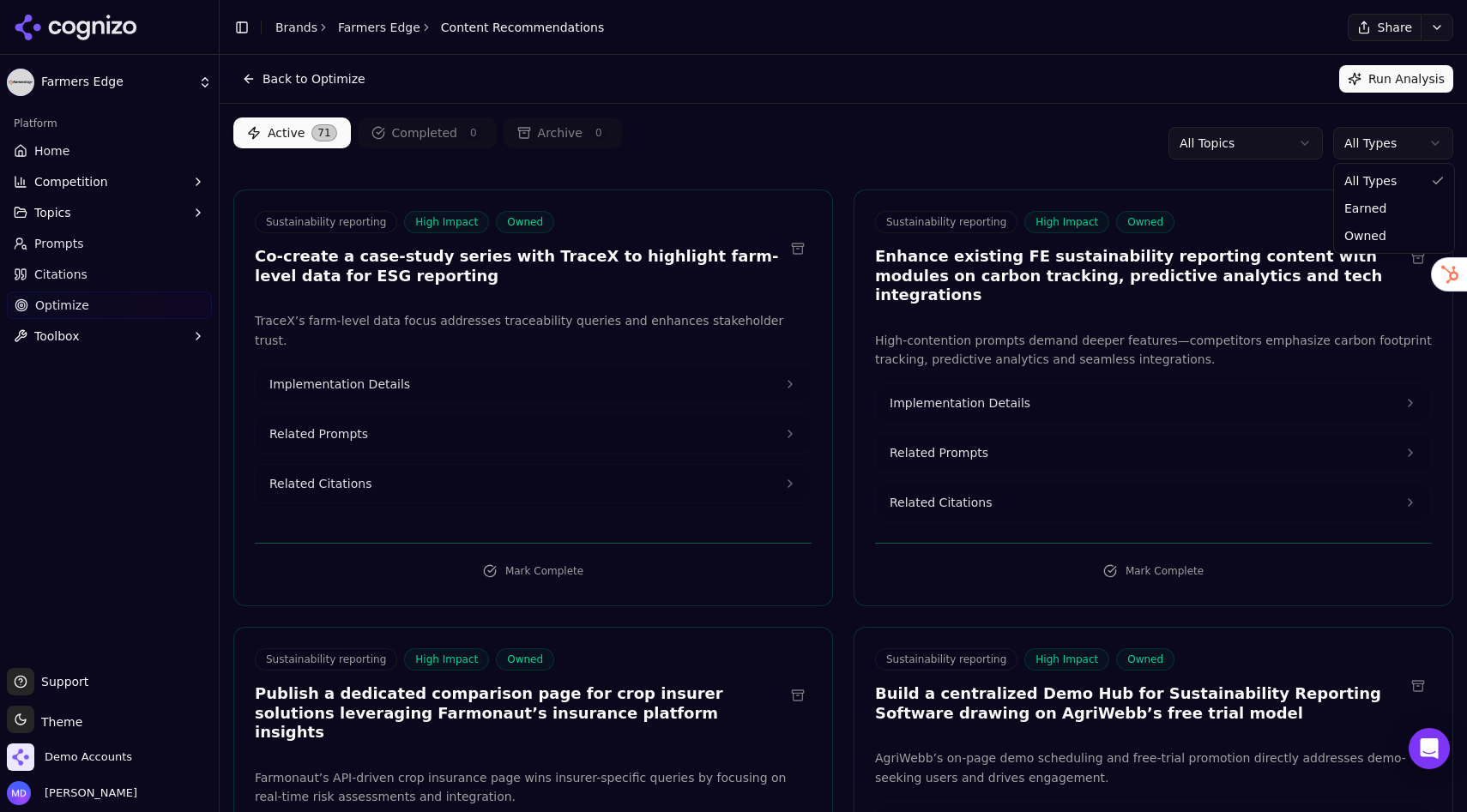
click at [1385, 140] on html "Farmers Edge Platform Home Competition Topics Prompts Citations Optimize Toolbo…" at bounding box center [734, 406] width 1467 height 812
click at [837, 155] on html "Farmers Edge Platform Home Competition Topics Prompts Citations Optimize Toolbo…" at bounding box center [734, 406] width 1467 height 812
click at [1395, 139] on html "Farmers Edge Platform Home Competition Topics Prompts Citations Optimize Toolbo…" at bounding box center [734, 406] width 1467 height 812
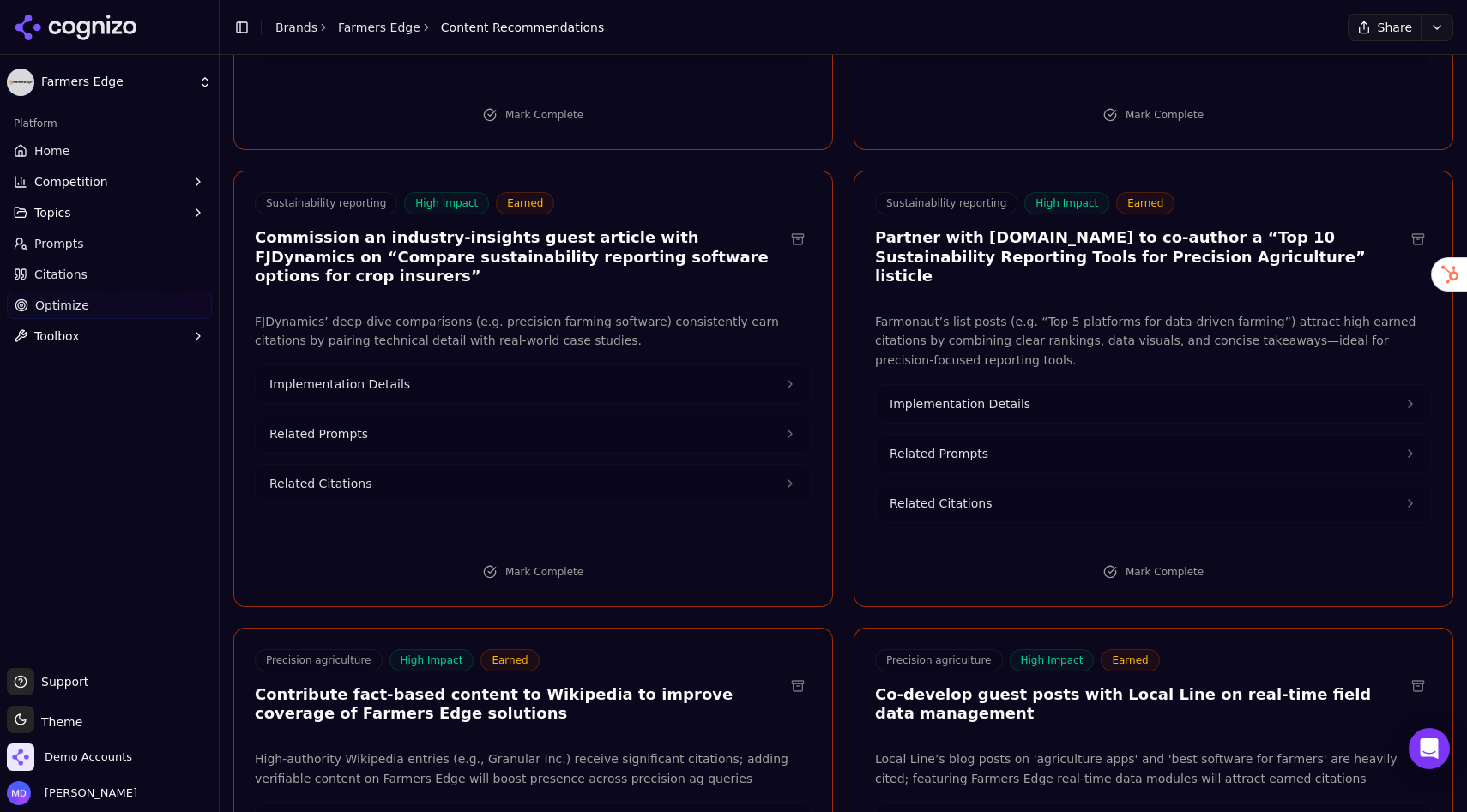
scroll to position [1347, 0]
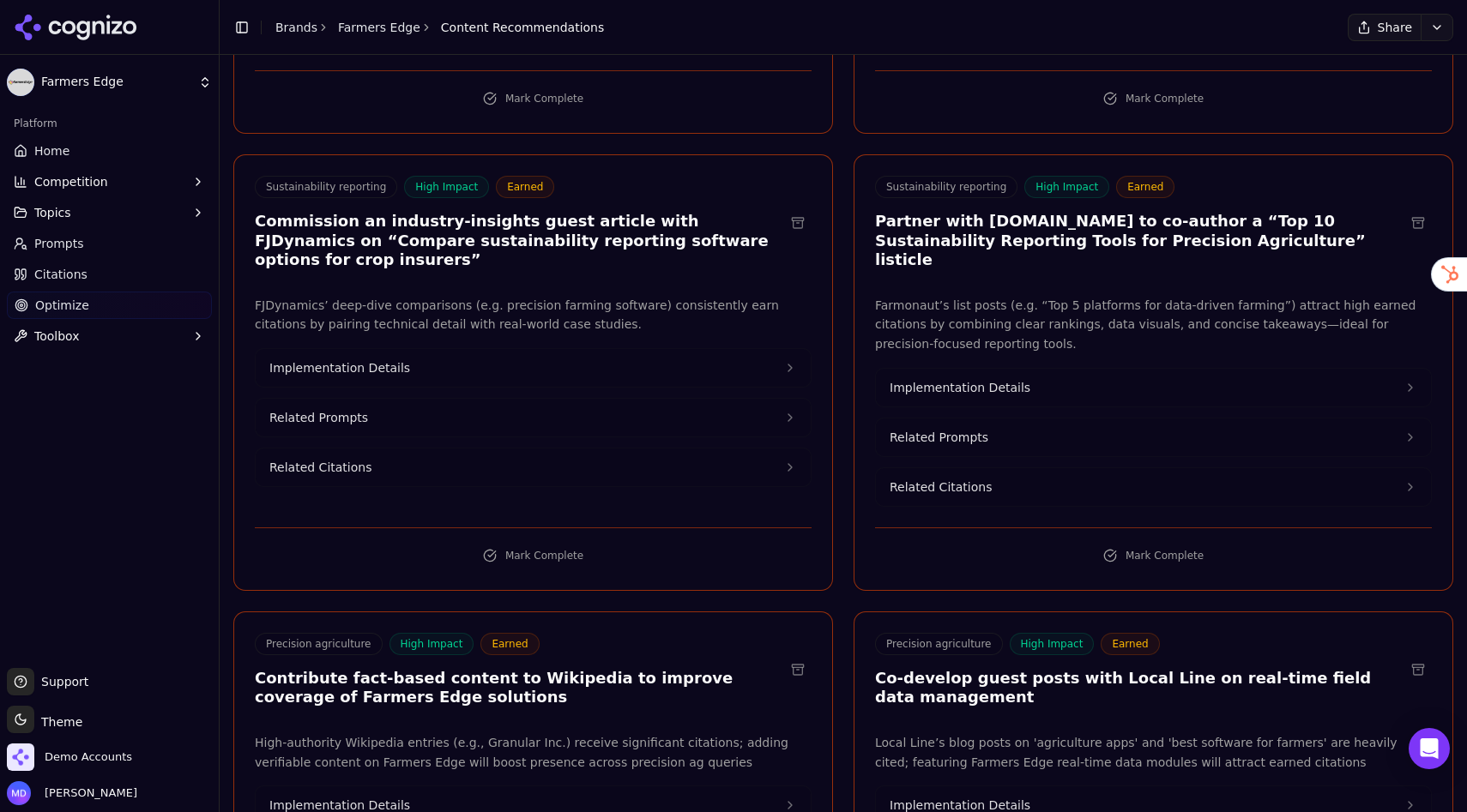
click at [410, 349] on button "Implementation Details" at bounding box center [532, 368] width 555 height 38
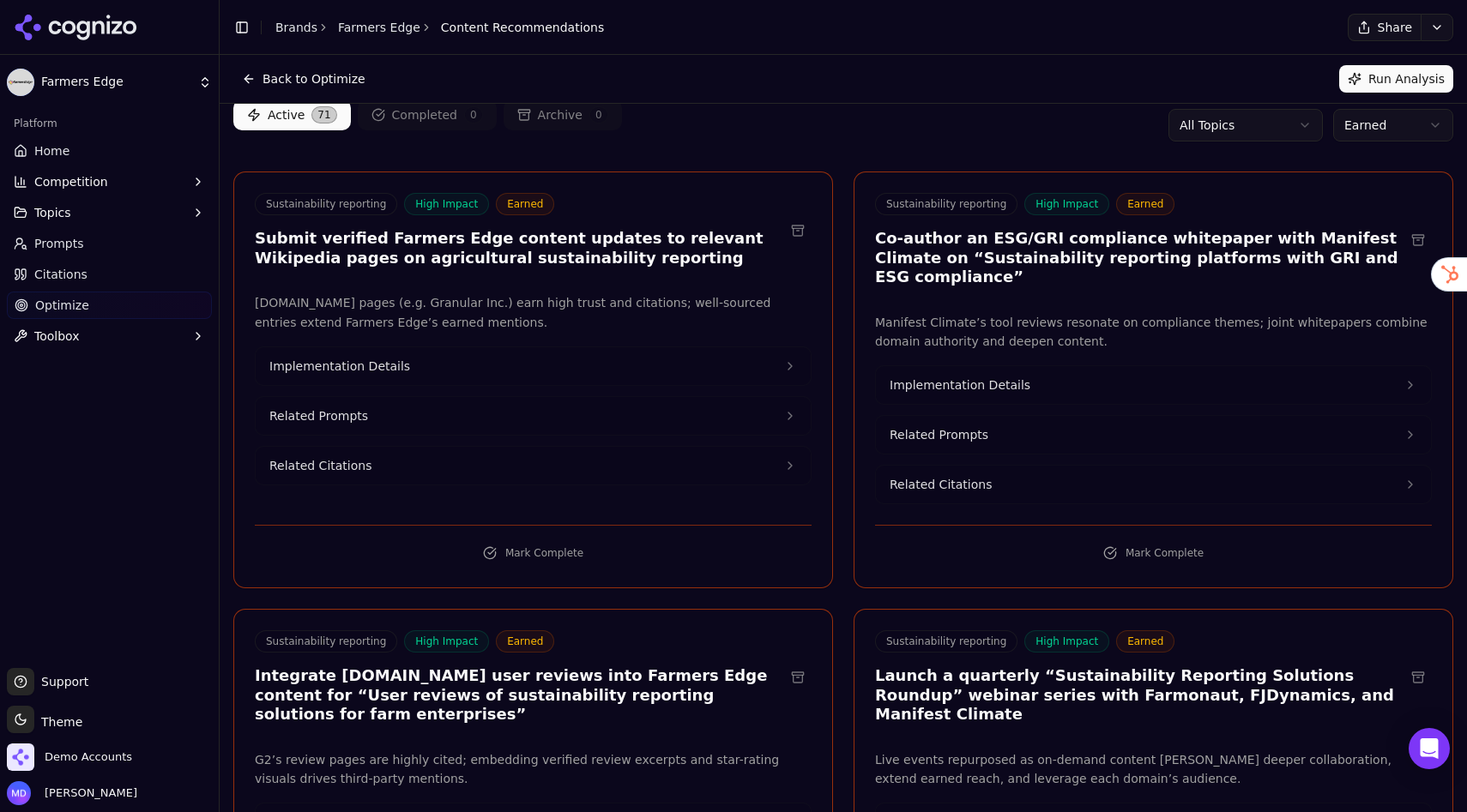
scroll to position [0, 0]
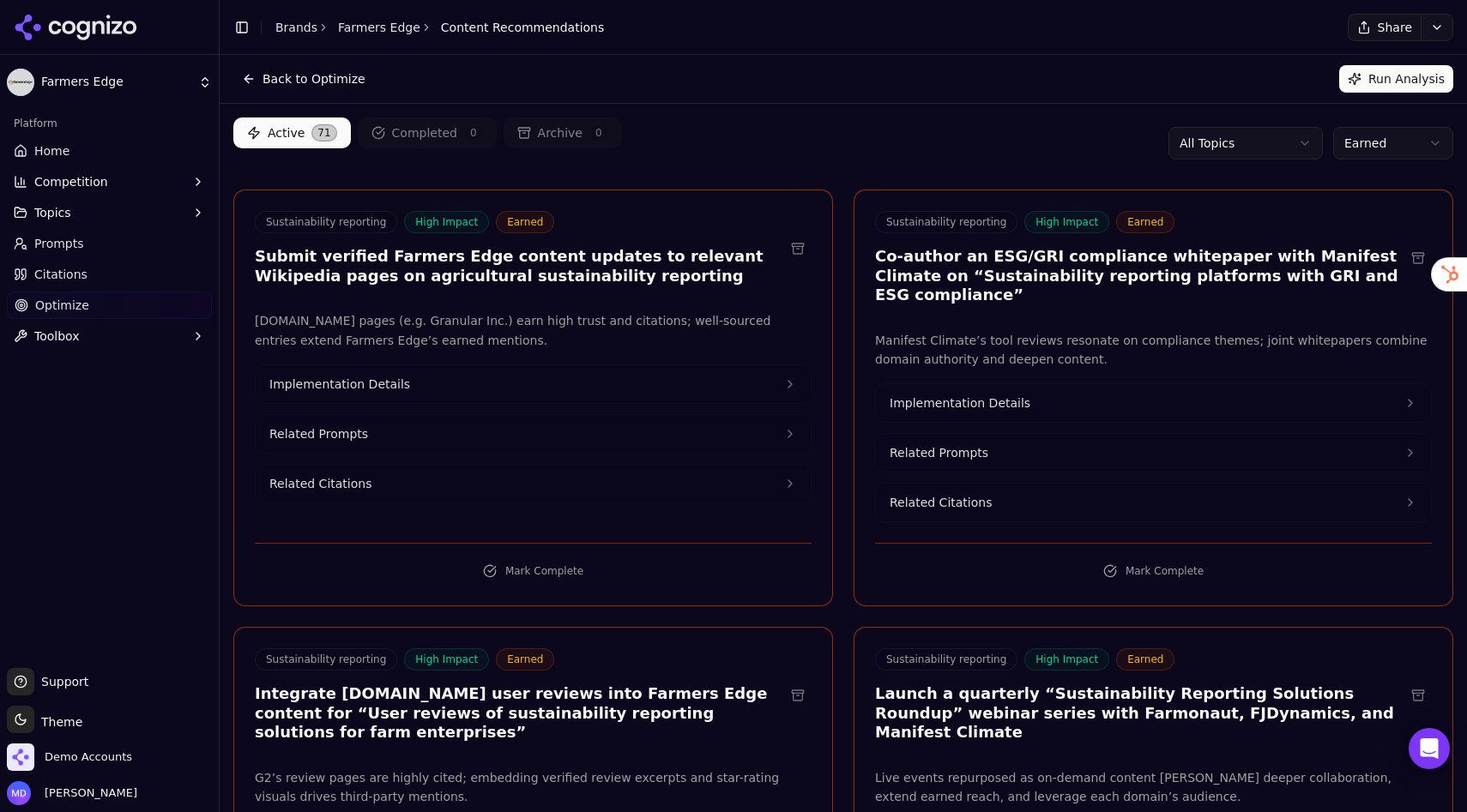
click at [60, 277] on span "Citations" at bounding box center [60, 274] width 53 height 17
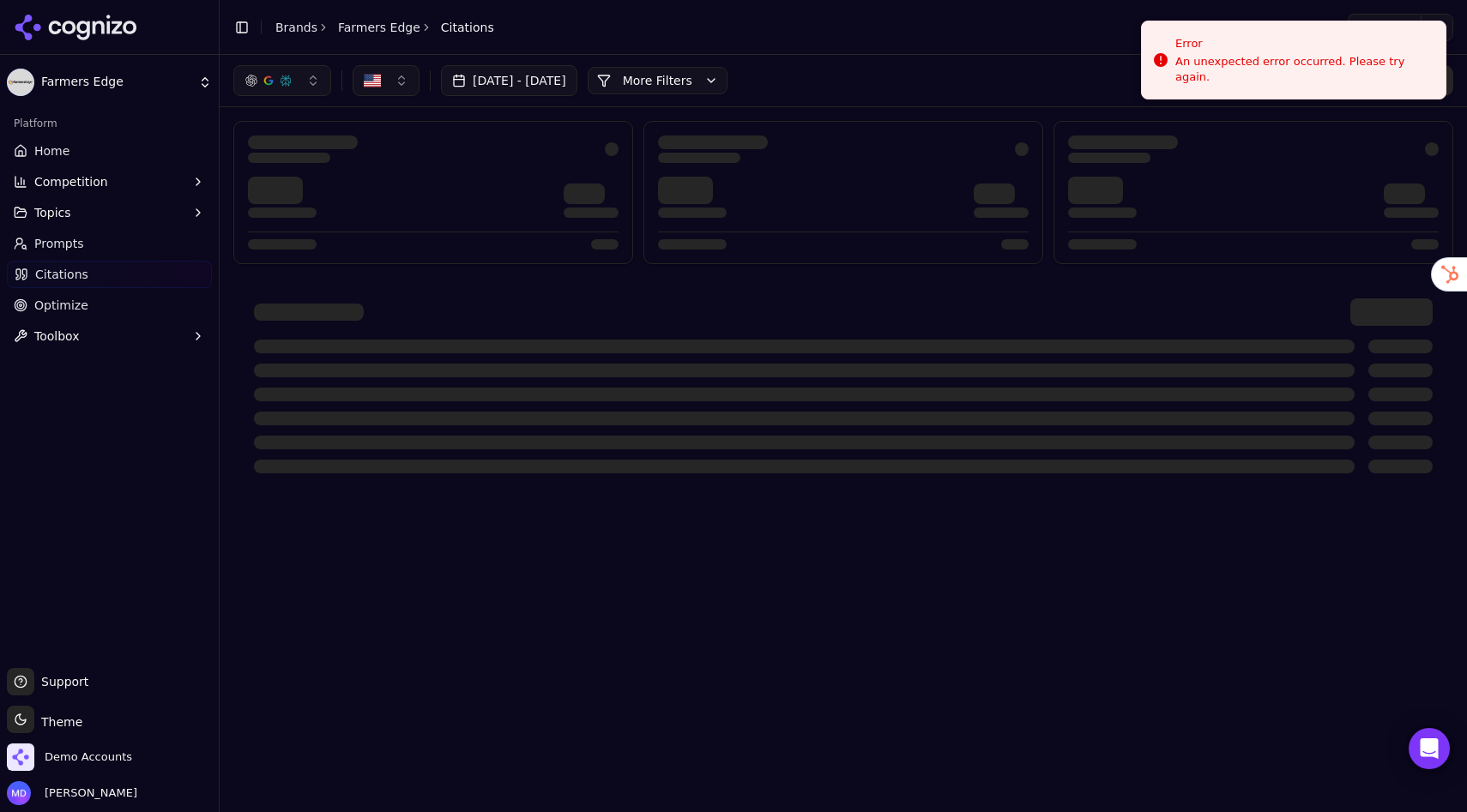
click at [727, 78] on button "More Filters" at bounding box center [658, 80] width 140 height 27
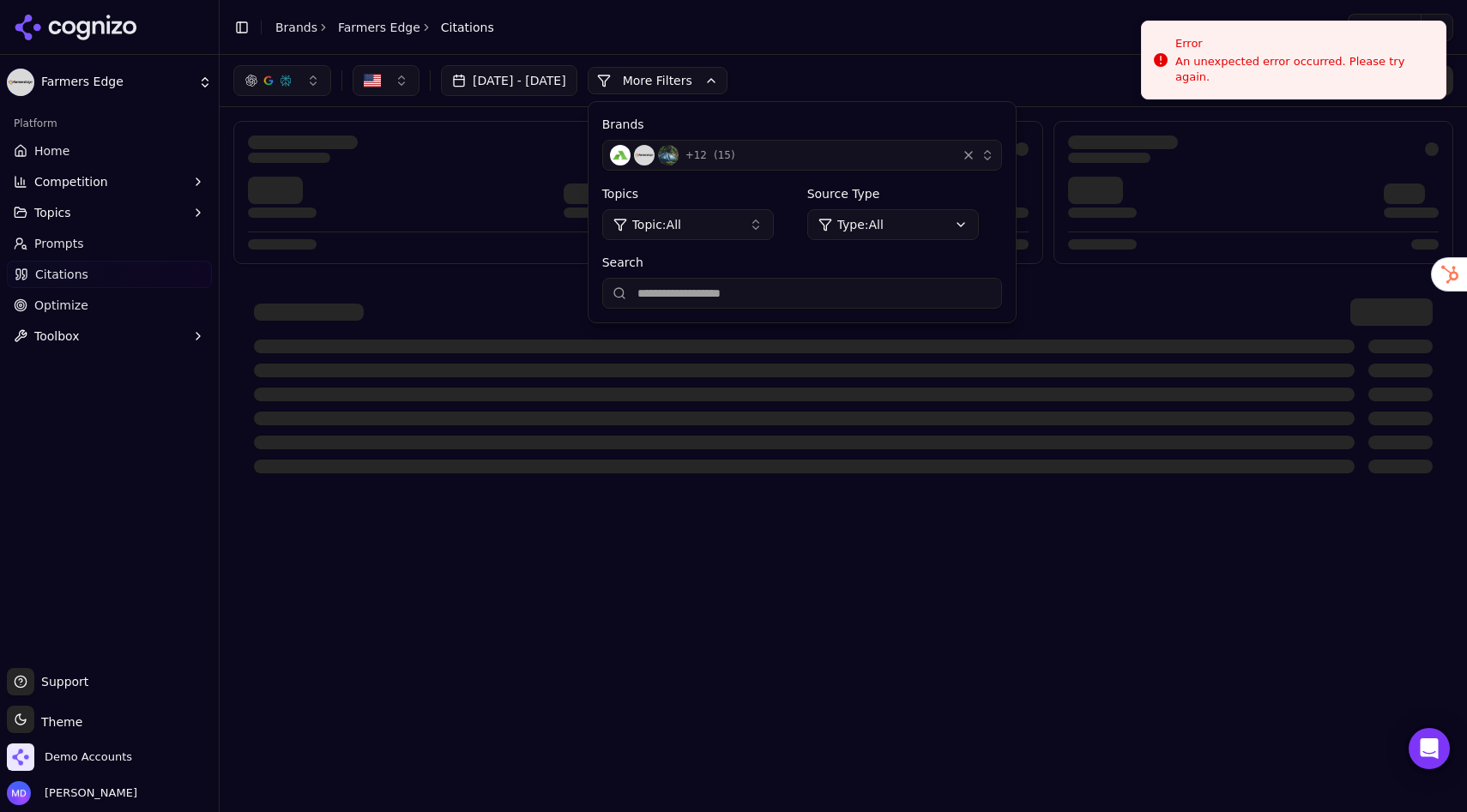
click at [914, 236] on html "Farmers Edge Platform Home Competition Topics Prompts Citations Optimize Toolbo…" at bounding box center [734, 406] width 1467 height 812
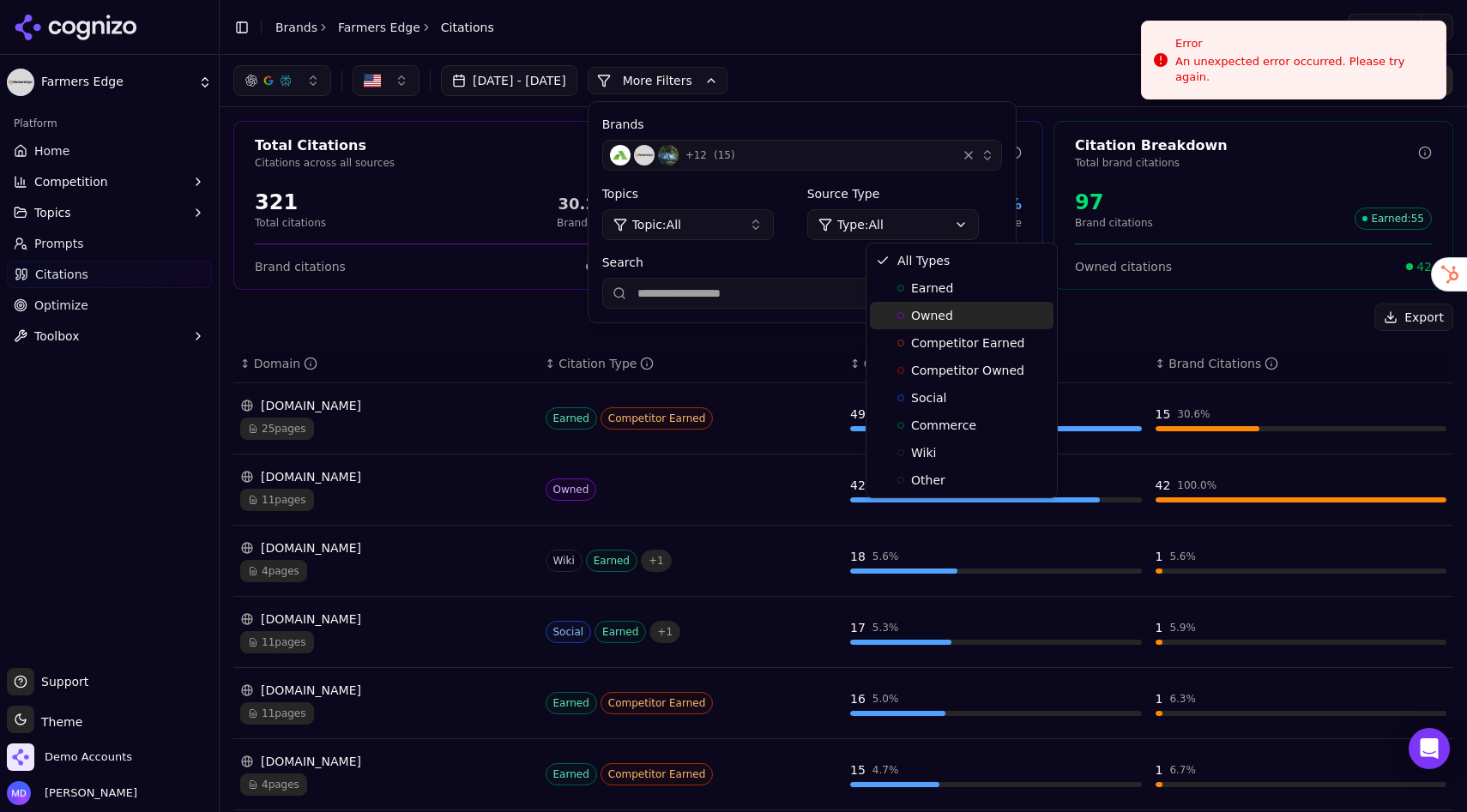
click at [921, 318] on span "Owned" at bounding box center [932, 316] width 42 height 17
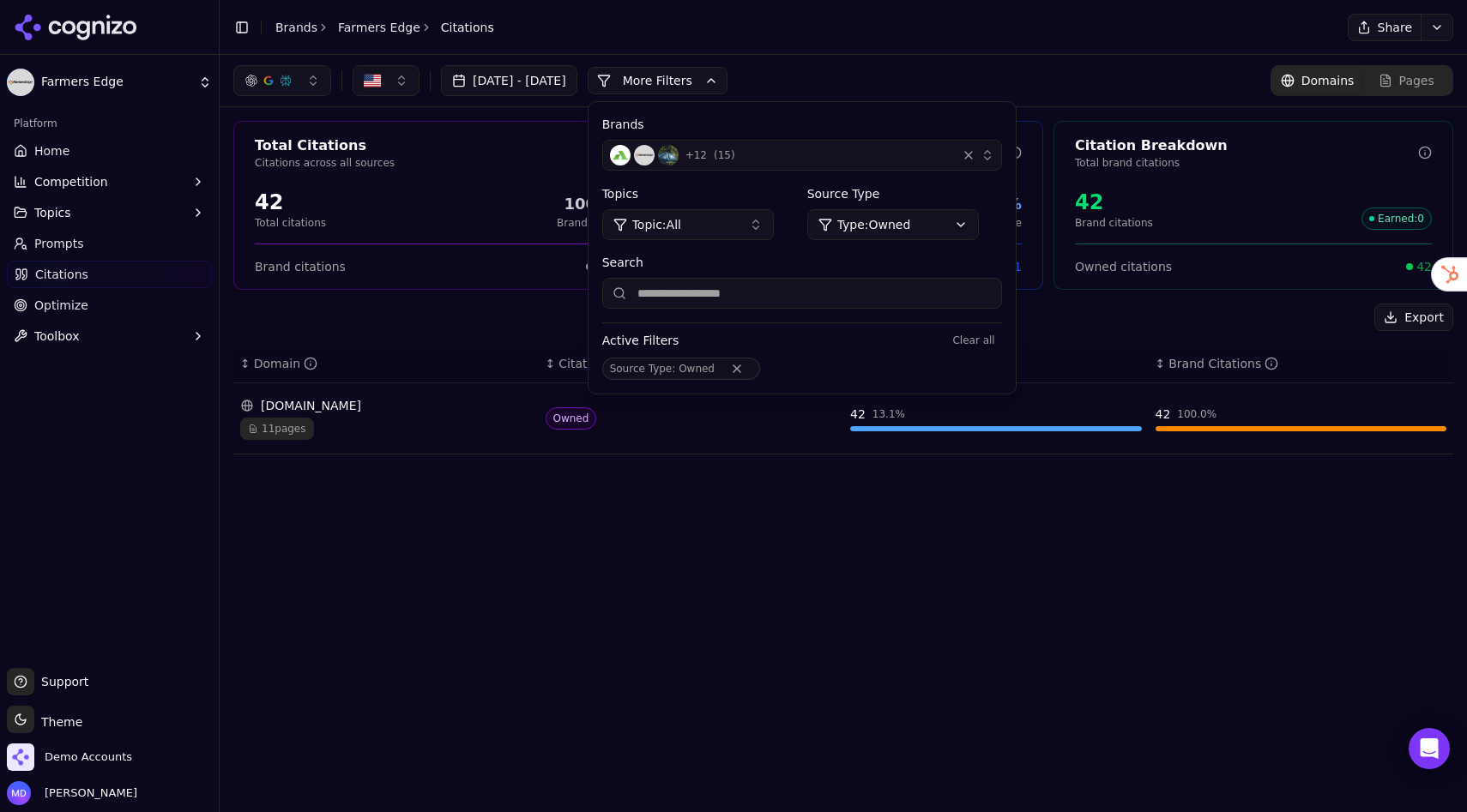
click at [454, 435] on div "11 pages" at bounding box center [386, 429] width 292 height 23
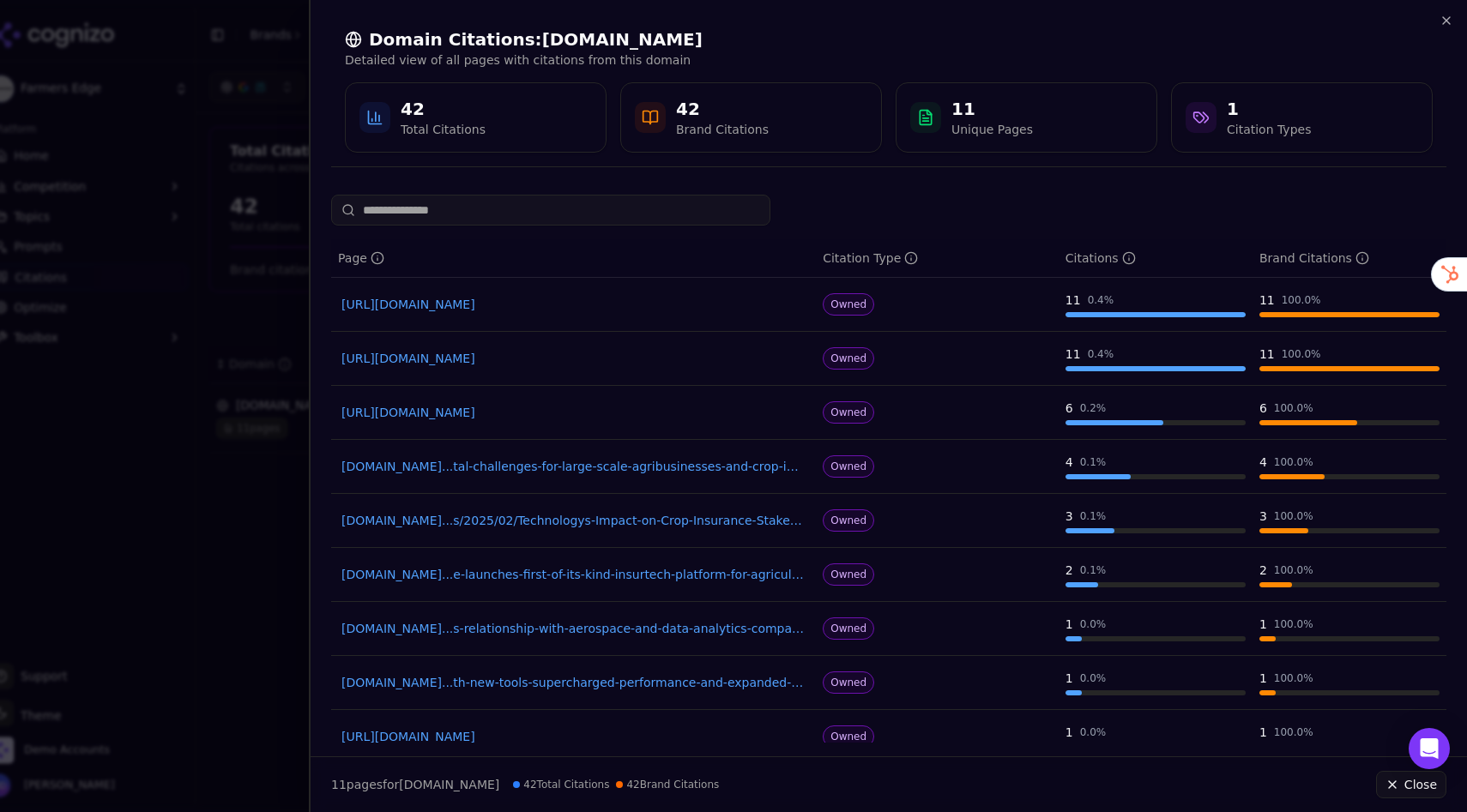
click at [258, 390] on div at bounding box center [734, 406] width 1467 height 812
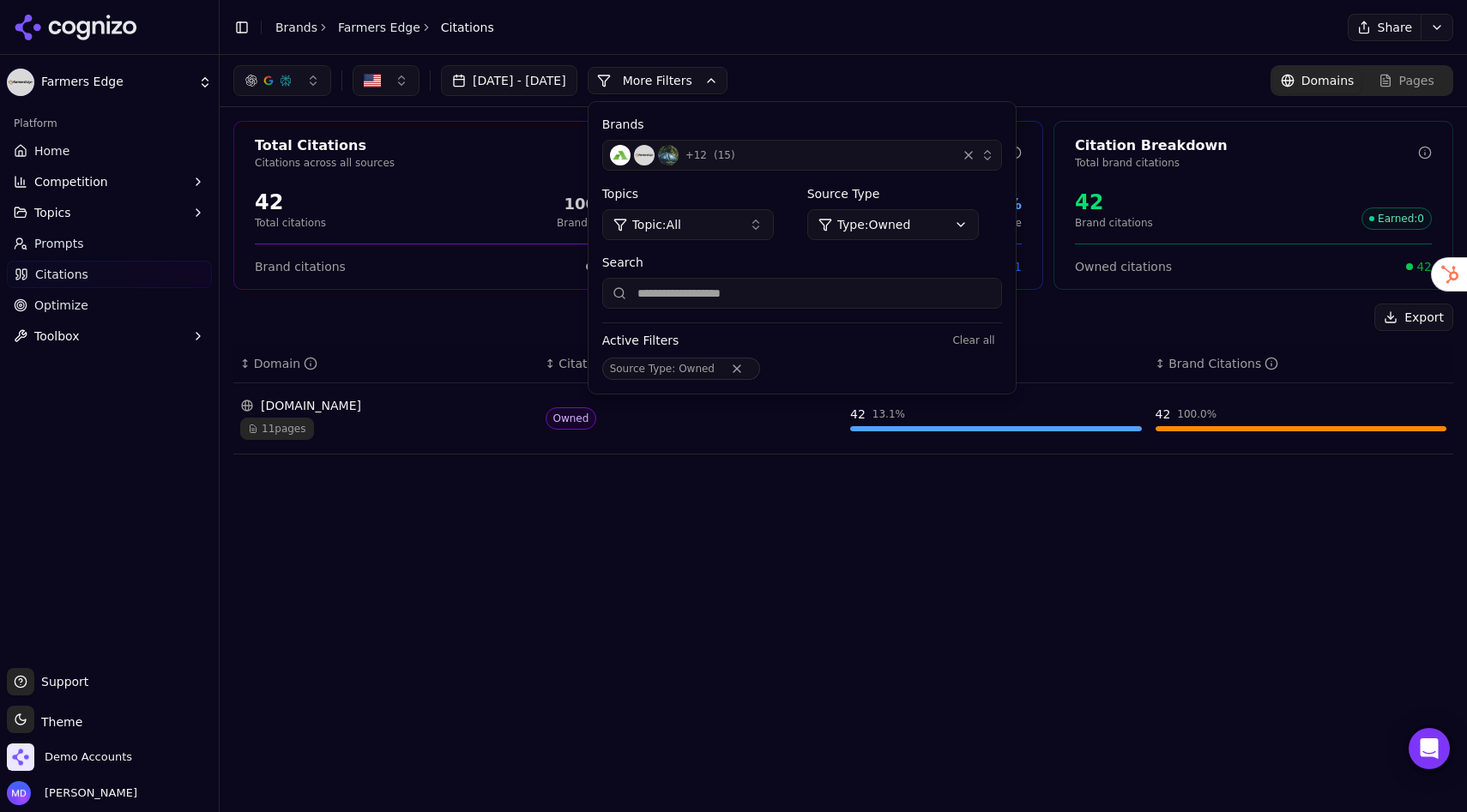
click at [91, 272] on link "Citations" at bounding box center [109, 274] width 205 height 27
click at [727, 78] on button "More Filters" at bounding box center [658, 80] width 140 height 27
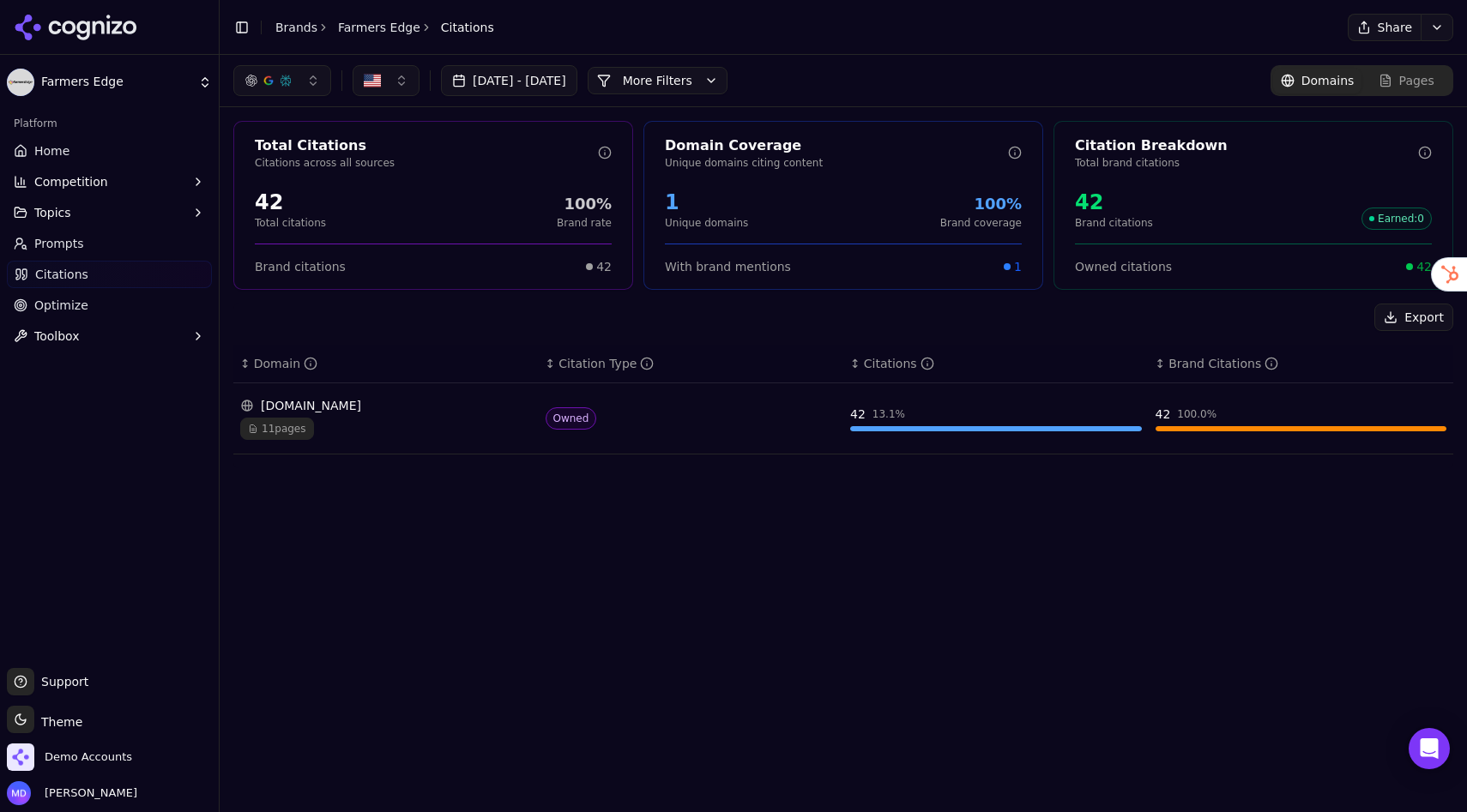
click at [727, 79] on button "More Filters" at bounding box center [658, 80] width 140 height 27
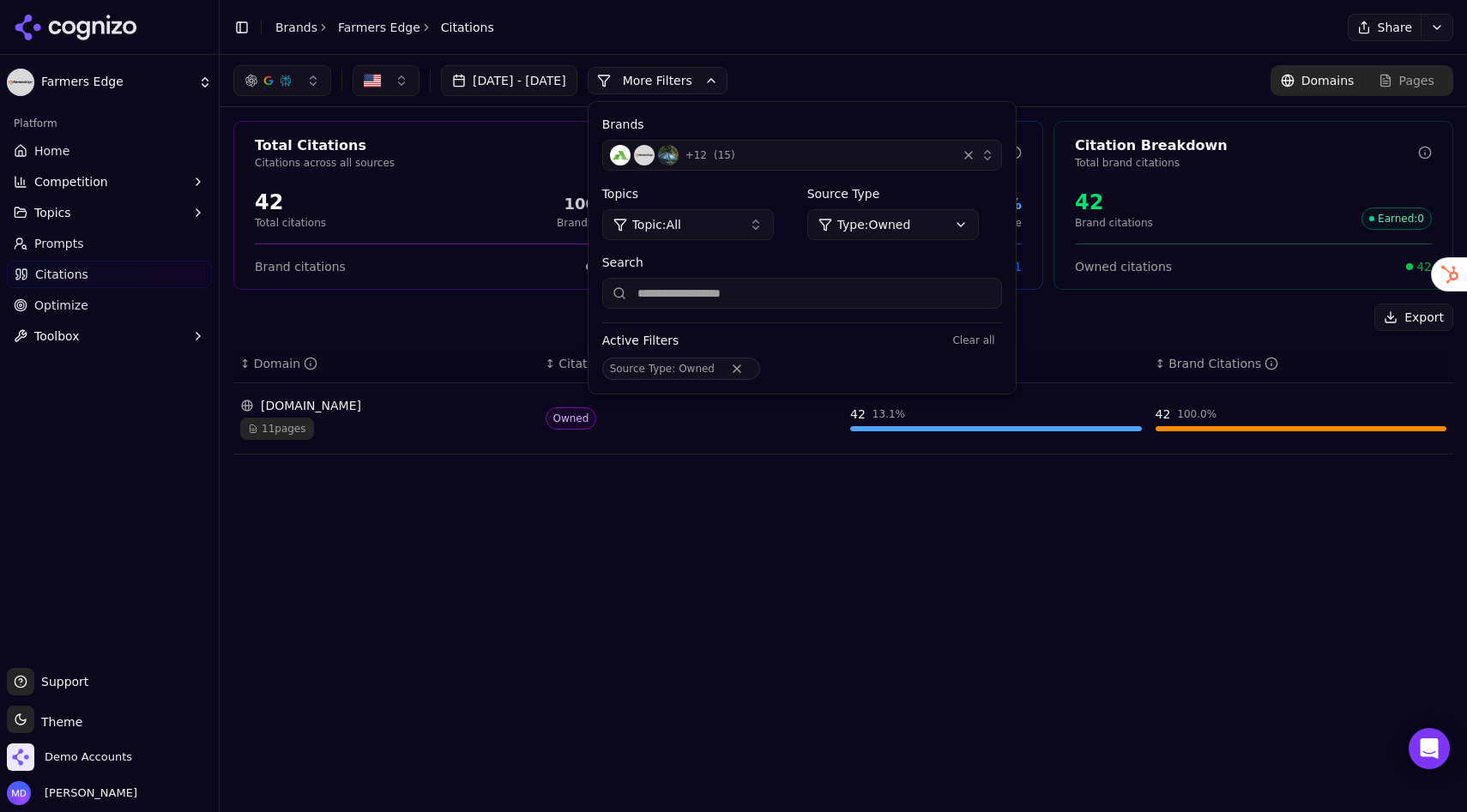
click at [1018, 233] on html "Farmers Edge Platform Home Competition Topics Prompts Citations Optimize Toolbo…" at bounding box center [734, 406] width 1467 height 812
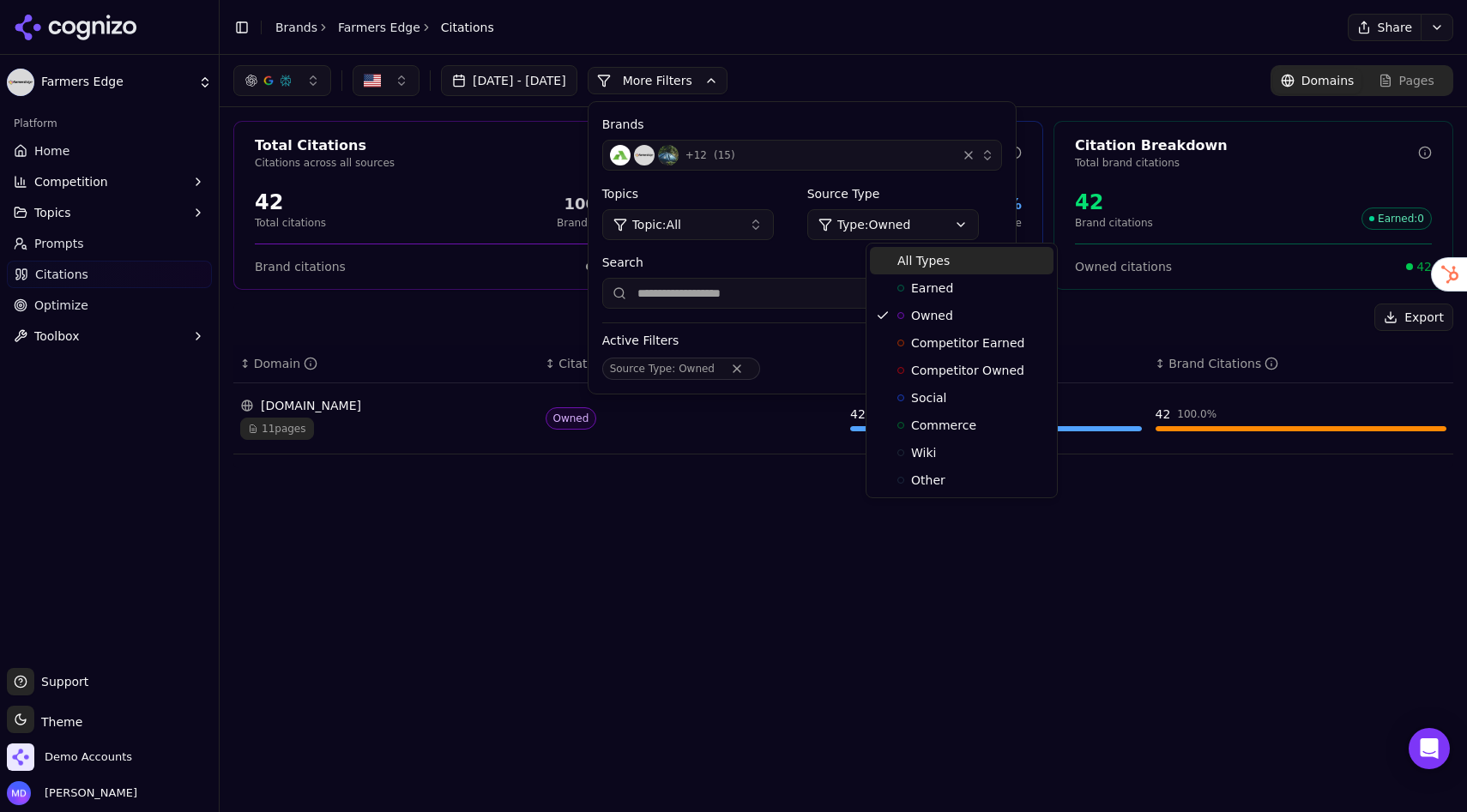
click at [924, 265] on span "All Types" at bounding box center [923, 261] width 52 height 17
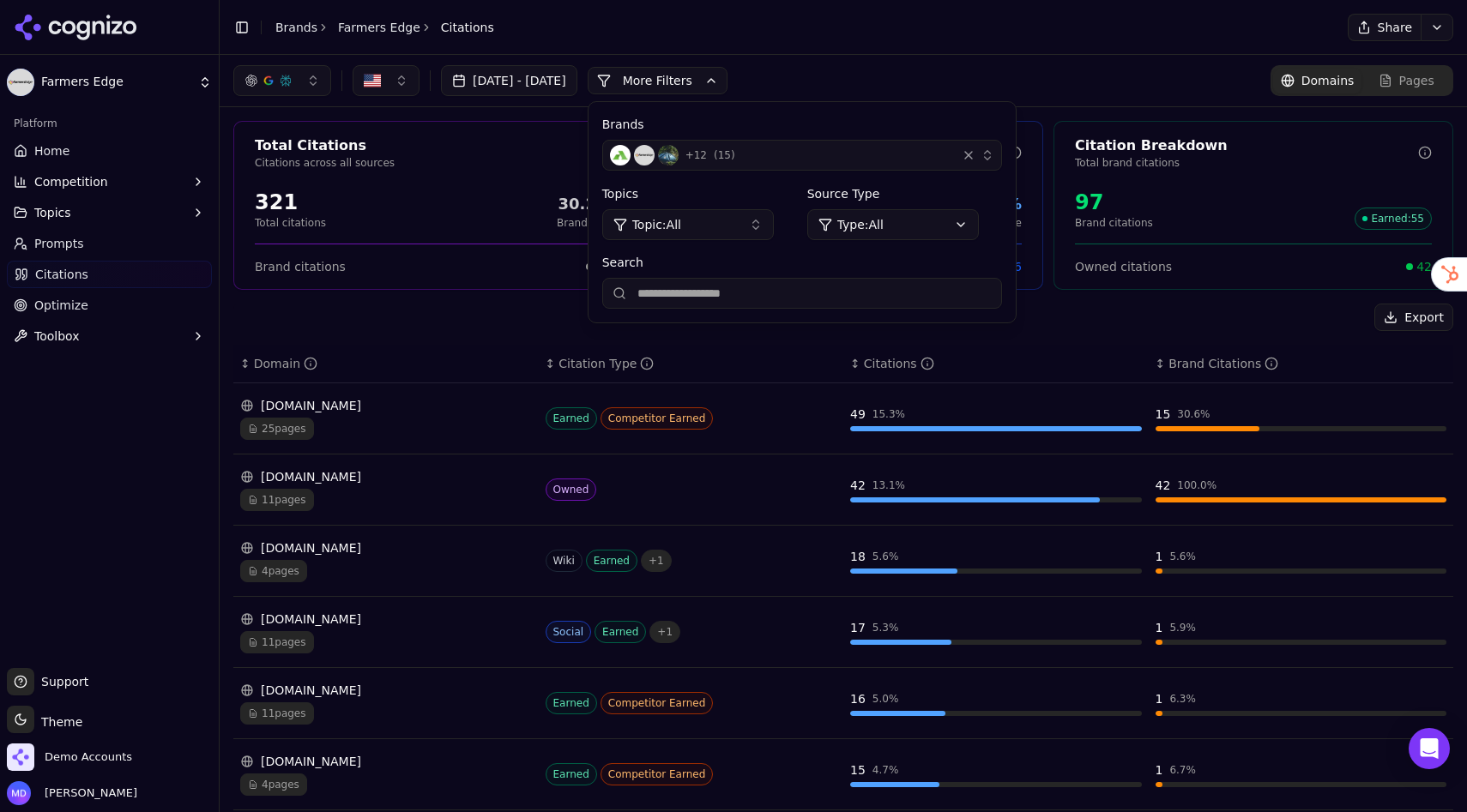
click at [1139, 328] on div "Export" at bounding box center [843, 317] width 1219 height 27
click at [727, 78] on button "More Filters" at bounding box center [658, 80] width 140 height 27
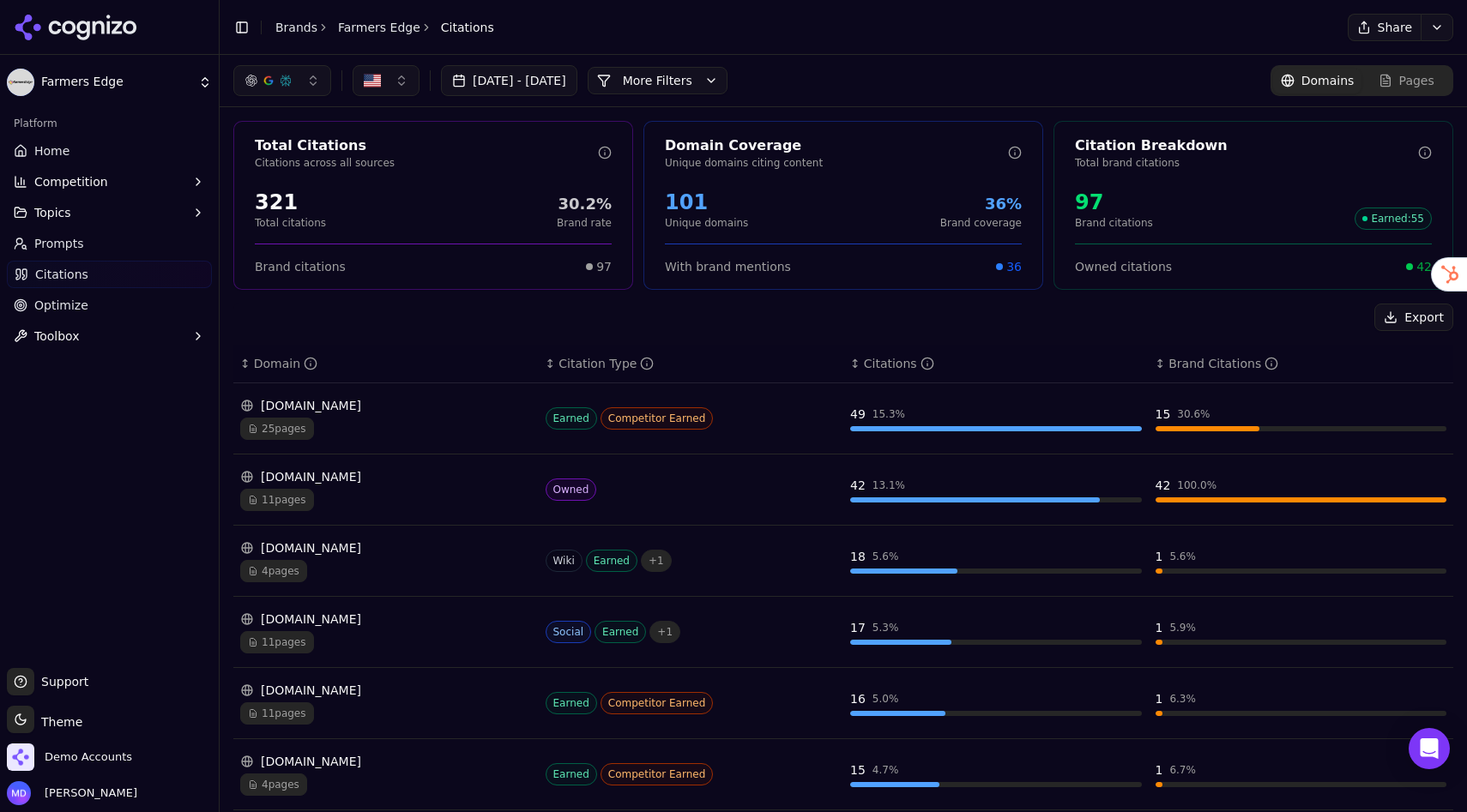
click at [64, 244] on span "Prompts" at bounding box center [59, 244] width 50 height 17
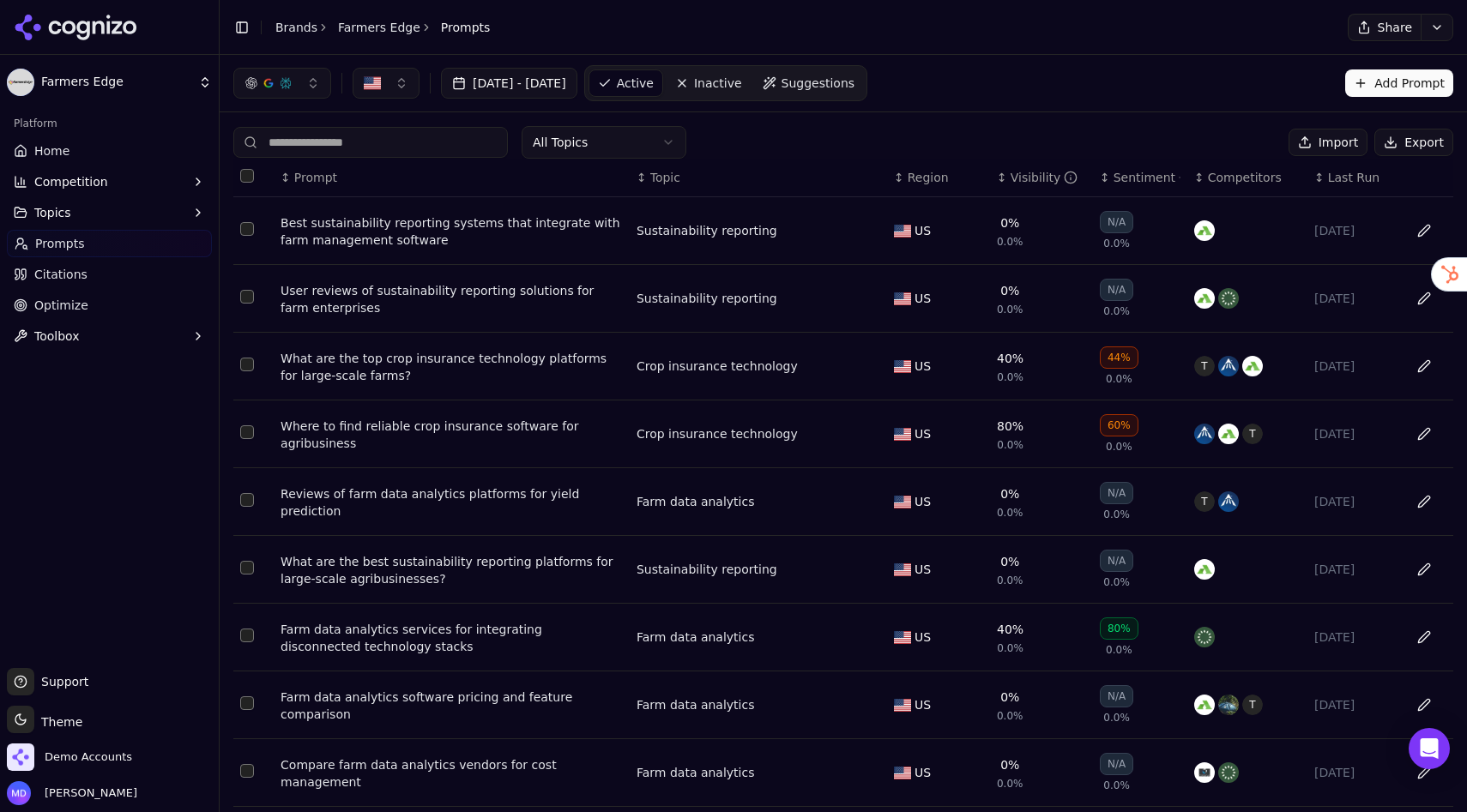
click at [855, 80] on span "Suggestions" at bounding box center [819, 83] width 74 height 17
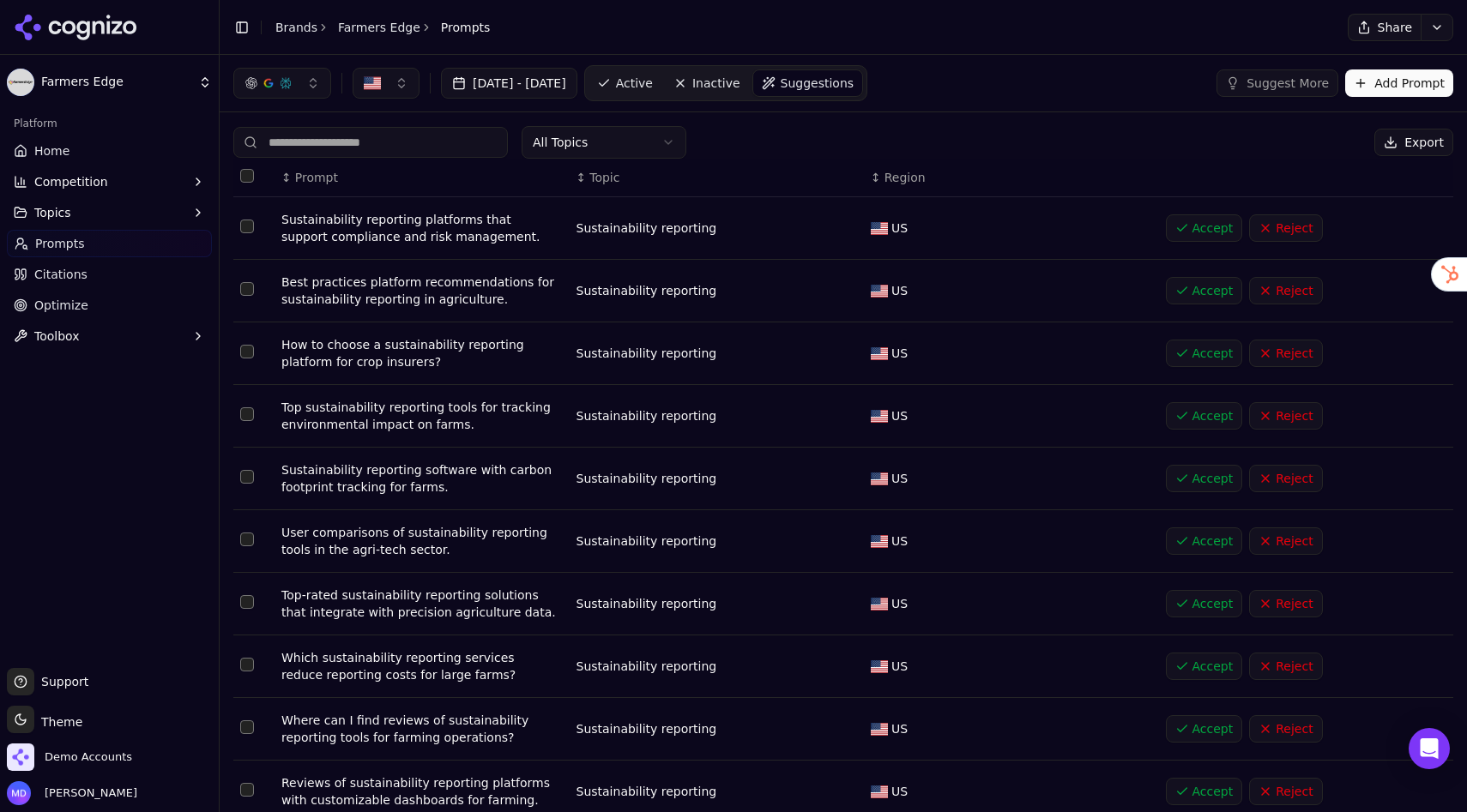
click at [662, 93] on link "Active" at bounding box center [624, 82] width 73 height 27
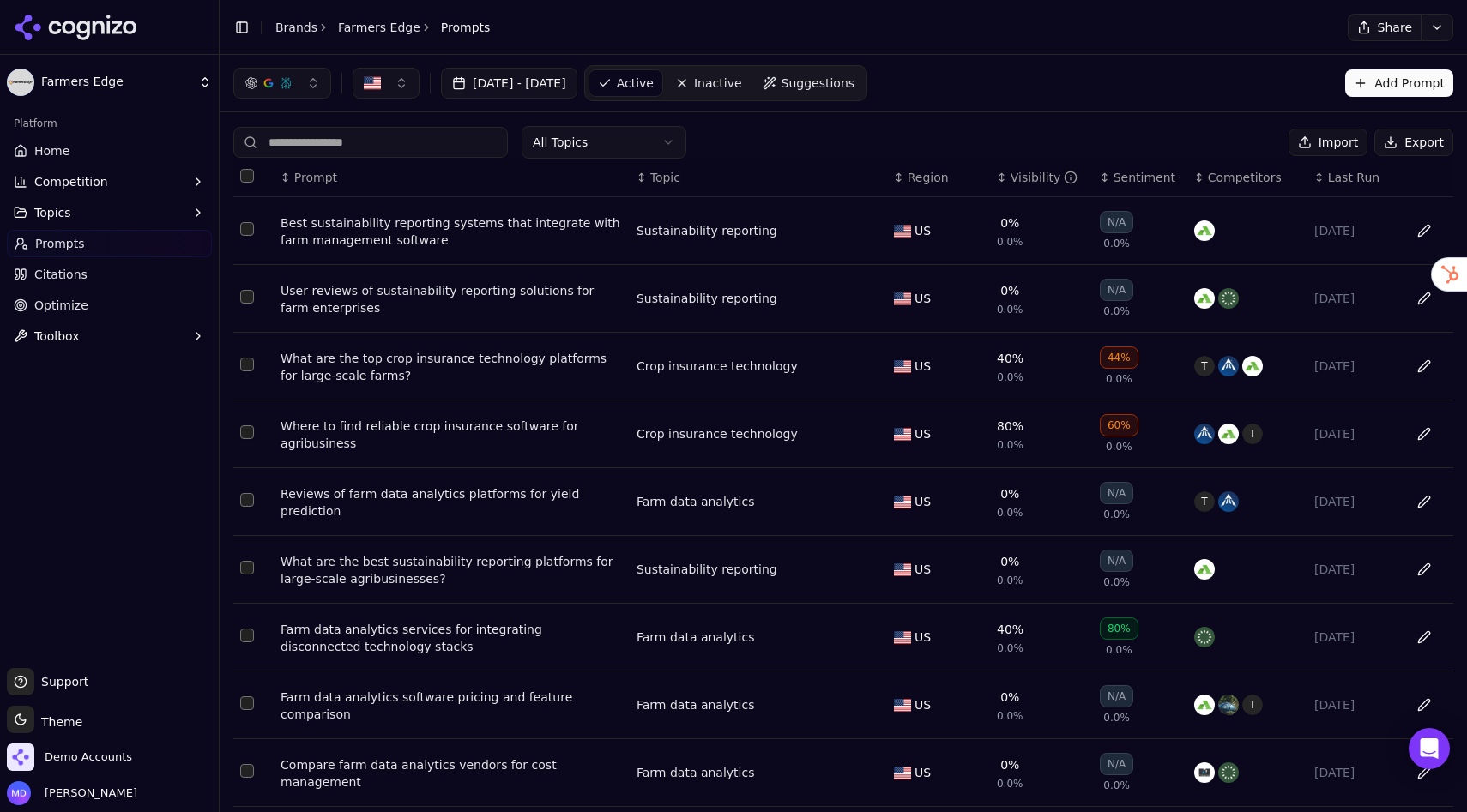
click at [60, 147] on span "Home" at bounding box center [51, 151] width 35 height 17
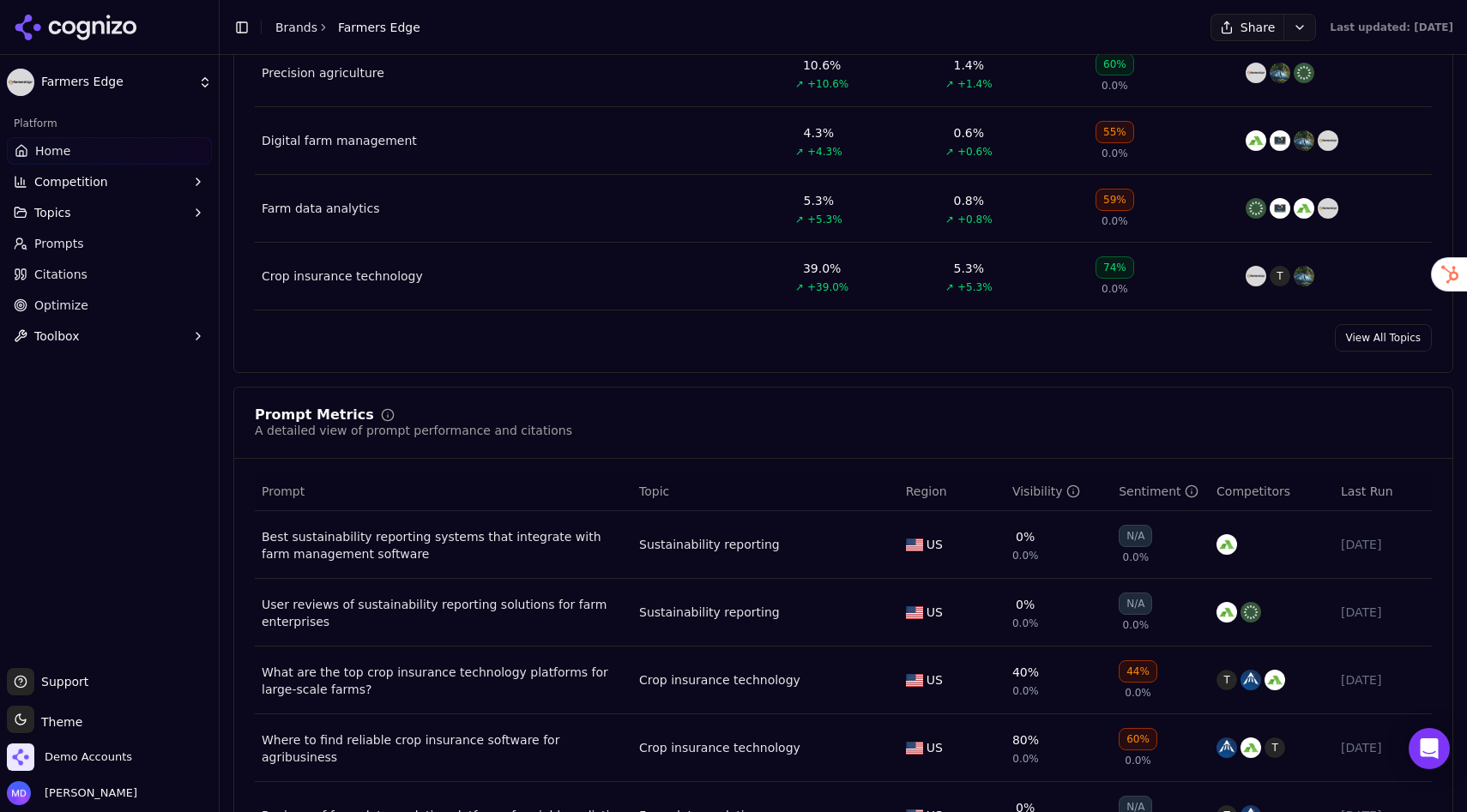
scroll to position [1023, 0]
